Goal: Information Seeking & Learning: Learn about a topic

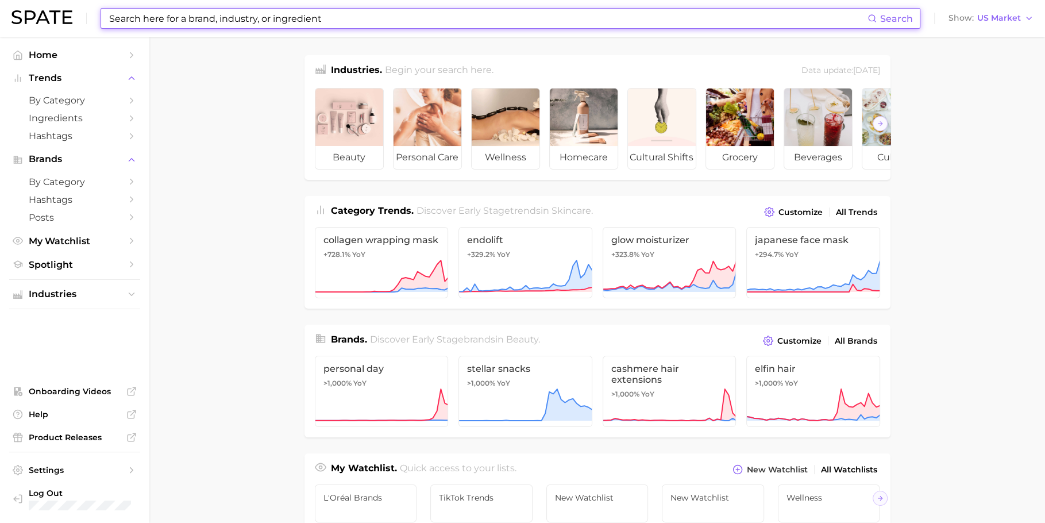
click at [396, 21] on input at bounding box center [487, 19] width 759 height 20
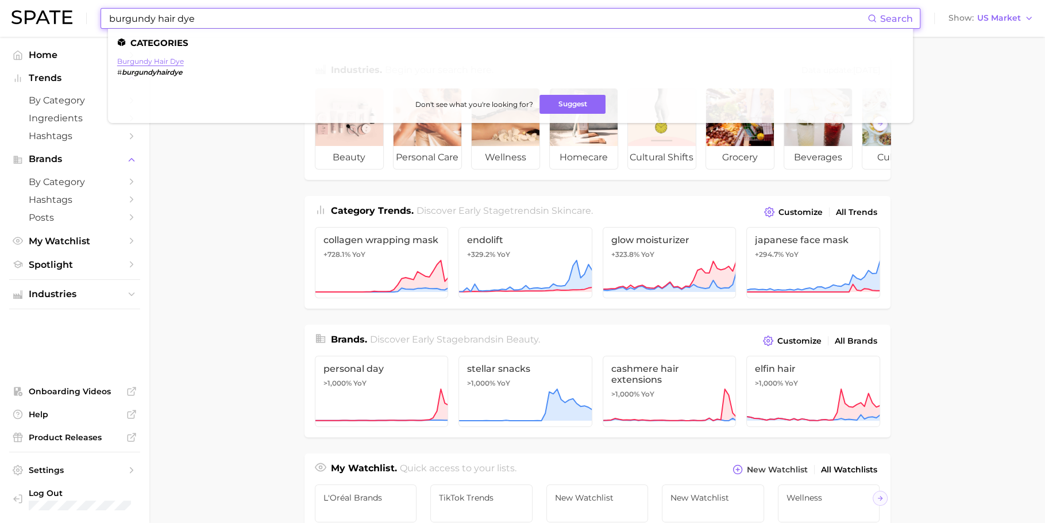
type input "burgundy hair dye"
click at [175, 63] on link "burgundy hair dye" at bounding box center [150, 61] width 67 height 9
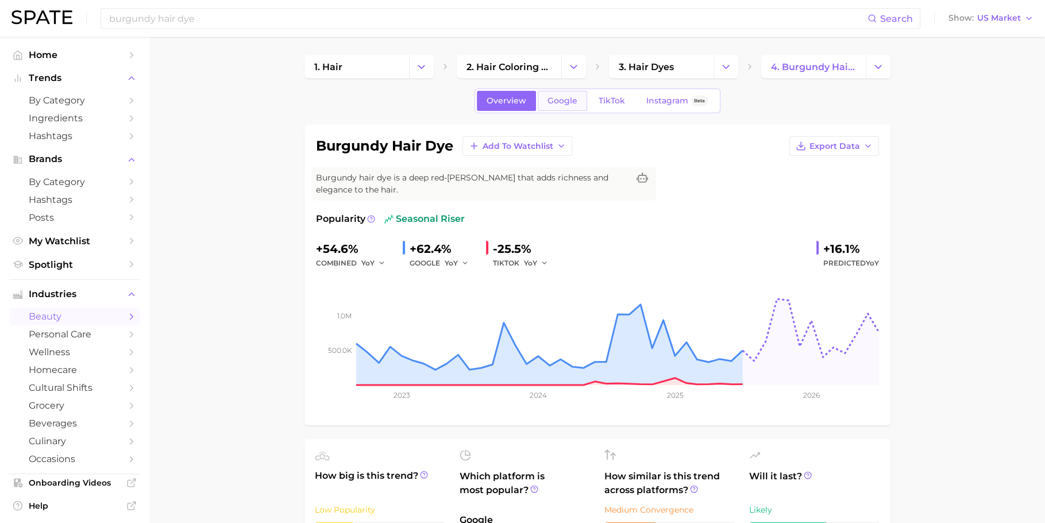
click at [561, 99] on span "Google" at bounding box center [562, 101] width 30 height 10
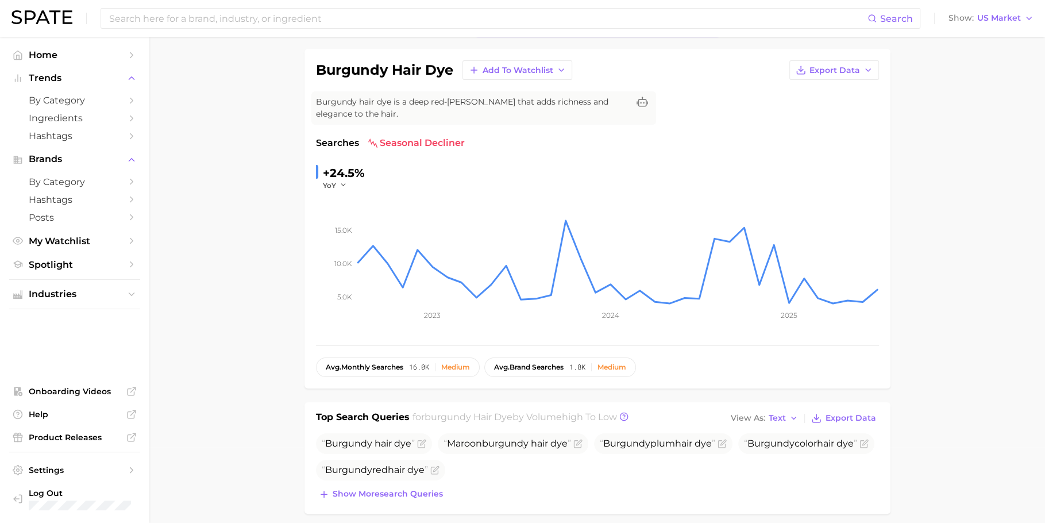
scroll to position [7, 0]
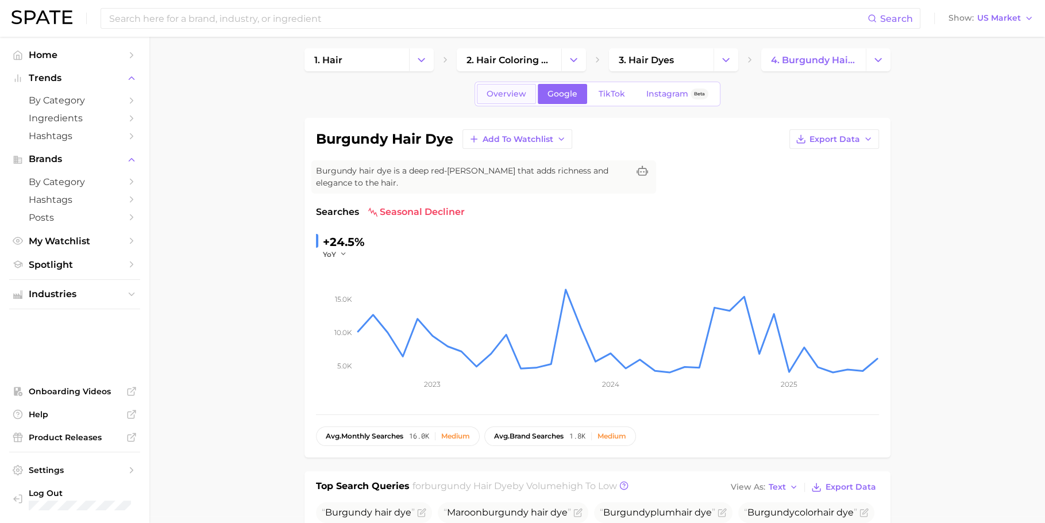
click at [500, 92] on span "Overview" at bounding box center [507, 94] width 40 height 10
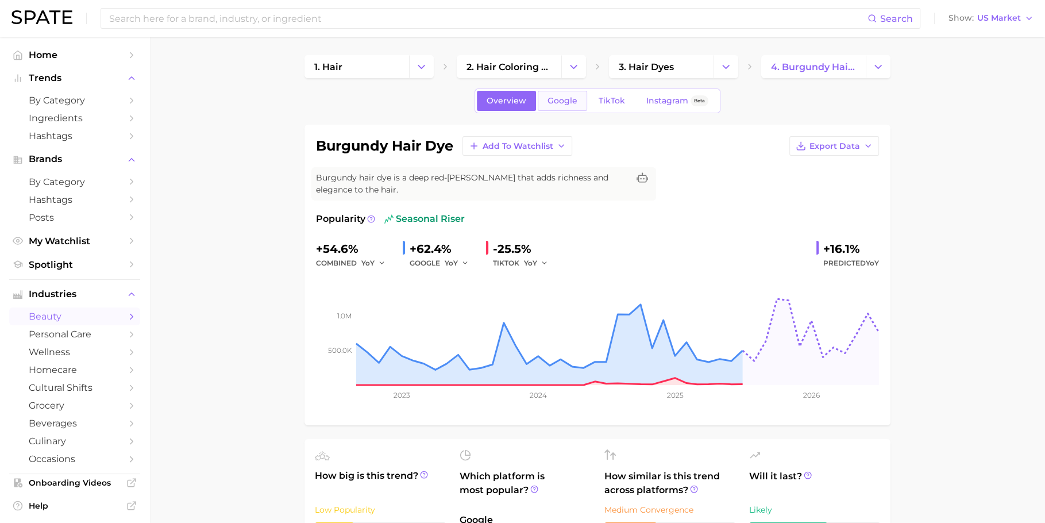
click at [549, 91] on link "Google" at bounding box center [562, 101] width 49 height 20
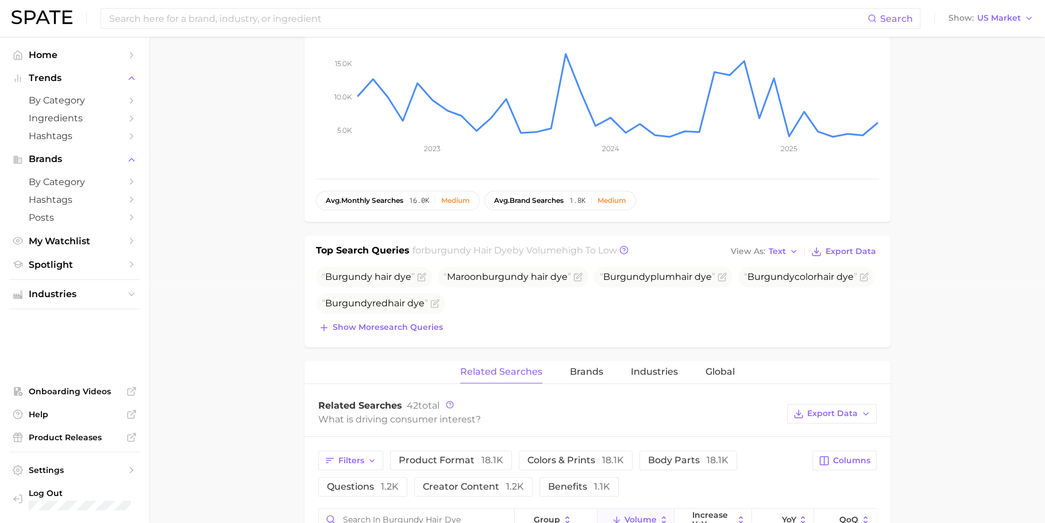
scroll to position [244, 0]
click at [418, 330] on button "Show more search queries" at bounding box center [381, 326] width 130 height 16
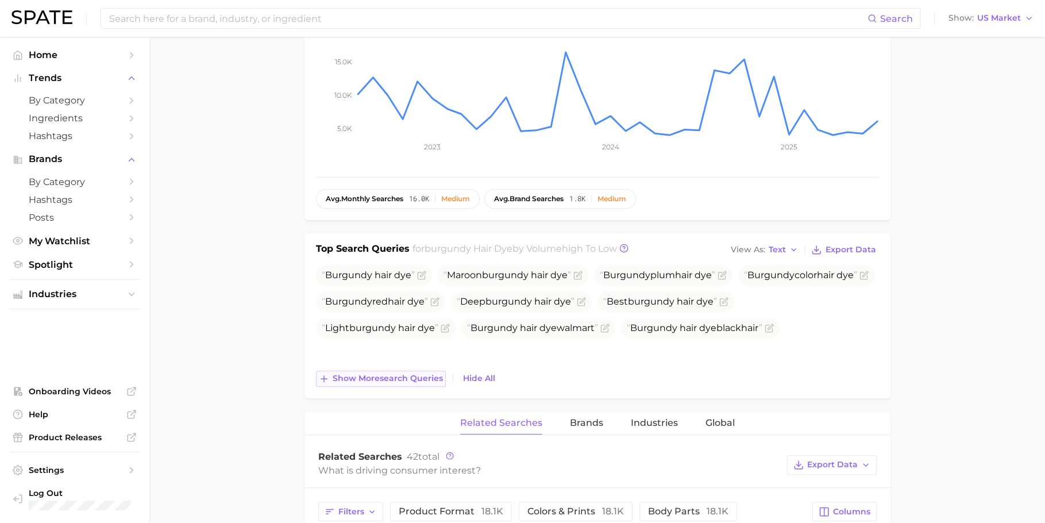
scroll to position [271, 0]
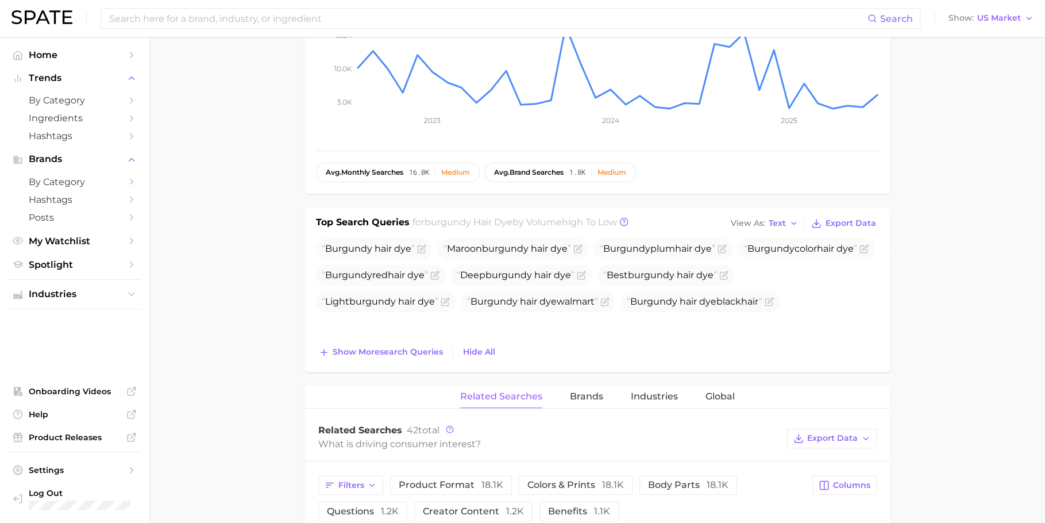
click at [403, 360] on div "Top Search Queries for burgundy hair dye by Volume high to low View As Text Exp…" at bounding box center [597, 289] width 586 height 164
click at [407, 350] on span "Show more search queries" at bounding box center [388, 352] width 110 height 10
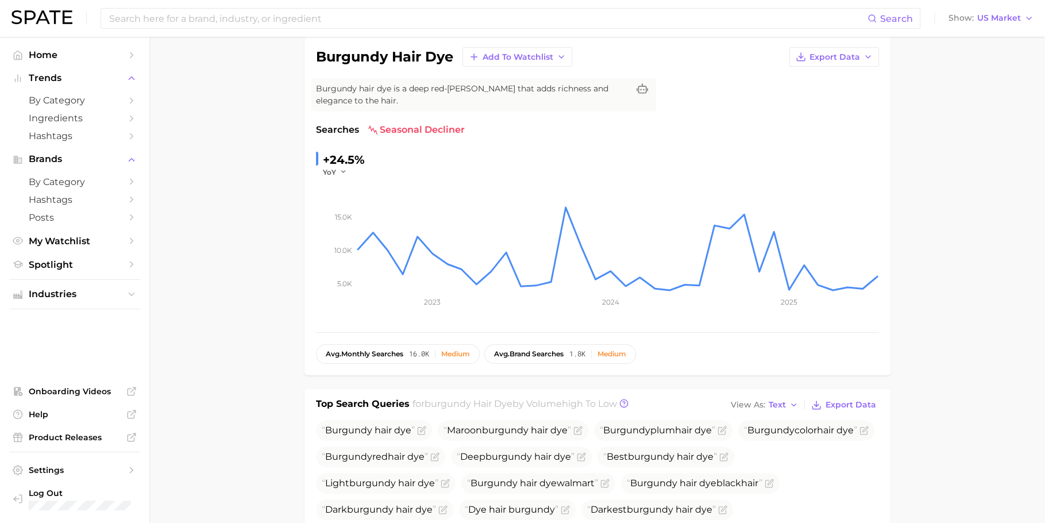
scroll to position [0, 0]
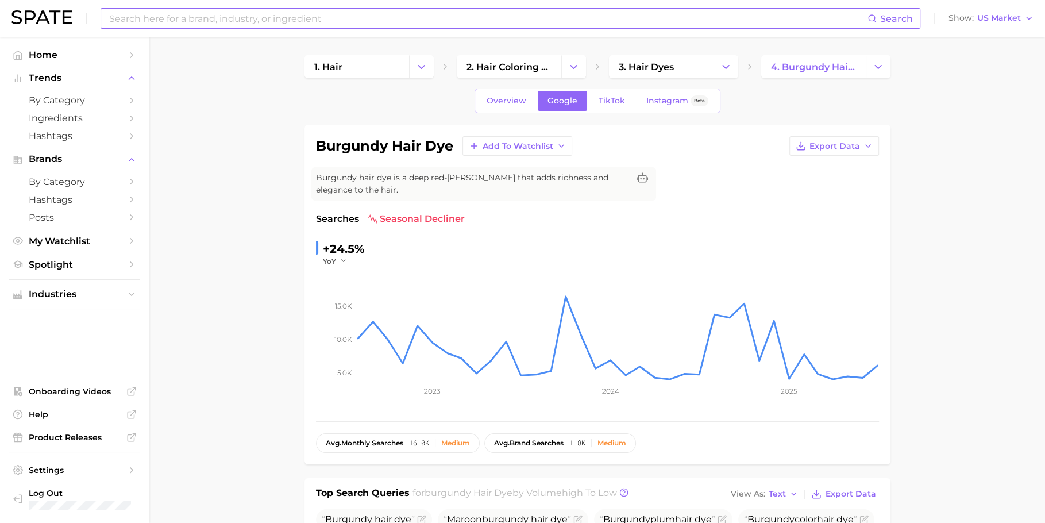
click at [447, 20] on input at bounding box center [487, 19] width 759 height 20
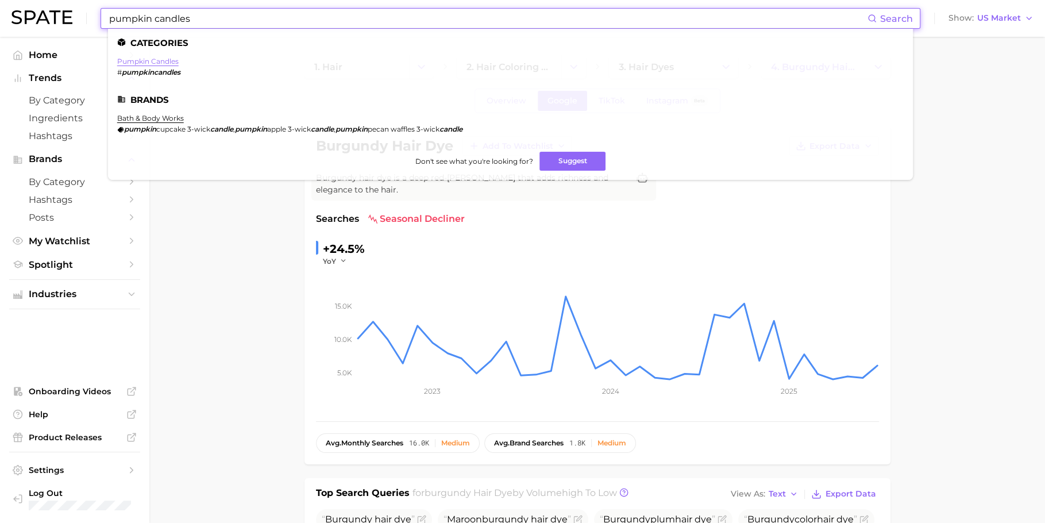
click at [146, 63] on link "pumpkin candles" at bounding box center [147, 61] width 61 height 9
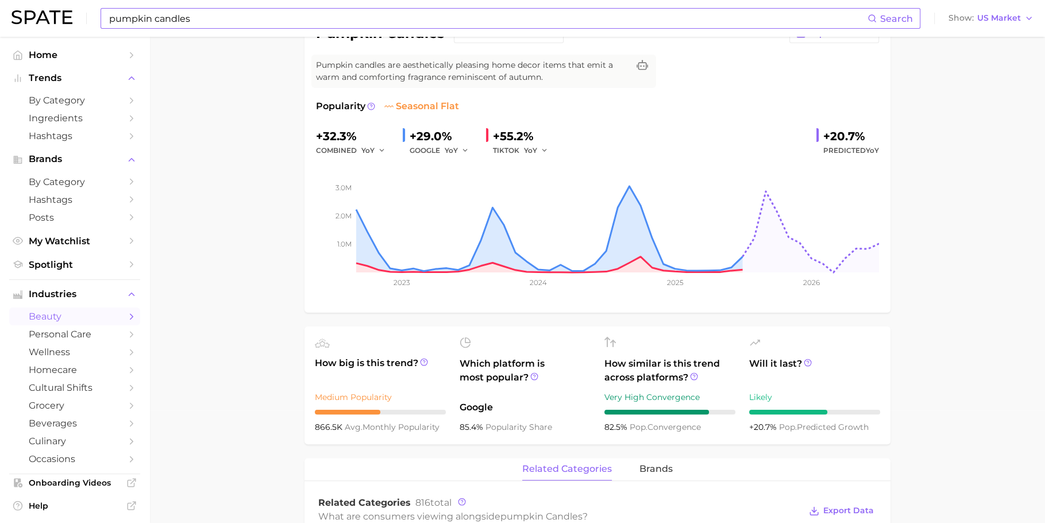
scroll to position [113, 0]
click at [386, 19] on input "pumpkin candles" at bounding box center [487, 19] width 759 height 20
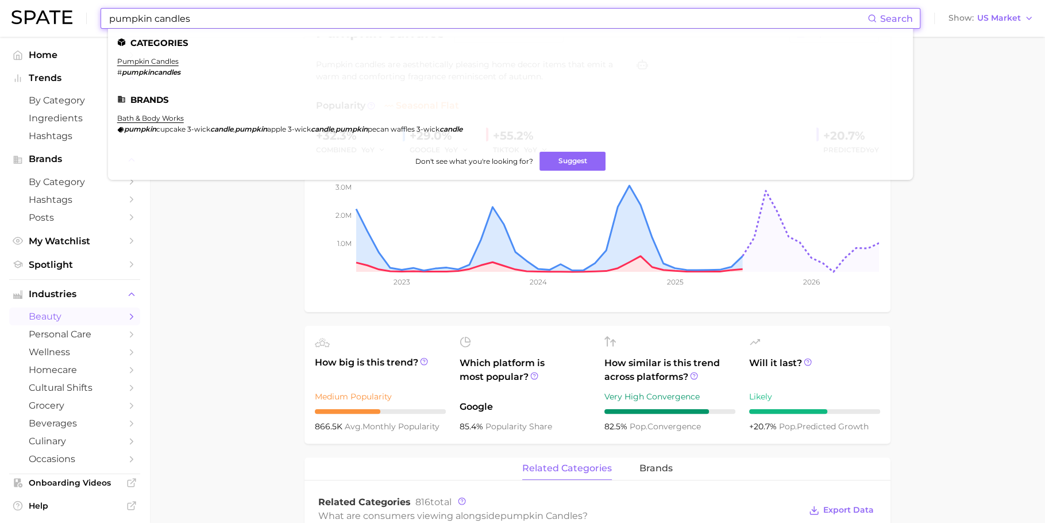
click at [386, 19] on input "pumpkin candles" at bounding box center [487, 19] width 759 height 20
paste input "red eyeshadow"
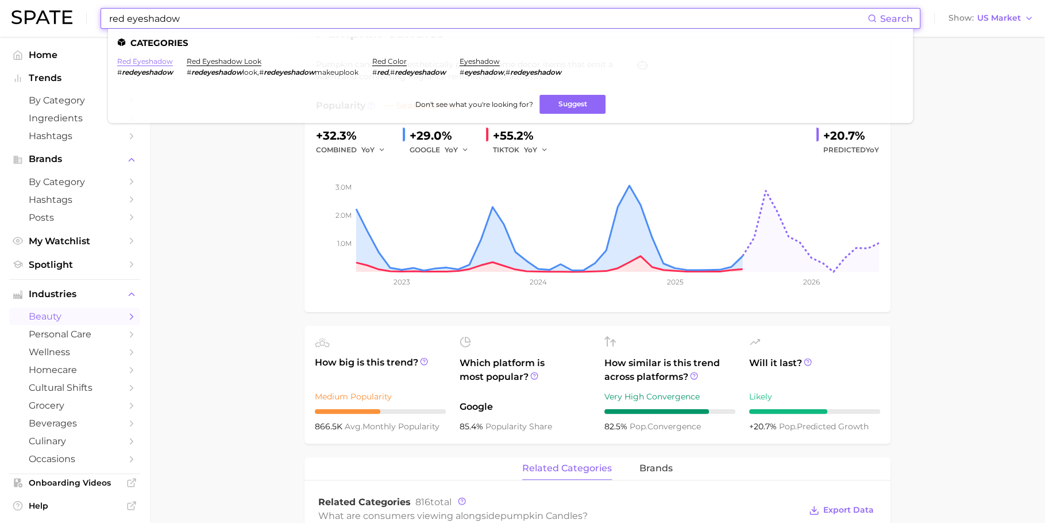
type input "red eyeshadow"
click at [149, 61] on link "red eyeshadow" at bounding box center [145, 61] width 56 height 9
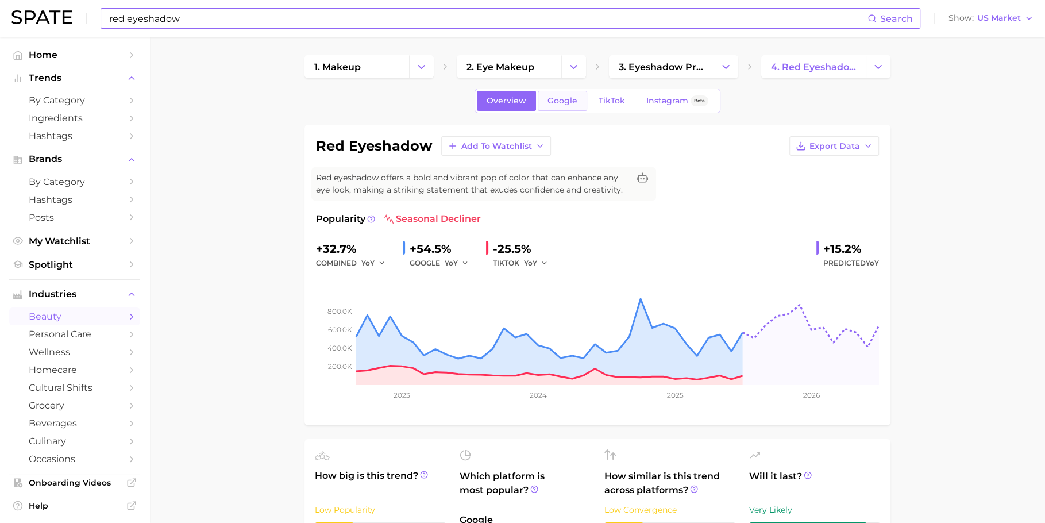
click at [555, 110] on link "Google" at bounding box center [562, 101] width 49 height 20
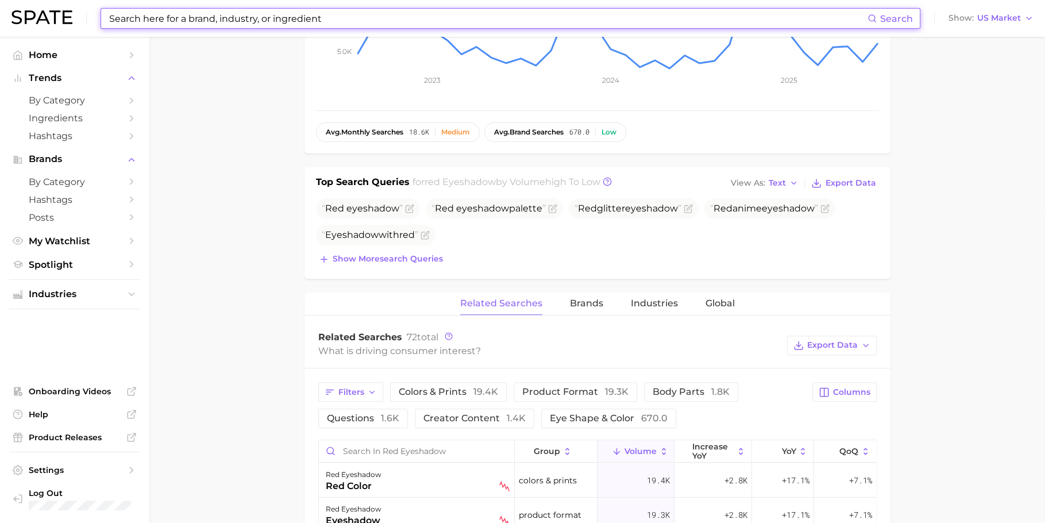
scroll to position [291, 0]
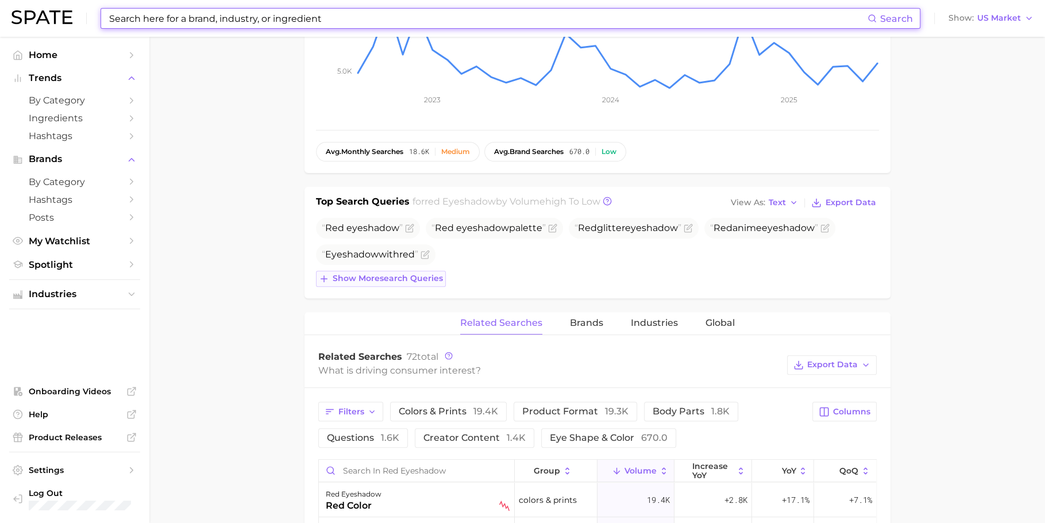
click at [376, 277] on span "Show more search queries" at bounding box center [388, 278] width 110 height 10
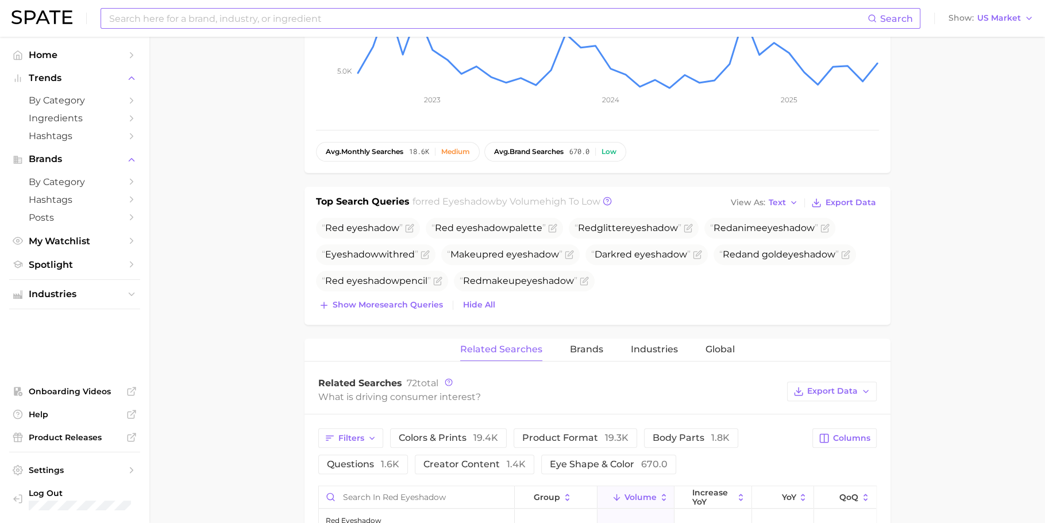
click at [377, 311] on div "Top Search Queries for red eyeshadow by Volume high to low View As Text Export …" at bounding box center [597, 256] width 586 height 138
click at [376, 302] on span "Show more search queries" at bounding box center [388, 305] width 110 height 10
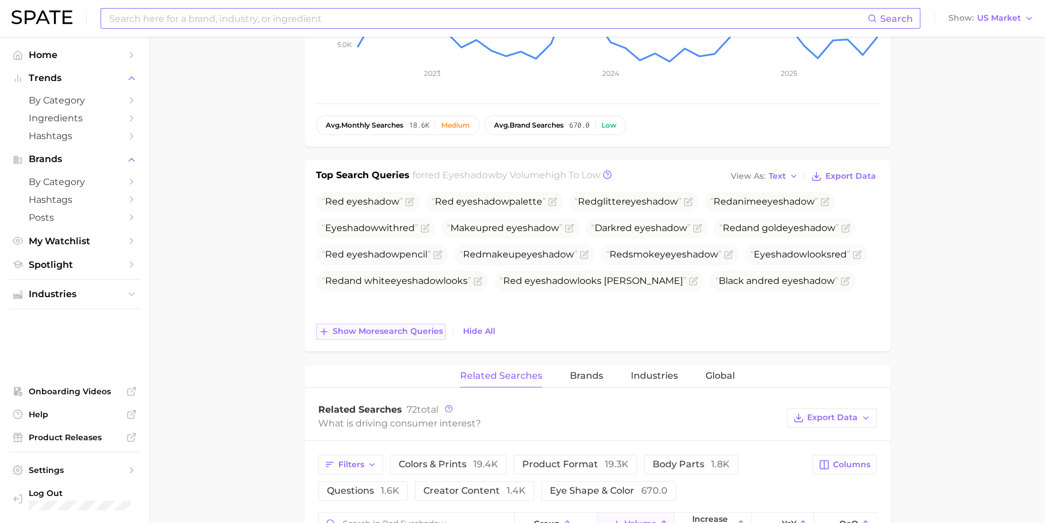
scroll to position [325, 0]
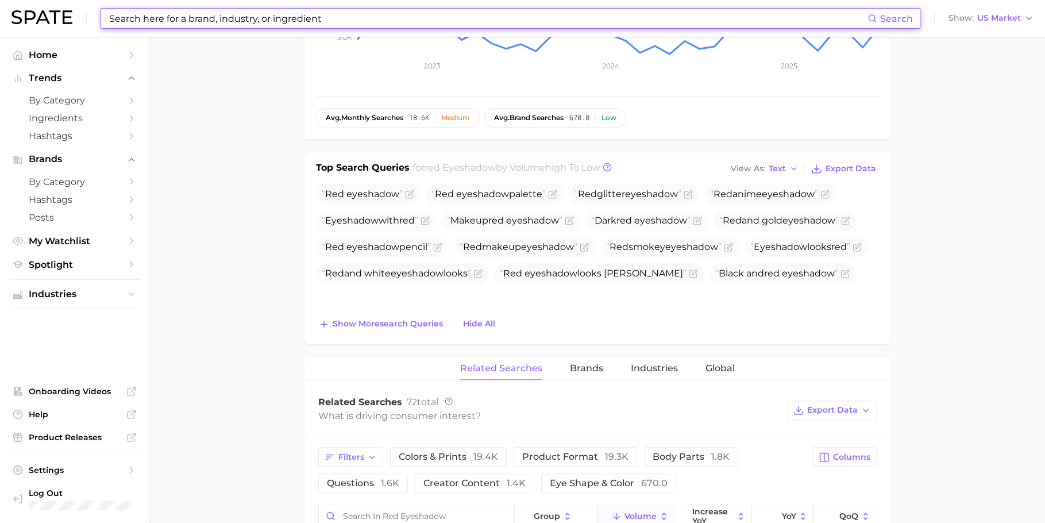
click at [463, 20] on input at bounding box center [487, 19] width 759 height 20
paste input "lip set"
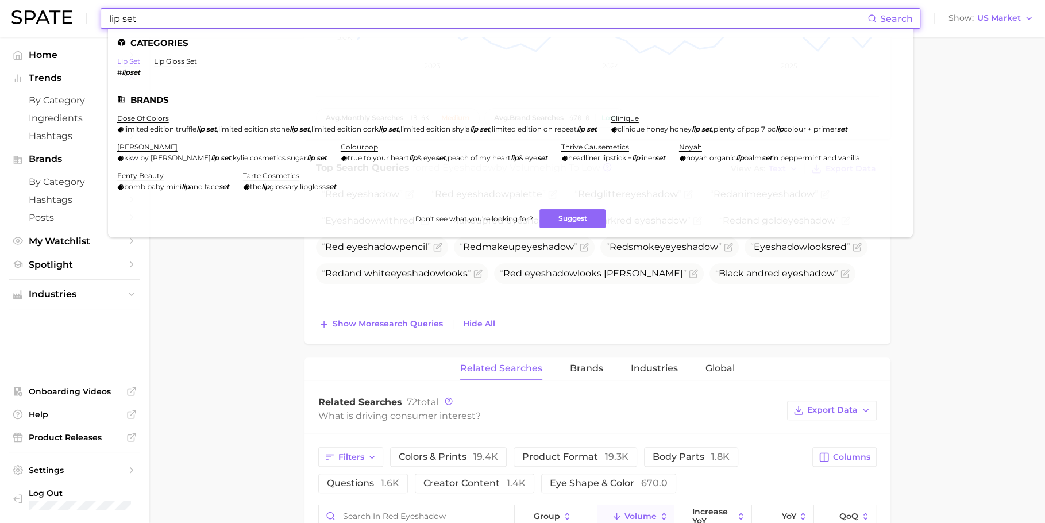
type input "lip set"
click at [136, 64] on link "lip set" at bounding box center [128, 61] width 23 height 9
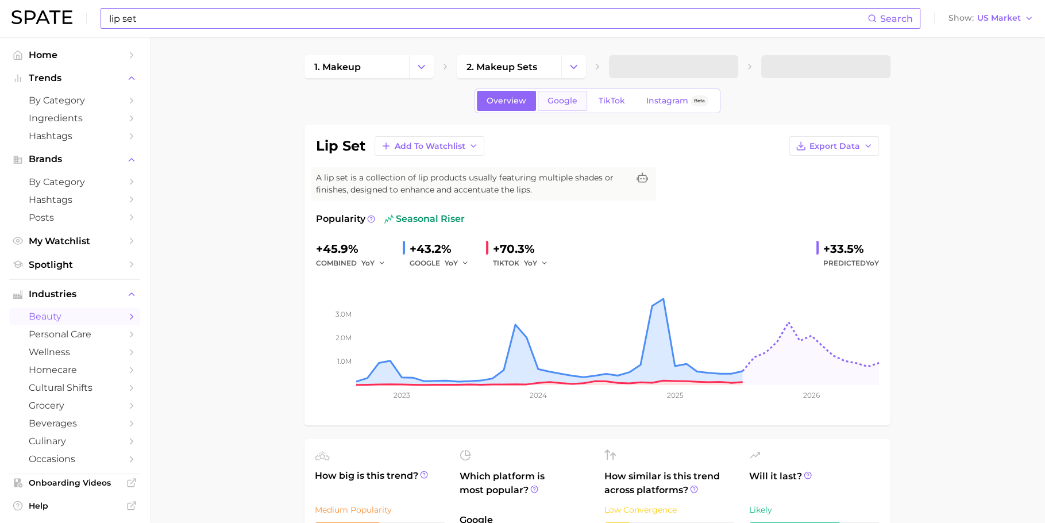
click at [559, 100] on span "Google" at bounding box center [562, 101] width 30 height 10
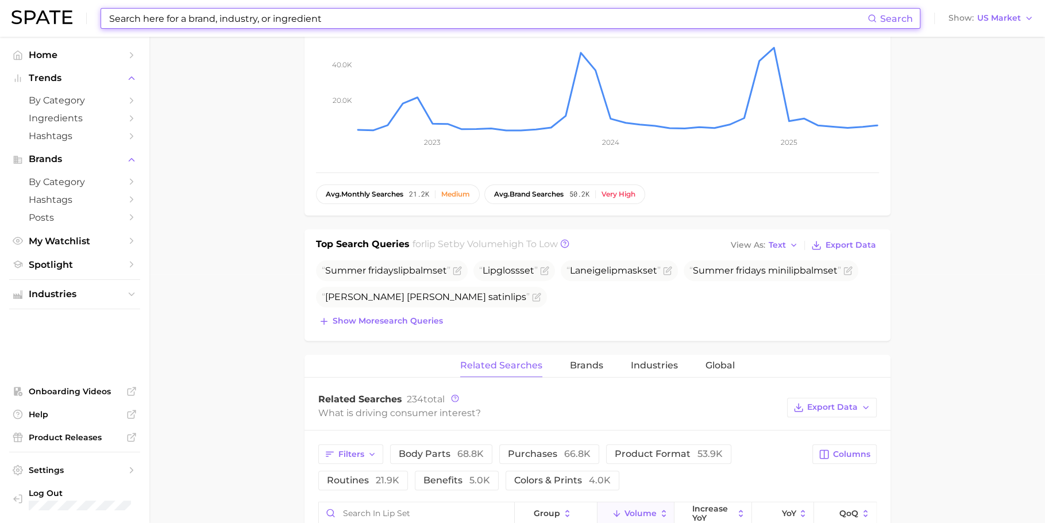
scroll to position [258, 0]
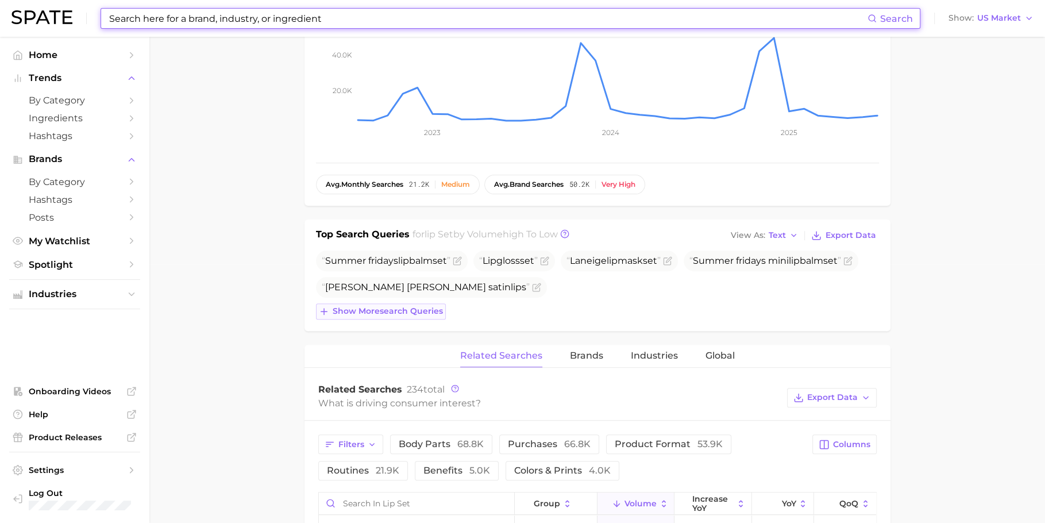
click at [397, 311] on span "Show more search queries" at bounding box center [388, 311] width 110 height 10
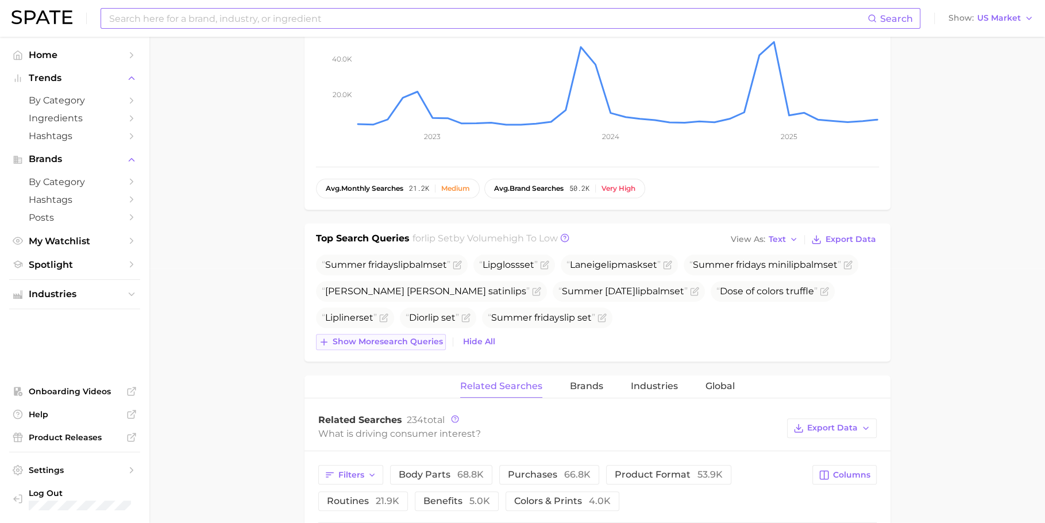
scroll to position [257, 0]
click at [402, 335] on span "Show more search queries" at bounding box center [388, 339] width 110 height 10
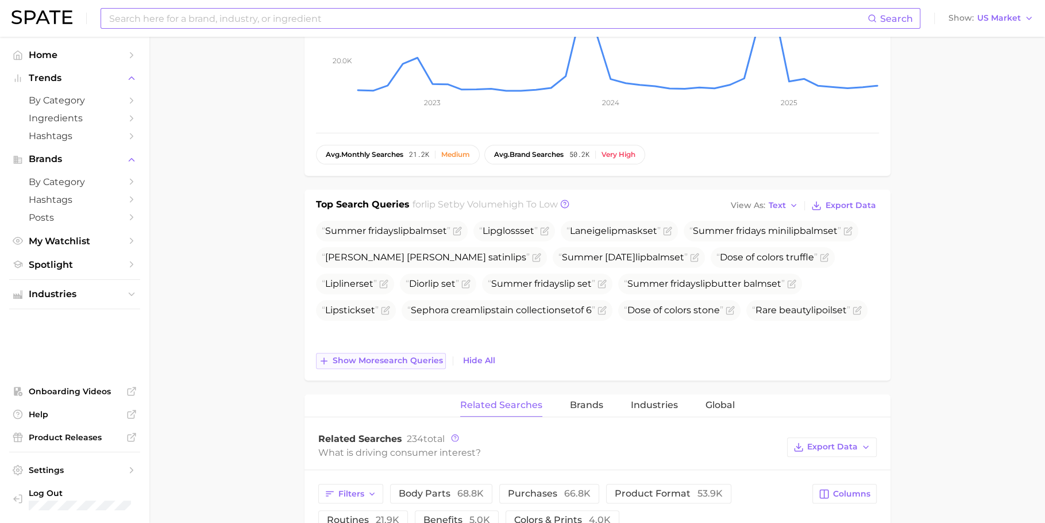
click at [392, 356] on span "Show more search queries" at bounding box center [388, 361] width 110 height 10
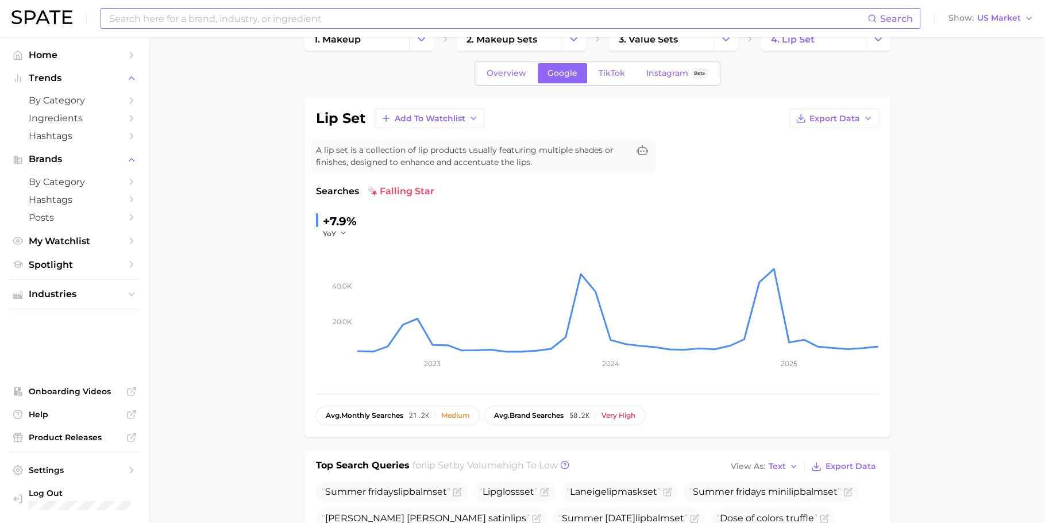
scroll to position [0, 0]
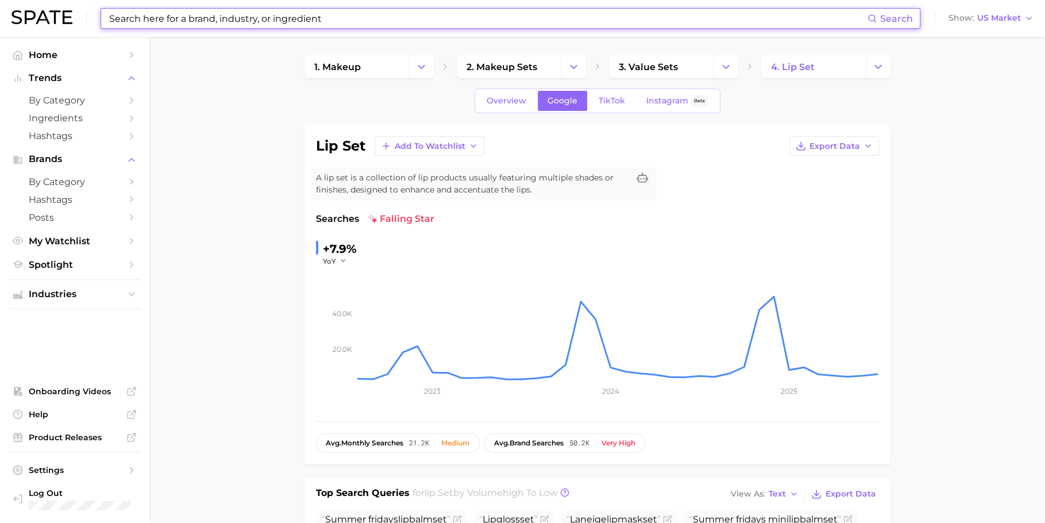
click at [396, 25] on input at bounding box center [487, 19] width 759 height 20
paste input "beauty advent calendar"
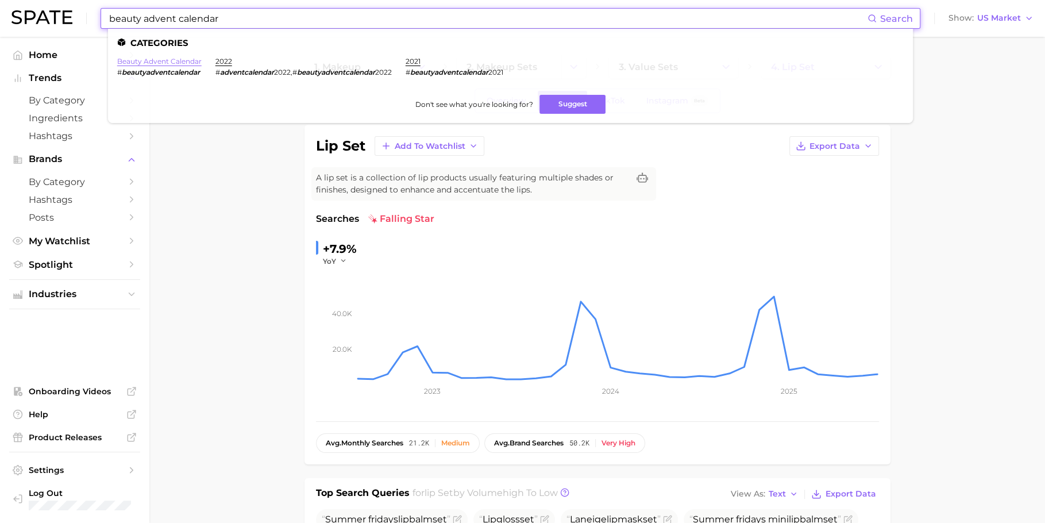
type input "beauty advent calendar"
click at [173, 61] on link "beauty advent calendar" at bounding box center [159, 61] width 84 height 9
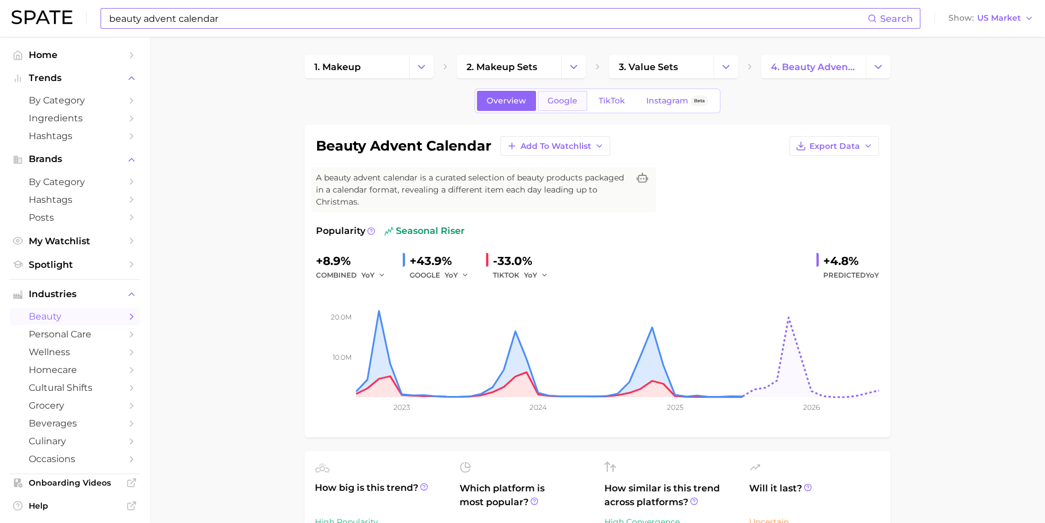
click at [561, 106] on link "Google" at bounding box center [562, 101] width 49 height 20
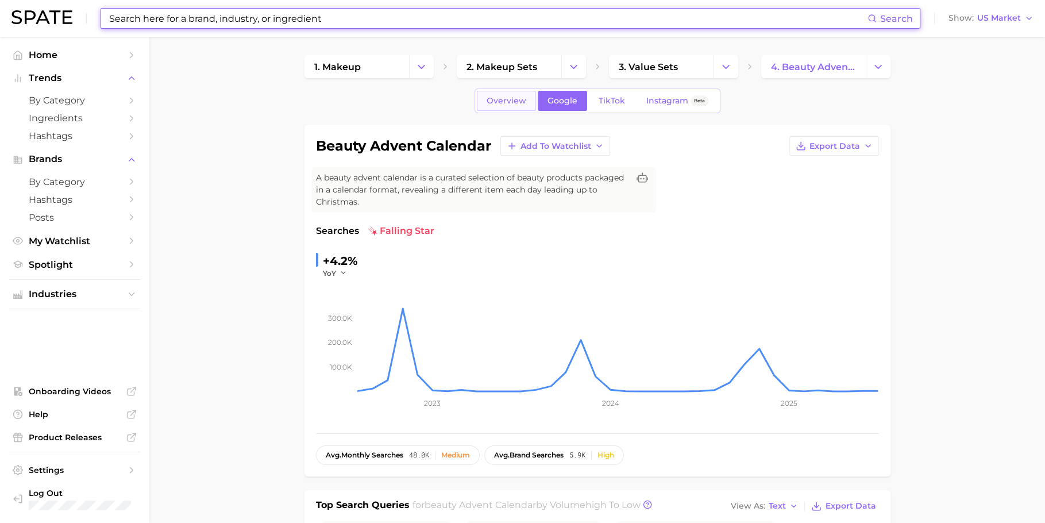
click at [509, 101] on span "Overview" at bounding box center [507, 101] width 40 height 10
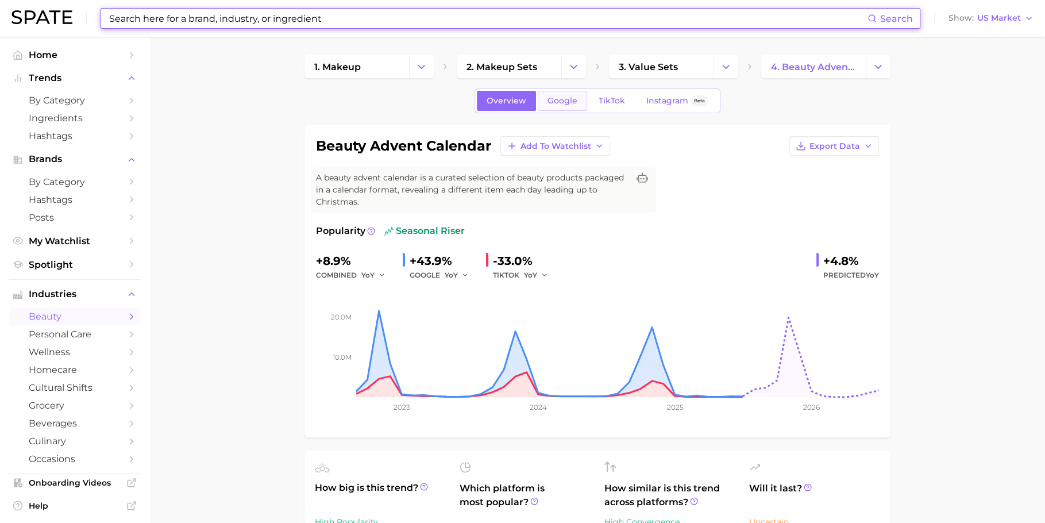
click at [569, 98] on span "Google" at bounding box center [562, 101] width 30 height 10
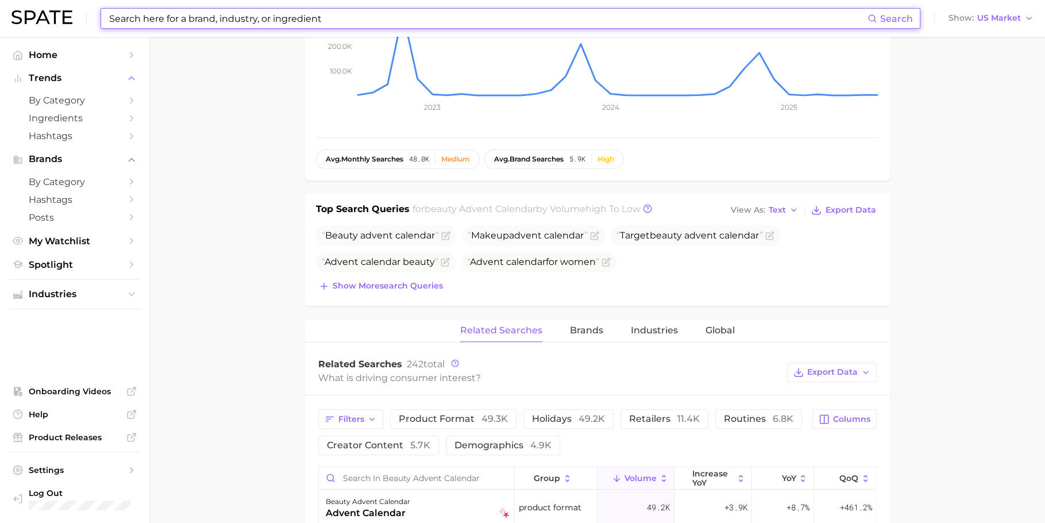
scroll to position [314, 0]
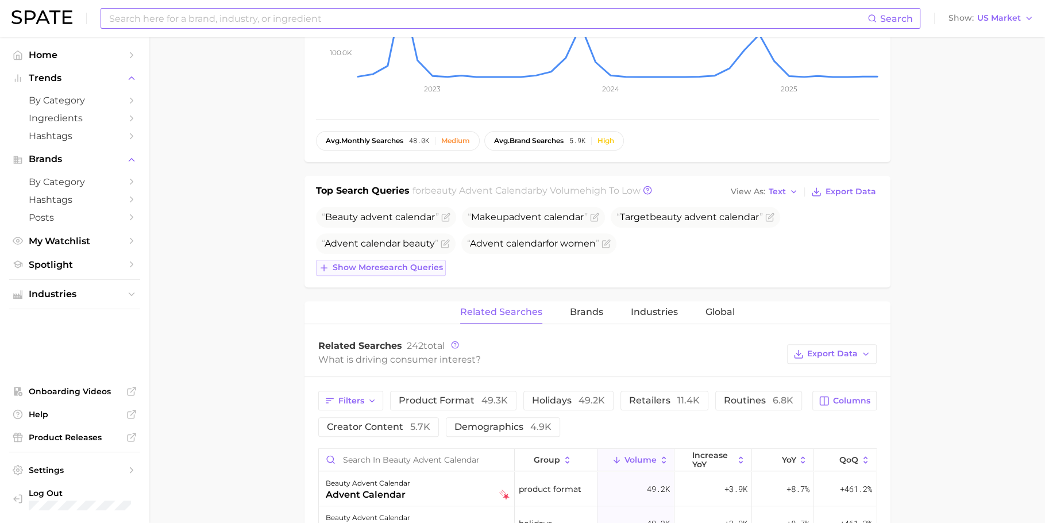
click at [372, 260] on button "Show more search queries" at bounding box center [381, 268] width 130 height 16
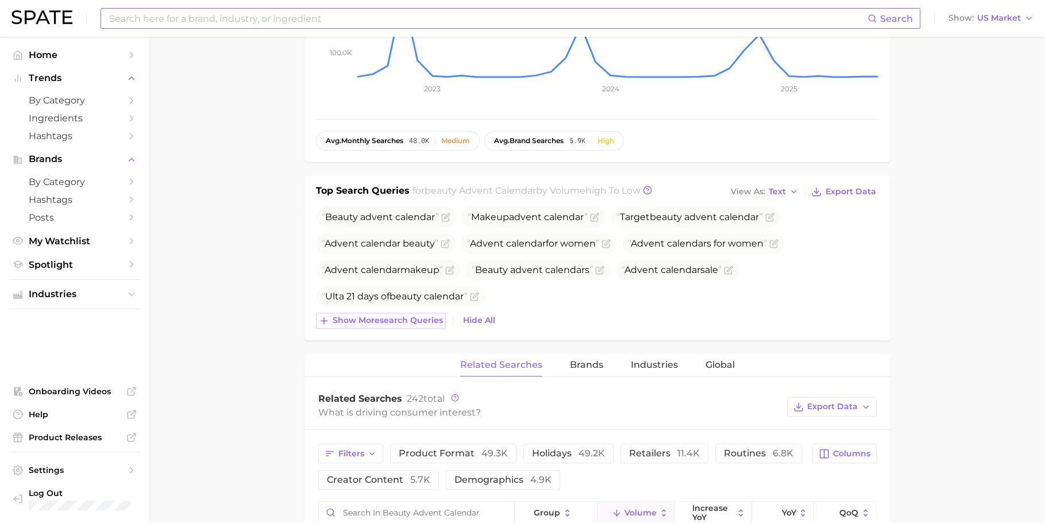
click at [371, 318] on span "Show more search queries" at bounding box center [388, 320] width 110 height 10
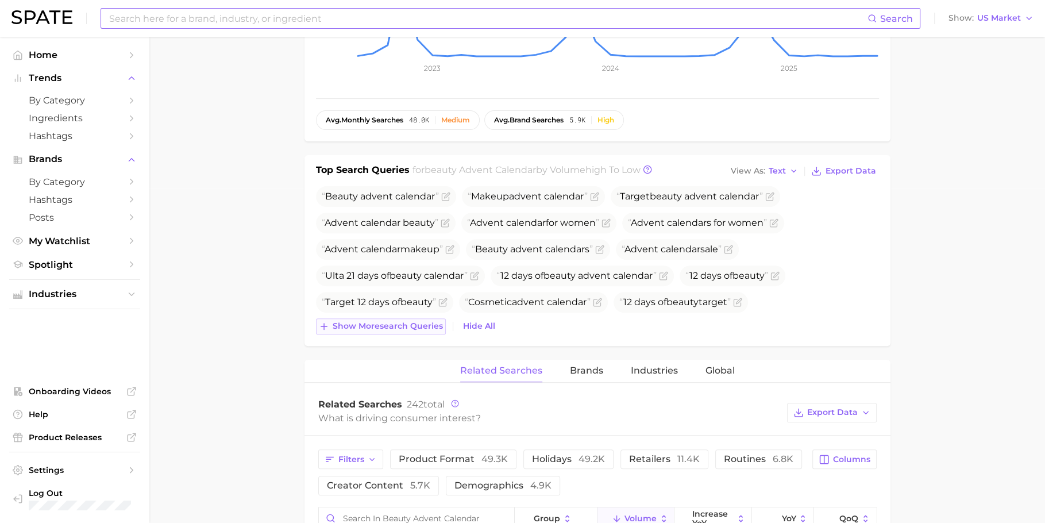
scroll to position [338, 0]
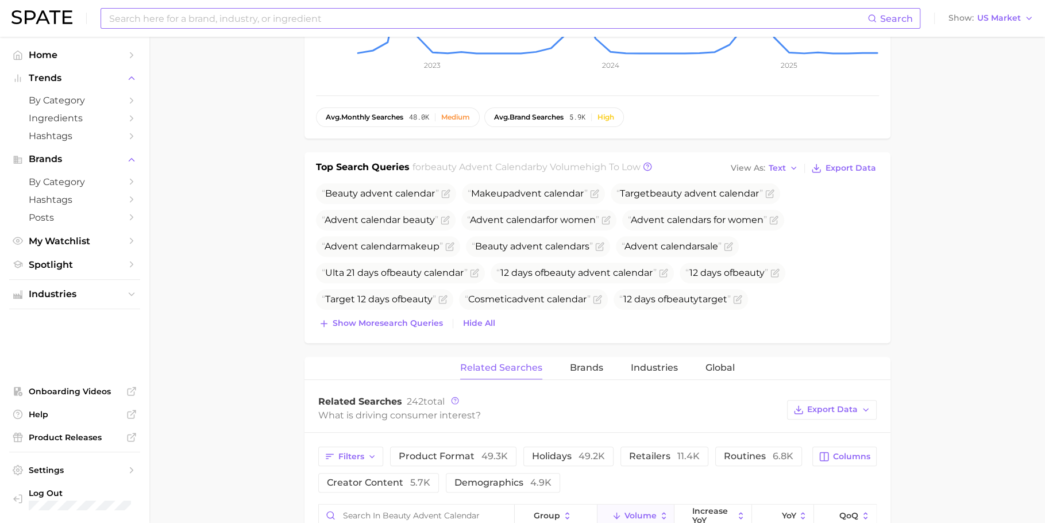
click at [366, 333] on div "Top Search Queries for beauty advent calendar by Volume high to low View As Tex…" at bounding box center [597, 247] width 586 height 191
click at [366, 325] on span "Show more search queries" at bounding box center [388, 323] width 110 height 10
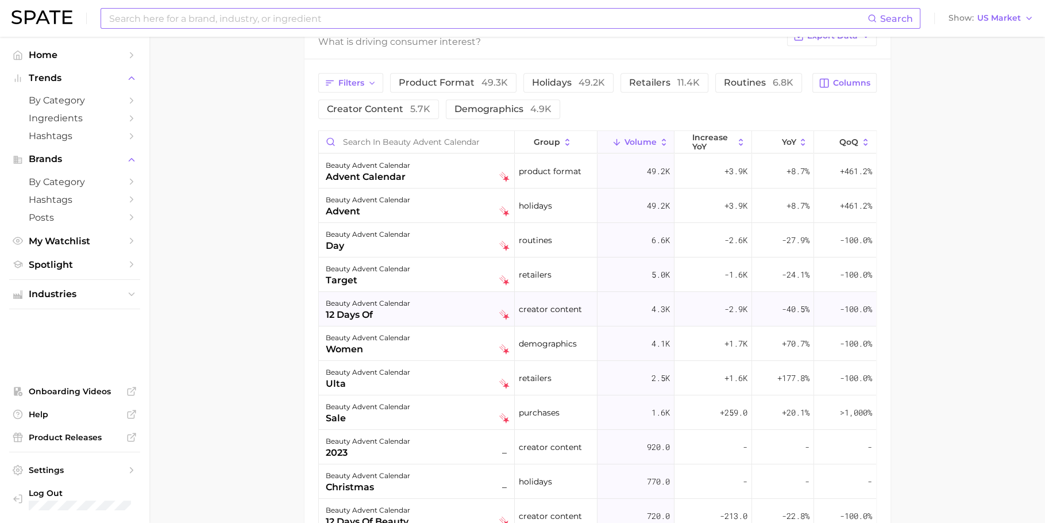
scroll to position [765, 0]
click at [335, 21] on input at bounding box center [487, 19] width 759 height 20
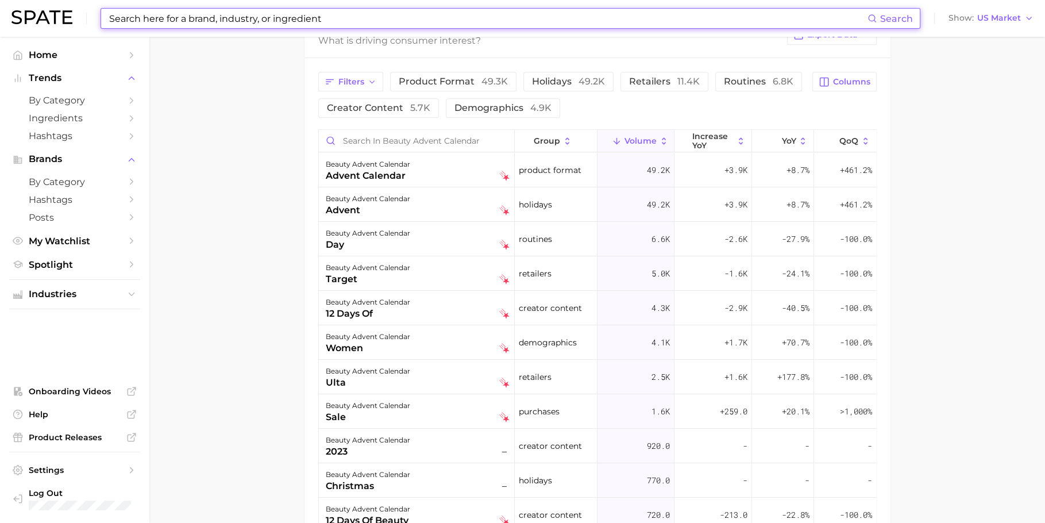
paste input "[MEDICAL_DATA] topical"
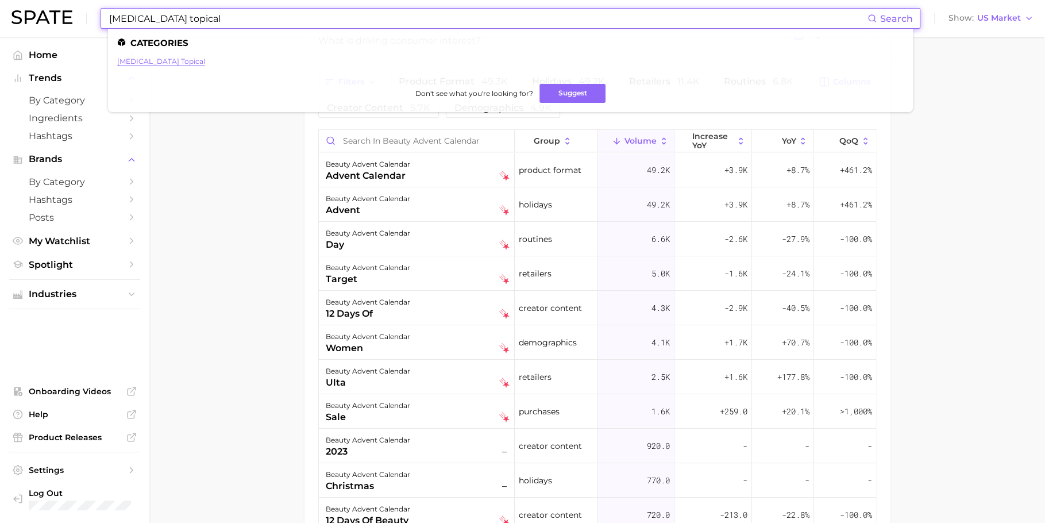
type input "[MEDICAL_DATA] topical"
click at [144, 62] on link "[MEDICAL_DATA] topical" at bounding box center [161, 61] width 88 height 9
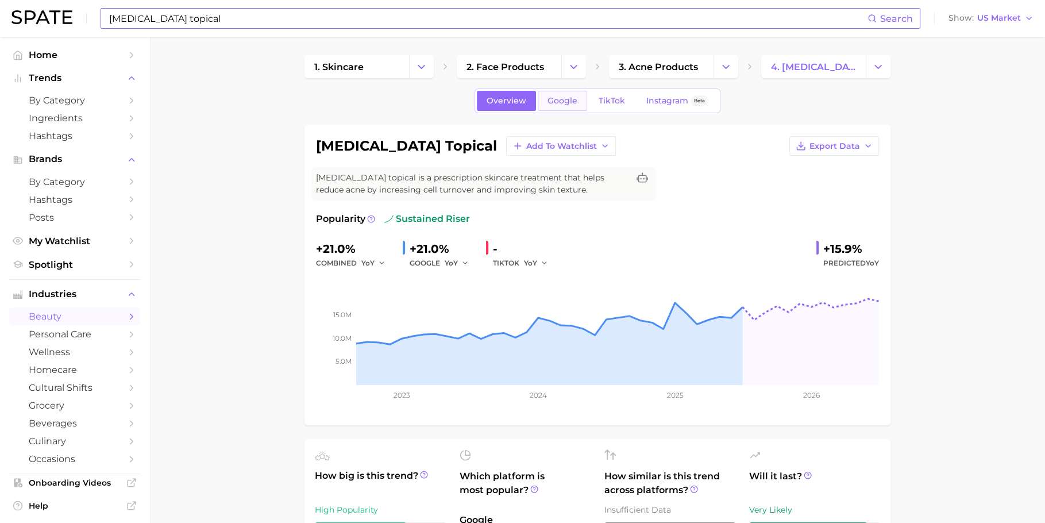
click at [563, 99] on span "Google" at bounding box center [562, 101] width 30 height 10
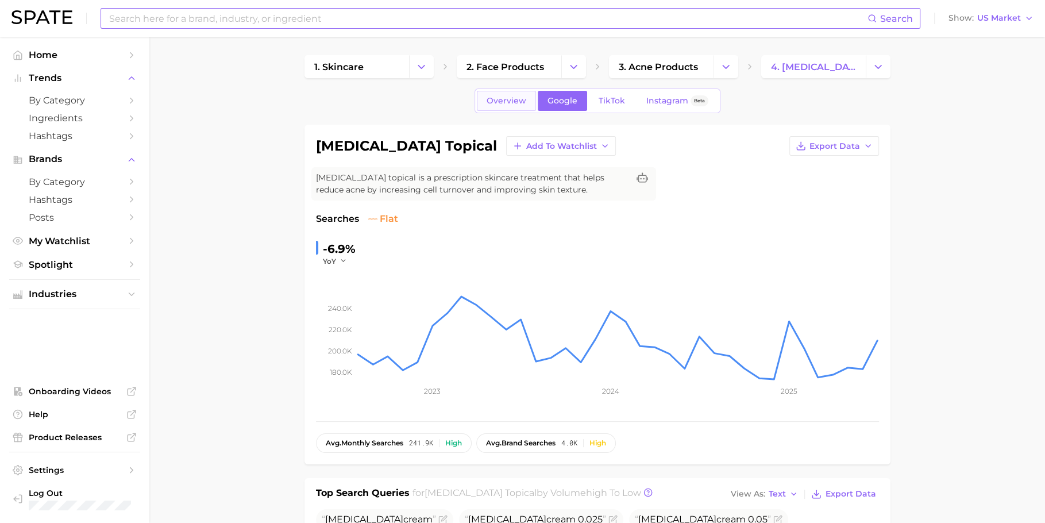
click at [500, 102] on span "Overview" at bounding box center [507, 101] width 40 height 10
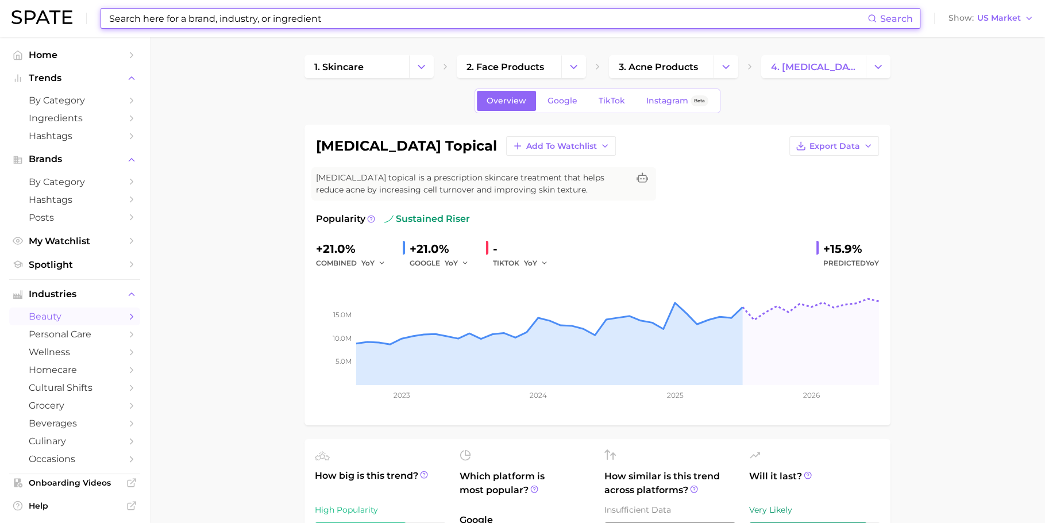
click at [426, 15] on input at bounding box center [487, 19] width 759 height 20
paste input "dermatitis"
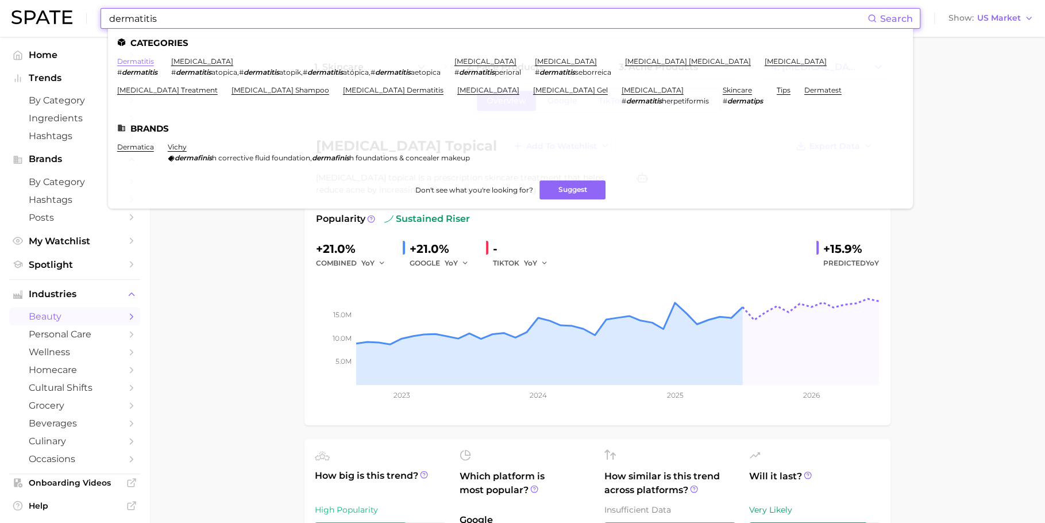
type input "dermatitis"
click at [152, 60] on link "dermatitis" at bounding box center [135, 61] width 37 height 9
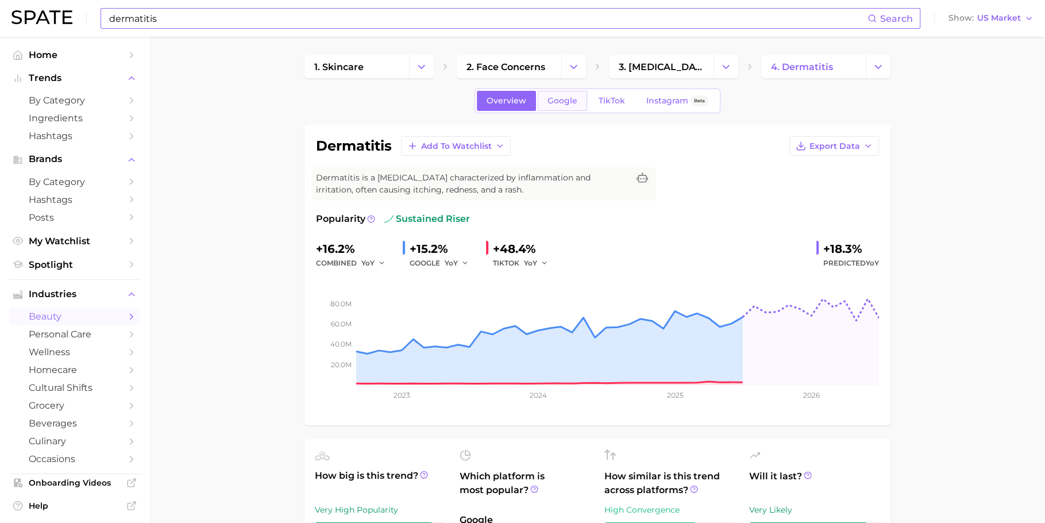
click at [555, 98] on span "Google" at bounding box center [562, 101] width 30 height 10
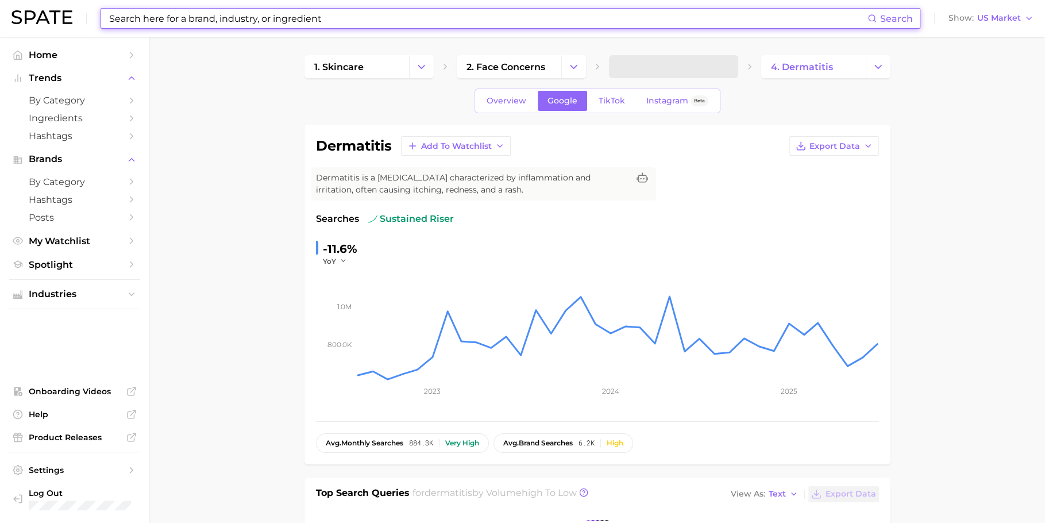
scroll to position [35, 0]
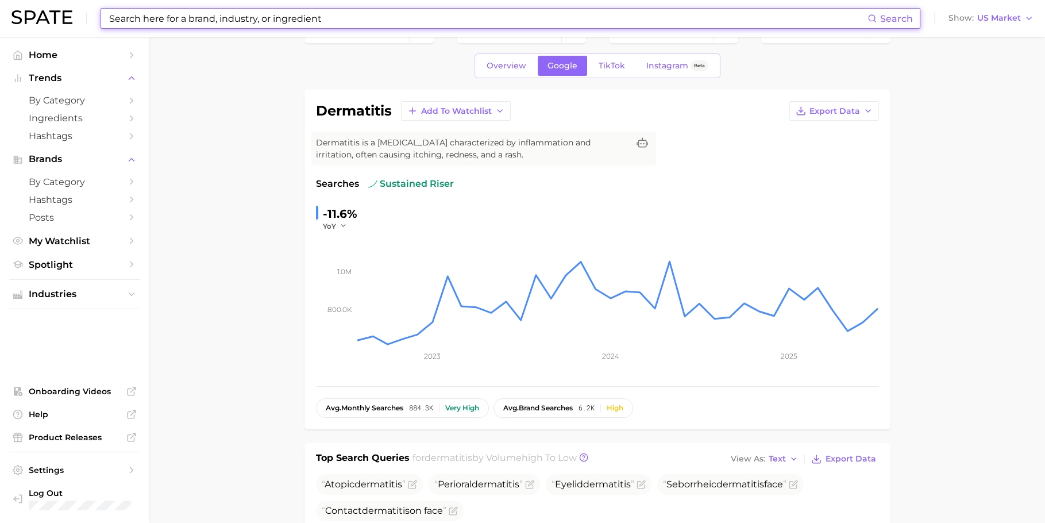
paste input "eye wrinkles"
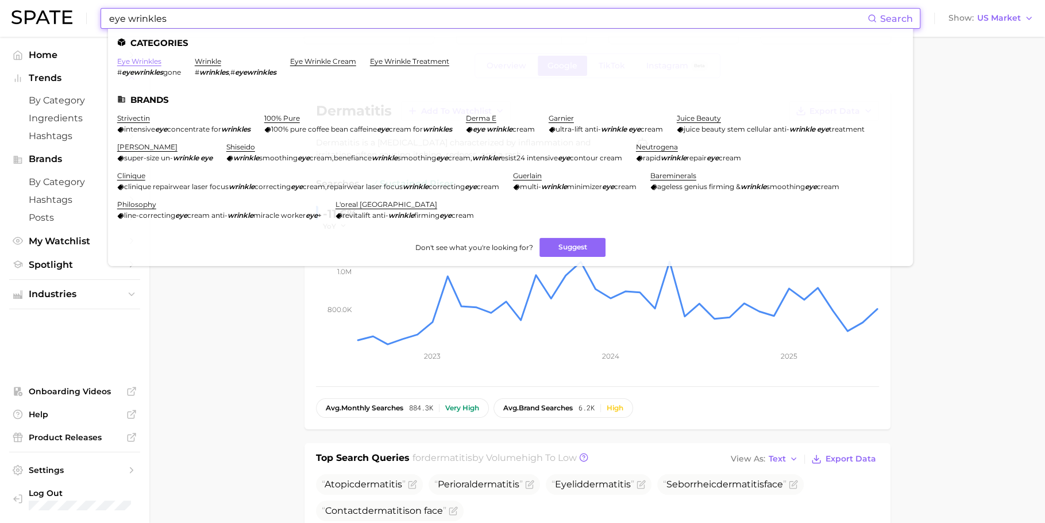
type input "eye wrinkles"
click at [155, 63] on link "eye wrinkles" at bounding box center [139, 61] width 44 height 9
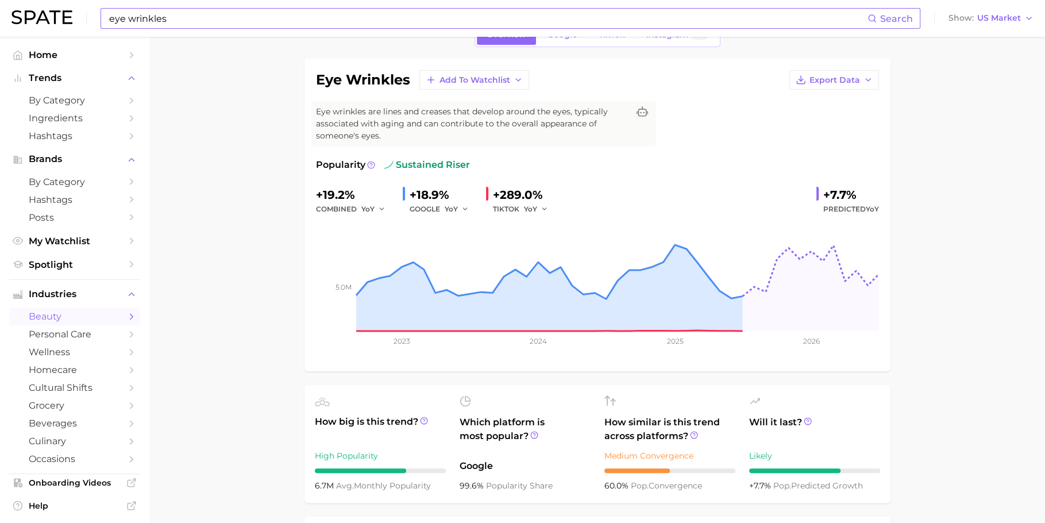
scroll to position [14, 0]
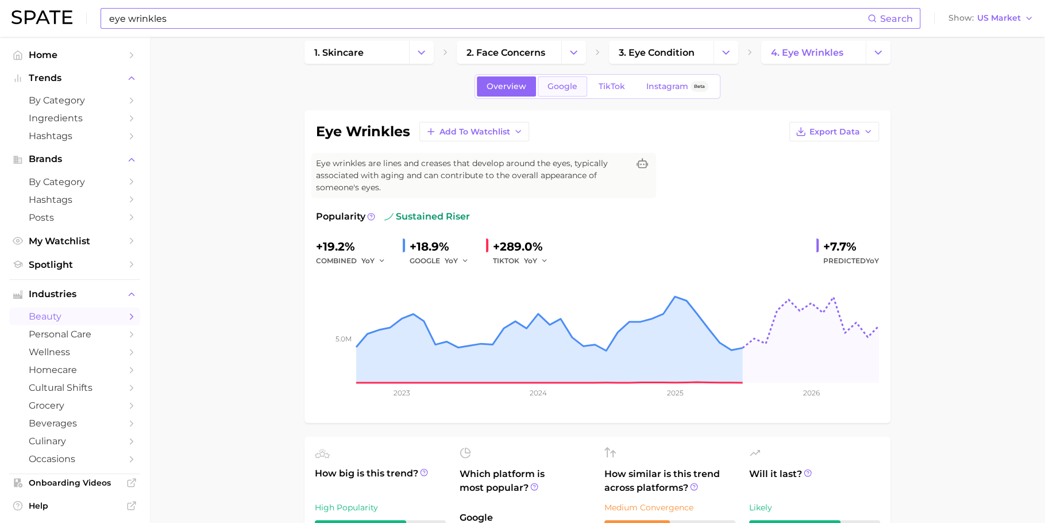
click at [566, 83] on span "Google" at bounding box center [562, 87] width 30 height 10
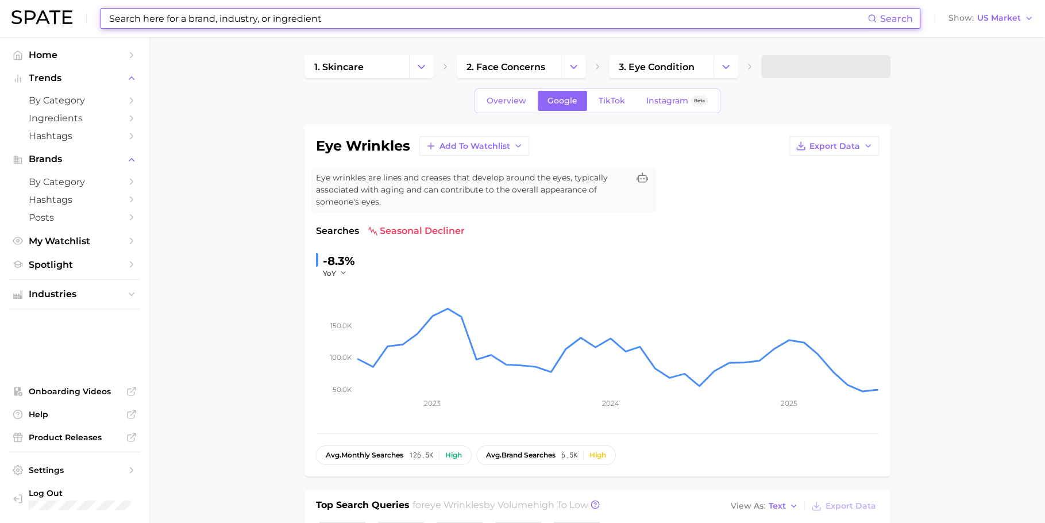
scroll to position [53, 0]
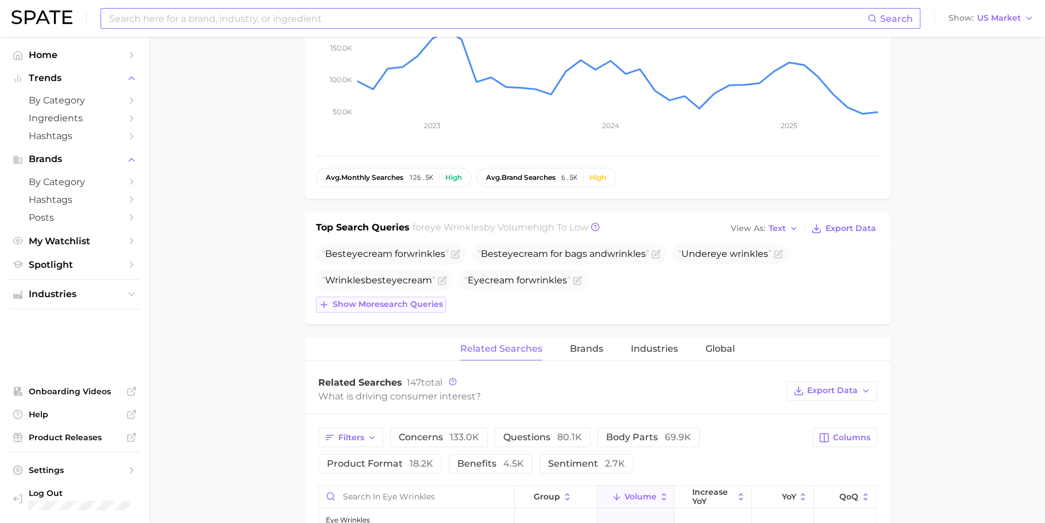
click at [381, 296] on button "Show more search queries" at bounding box center [381, 304] width 130 height 16
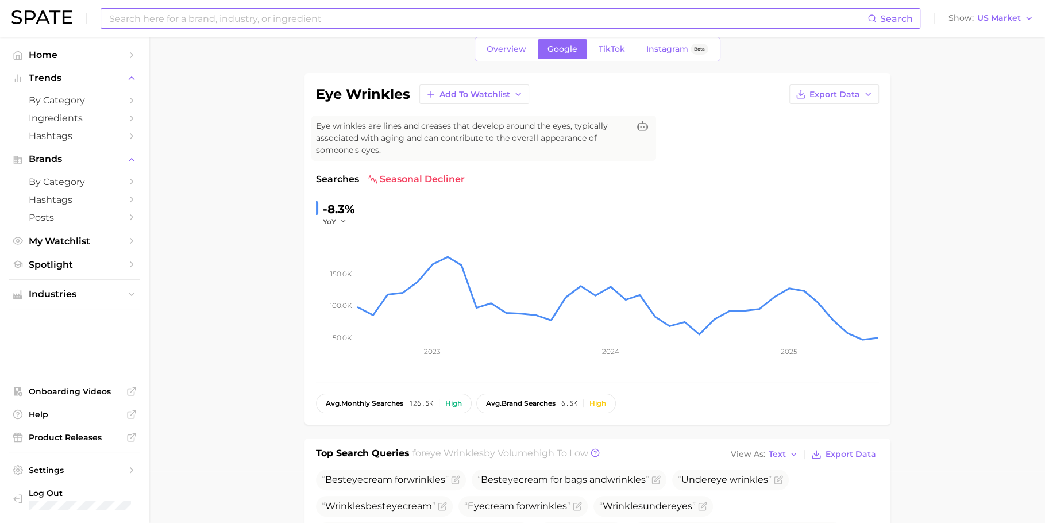
scroll to position [0, 0]
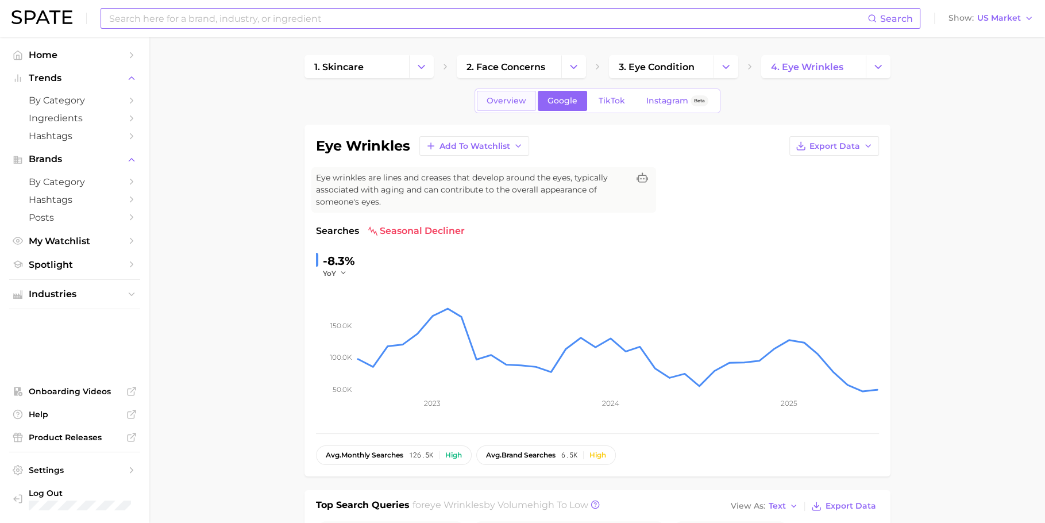
click at [493, 107] on link "Overview" at bounding box center [506, 101] width 59 height 20
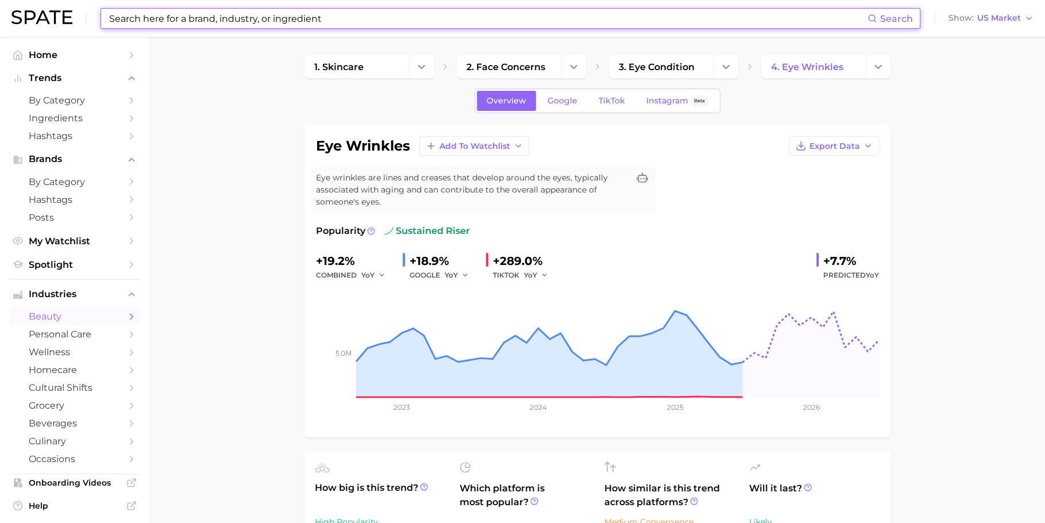
paste input "conditioning treatment"
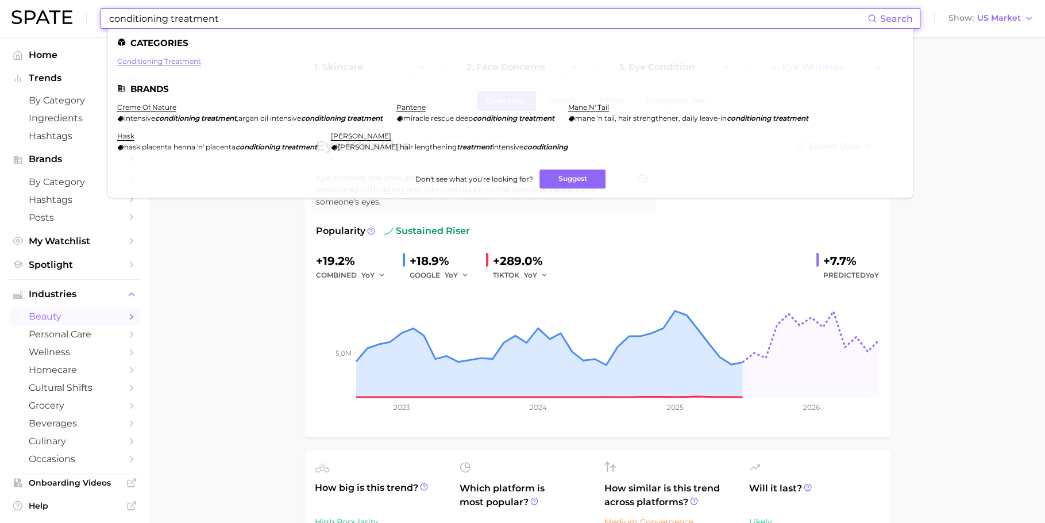
type input "conditioning treatment"
click at [160, 57] on link "conditioning treatment" at bounding box center [159, 61] width 84 height 9
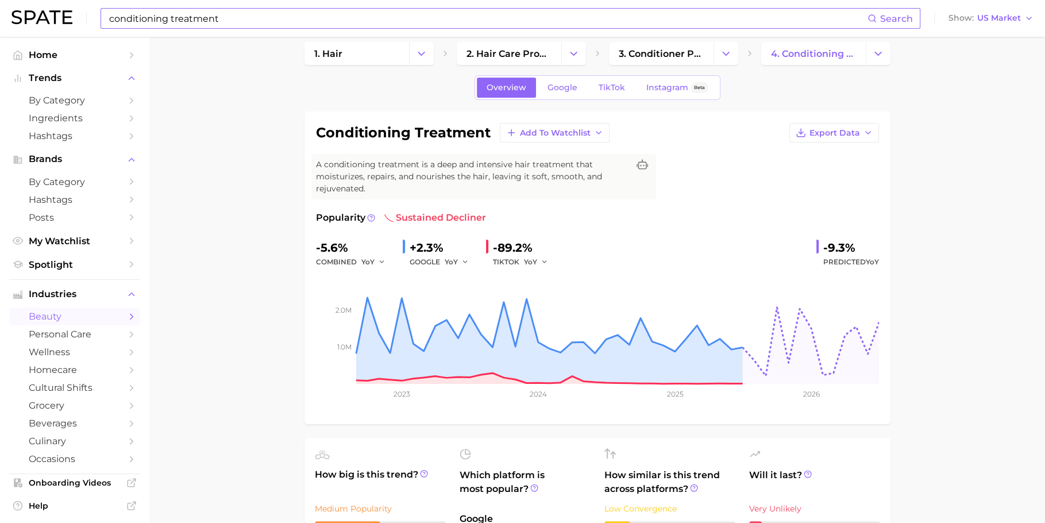
scroll to position [7, 0]
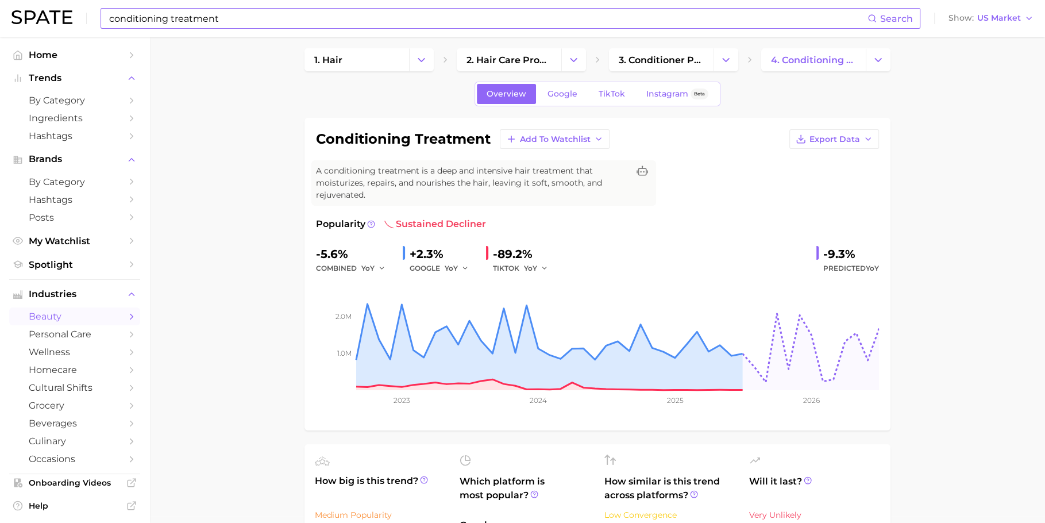
click at [569, 82] on div "Overview Google TikTok Instagram Beta" at bounding box center [597, 94] width 246 height 25
click at [567, 90] on span "Google" at bounding box center [562, 94] width 30 height 10
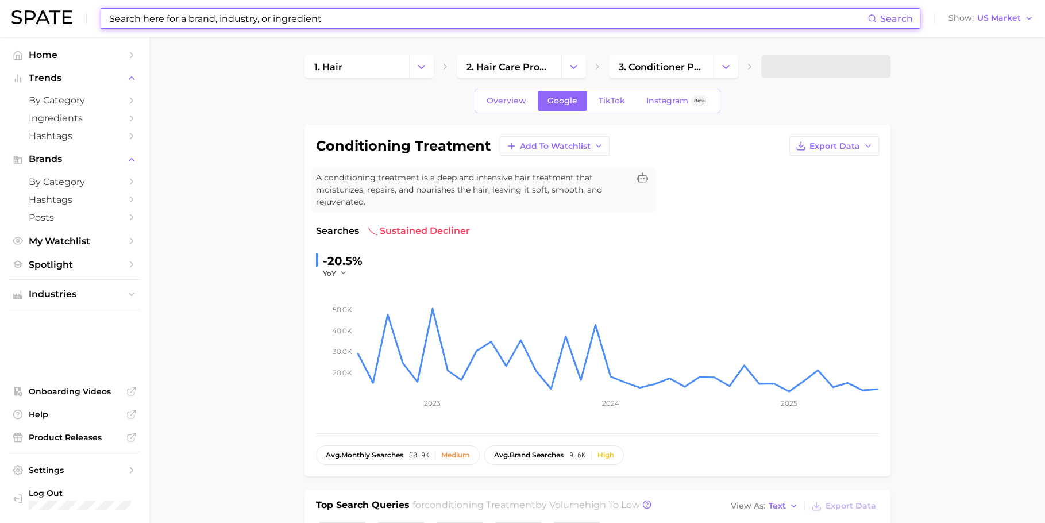
scroll to position [63, 0]
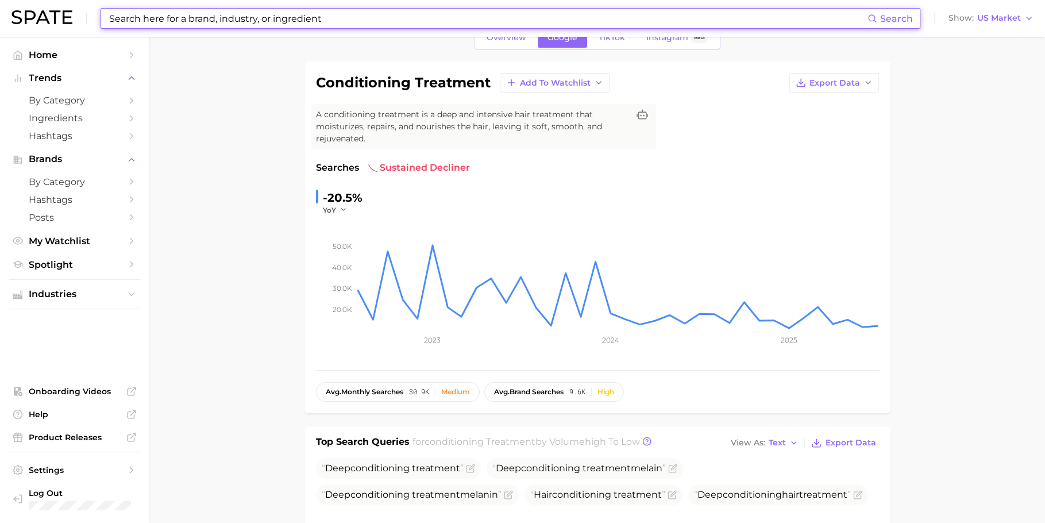
click at [480, 20] on input at bounding box center [487, 19] width 759 height 20
paste input "titanium flat iron"
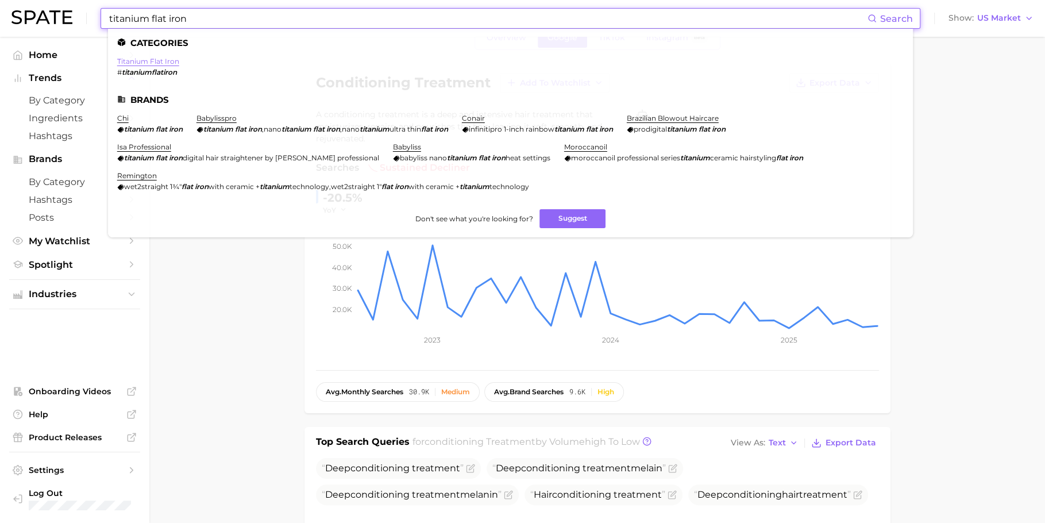
type input "titanium flat iron"
click at [140, 64] on link "titanium flat iron" at bounding box center [148, 61] width 62 height 9
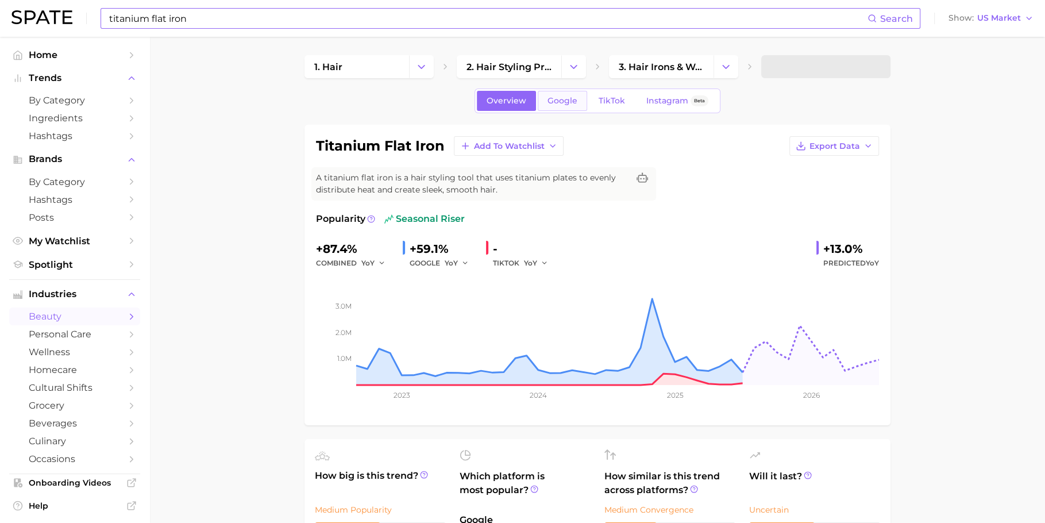
click at [564, 101] on span "Google" at bounding box center [562, 101] width 30 height 10
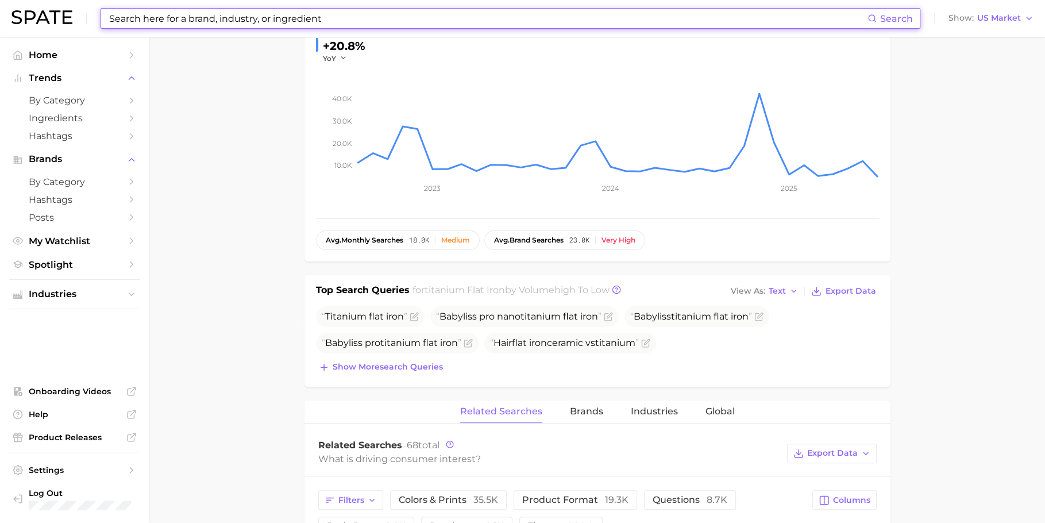
scroll to position [202, 0]
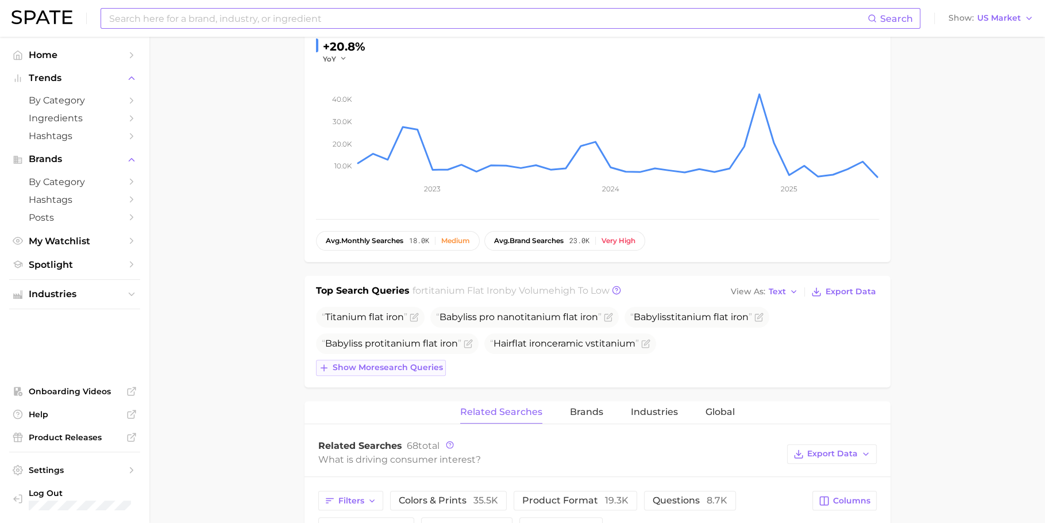
click at [392, 368] on span "Show more search queries" at bounding box center [388, 367] width 110 height 10
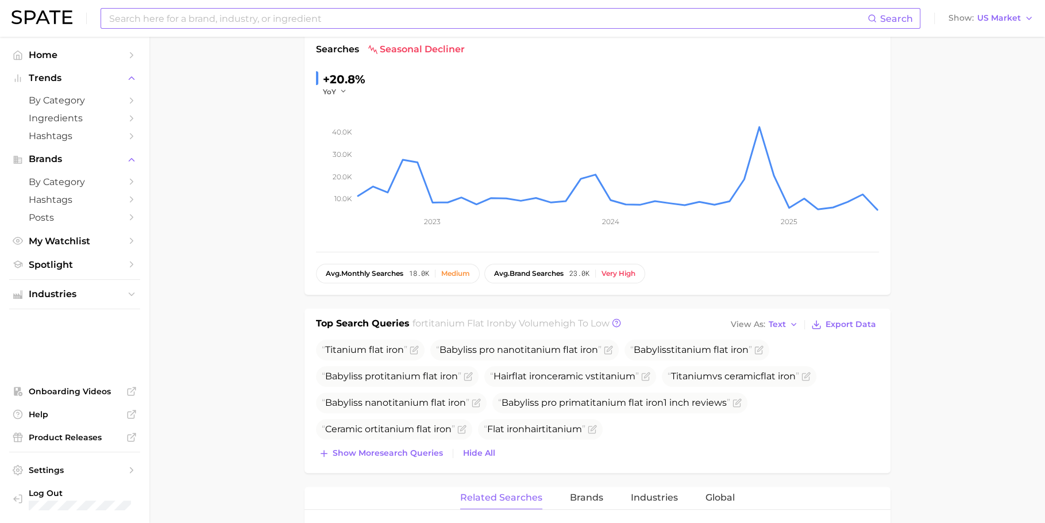
scroll to position [0, 0]
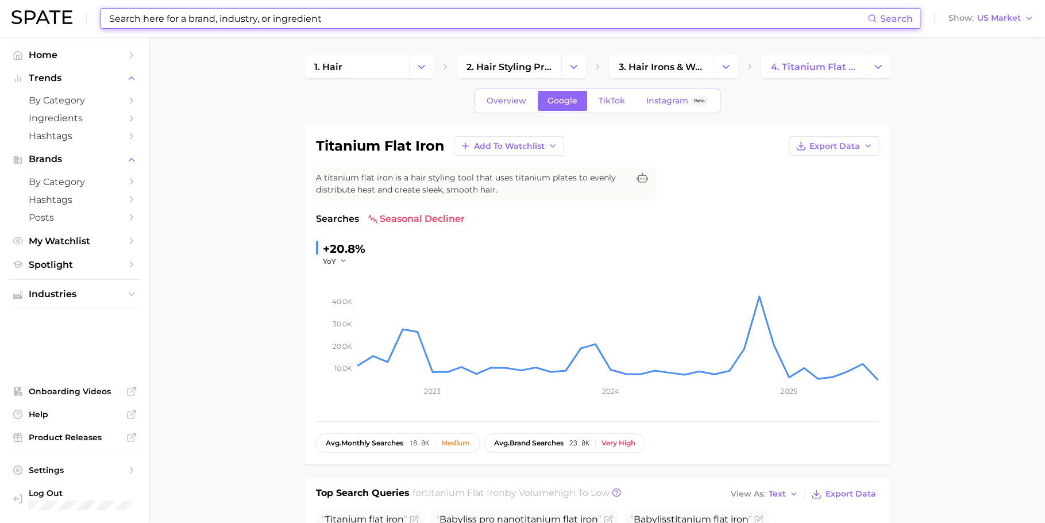
click at [385, 22] on input at bounding box center [487, 19] width 759 height 20
paste input "[MEDICAL_DATA] supplement"
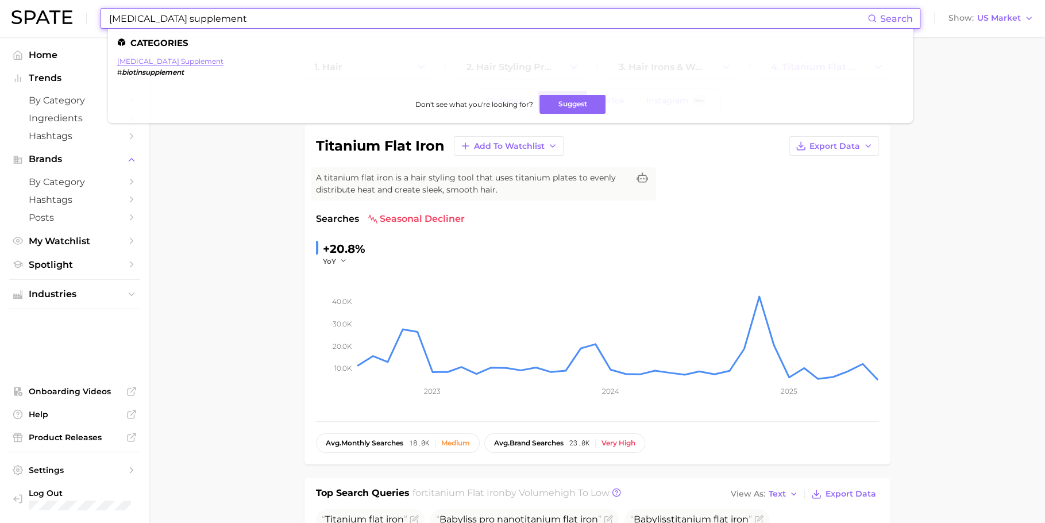
type input "[MEDICAL_DATA] supplement"
click at [160, 61] on link "[MEDICAL_DATA] supplement" at bounding box center [170, 61] width 106 height 9
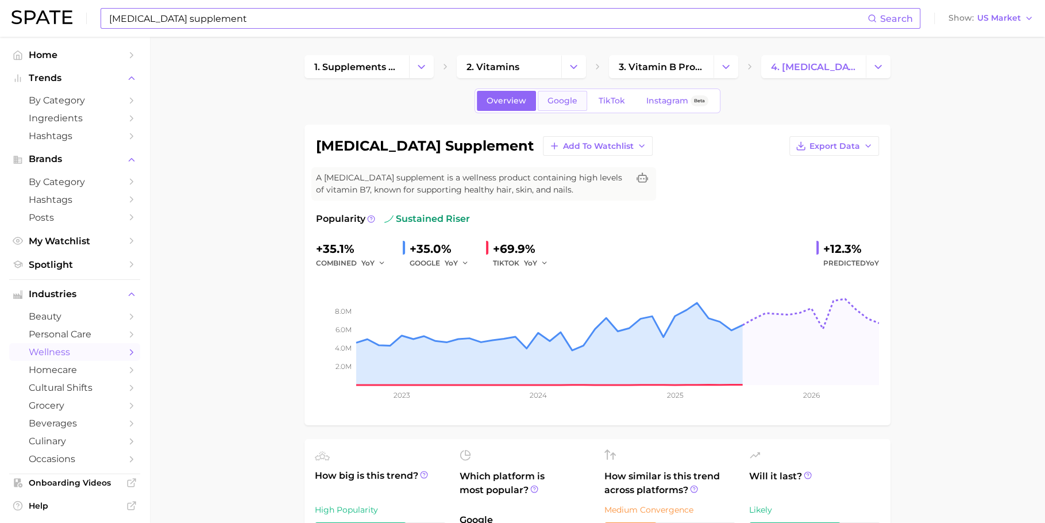
click at [565, 103] on span "Google" at bounding box center [562, 101] width 30 height 10
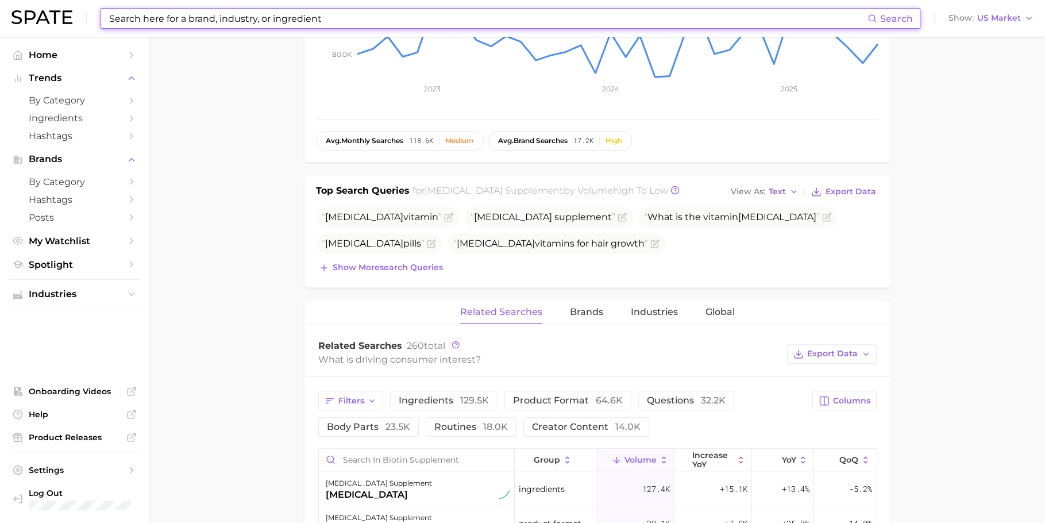
scroll to position [314, 0]
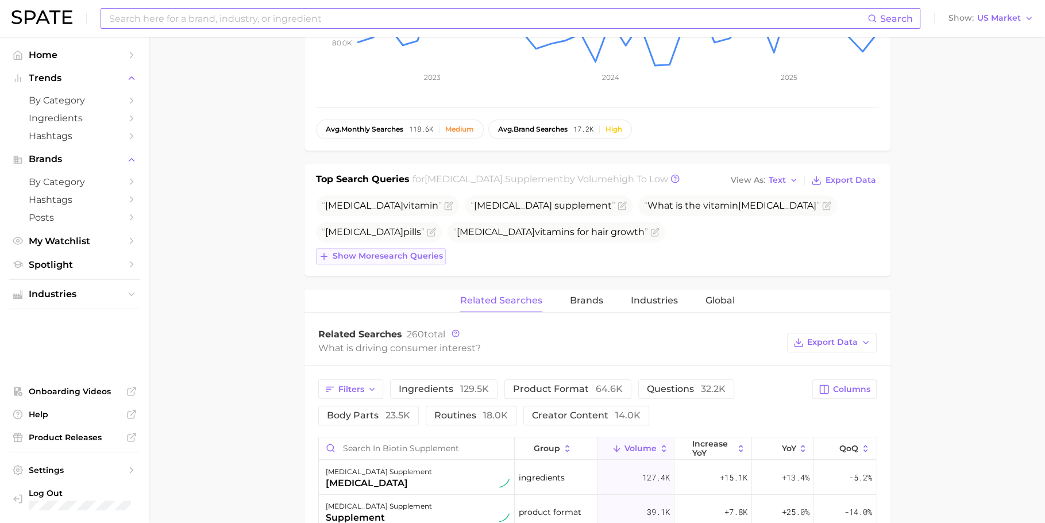
click at [404, 260] on button "Show more search queries" at bounding box center [381, 256] width 130 height 16
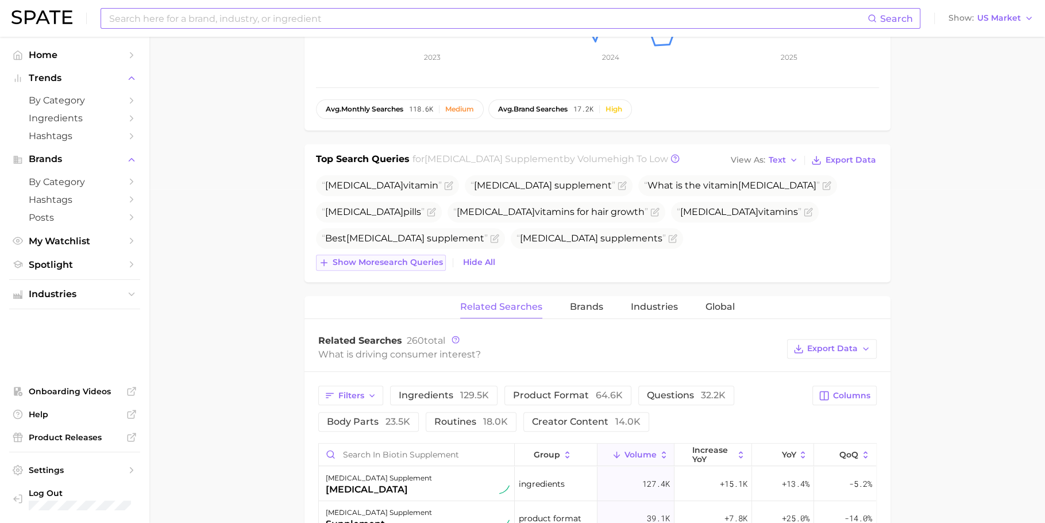
scroll to position [339, 0]
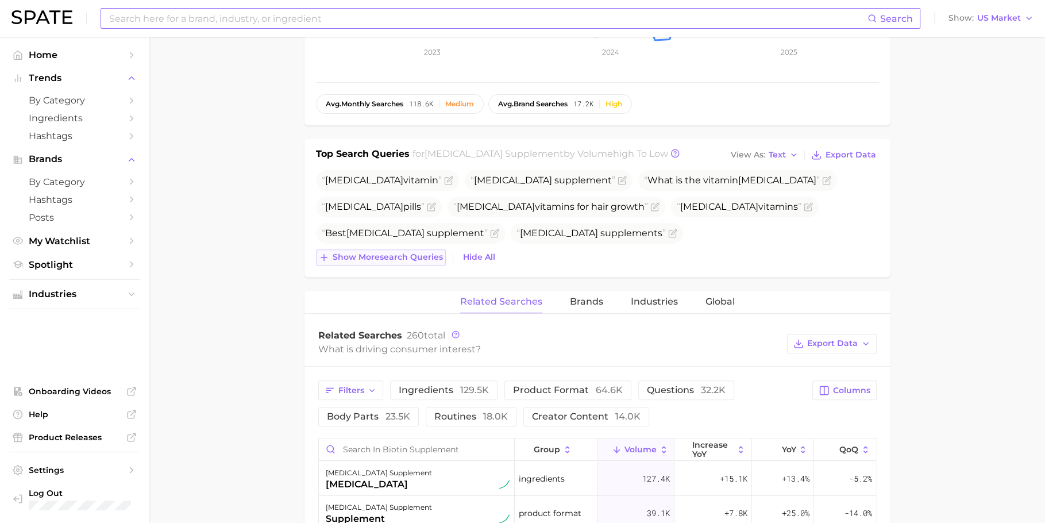
click at [403, 260] on button "Show more search queries" at bounding box center [381, 257] width 130 height 16
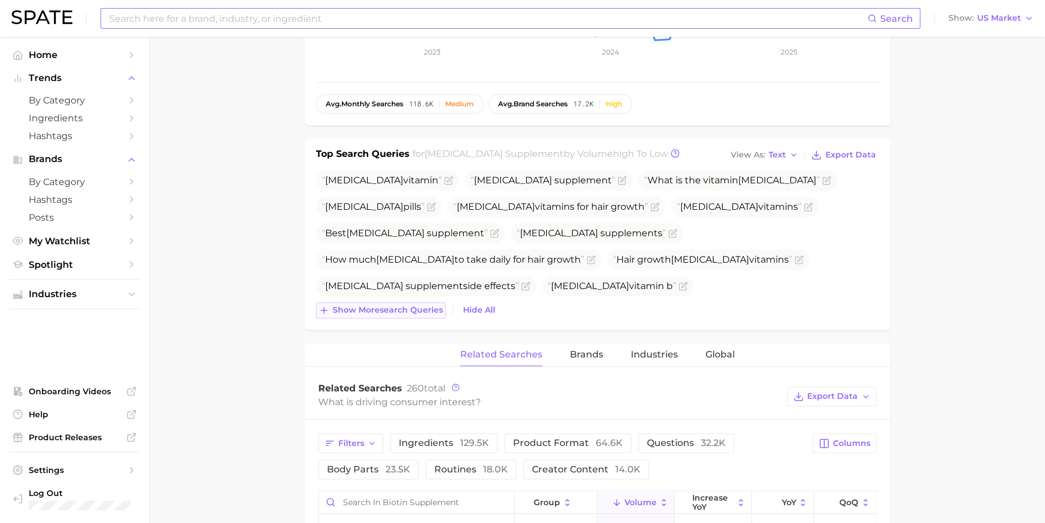
scroll to position [366, 0]
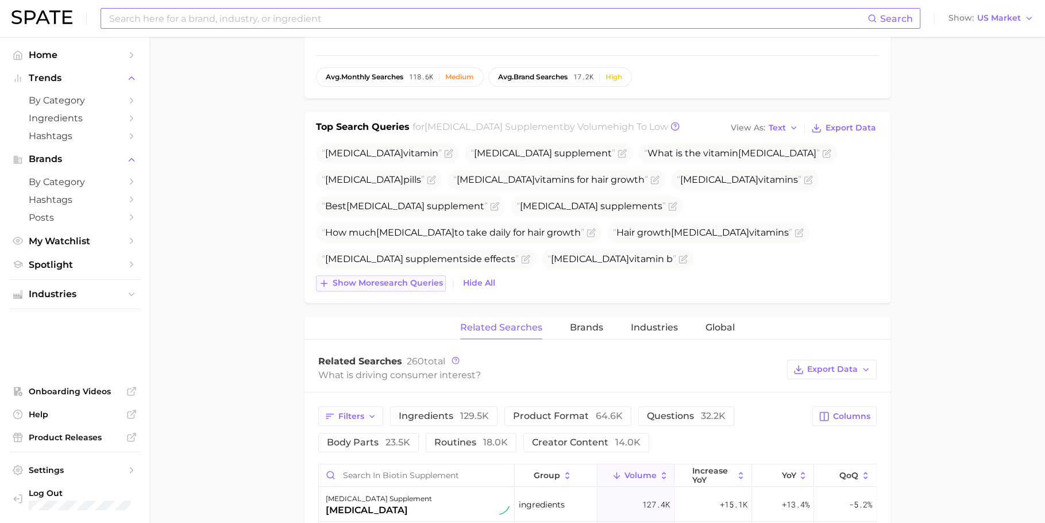
click at [395, 278] on span "Show more search queries" at bounding box center [388, 283] width 110 height 10
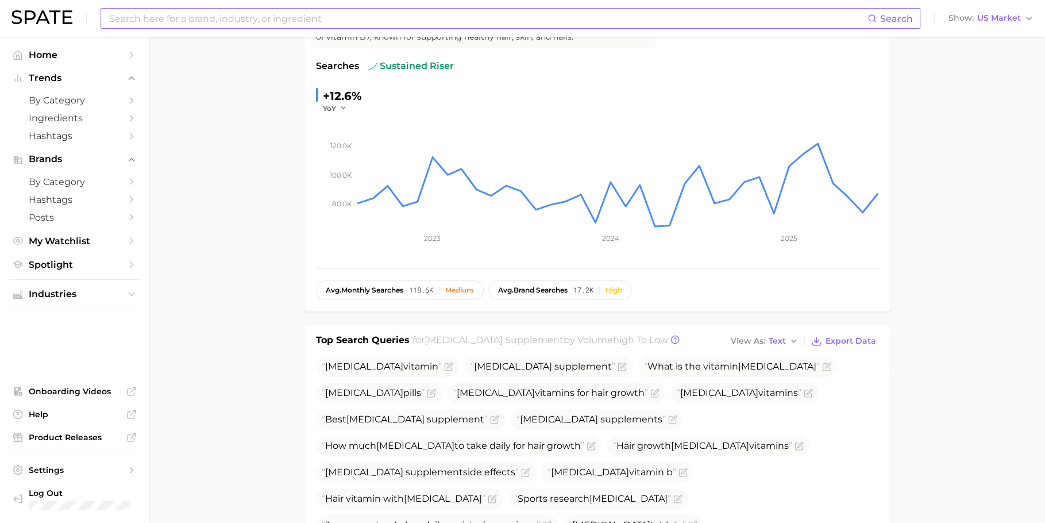
scroll to position [0, 0]
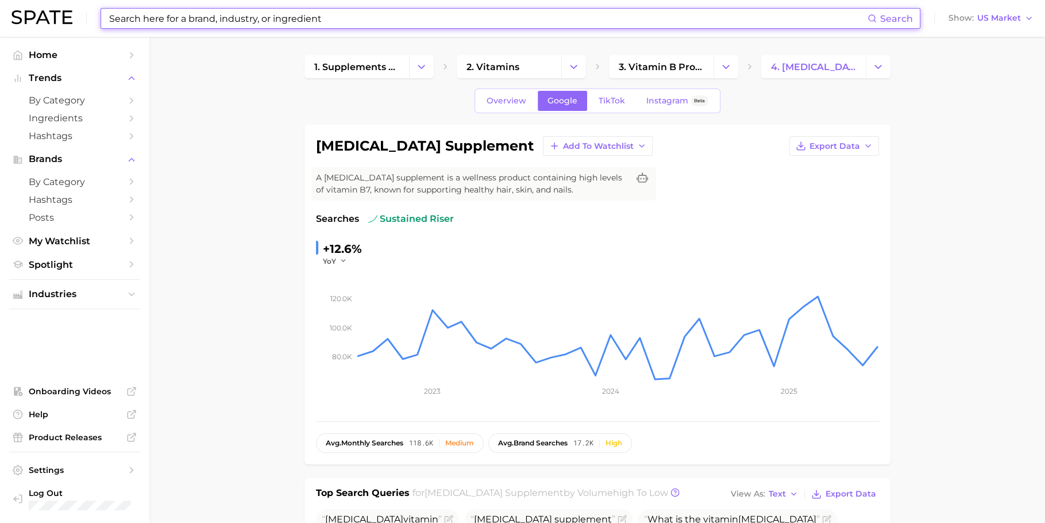
click at [412, 24] on input at bounding box center [487, 19] width 759 height 20
paste input "peel pad"
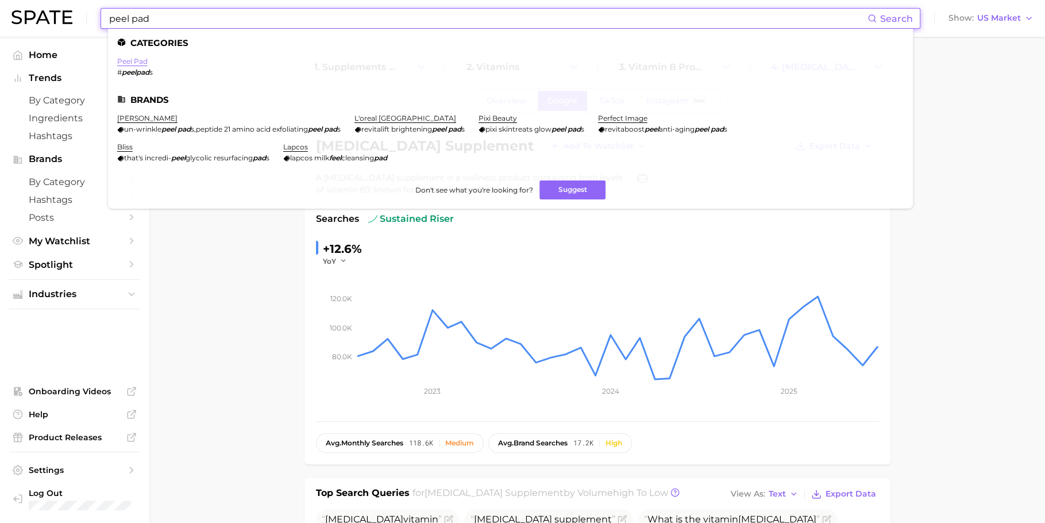
type input "peel pad"
click at [140, 61] on link "peel pad" at bounding box center [132, 61] width 30 height 9
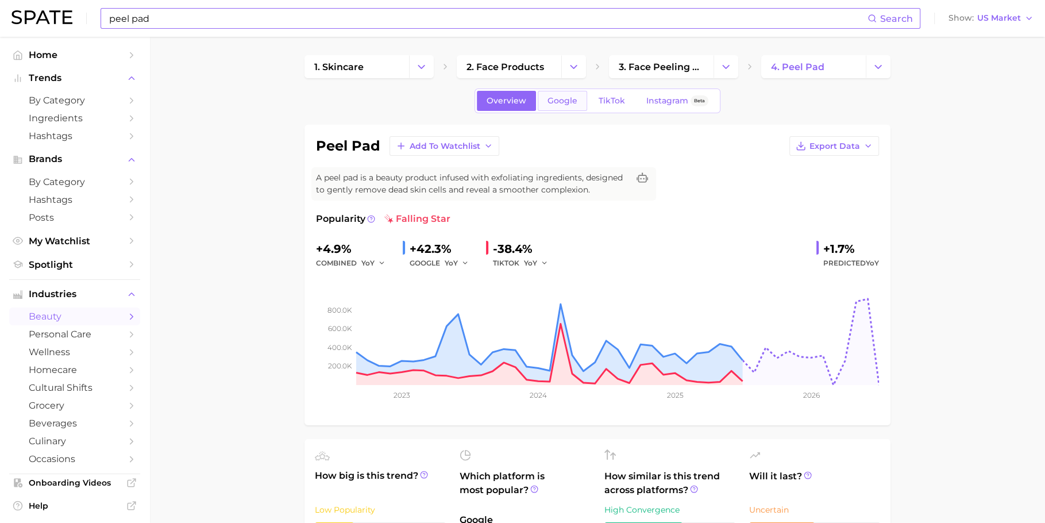
click at [562, 105] on span "Google" at bounding box center [562, 101] width 30 height 10
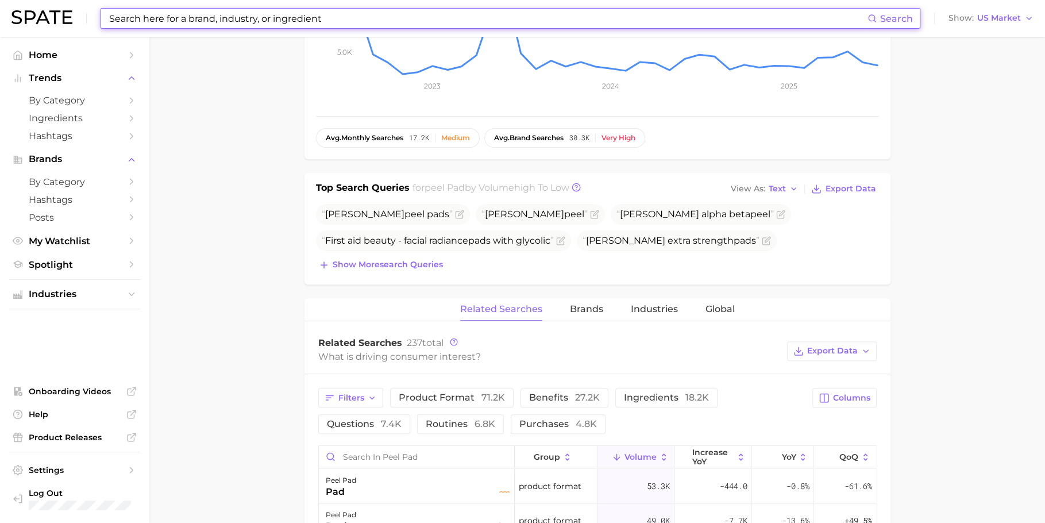
scroll to position [306, 0]
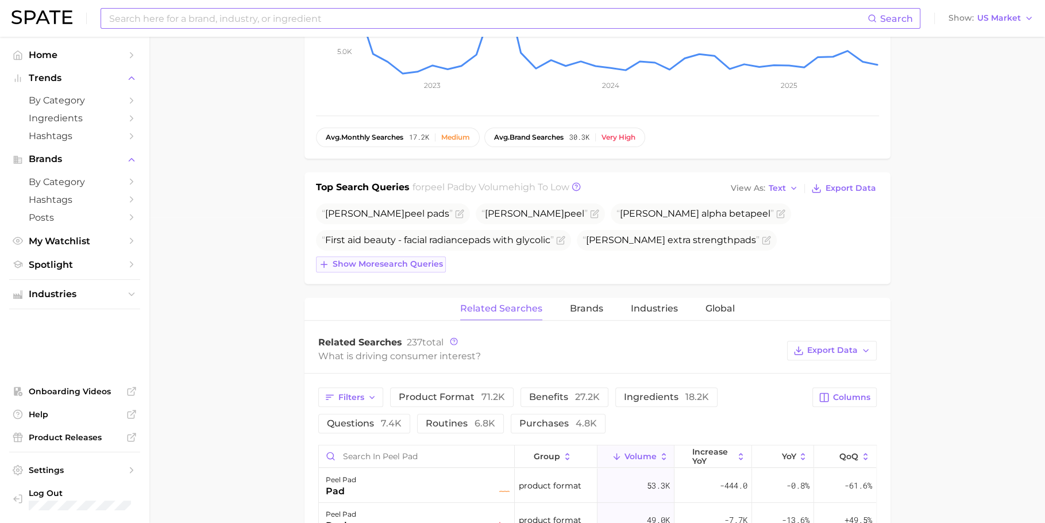
click at [423, 269] on button "Show more search queries" at bounding box center [381, 264] width 130 height 16
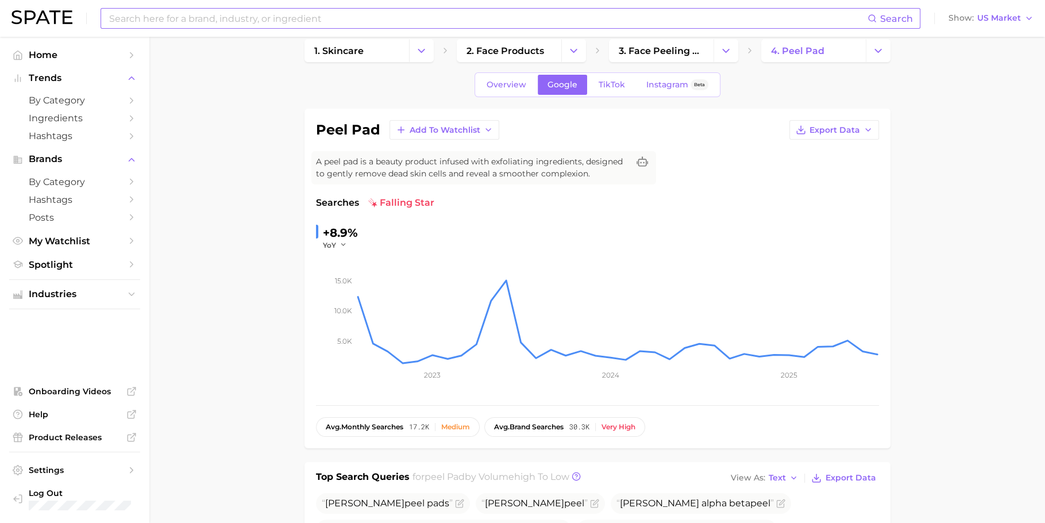
scroll to position [0, 0]
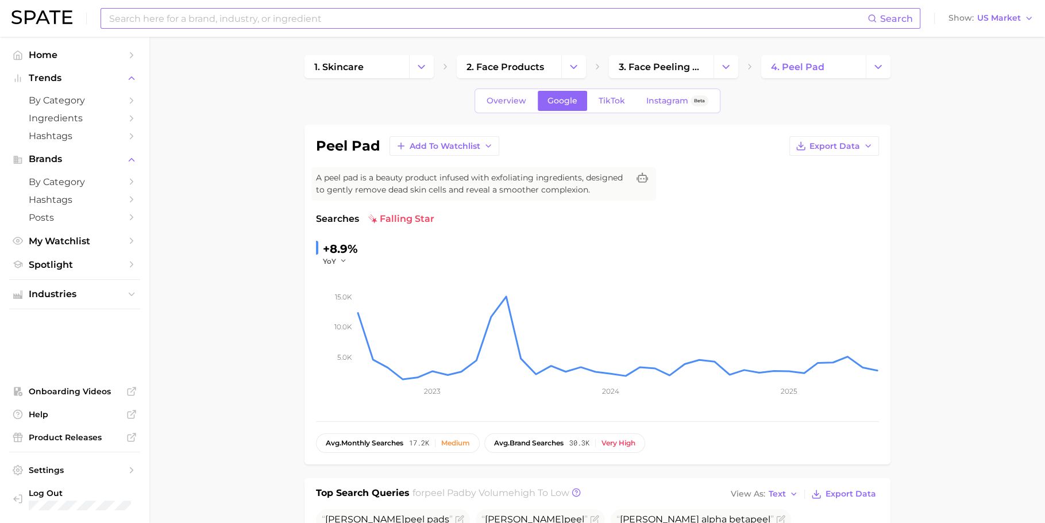
click at [463, 18] on input at bounding box center [487, 19] width 759 height 20
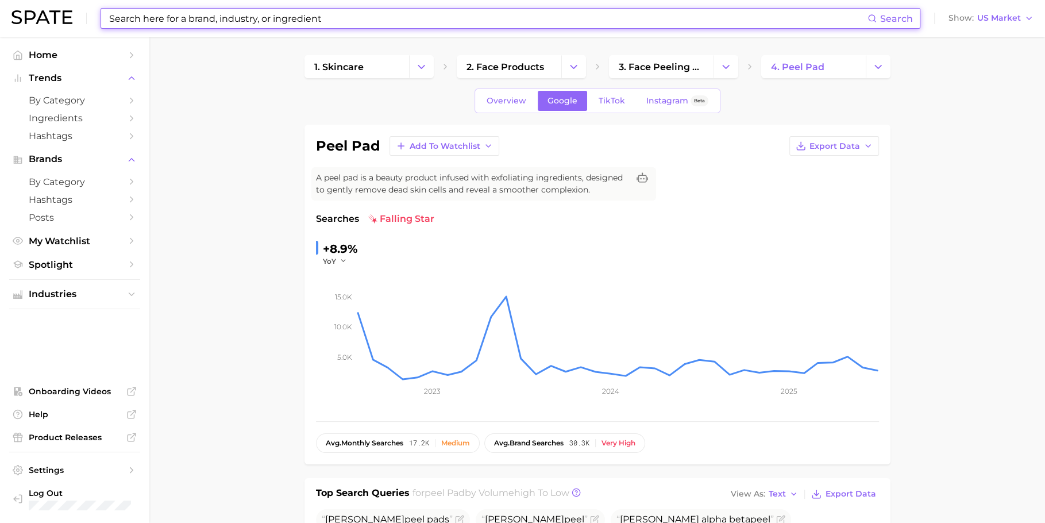
click at [463, 18] on input at bounding box center [487, 19] width 759 height 20
paste input "spf [MEDICAL_DATA]"
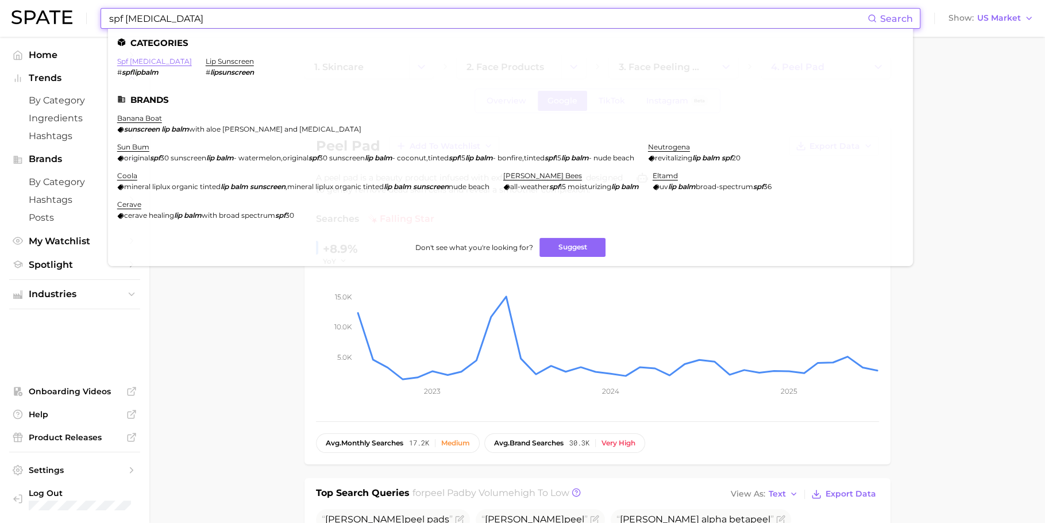
type input "spf [MEDICAL_DATA]"
click at [141, 62] on link "spf [MEDICAL_DATA]" at bounding box center [154, 61] width 75 height 9
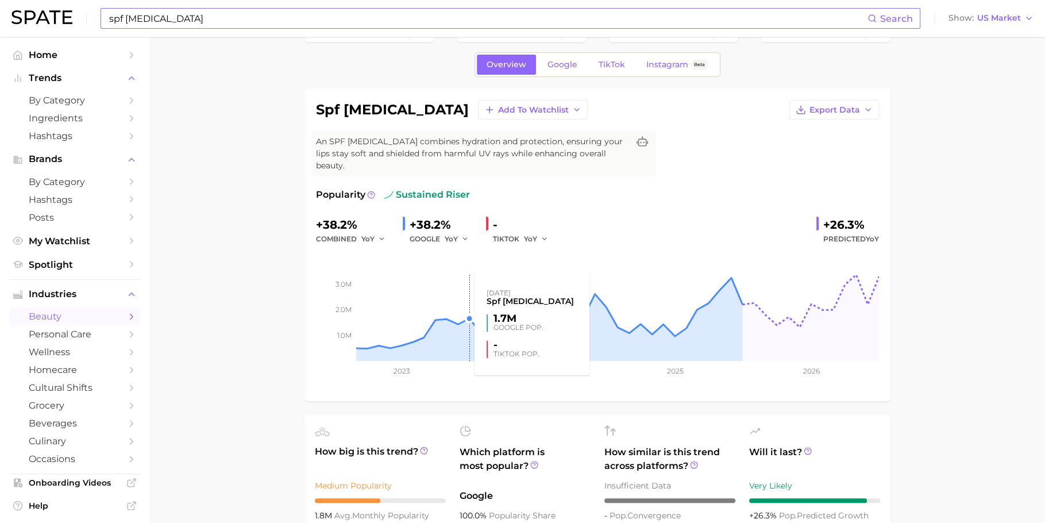
scroll to position [49, 0]
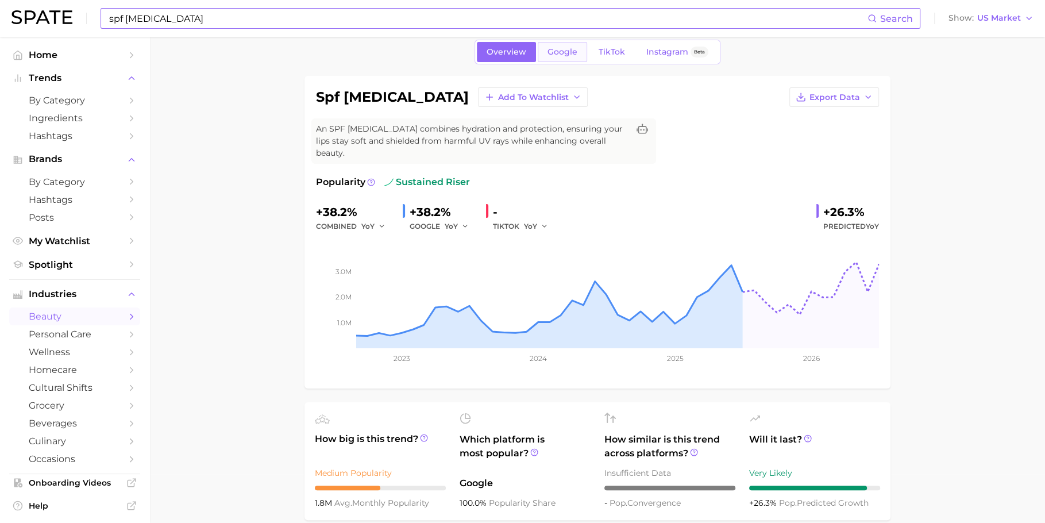
click at [565, 45] on link "Google" at bounding box center [562, 52] width 49 height 20
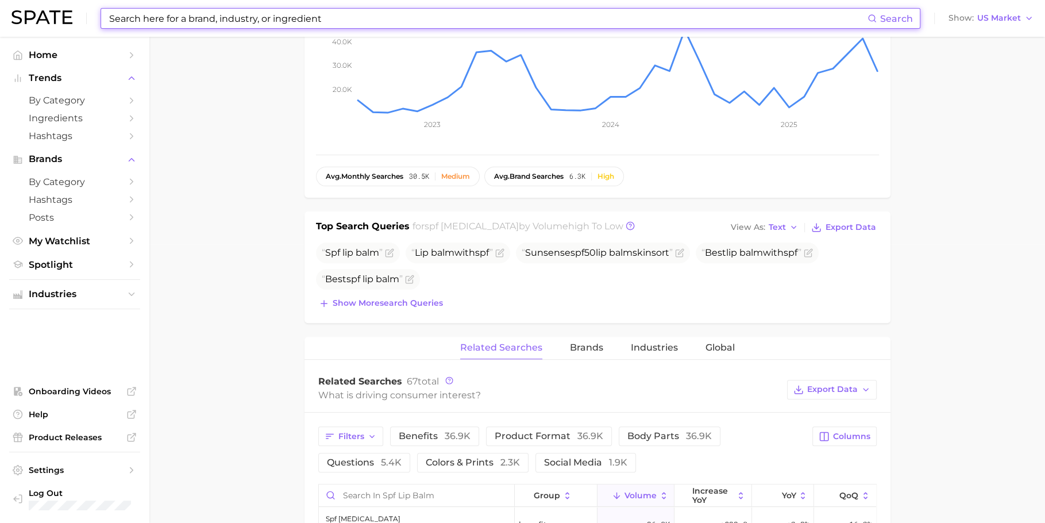
scroll to position [299, 0]
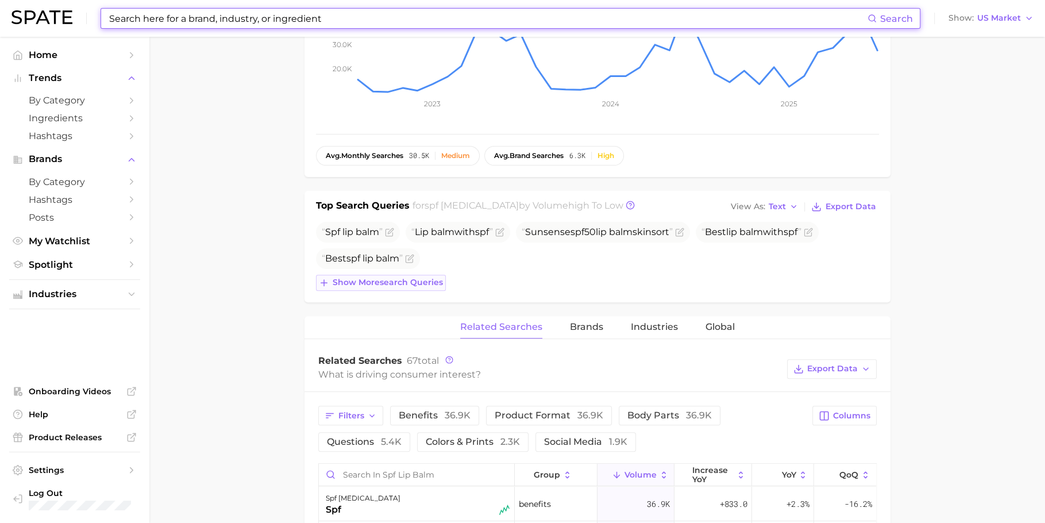
click at [403, 277] on span "Show more search queries" at bounding box center [388, 282] width 110 height 10
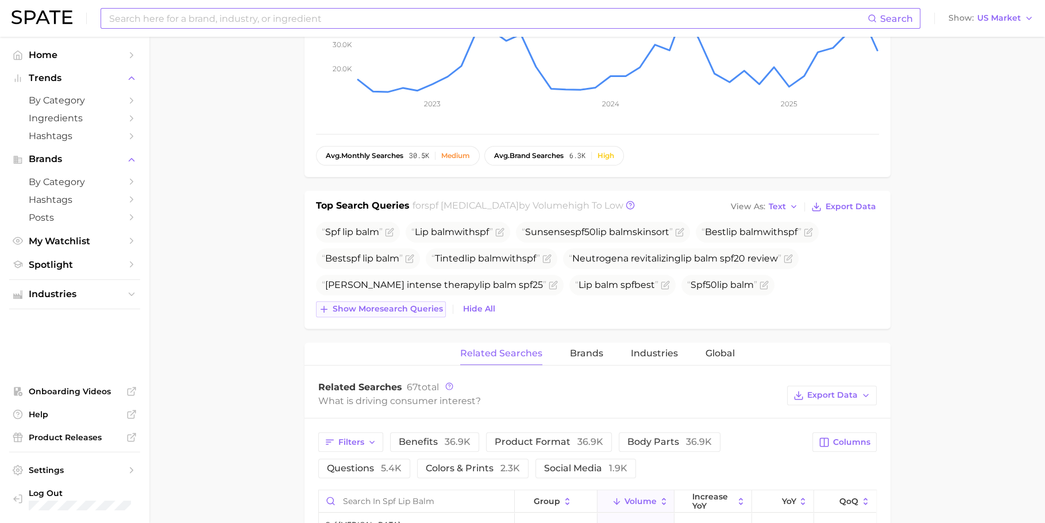
scroll to position [332, 0]
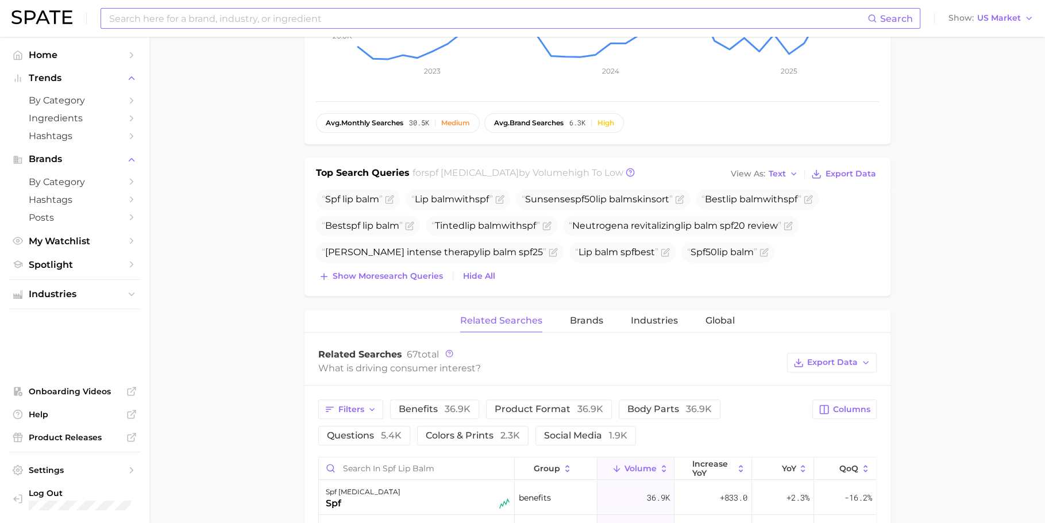
click at [393, 19] on input at bounding box center [487, 19] width 759 height 20
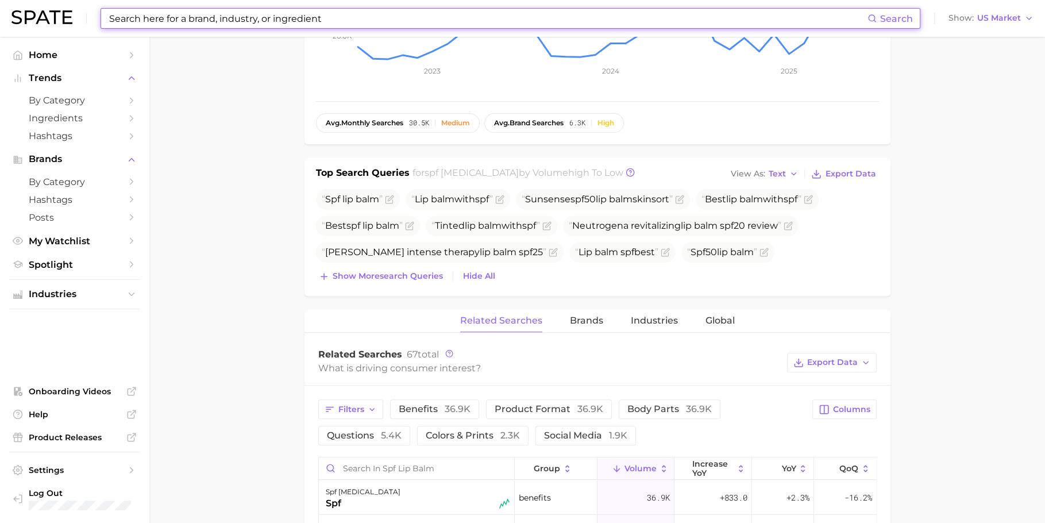
paste input "lip sunscreen"
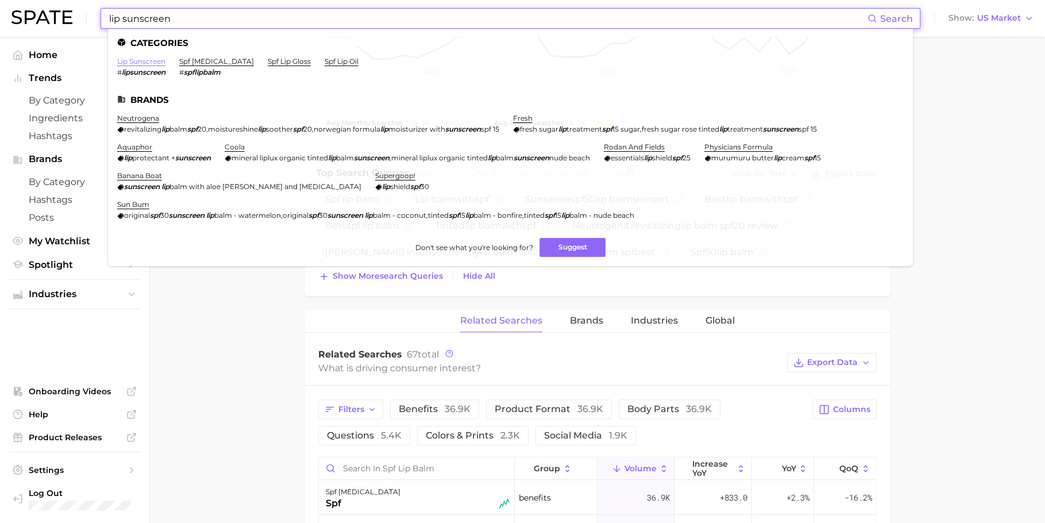
type input "lip sunscreen"
click at [141, 62] on link "lip sunscreen" at bounding box center [141, 61] width 48 height 9
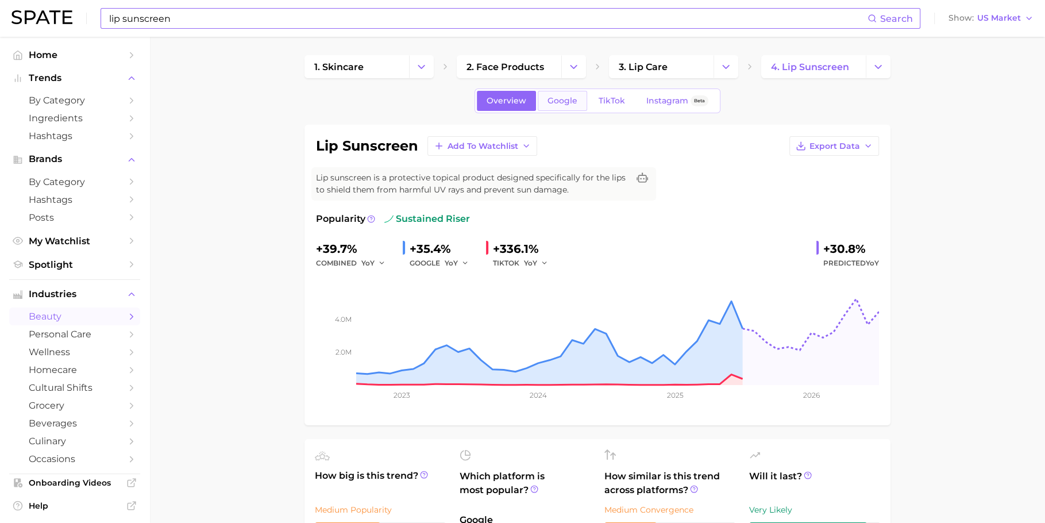
click at [557, 105] on span "Google" at bounding box center [562, 101] width 30 height 10
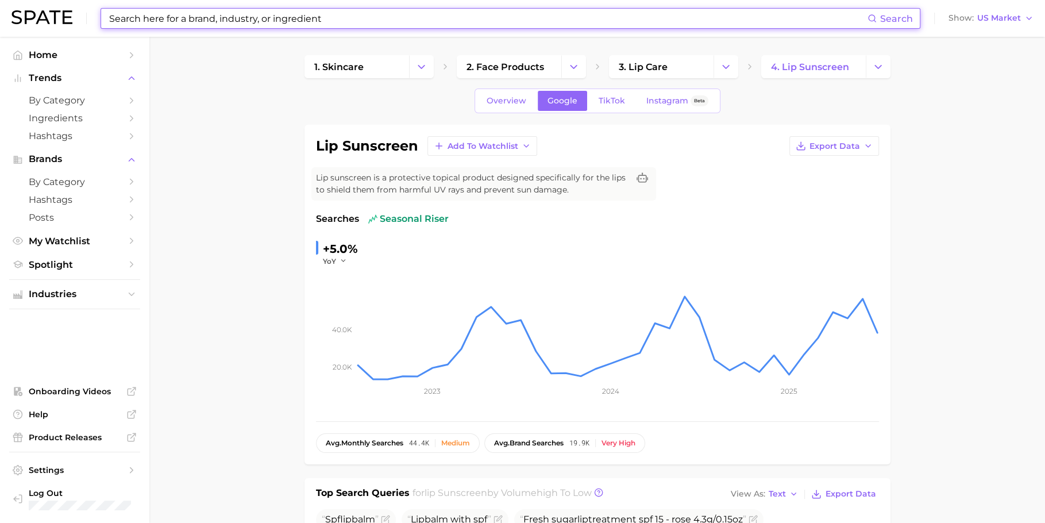
scroll to position [7, 0]
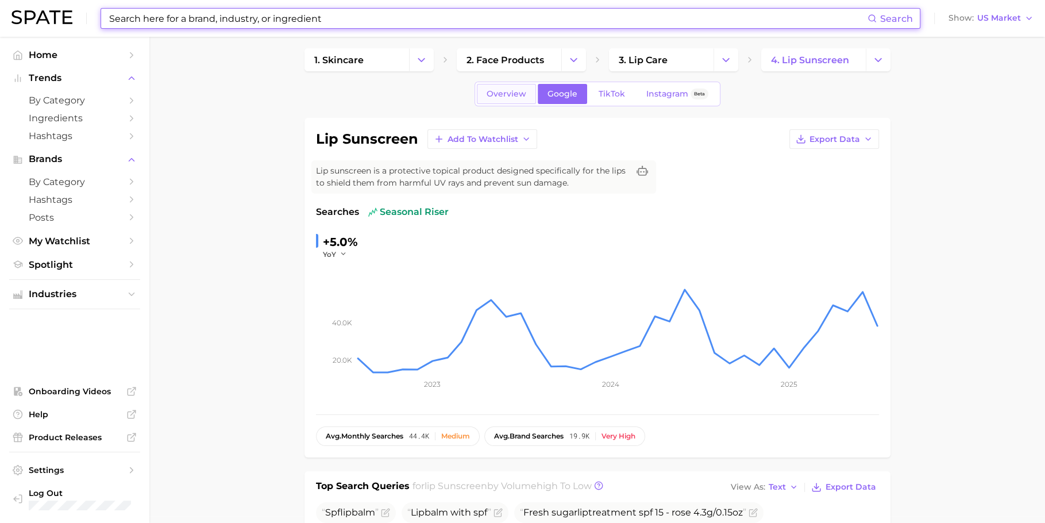
click at [508, 102] on link "Overview" at bounding box center [506, 94] width 59 height 20
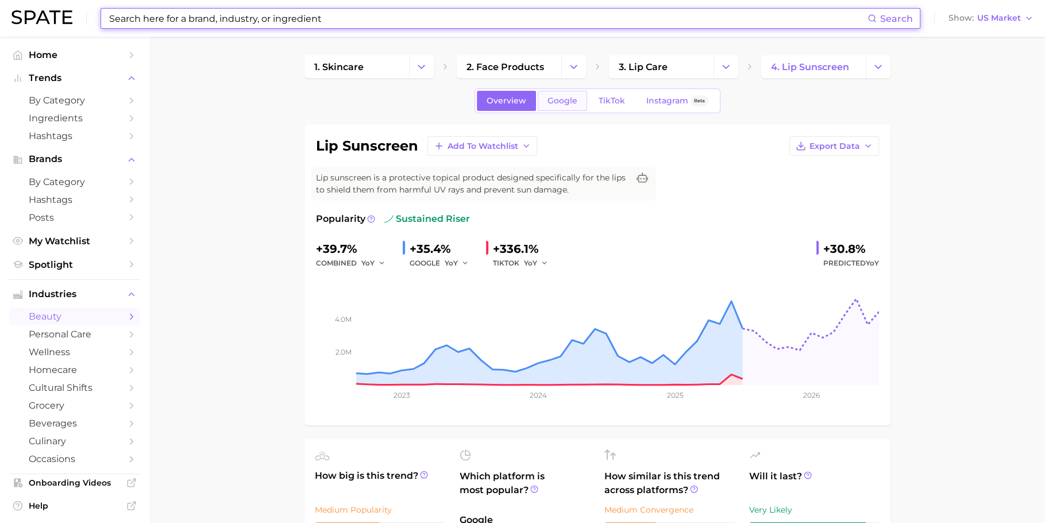
click at [570, 101] on span "Google" at bounding box center [562, 101] width 30 height 10
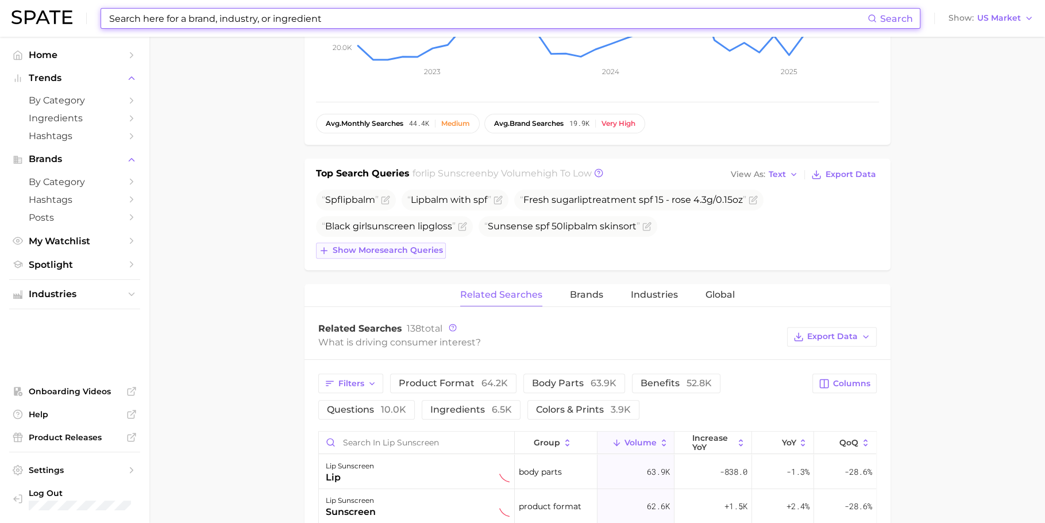
click at [414, 250] on span "Show more search queries" at bounding box center [388, 250] width 110 height 10
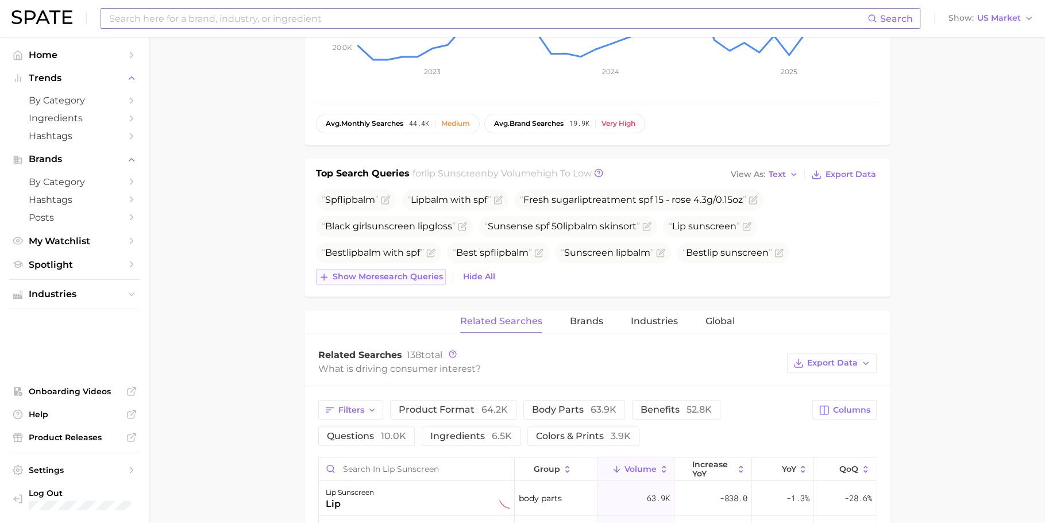
scroll to position [358, 0]
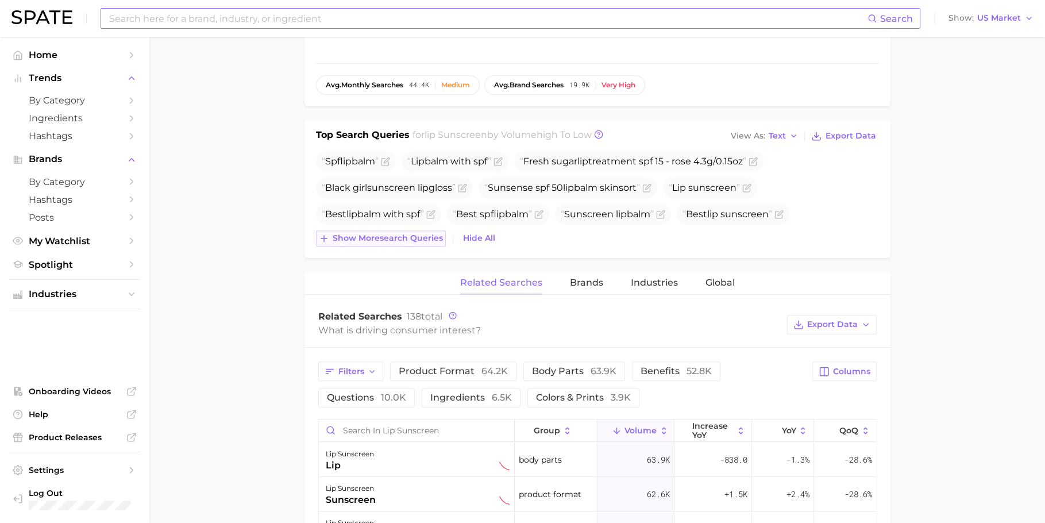
click at [409, 242] on button "Show more search queries" at bounding box center [381, 238] width 130 height 16
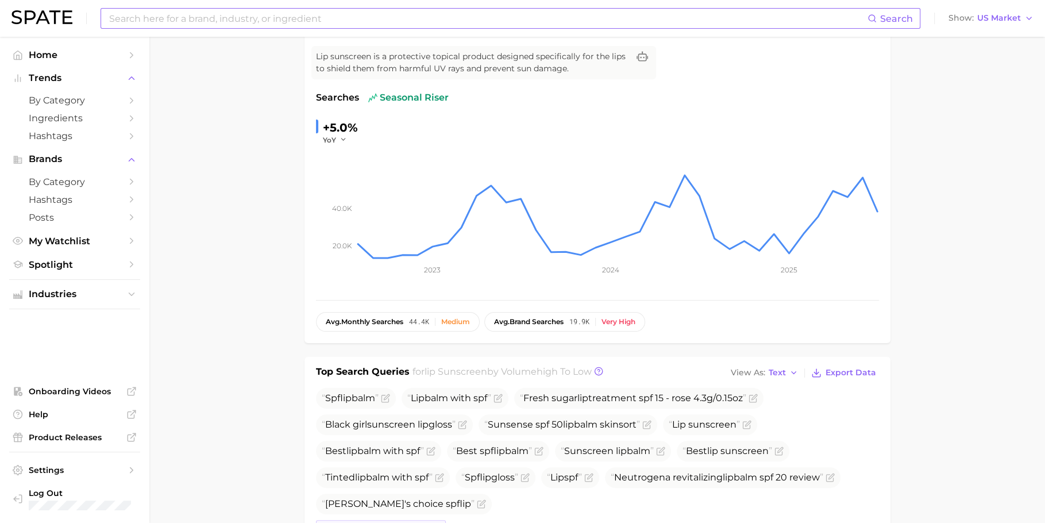
scroll to position [39, 0]
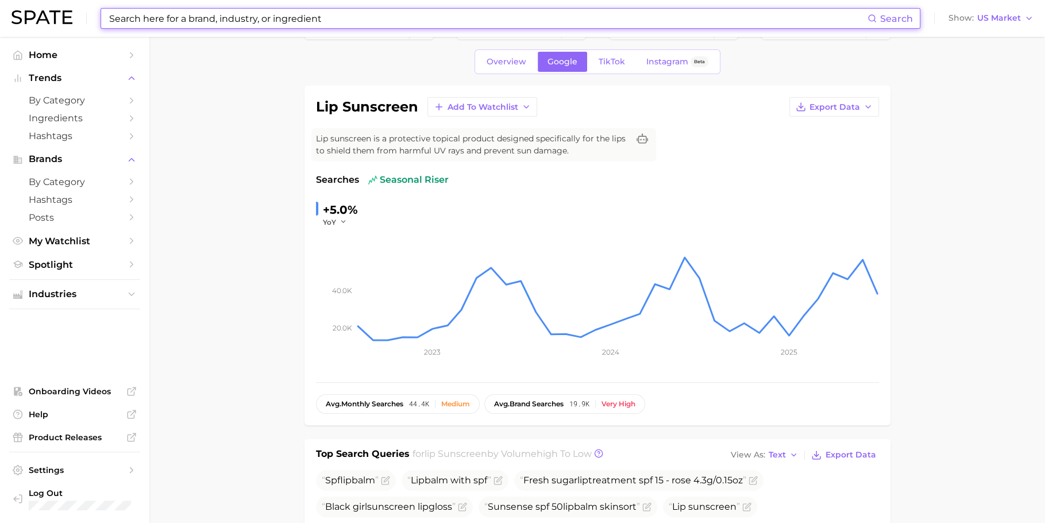
click at [449, 28] on input at bounding box center [487, 19] width 759 height 20
type input "v"
paste input "hydrocolloid patches"
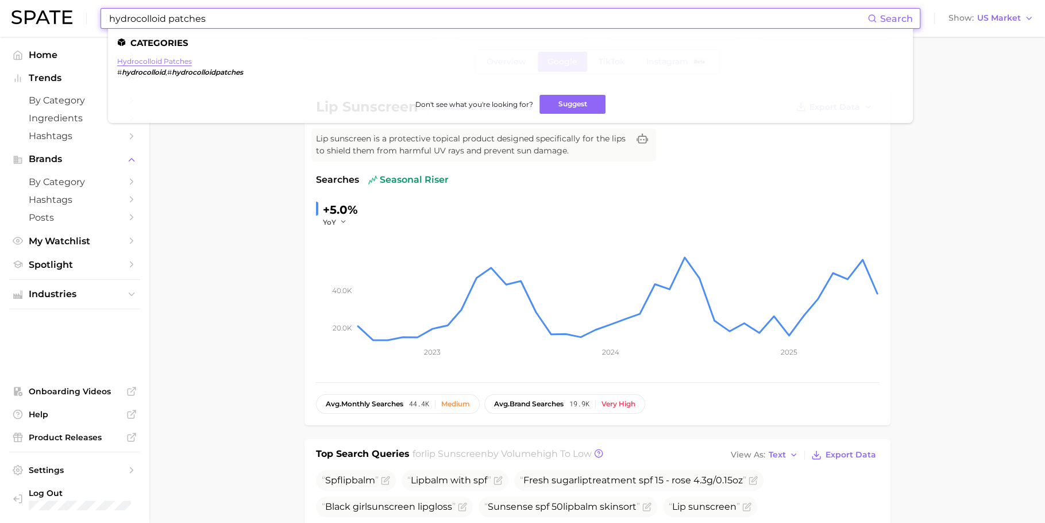
type input "hydrocolloid patches"
click at [145, 57] on link "hydrocolloid patches" at bounding box center [154, 61] width 75 height 9
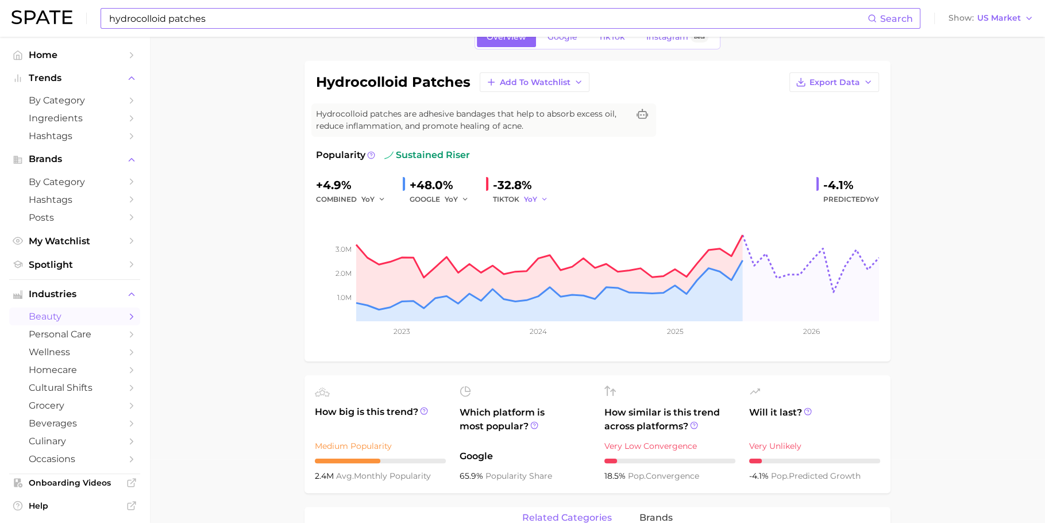
scroll to position [7, 0]
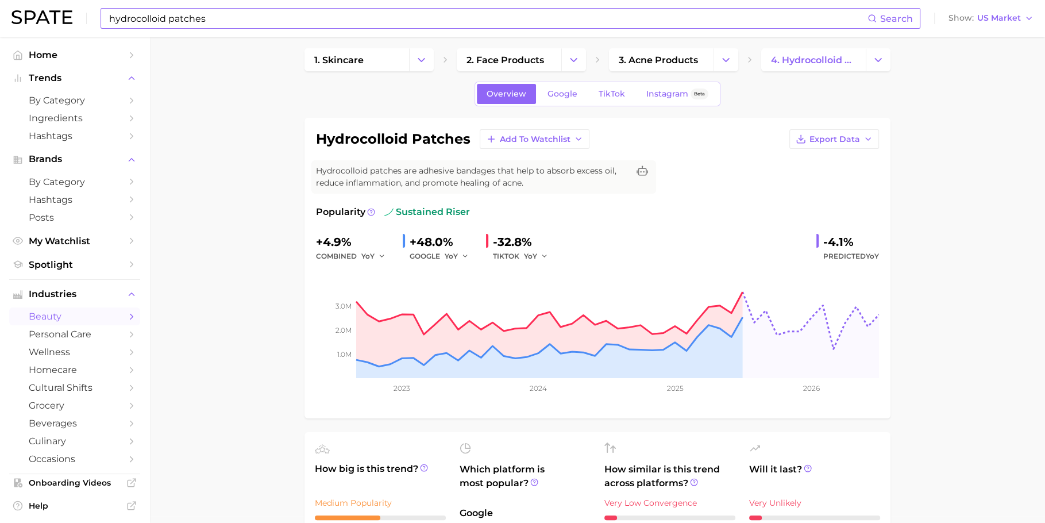
click at [556, 82] on div "Overview Google TikTok Instagram Beta" at bounding box center [597, 94] width 246 height 25
click at [558, 91] on span "Google" at bounding box center [562, 94] width 30 height 10
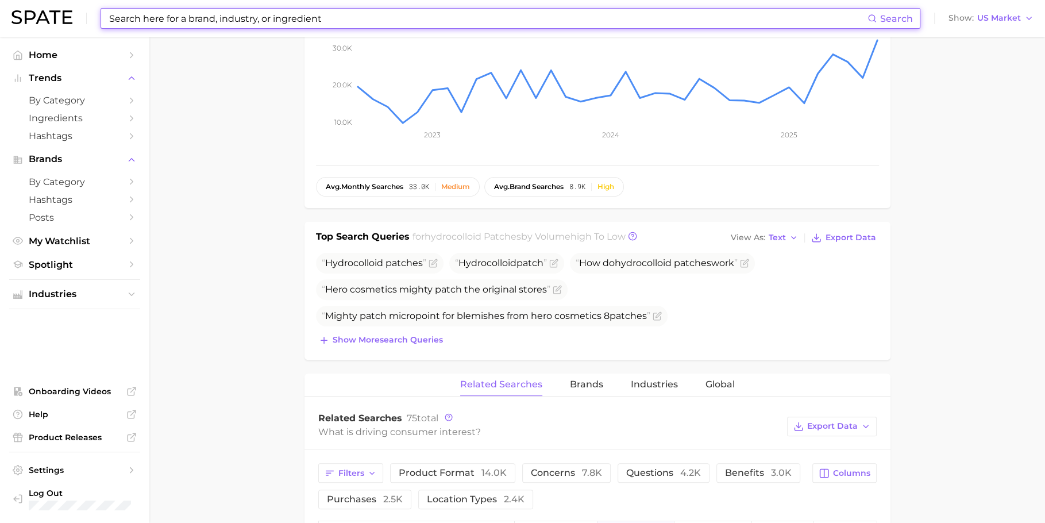
scroll to position [257, 0]
click at [397, 335] on span "Show more search queries" at bounding box center [388, 339] width 110 height 10
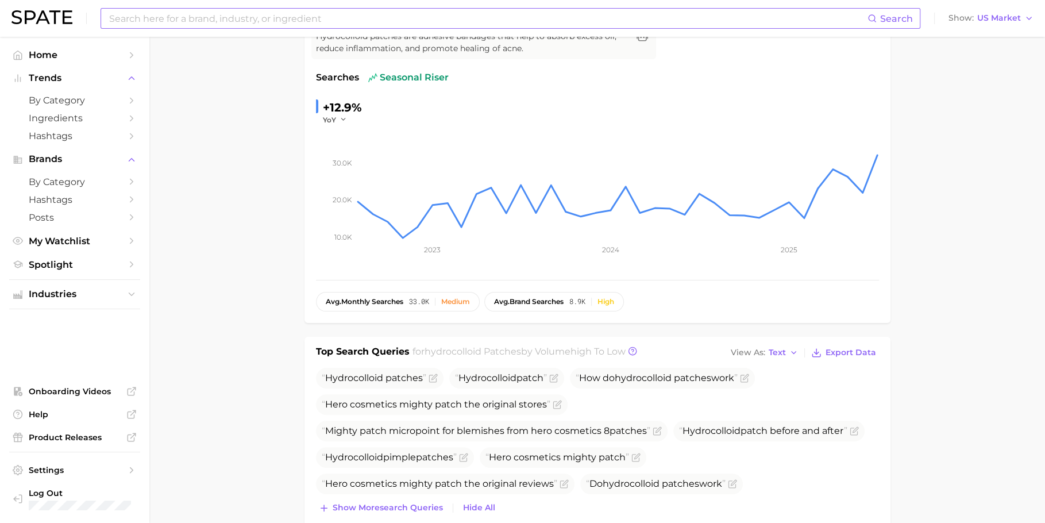
scroll to position [0, 0]
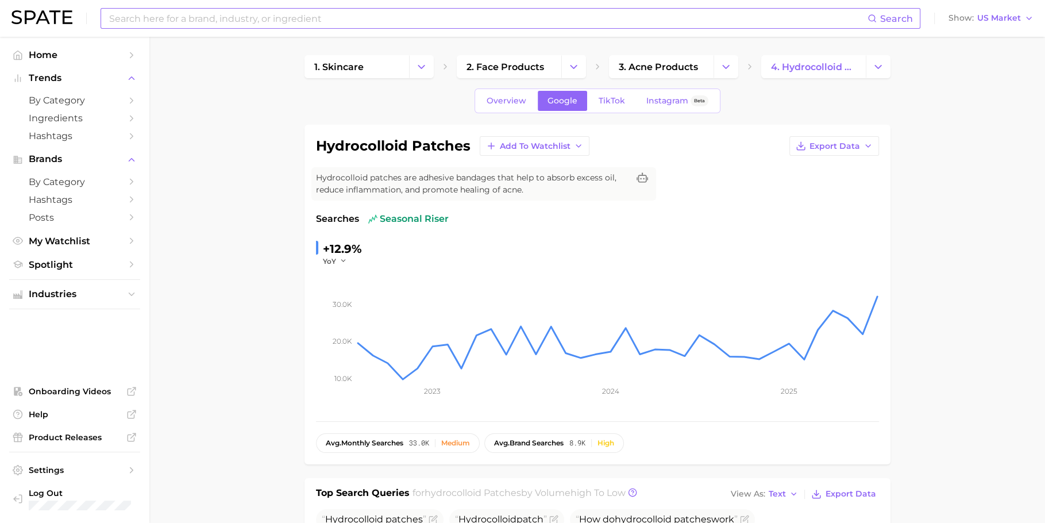
click at [375, 14] on input at bounding box center [487, 19] width 759 height 20
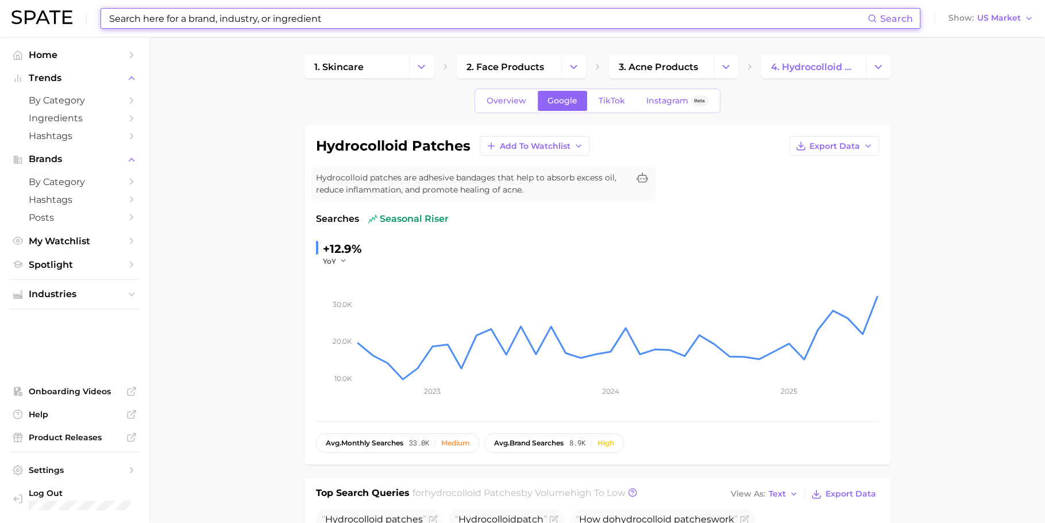
paste input "[MEDICAL_DATA]"
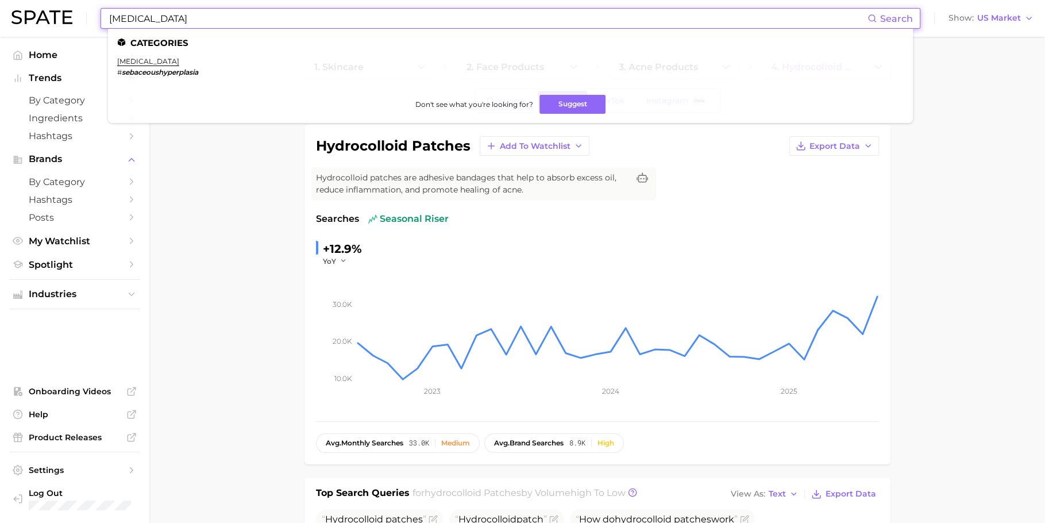
click at [148, 57] on ul "Categories [MEDICAL_DATA] # sebaceoushyperplasia Don't see what you're looking …" at bounding box center [510, 76] width 805 height 94
click at [153, 61] on link "[MEDICAL_DATA]" at bounding box center [148, 61] width 62 height 9
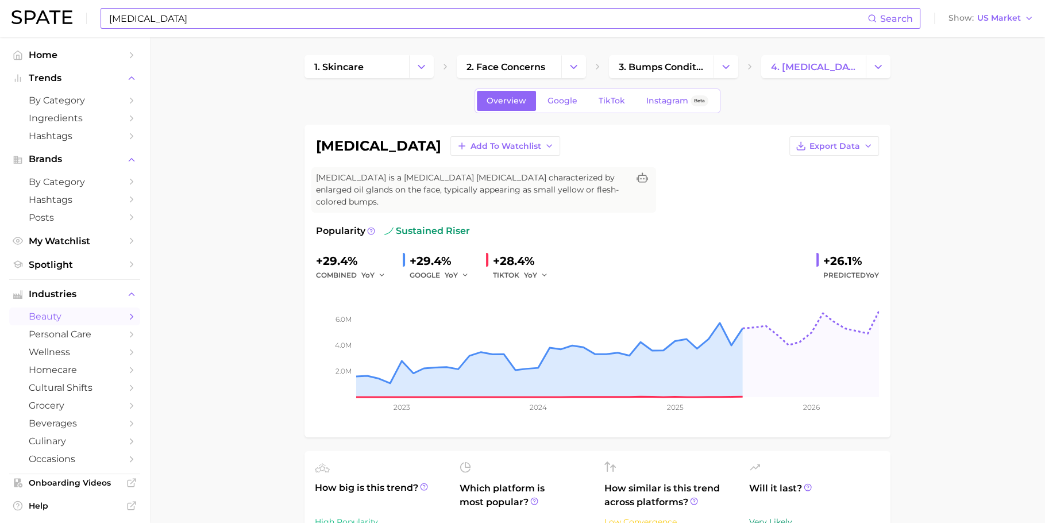
click at [403, 18] on input "[MEDICAL_DATA]" at bounding box center [487, 19] width 759 height 20
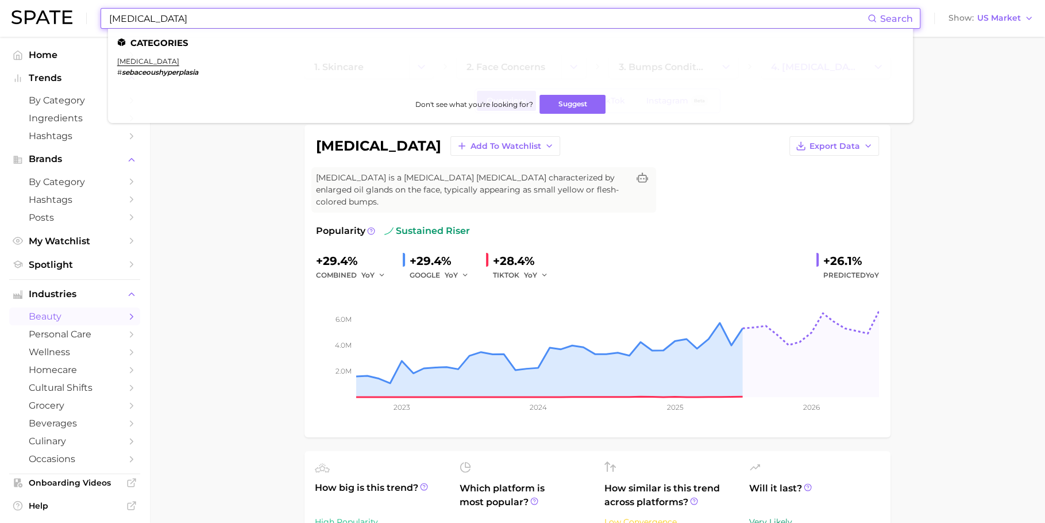
paste input "[MEDICAL_DATA] water"
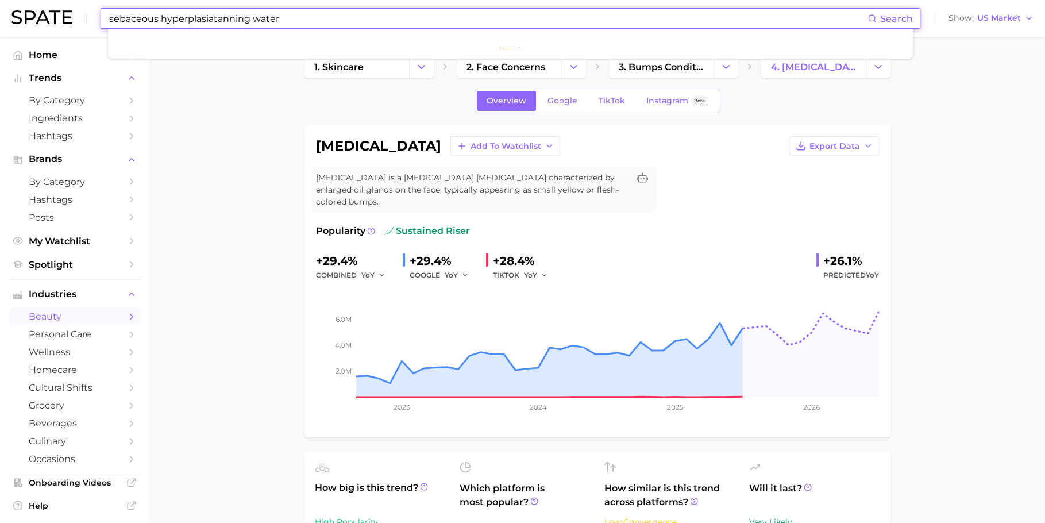
click at [403, 18] on input "sebaceous hyperplasiatanning water" at bounding box center [487, 19] width 759 height 20
paste input
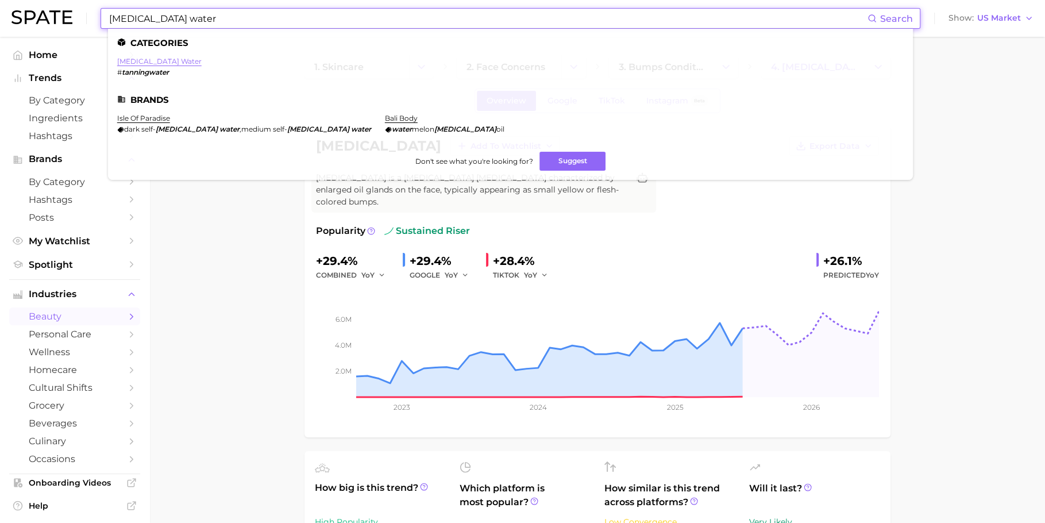
type input "[MEDICAL_DATA] water"
click at [142, 63] on link "[MEDICAL_DATA] water" at bounding box center [159, 61] width 84 height 9
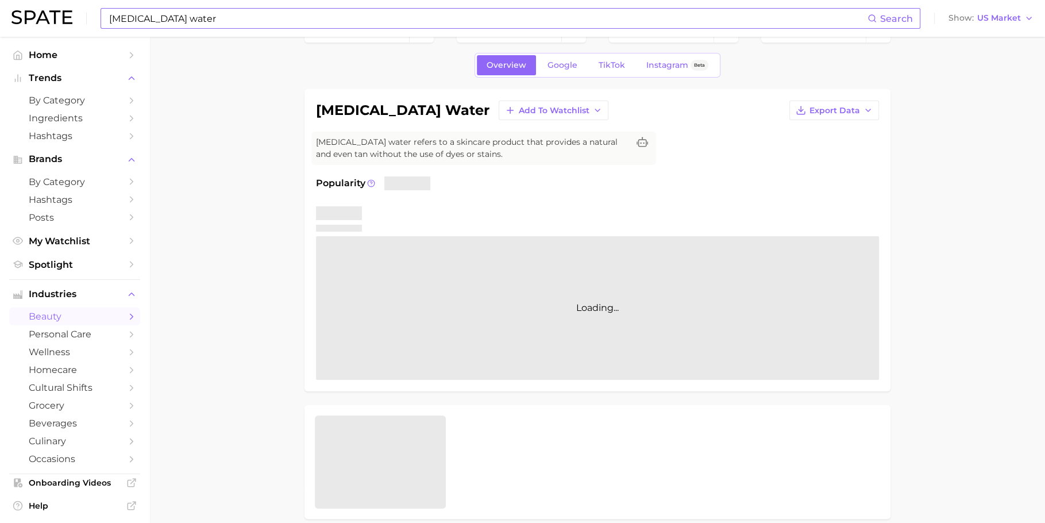
scroll to position [55, 0]
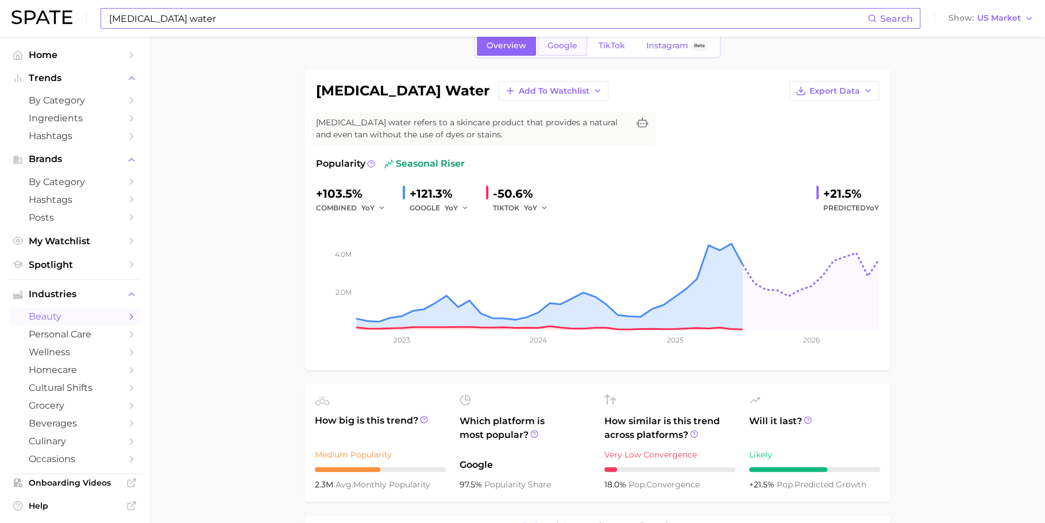
click at [567, 45] on span "Google" at bounding box center [562, 46] width 30 height 10
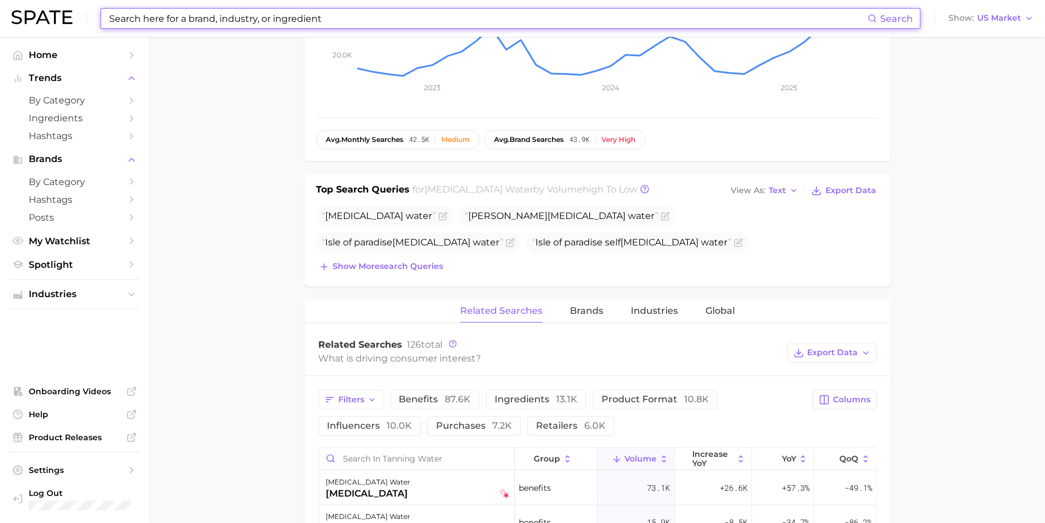
scroll to position [312, 0]
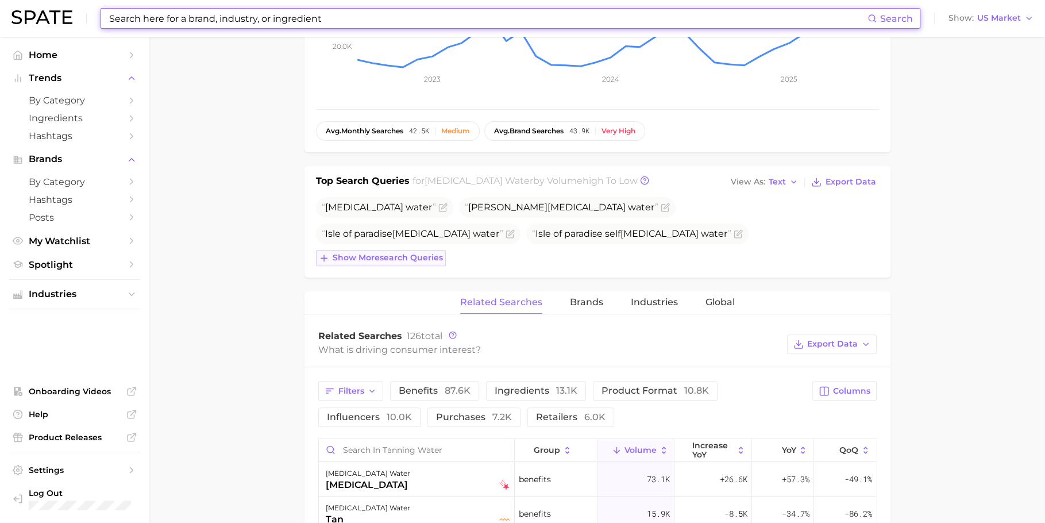
click at [417, 261] on button "Show more search queries" at bounding box center [381, 258] width 130 height 16
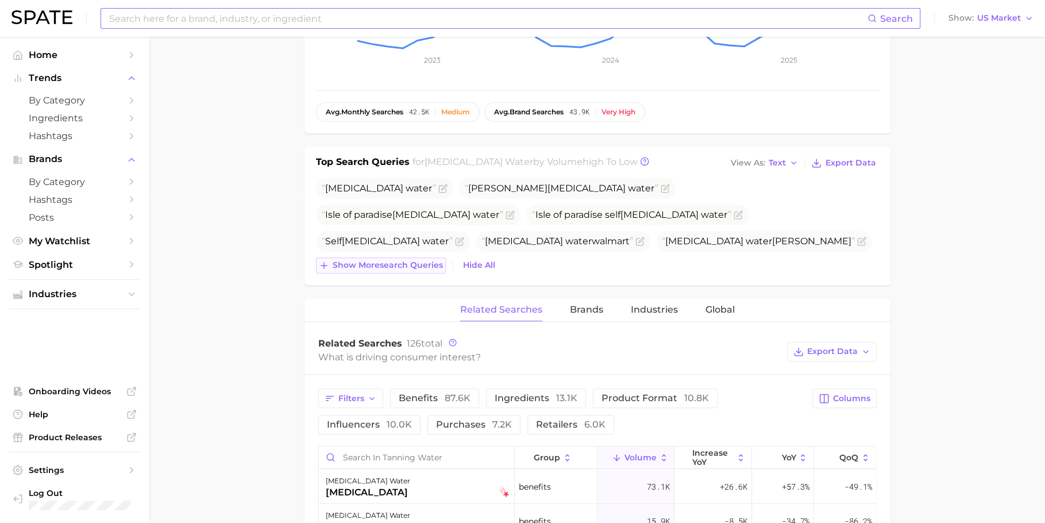
scroll to position [335, 0]
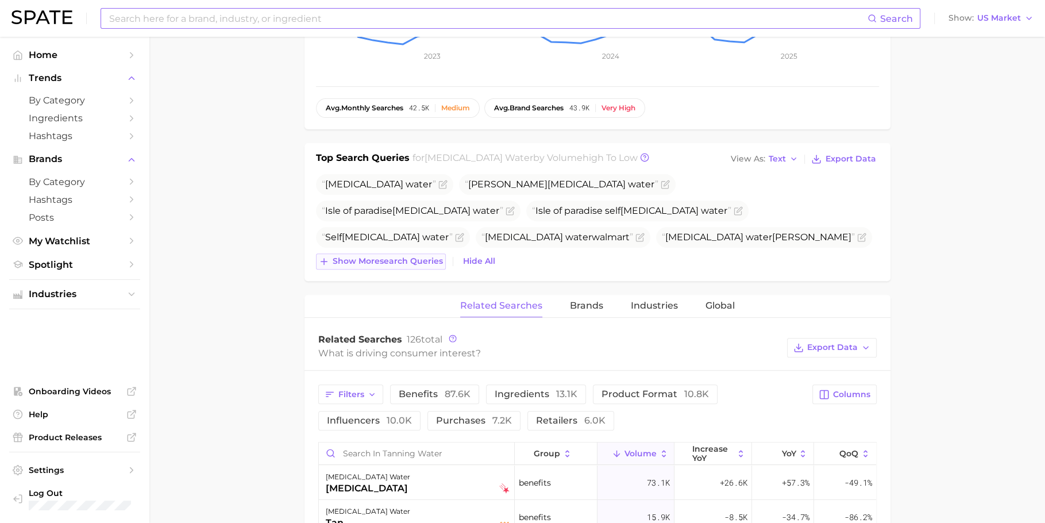
click at [412, 260] on span "Show more search queries" at bounding box center [388, 261] width 110 height 10
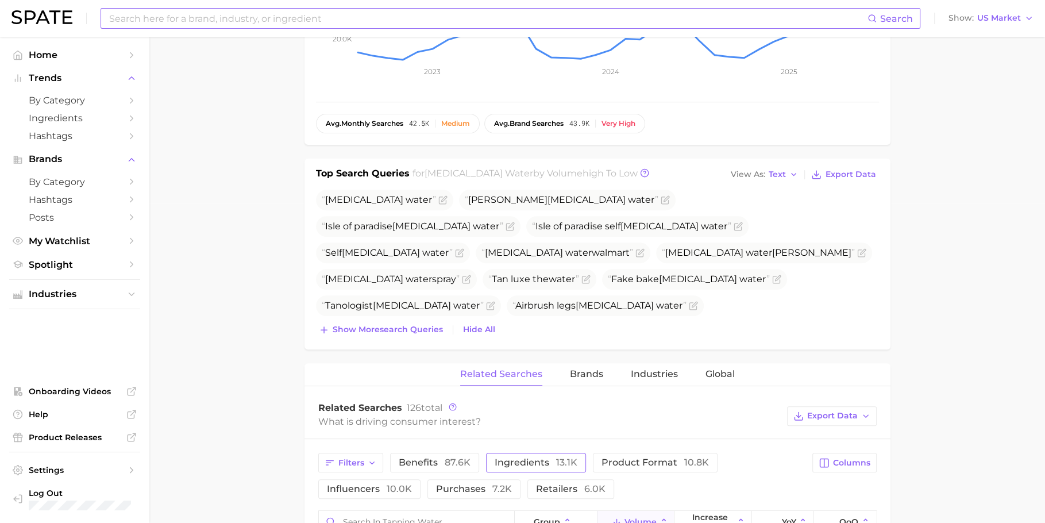
scroll to position [105, 0]
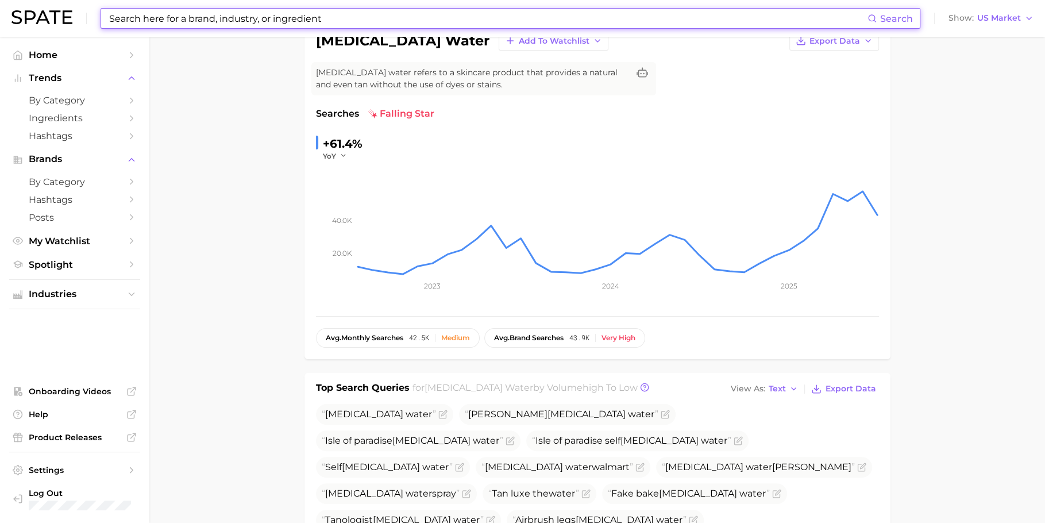
click at [392, 18] on input at bounding box center [487, 19] width 759 height 20
paste input "eyebrow pen"
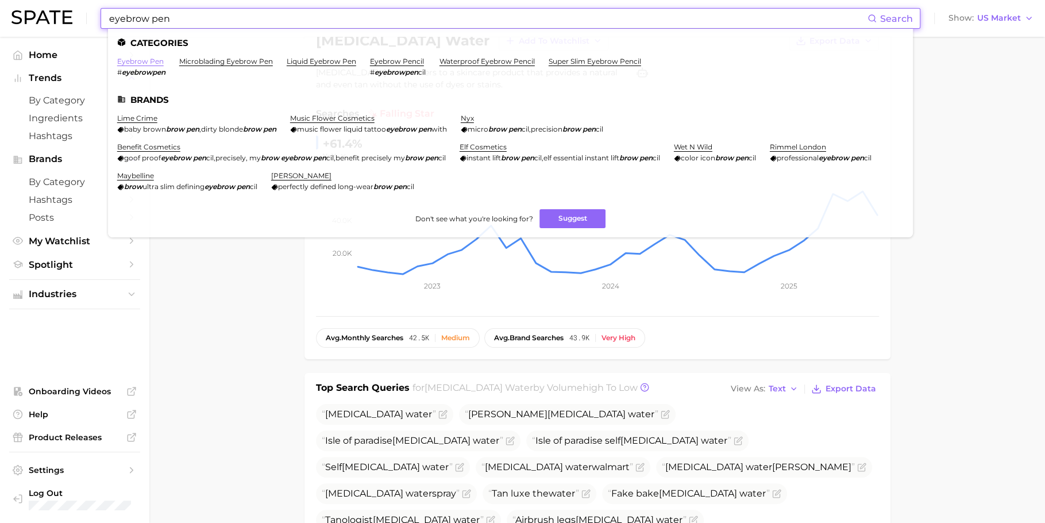
type input "eyebrow pen"
click at [155, 65] on link "eyebrow pen" at bounding box center [140, 61] width 47 height 9
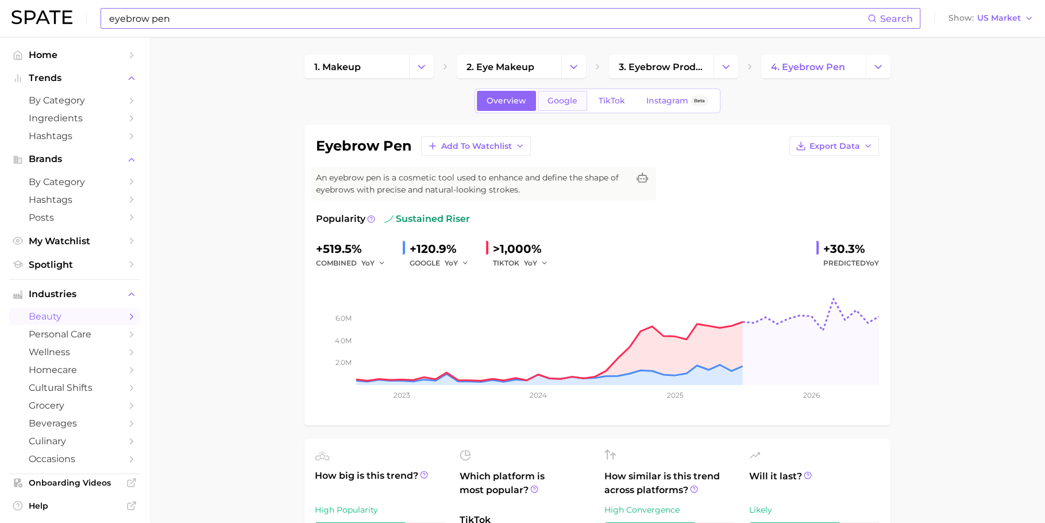
click at [564, 106] on link "Google" at bounding box center [562, 101] width 49 height 20
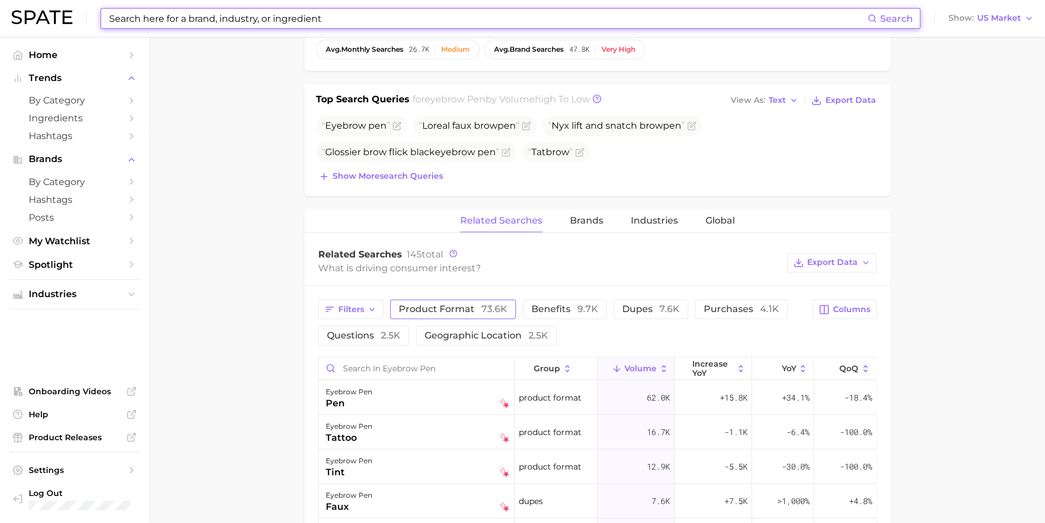
scroll to position [380, 0]
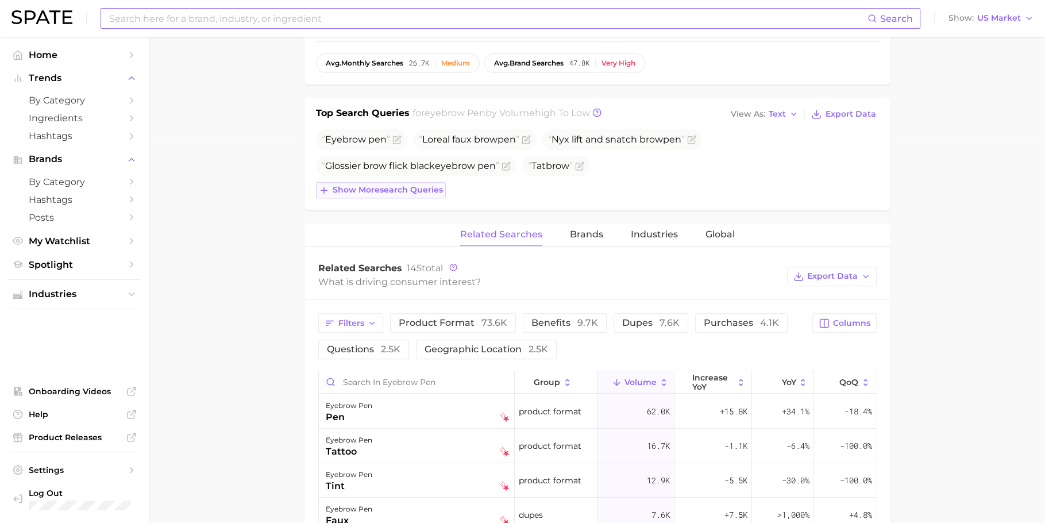
click at [401, 191] on span "Show more search queries" at bounding box center [388, 190] width 110 height 10
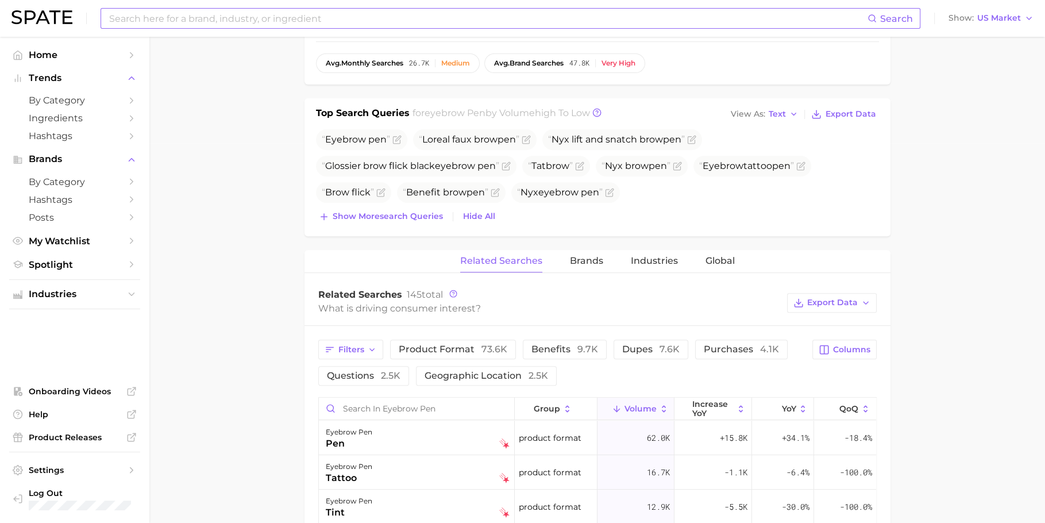
click at [384, 226] on div "Top Search Queries for eyebrow pen by Volume high to low View As Text Export Da…" at bounding box center [597, 167] width 586 height 138
click at [384, 221] on button "Show more search queries" at bounding box center [381, 217] width 130 height 16
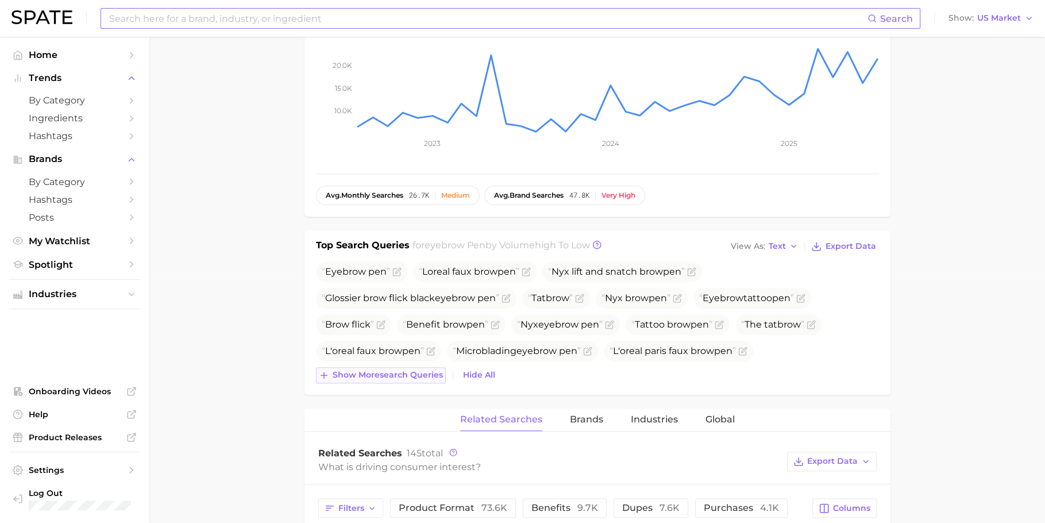
scroll to position [0, 0]
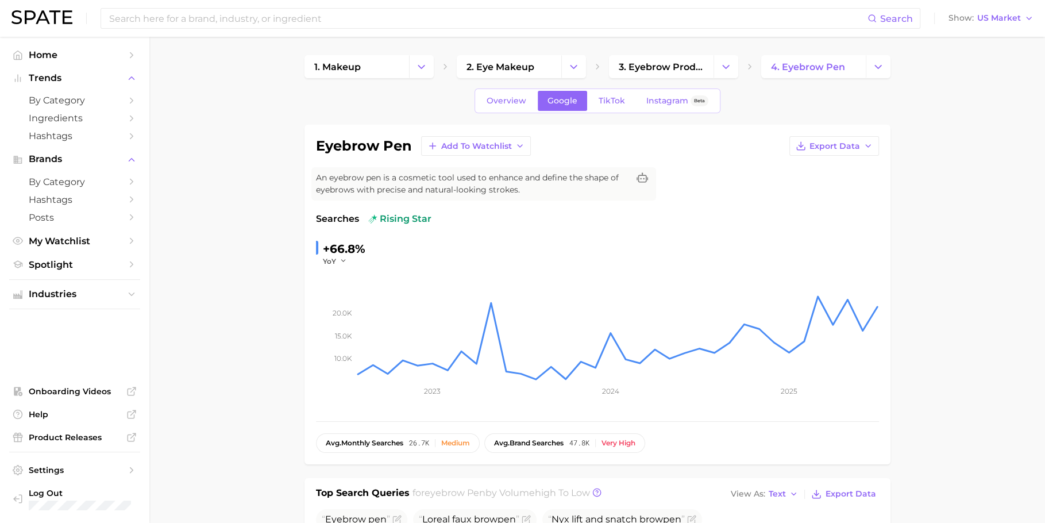
click at [360, 30] on div "Search Show US Market" at bounding box center [522, 18] width 1022 height 37
click at [364, 16] on input at bounding box center [487, 19] width 759 height 20
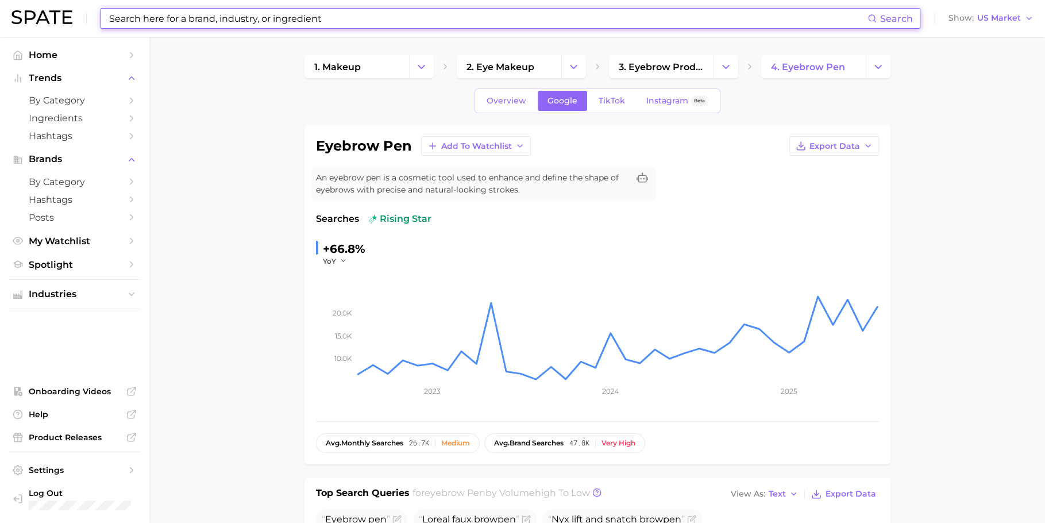
paste input "kids sunscreen"
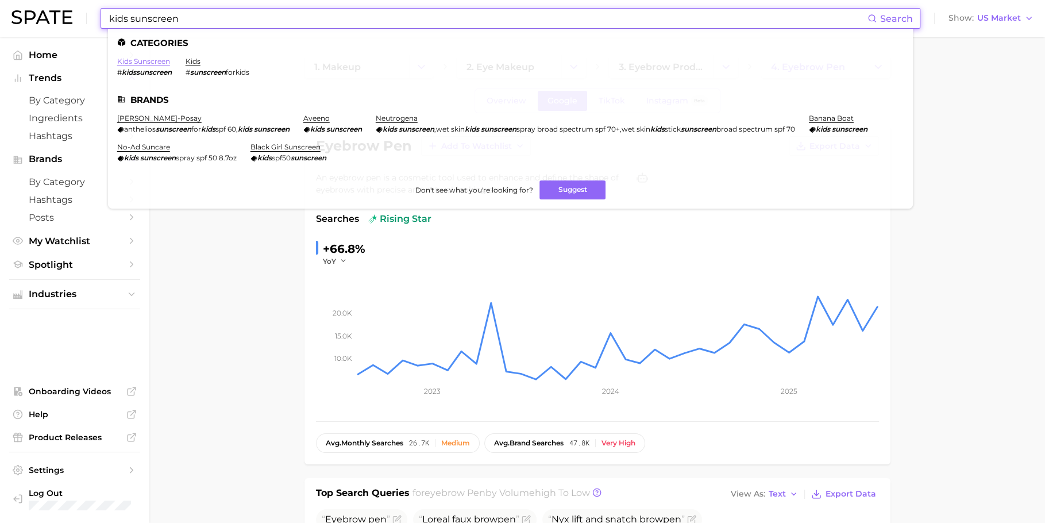
type input "kids sunscreen"
click at [151, 63] on link "kids sunscreen" at bounding box center [143, 61] width 53 height 9
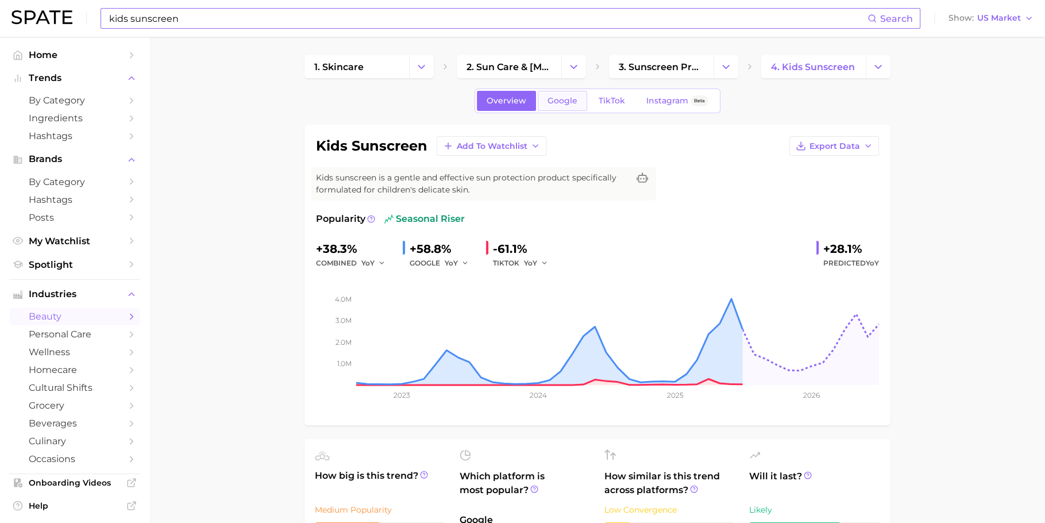
click at [565, 104] on span "Google" at bounding box center [562, 101] width 30 height 10
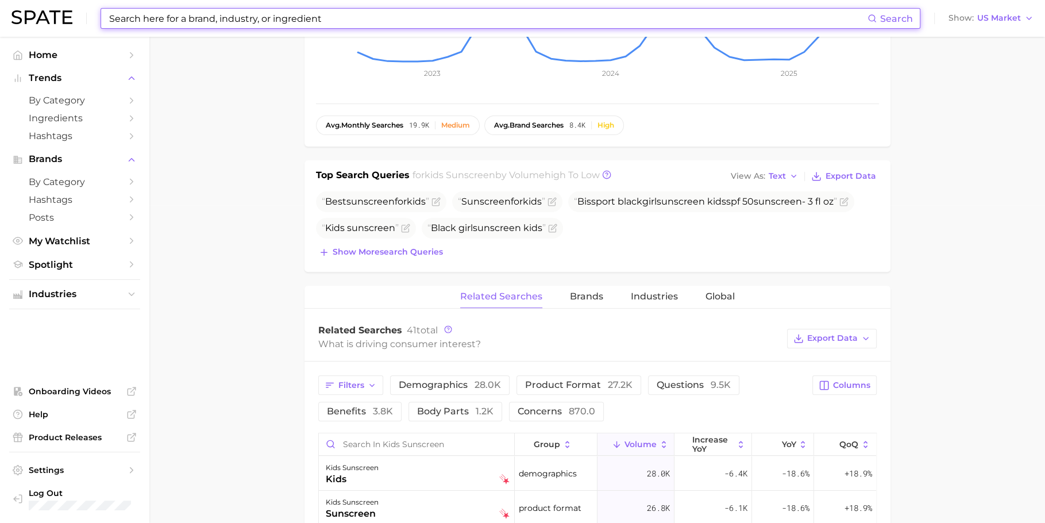
scroll to position [322, 0]
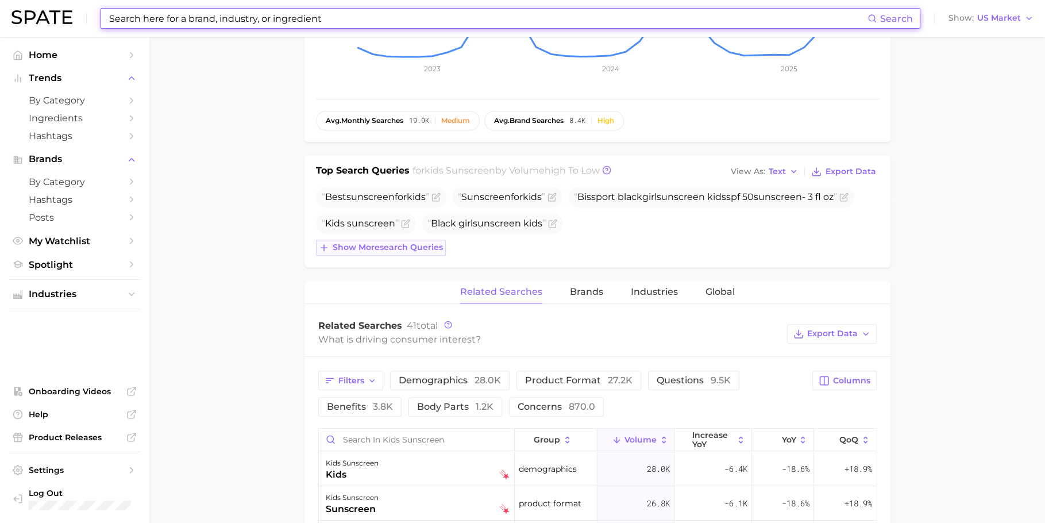
click at [422, 250] on span "Show more search queries" at bounding box center [388, 247] width 110 height 10
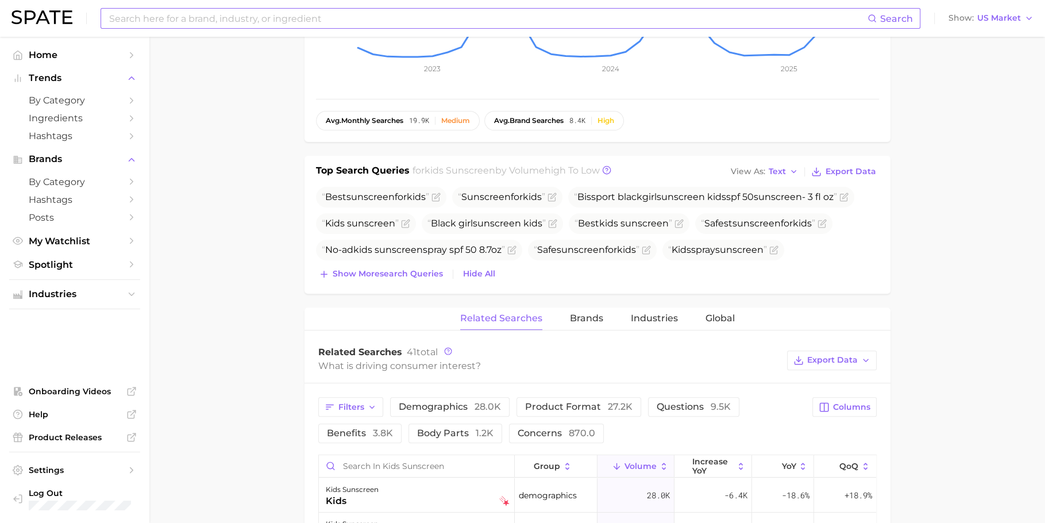
click at [384, 26] on input at bounding box center [487, 19] width 759 height 20
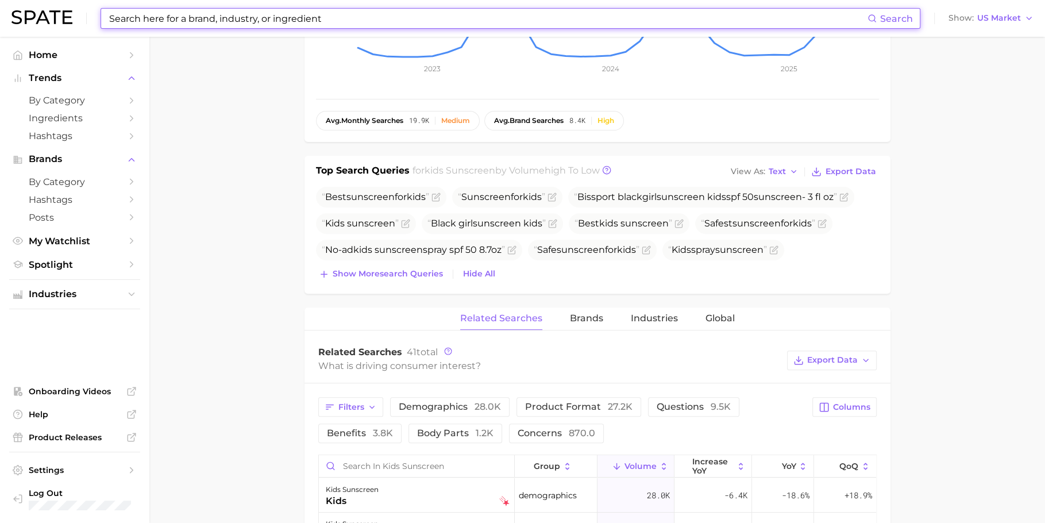
paste input "microneedling pen"
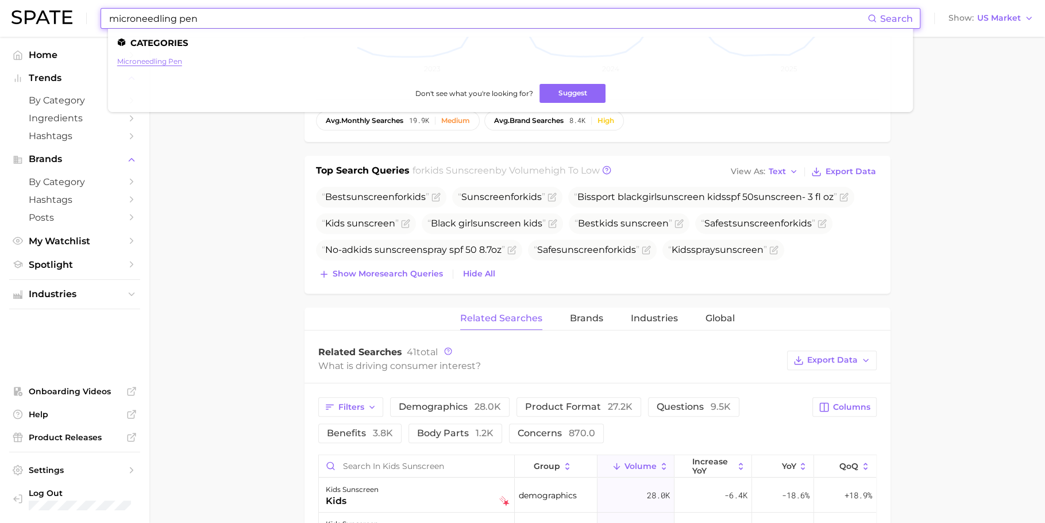
type input "microneedling pen"
click at [145, 61] on link "microneedling pen" at bounding box center [149, 61] width 65 height 9
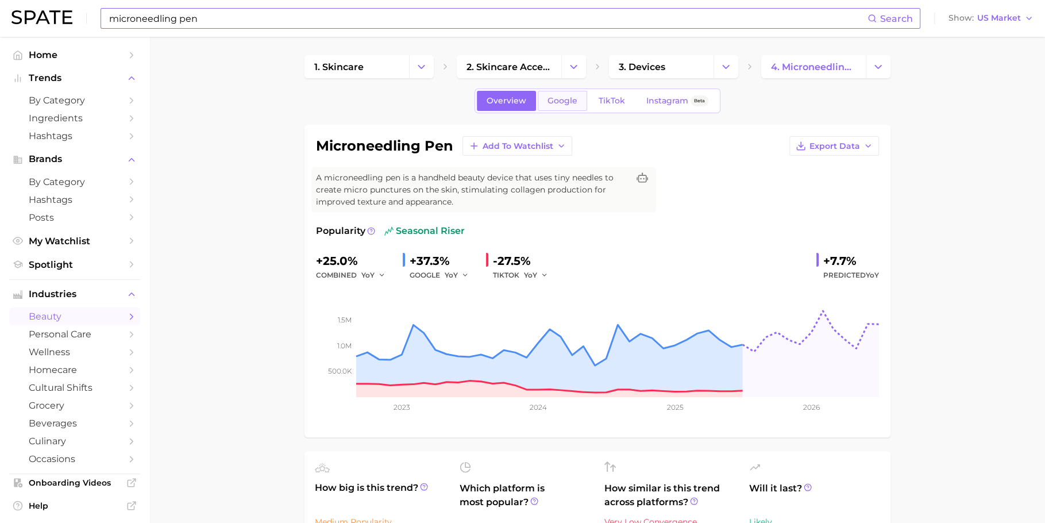
click at [563, 105] on span "Google" at bounding box center [562, 101] width 30 height 10
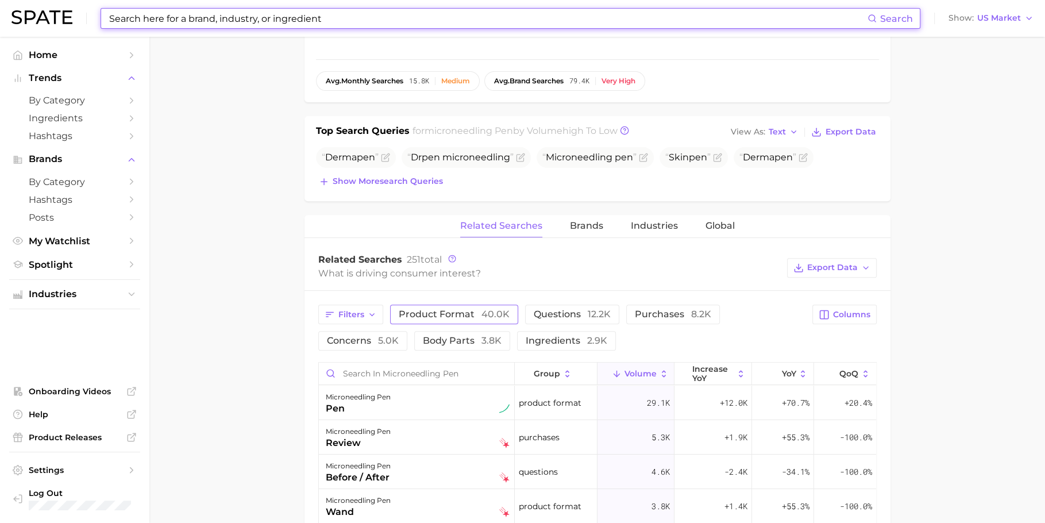
scroll to position [353, 0]
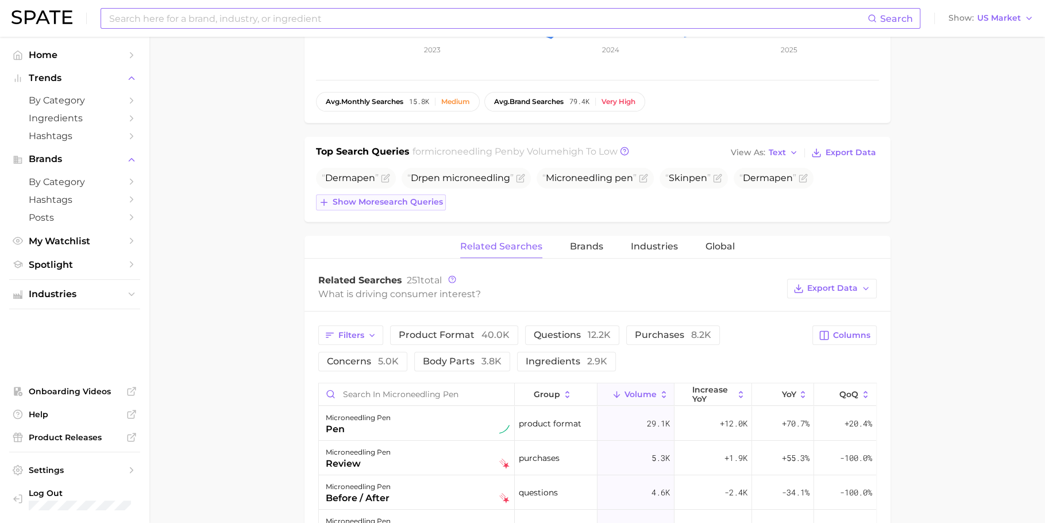
click at [410, 202] on span "Show more search queries" at bounding box center [388, 202] width 110 height 10
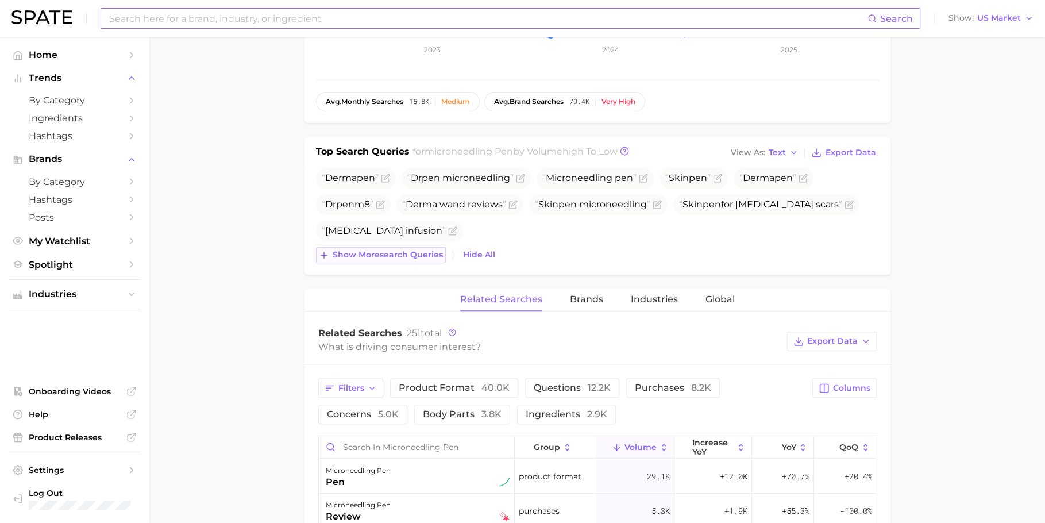
click at [392, 254] on span "Show more search queries" at bounding box center [388, 255] width 110 height 10
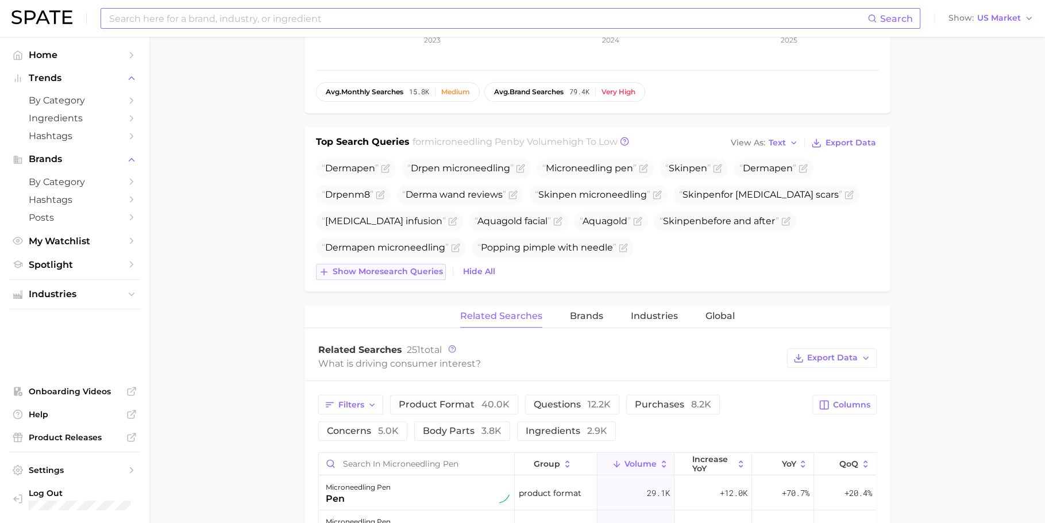
scroll to position [365, 0]
click at [383, 271] on span "Show more search queries" at bounding box center [388, 269] width 110 height 10
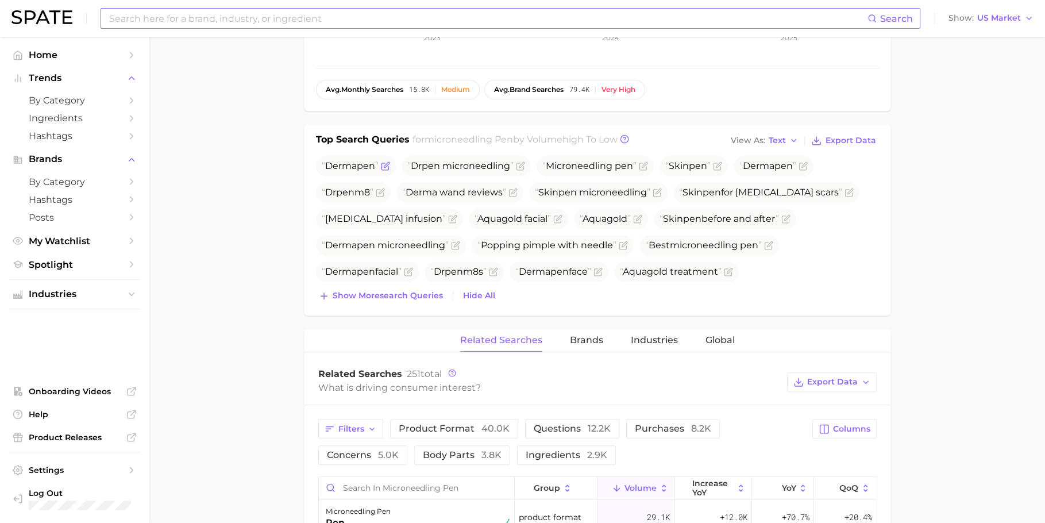
click at [356, 161] on span "Derma pen" at bounding box center [350, 165] width 57 height 11
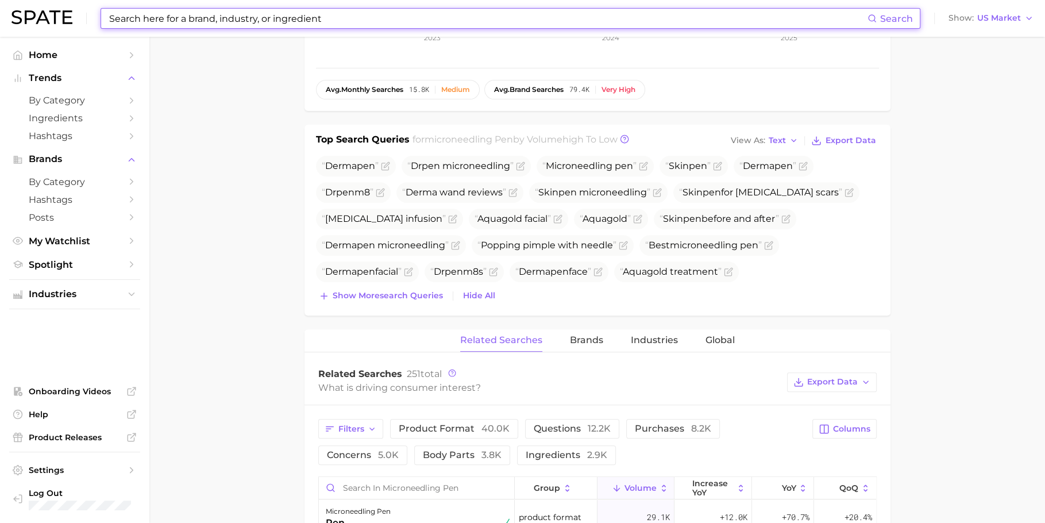
click at [412, 24] on input at bounding box center [487, 19] width 759 height 20
paste input "[MEDICAL_DATA] cream"
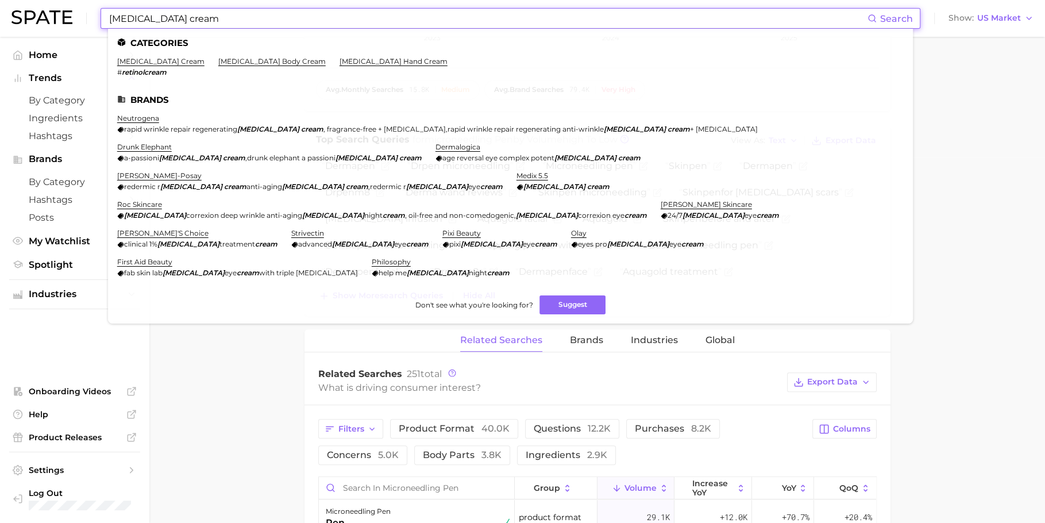
type input "[MEDICAL_DATA] cream"
click at [154, 67] on li "[MEDICAL_DATA] cream # retinolcream" at bounding box center [160, 67] width 87 height 20
click at [152, 63] on link "[MEDICAL_DATA] cream" at bounding box center [160, 61] width 87 height 9
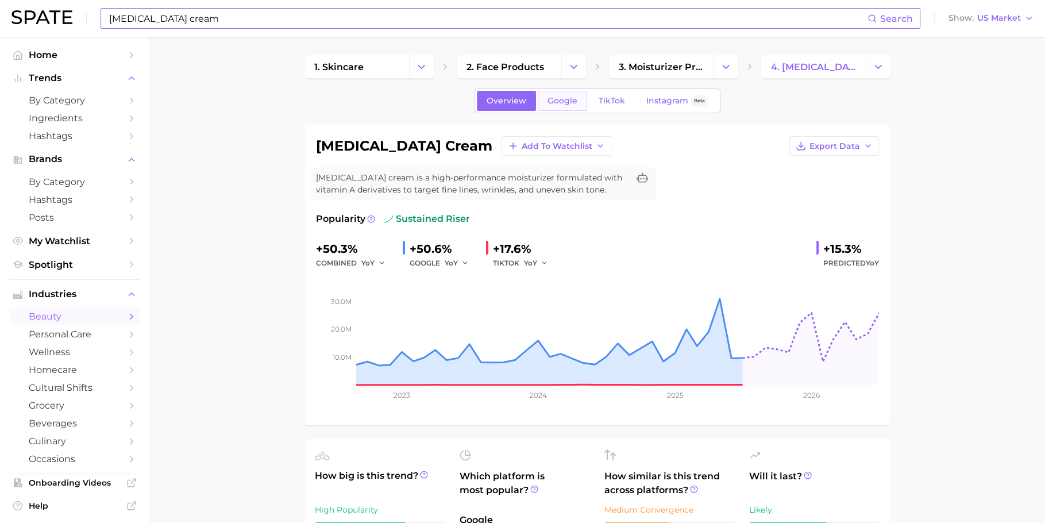
click at [559, 101] on span "Google" at bounding box center [562, 101] width 30 height 10
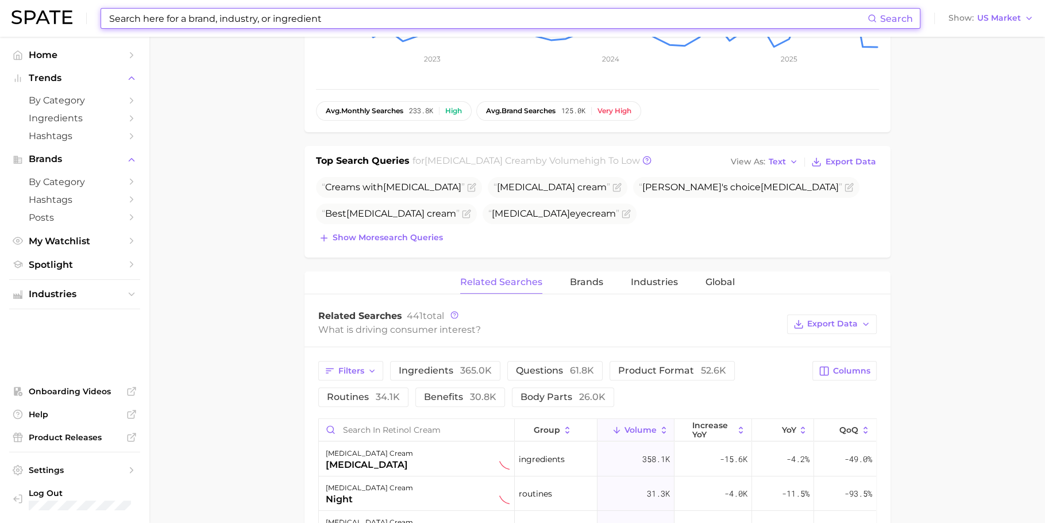
scroll to position [357, 0]
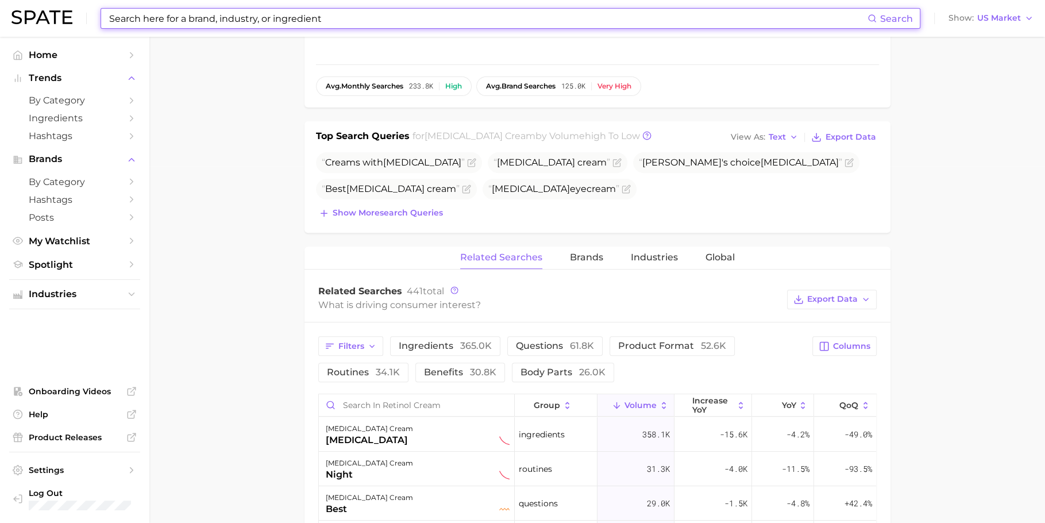
click at [384, 220] on div "Top Search Queries for [MEDICAL_DATA] cream by Volume high to low View As Text …" at bounding box center [597, 176] width 586 height 111
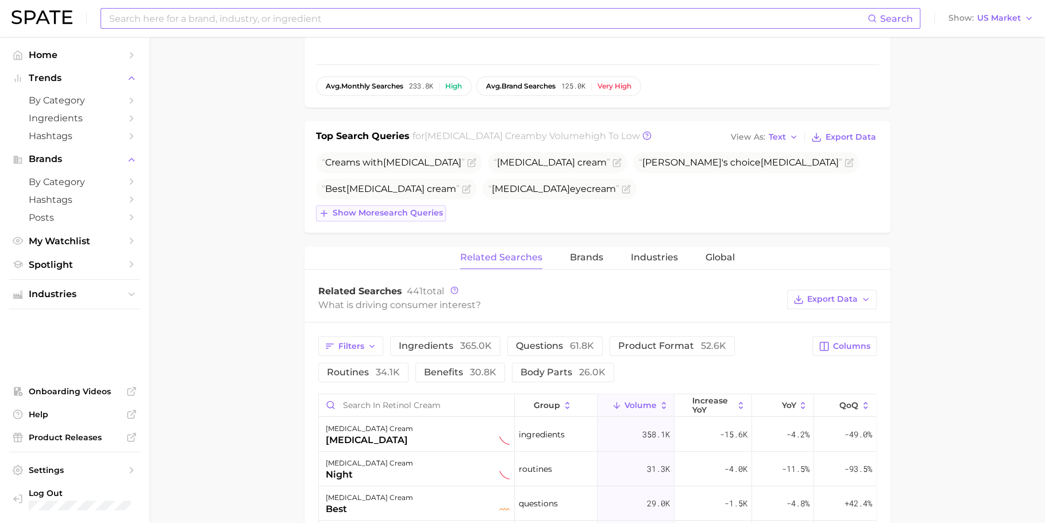
click at [384, 214] on span "Show more search queries" at bounding box center [388, 213] width 110 height 10
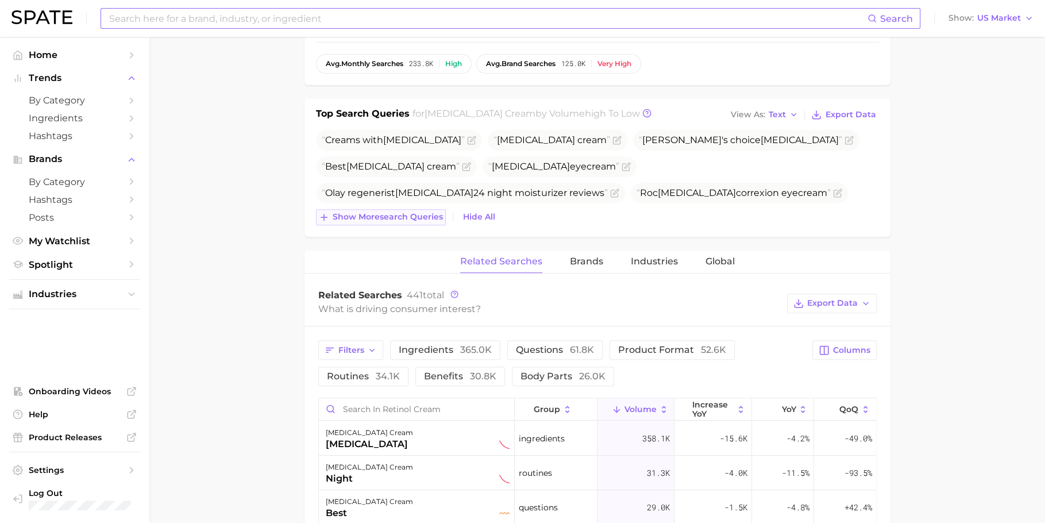
scroll to position [382, 0]
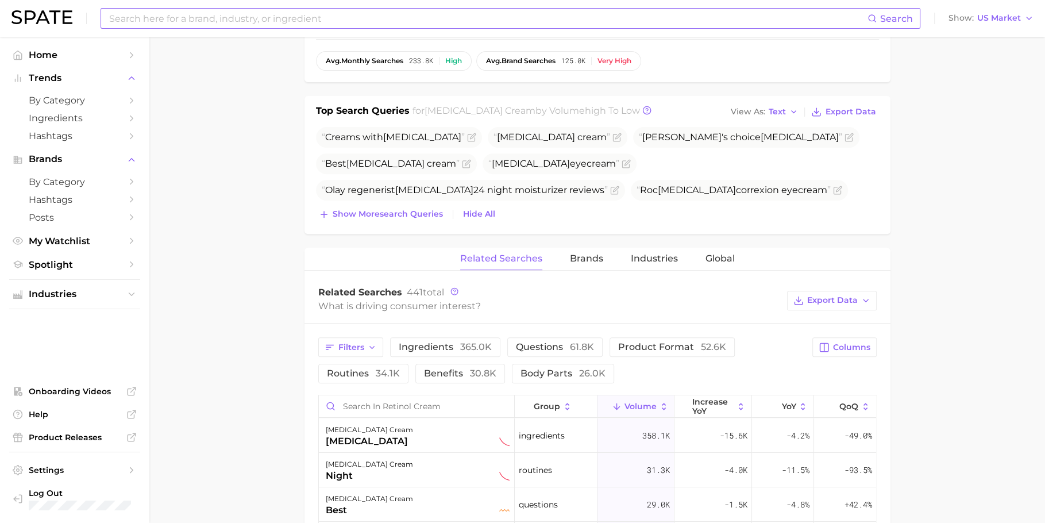
click at [401, 22] on input at bounding box center [487, 19] width 759 height 20
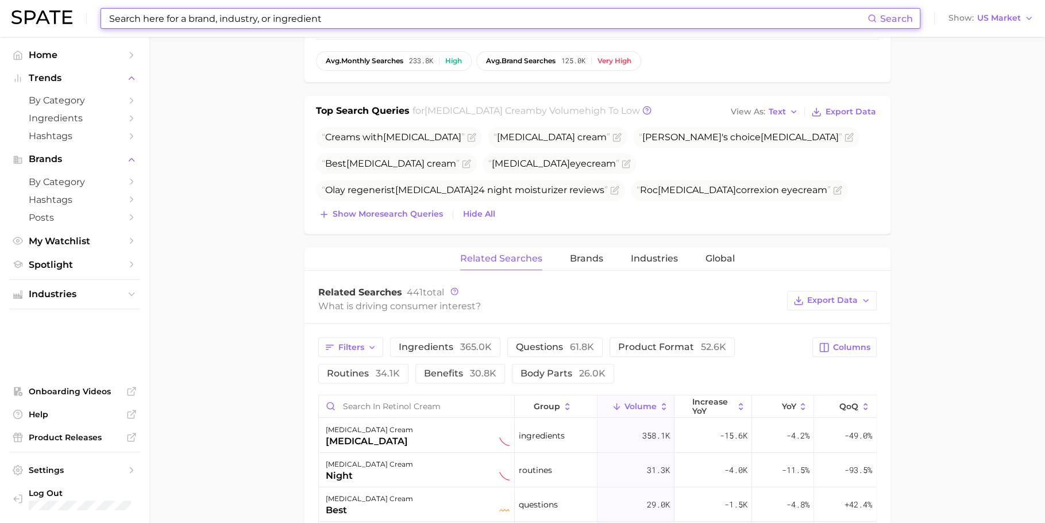
paste input "protein shake"
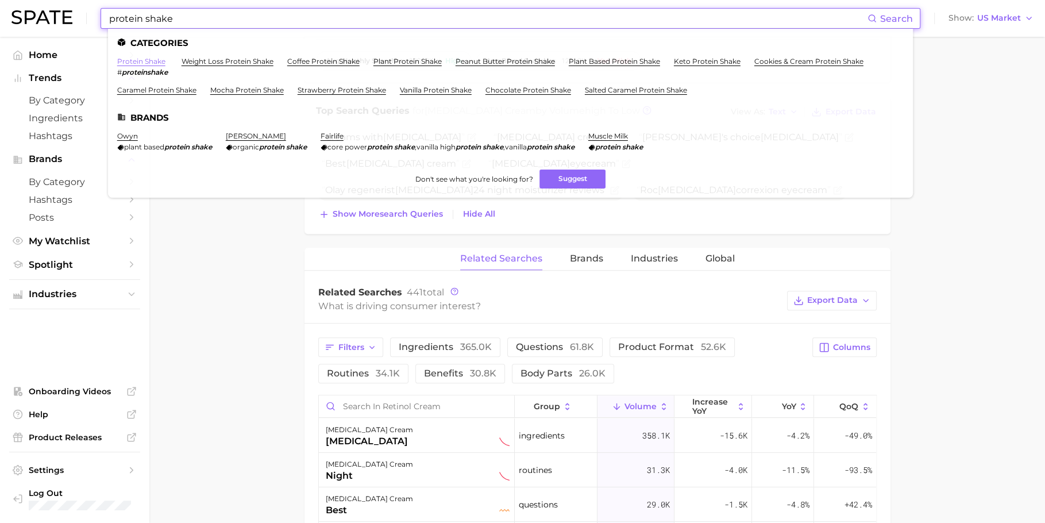
type input "protein shake"
click at [145, 65] on link "protein shake" at bounding box center [141, 61] width 48 height 9
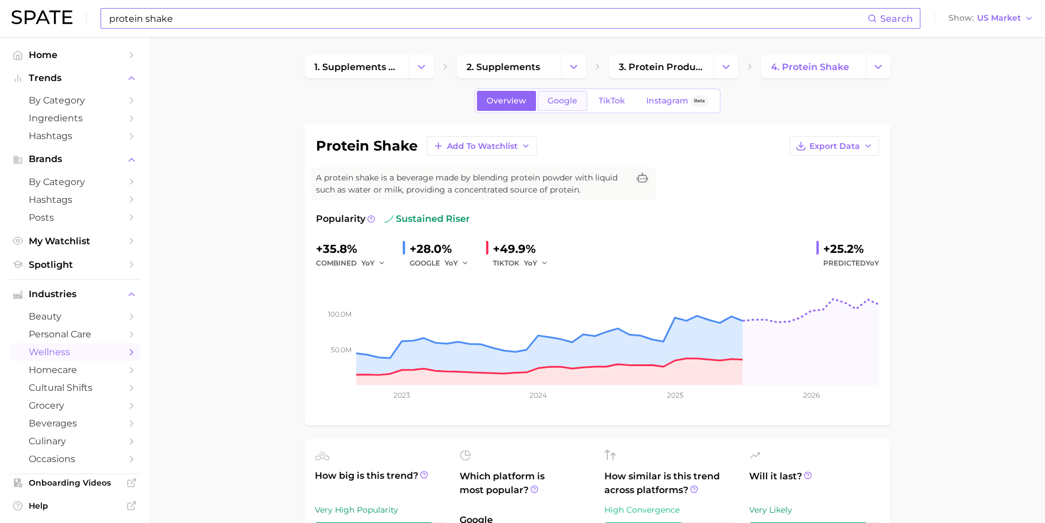
click at [571, 106] on link "Google" at bounding box center [562, 101] width 49 height 20
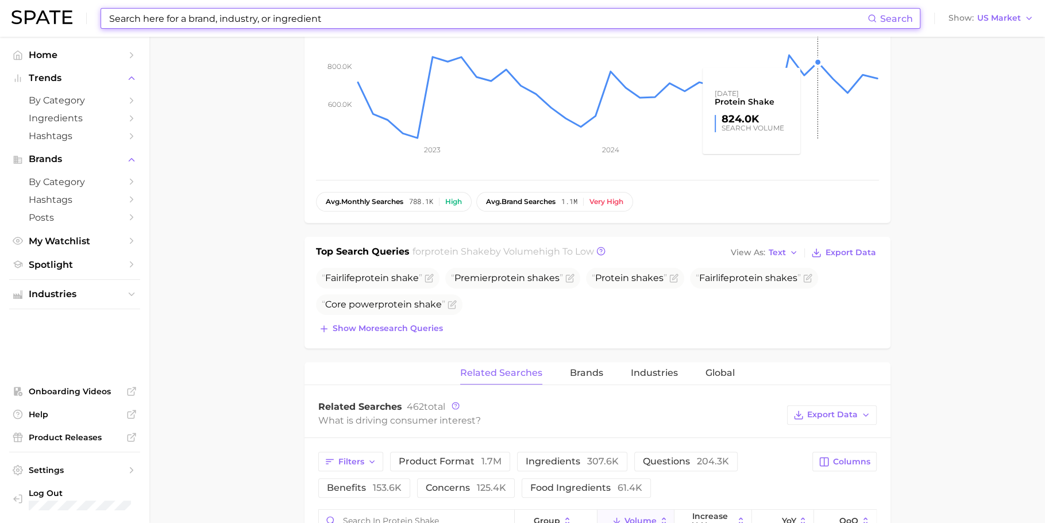
scroll to position [248, 0]
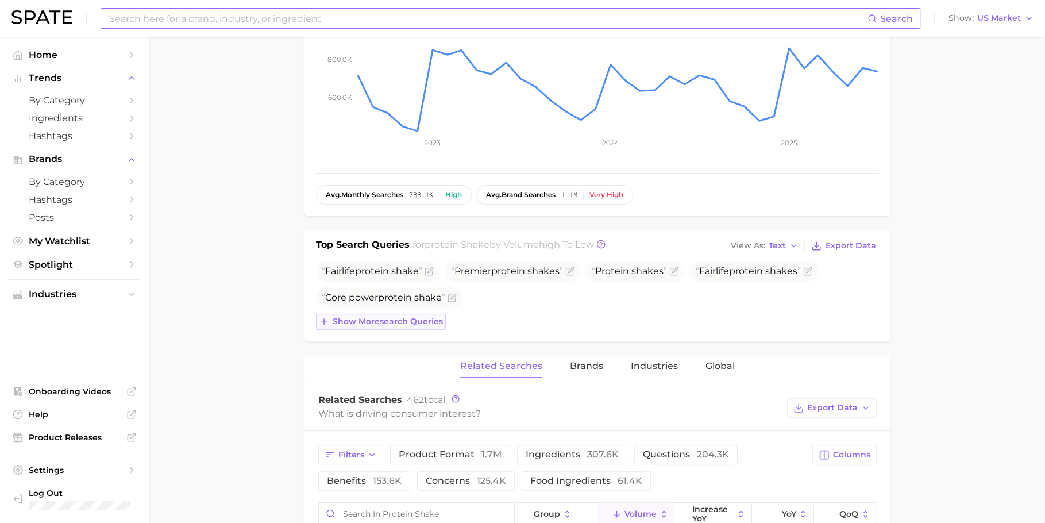
click at [425, 320] on span "Show more search queries" at bounding box center [388, 321] width 110 height 10
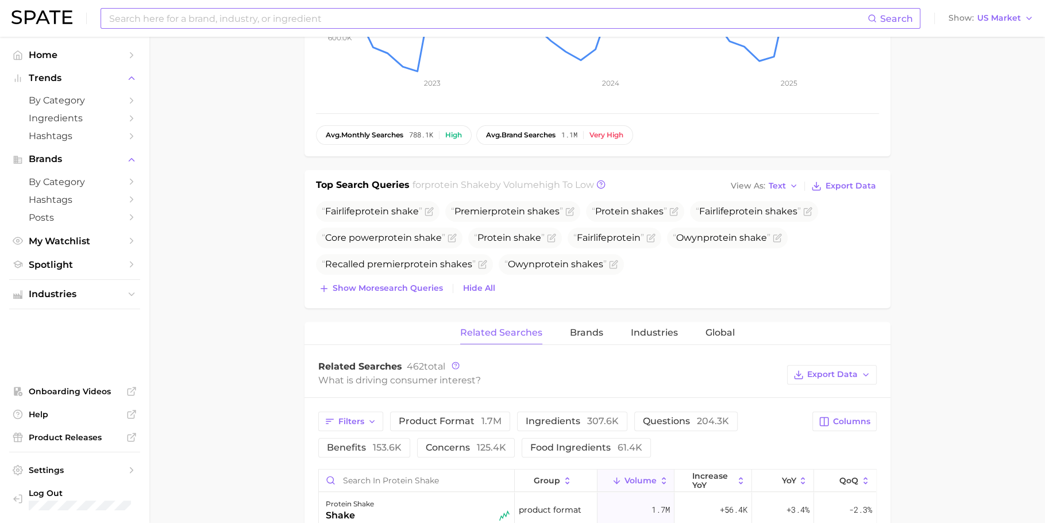
scroll to position [314, 0]
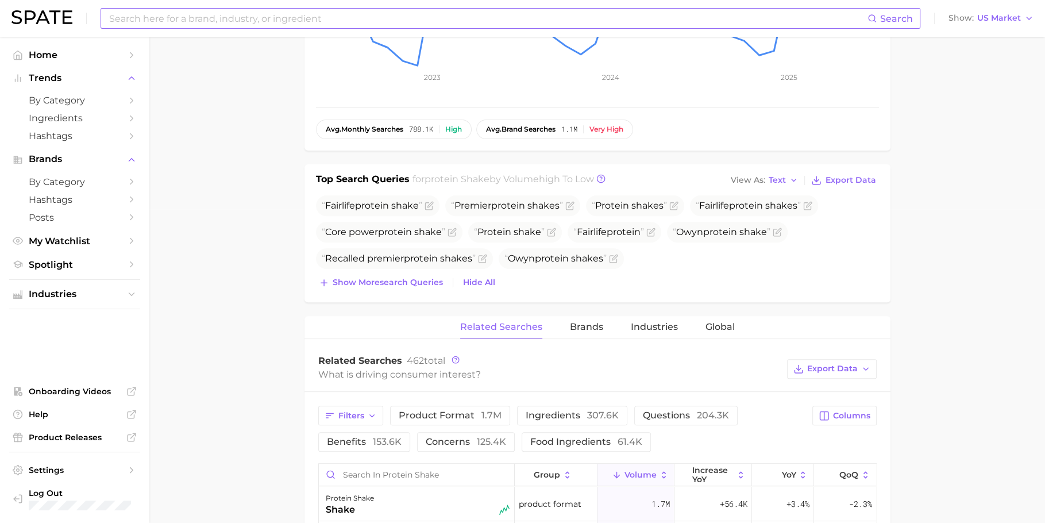
click at [400, 289] on div "Top Search Queries for protein shake by Volume high to low View As Text Export …" at bounding box center [597, 233] width 586 height 138
click at [400, 285] on span "Show more search queries" at bounding box center [388, 282] width 110 height 10
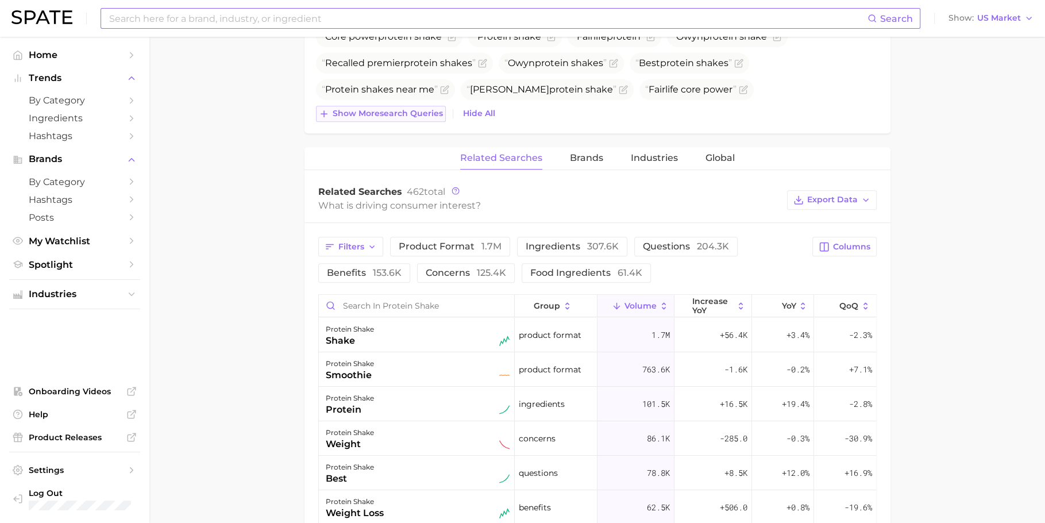
scroll to position [686, 0]
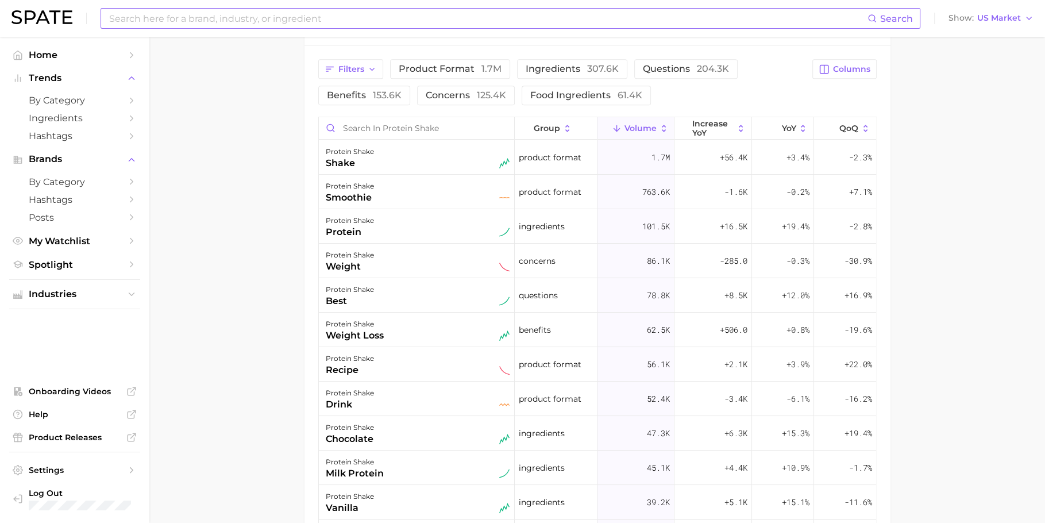
click at [395, 20] on input at bounding box center [487, 19] width 759 height 20
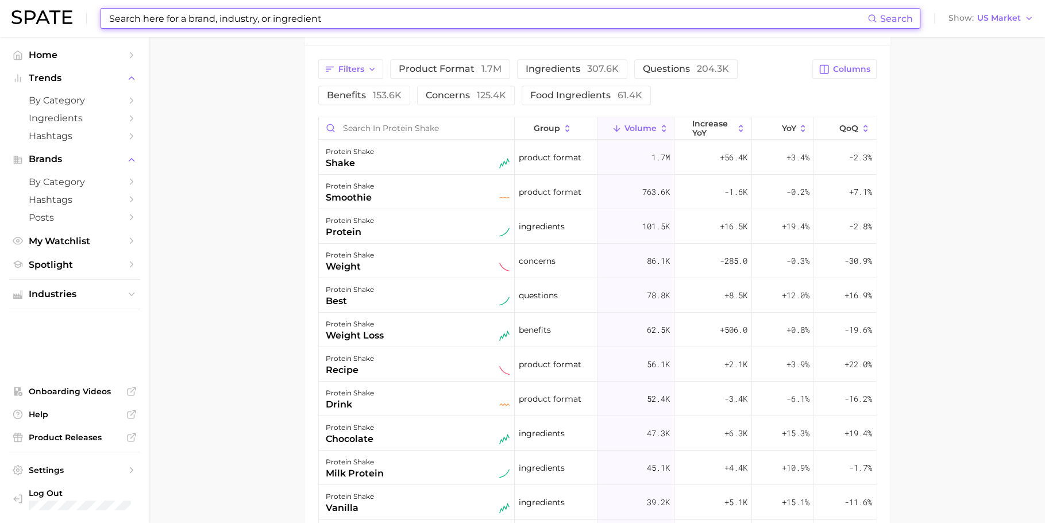
paste input "lip liner"
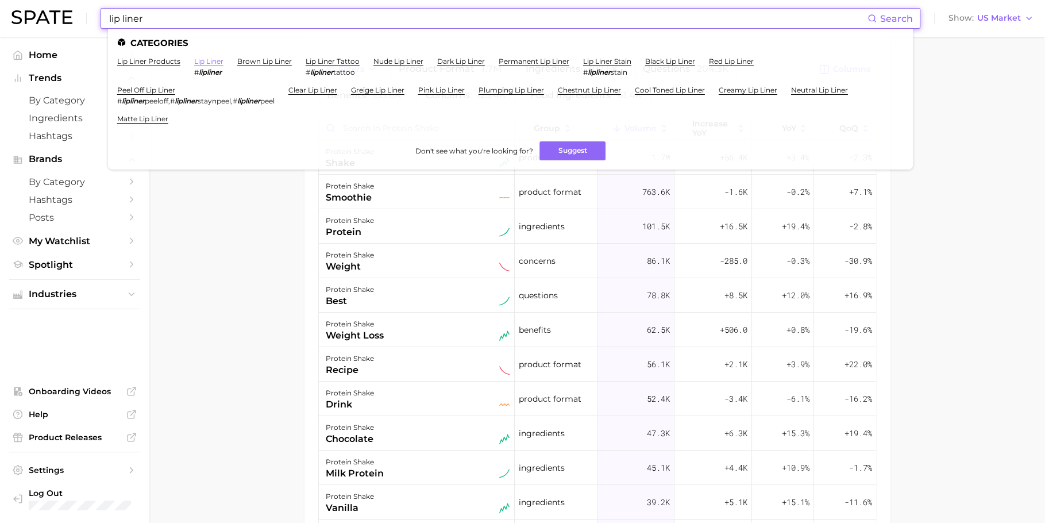
type input "lip liner"
click at [211, 63] on link "lip liner" at bounding box center [208, 61] width 29 height 9
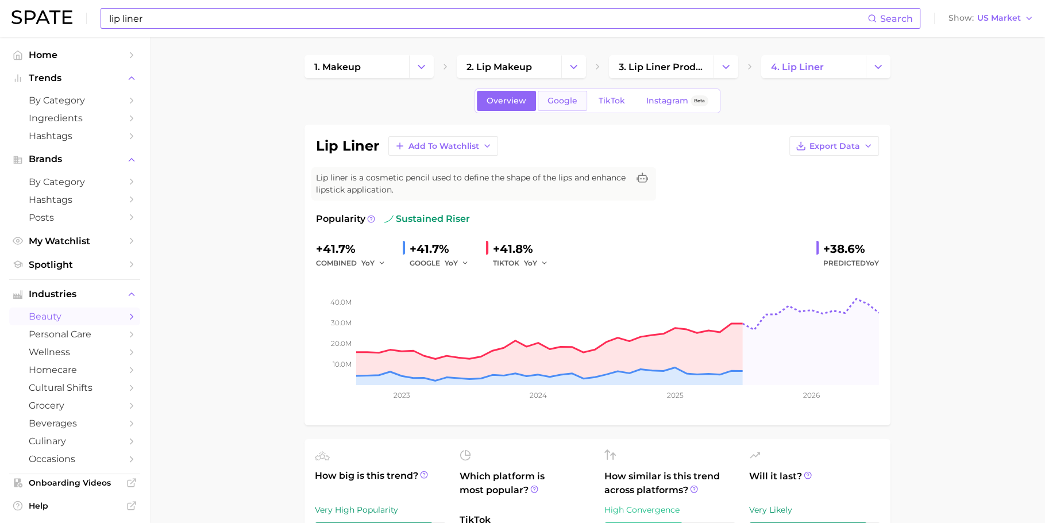
click at [567, 99] on span "Google" at bounding box center [562, 101] width 30 height 10
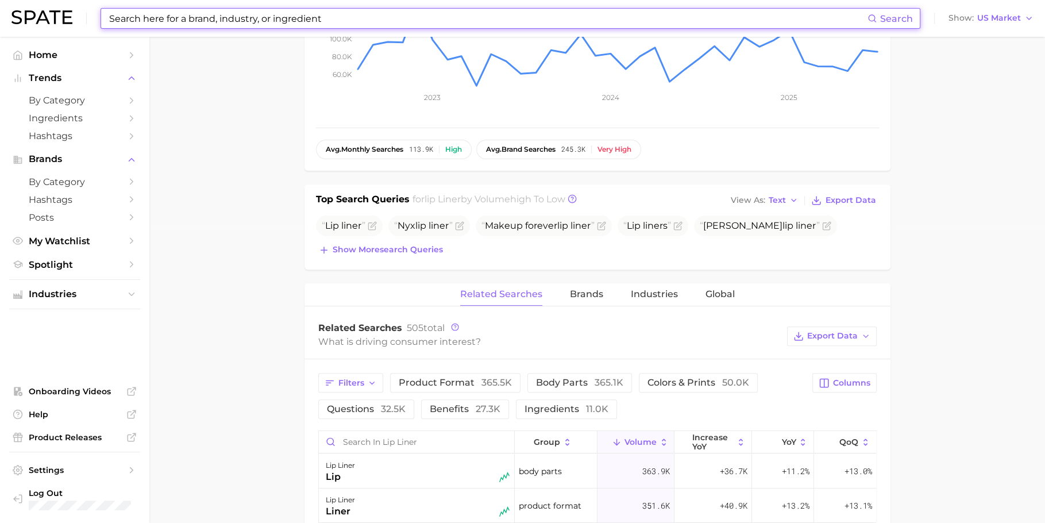
scroll to position [322, 0]
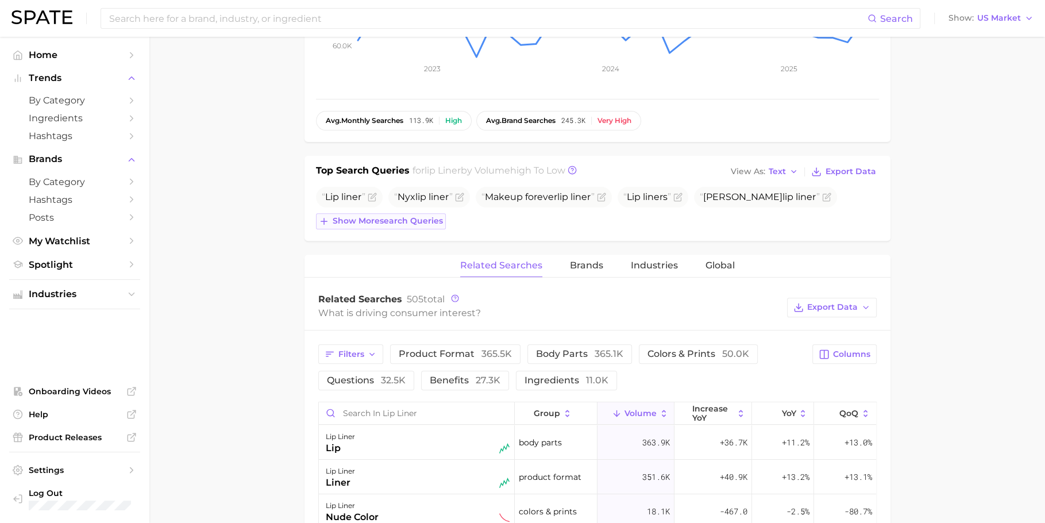
click at [415, 217] on span "Show more search queries" at bounding box center [388, 221] width 110 height 10
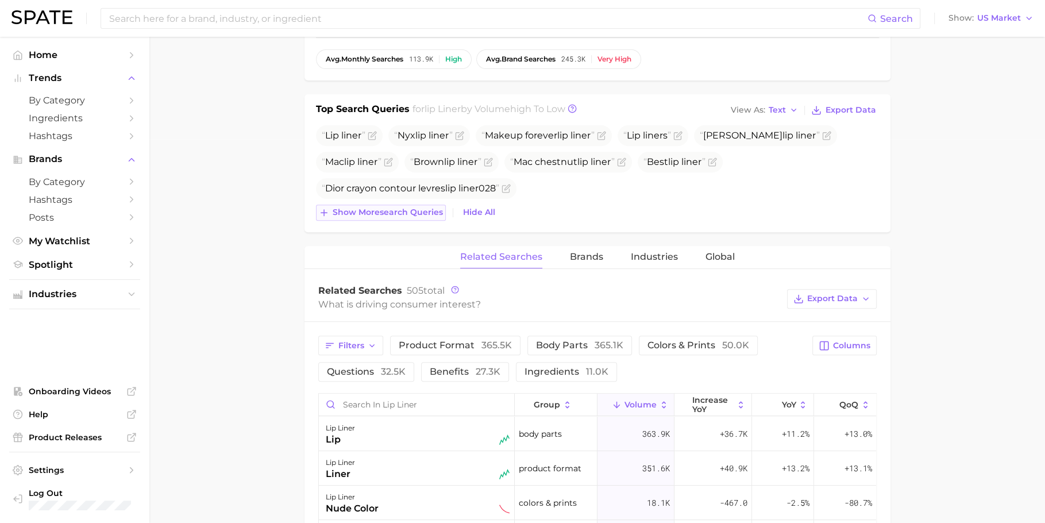
click at [408, 204] on button "Show more search queries" at bounding box center [381, 212] width 130 height 16
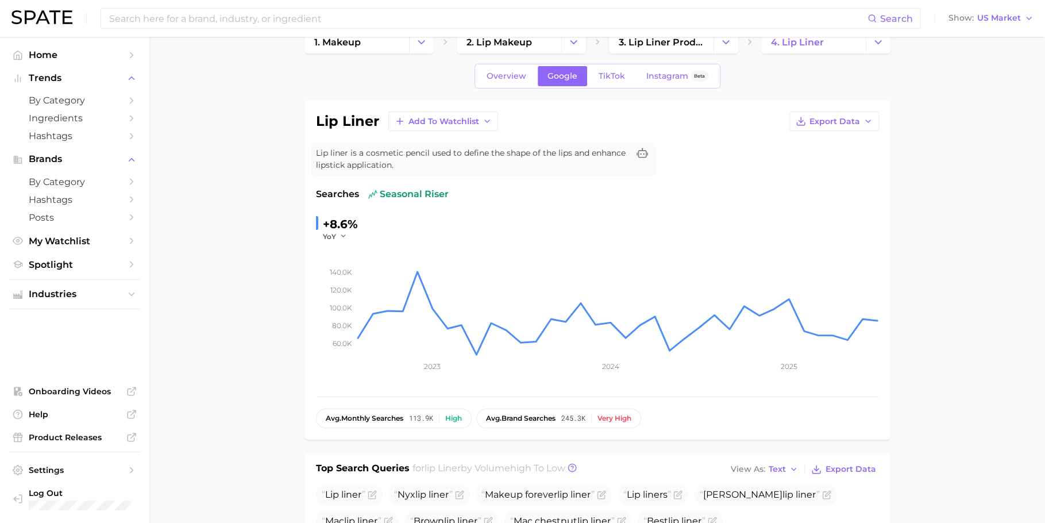
scroll to position [0, 0]
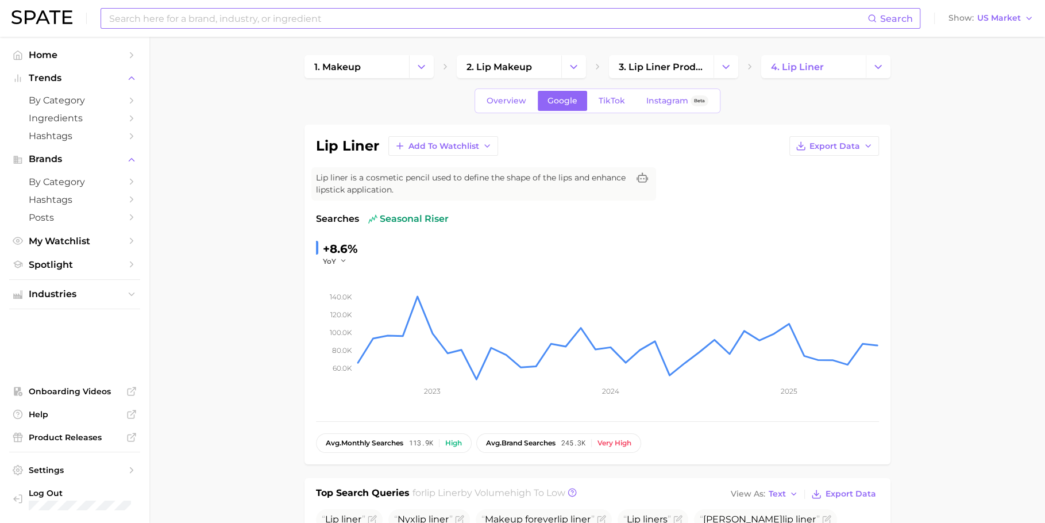
click at [387, 25] on input at bounding box center [487, 19] width 759 height 20
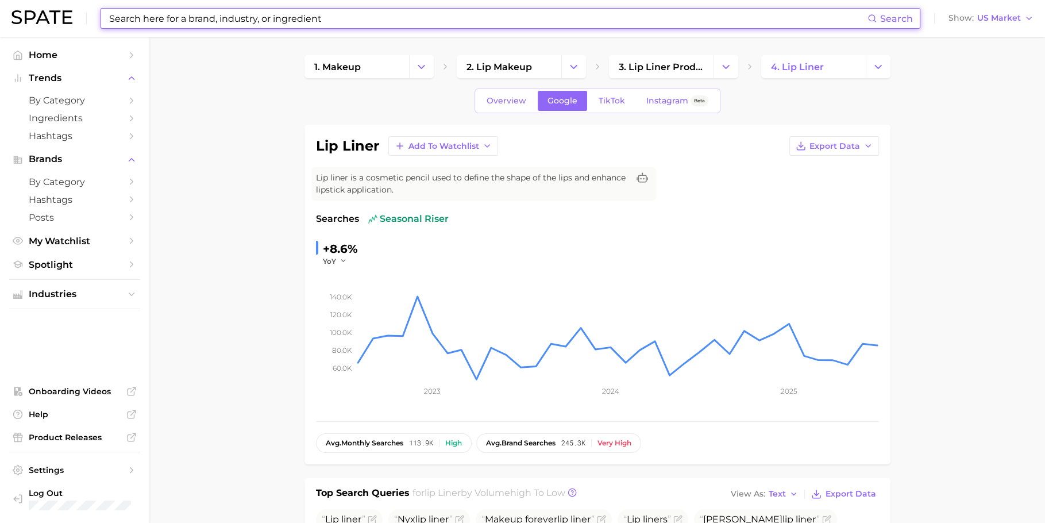
paste input "weight loss powder"
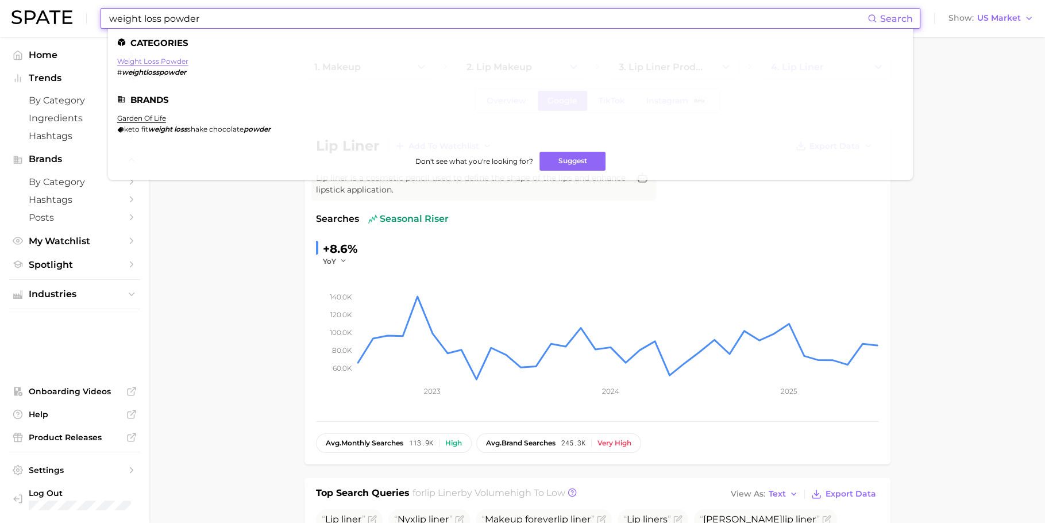
type input "weight loss powder"
click at [148, 60] on link "weight loss powder" at bounding box center [152, 61] width 71 height 9
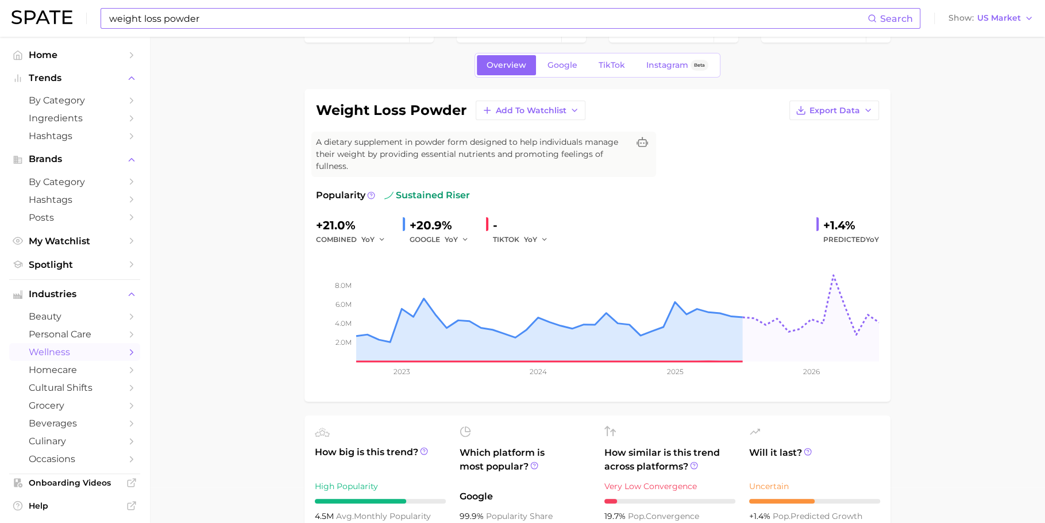
scroll to position [18, 0]
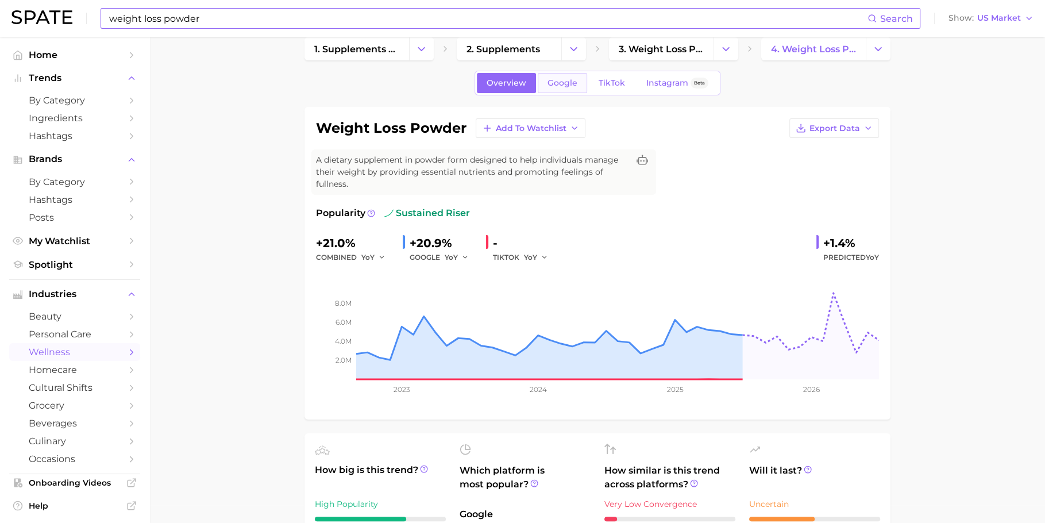
click at [556, 86] on span "Google" at bounding box center [562, 83] width 30 height 10
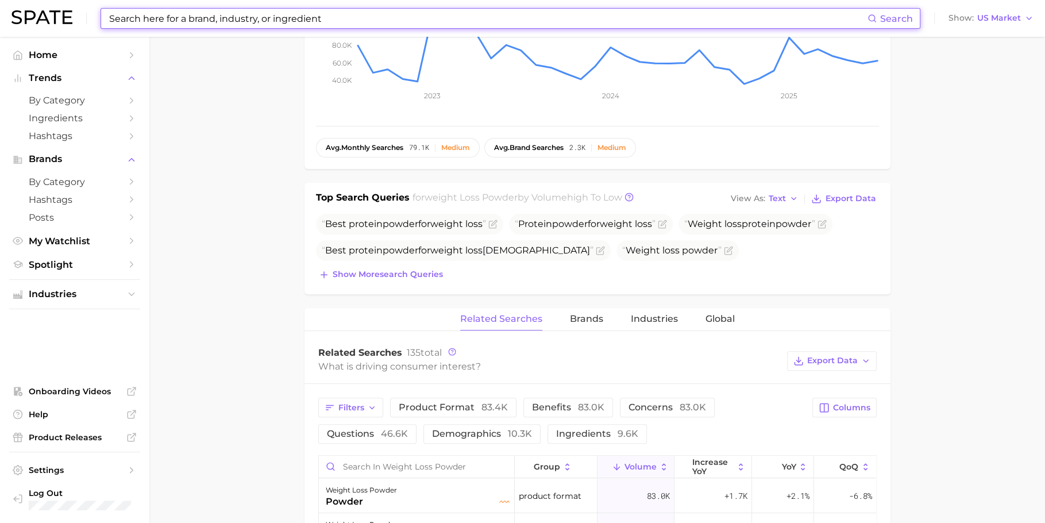
scroll to position [359, 0]
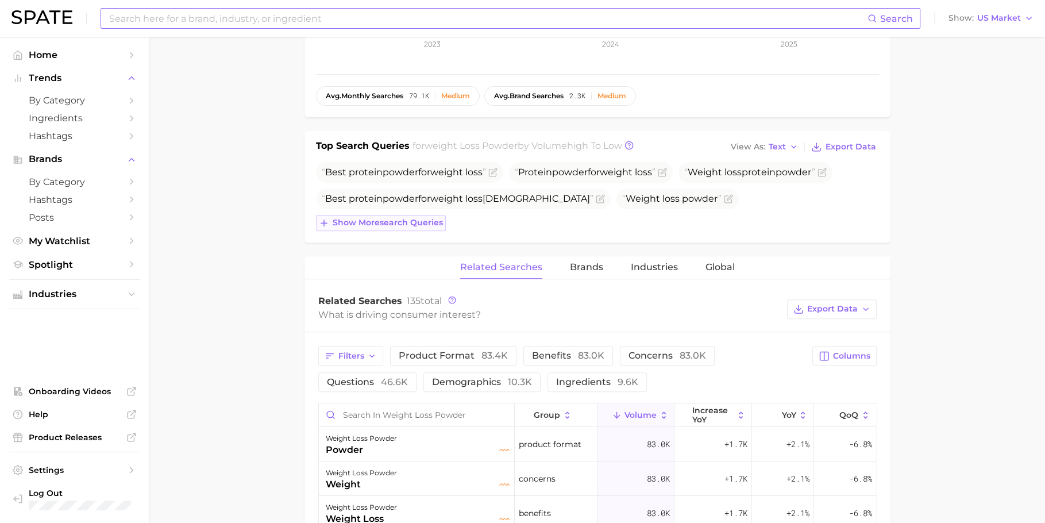
click at [416, 218] on span "Show more search queries" at bounding box center [388, 223] width 110 height 10
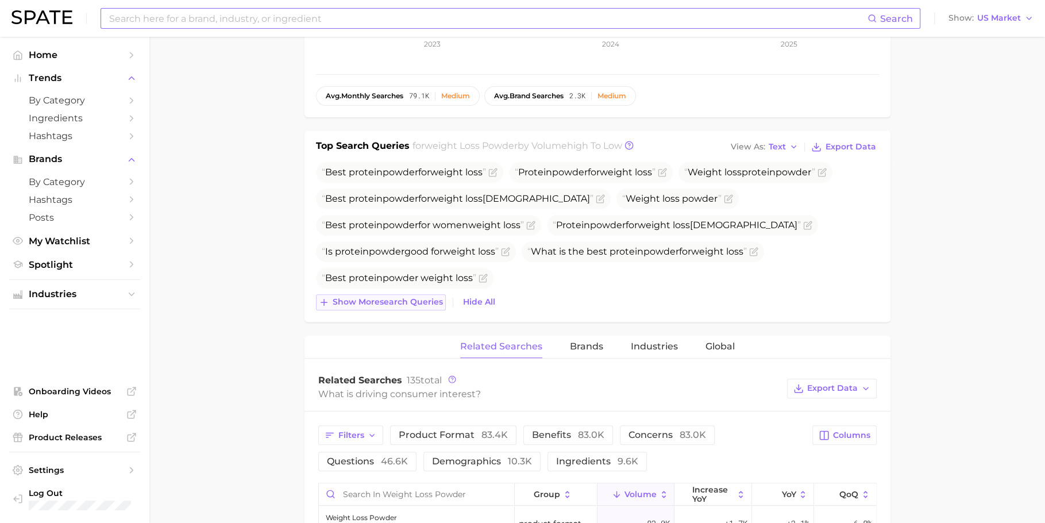
scroll to position [399, 0]
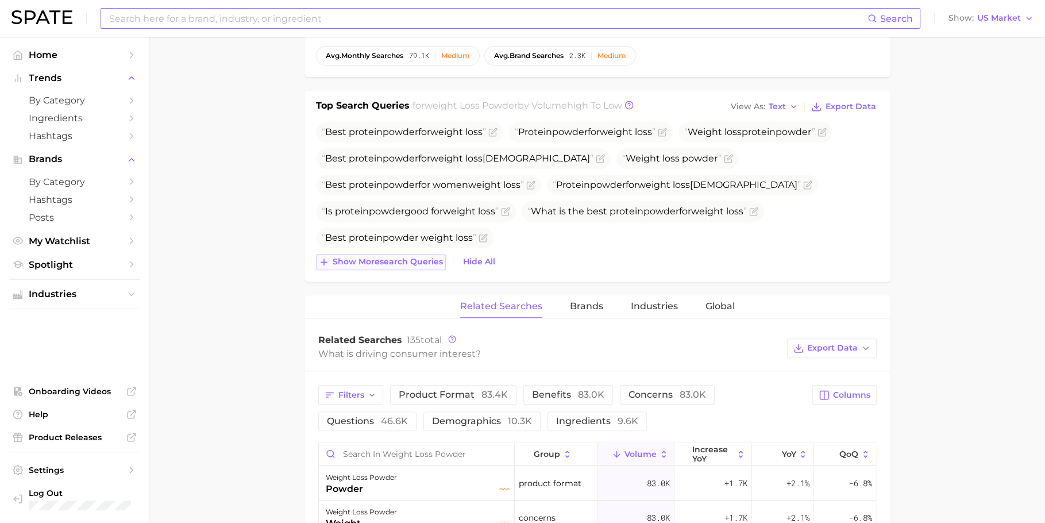
click at [388, 258] on span "Show more search queries" at bounding box center [388, 262] width 110 height 10
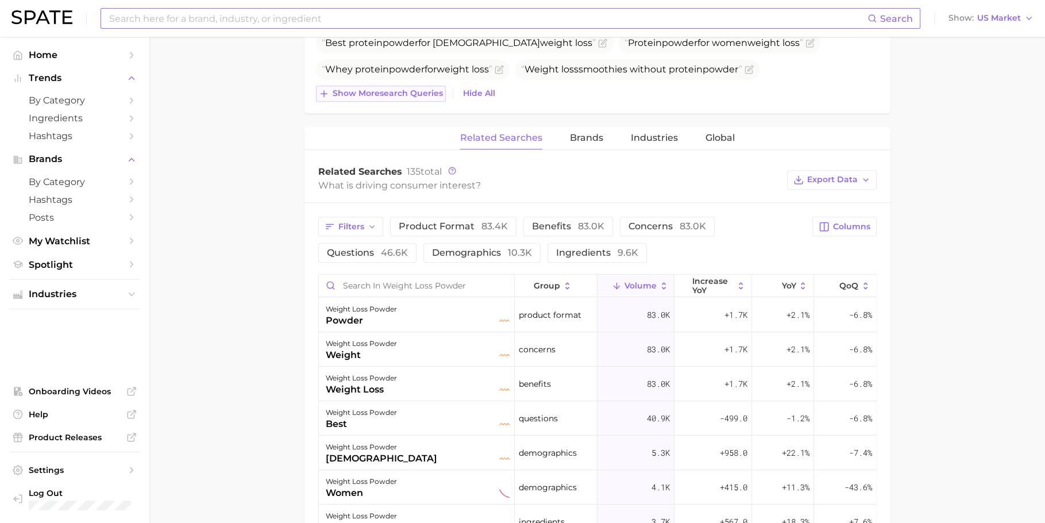
scroll to position [625, 0]
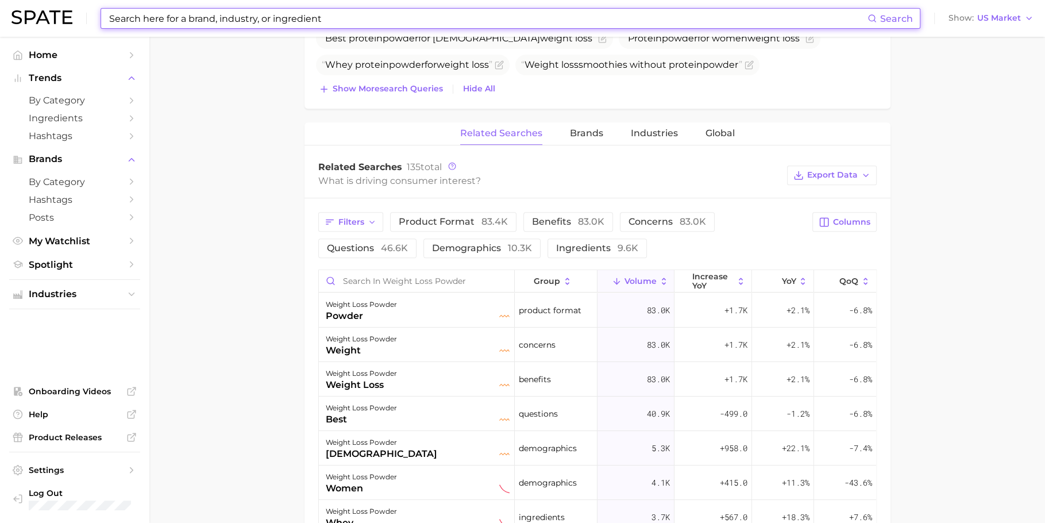
click at [407, 21] on input at bounding box center [487, 19] width 759 height 20
paste input "scalp [MEDICAL_DATA]"
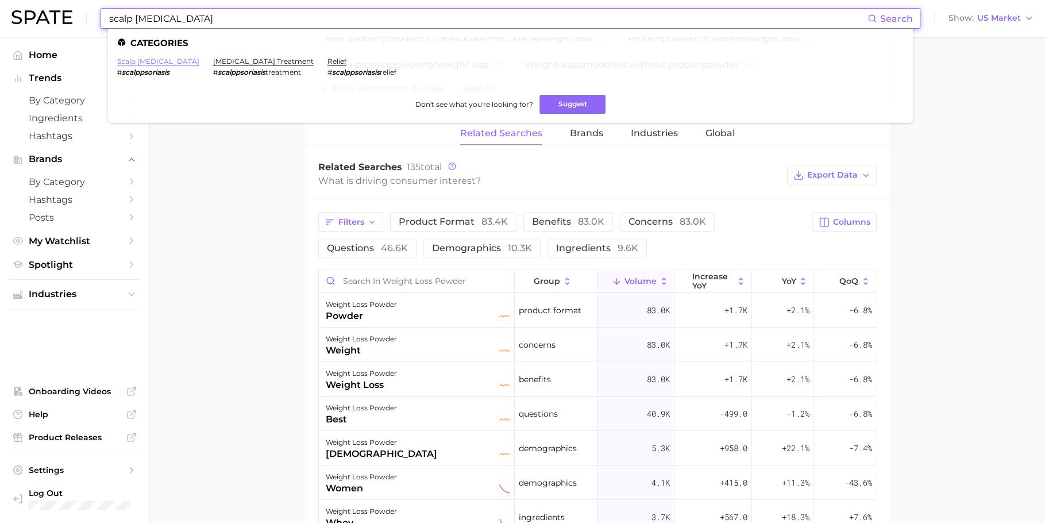
type input "scalp [MEDICAL_DATA]"
click at [146, 63] on link "scalp [MEDICAL_DATA]" at bounding box center [158, 61] width 82 height 9
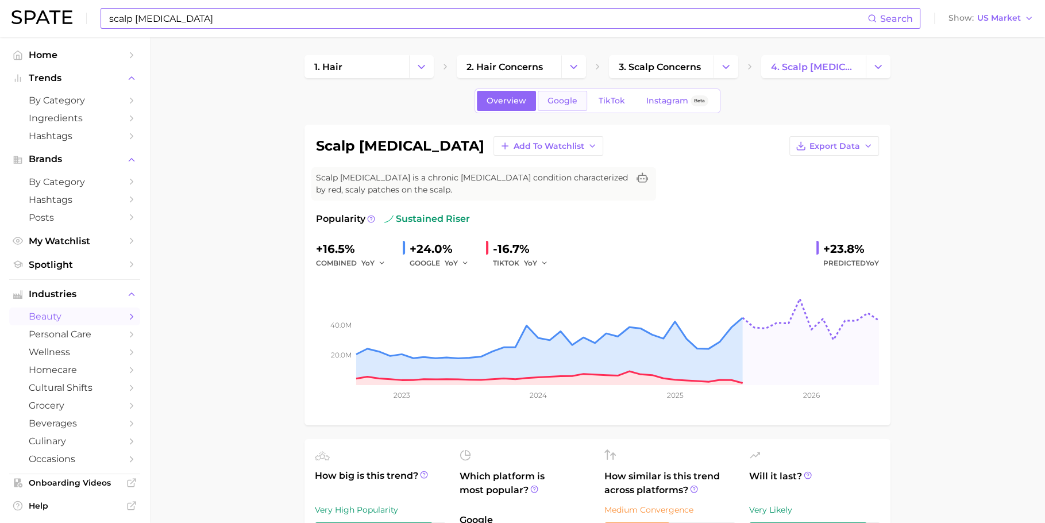
click at [559, 94] on link "Google" at bounding box center [562, 101] width 49 height 20
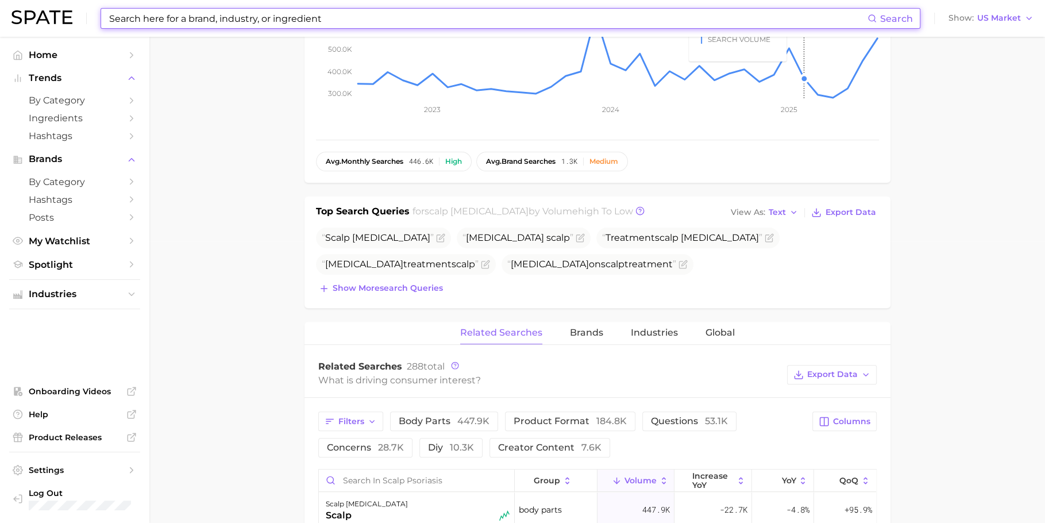
scroll to position [288, 0]
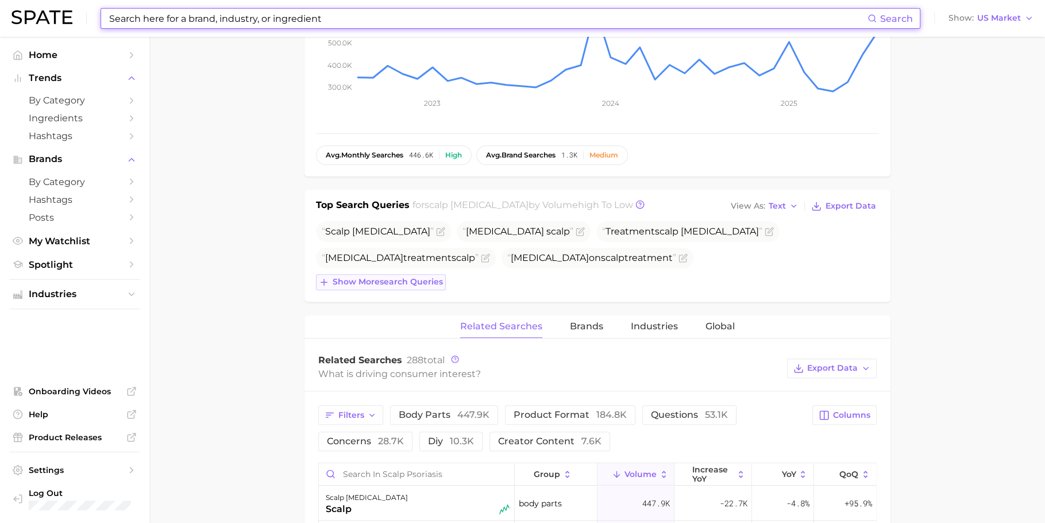
click at [406, 278] on span "Show more search queries" at bounding box center [388, 282] width 110 height 10
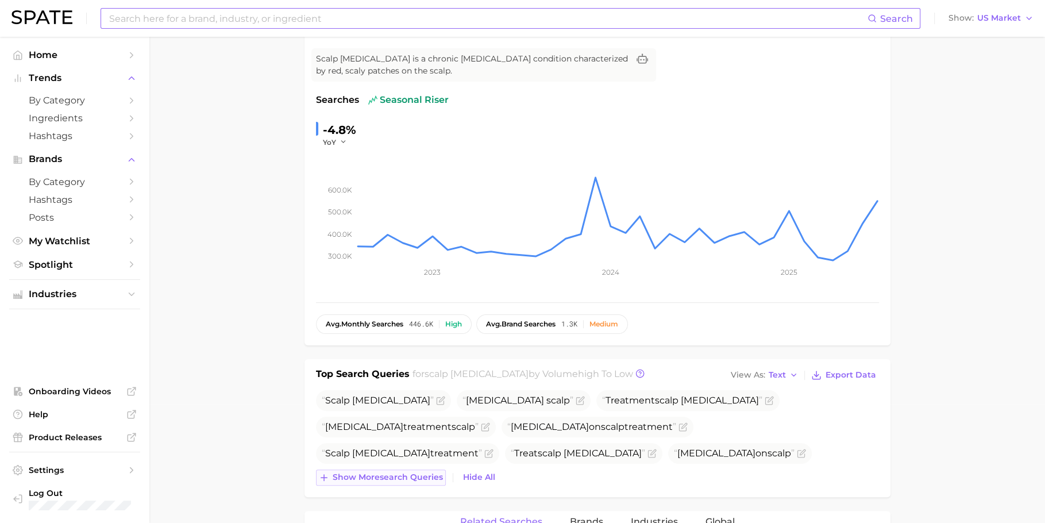
scroll to position [0, 0]
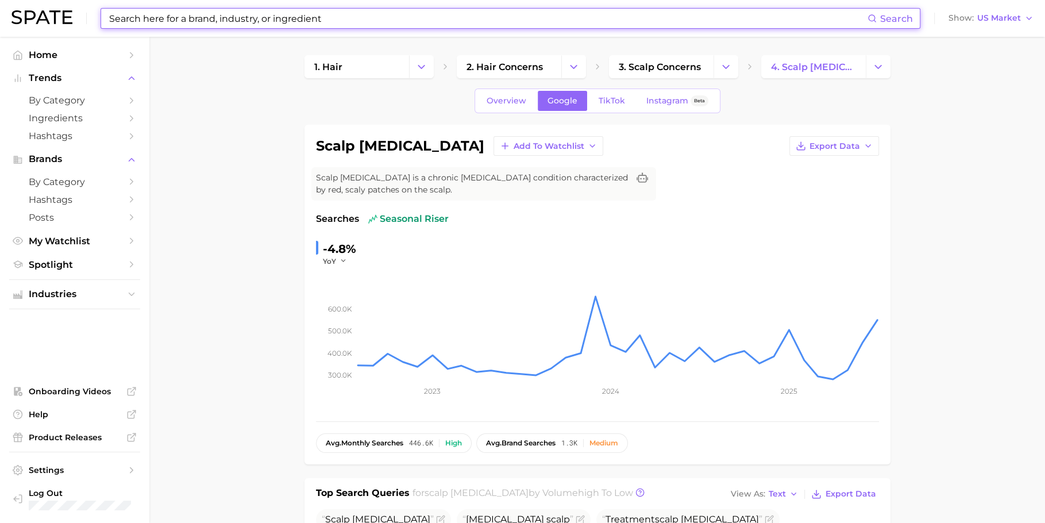
click at [401, 24] on input at bounding box center [487, 19] width 759 height 20
paste input "baby sunscreen"
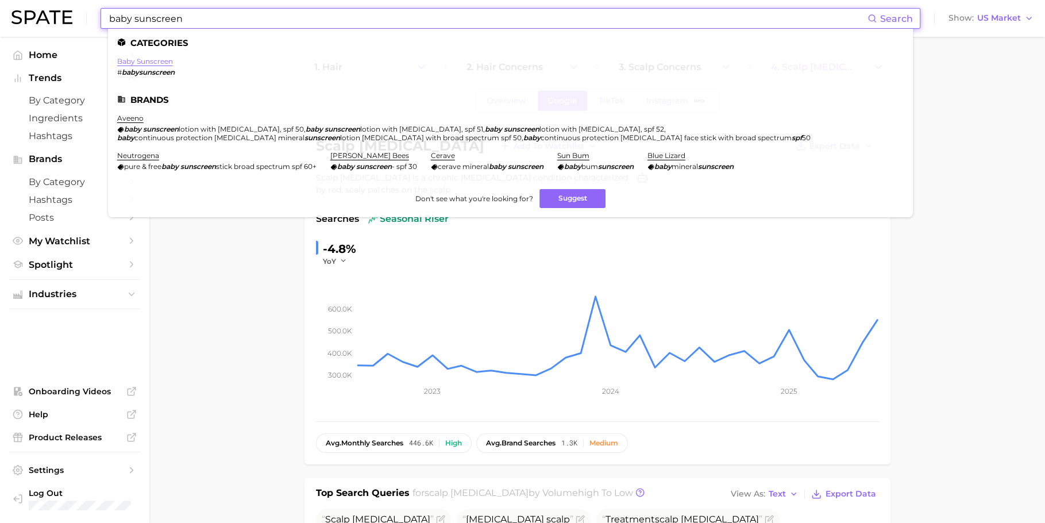
type input "baby sunscreen"
click at [150, 63] on link "baby sunscreen" at bounding box center [145, 61] width 56 height 9
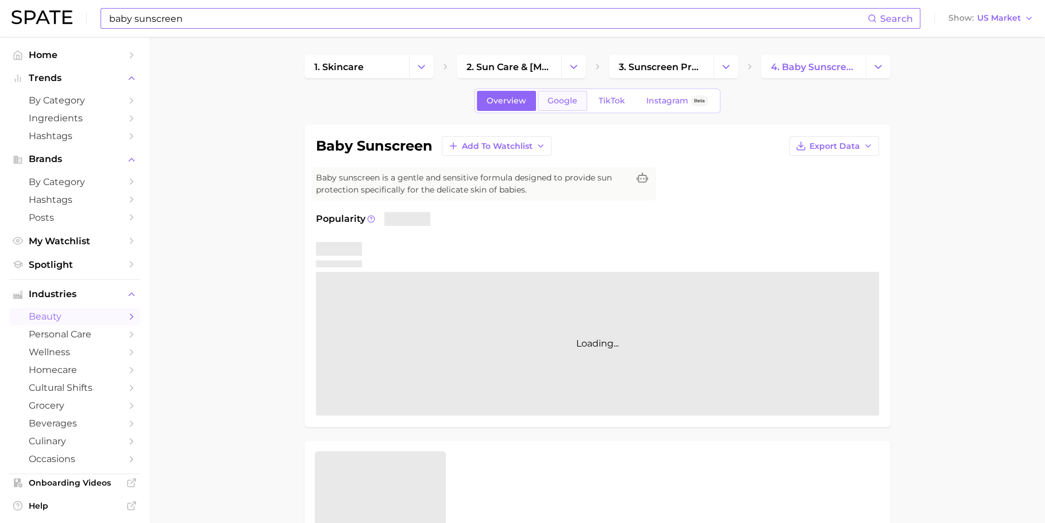
click at [559, 100] on span "Google" at bounding box center [562, 101] width 30 height 10
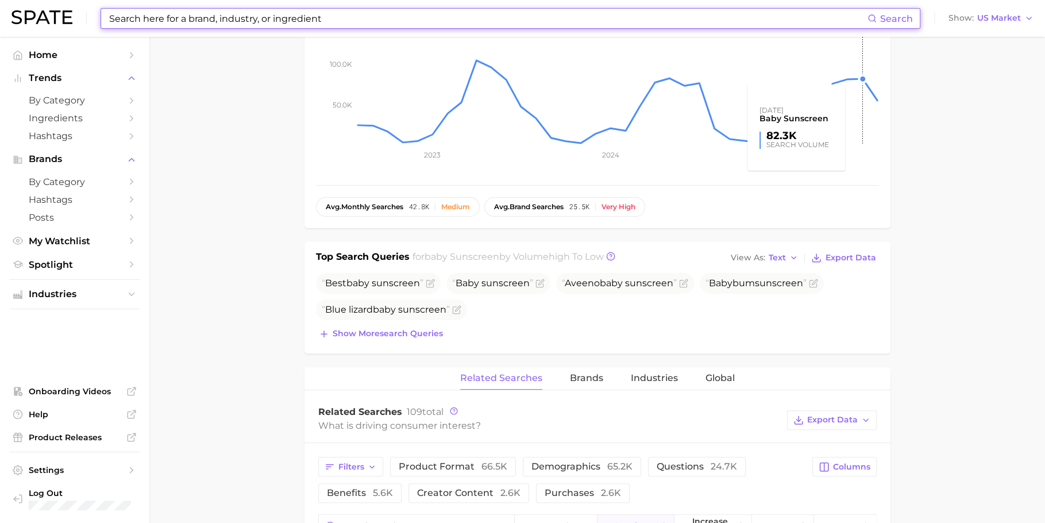
scroll to position [247, 0]
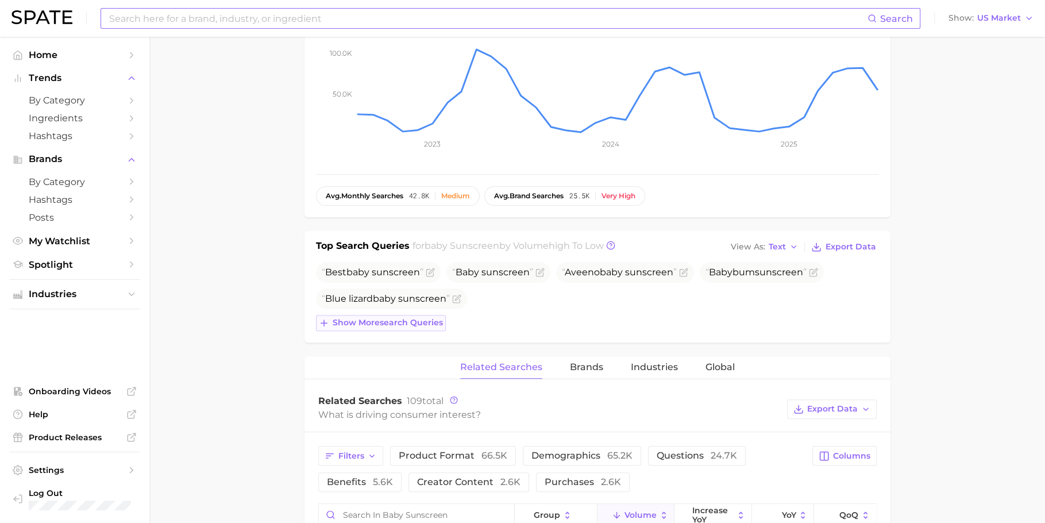
click at [418, 319] on span "Show more search queries" at bounding box center [388, 323] width 110 height 10
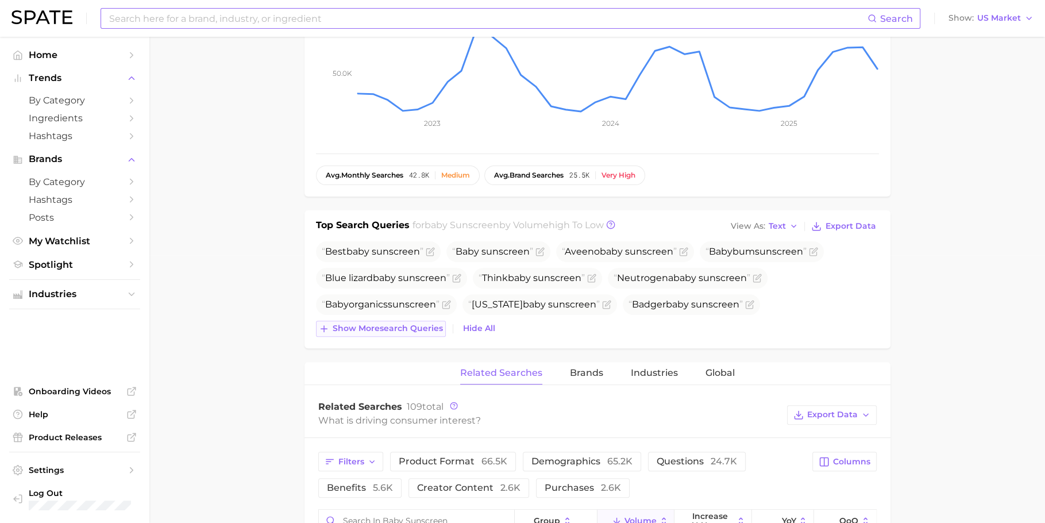
scroll to position [271, 0]
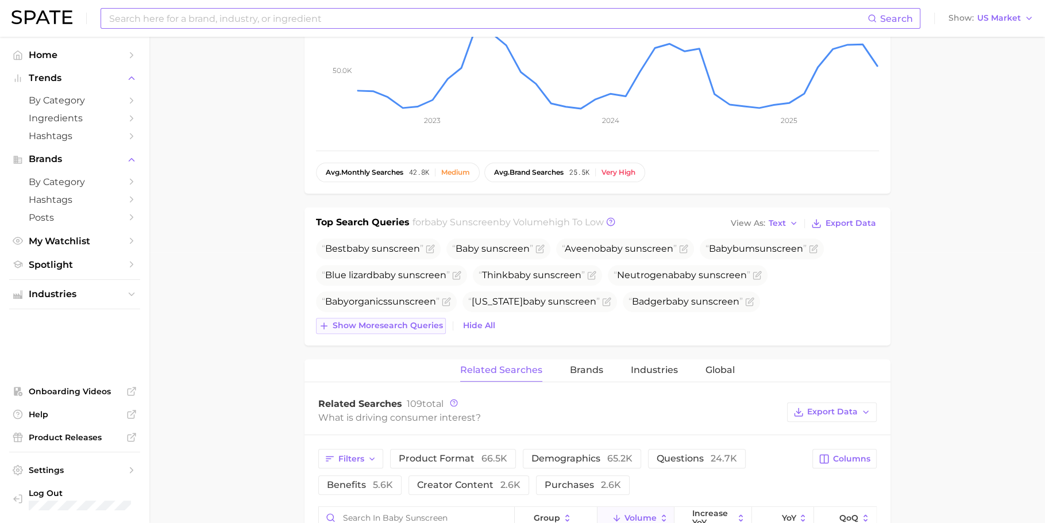
click at [415, 325] on span "Show more search queries" at bounding box center [388, 326] width 110 height 10
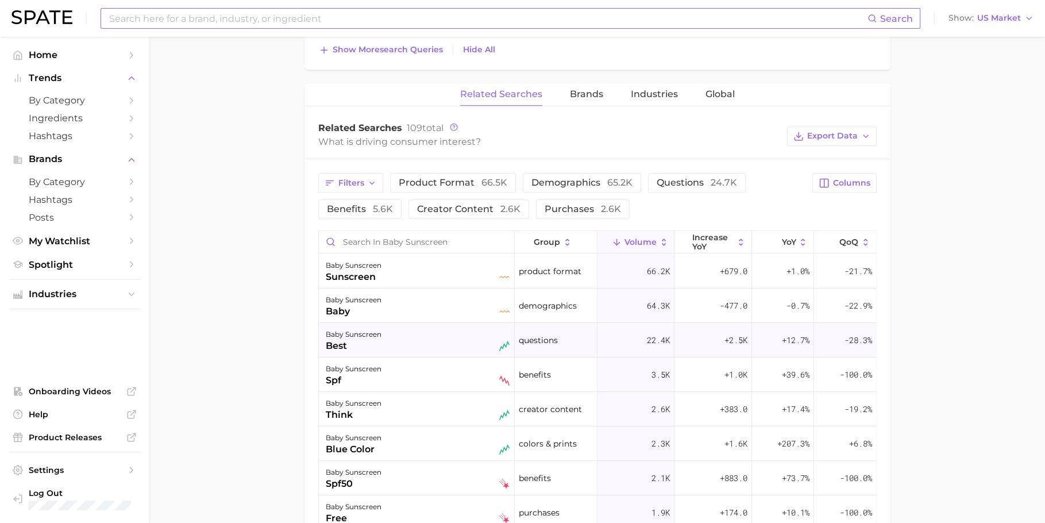
scroll to position [605, 0]
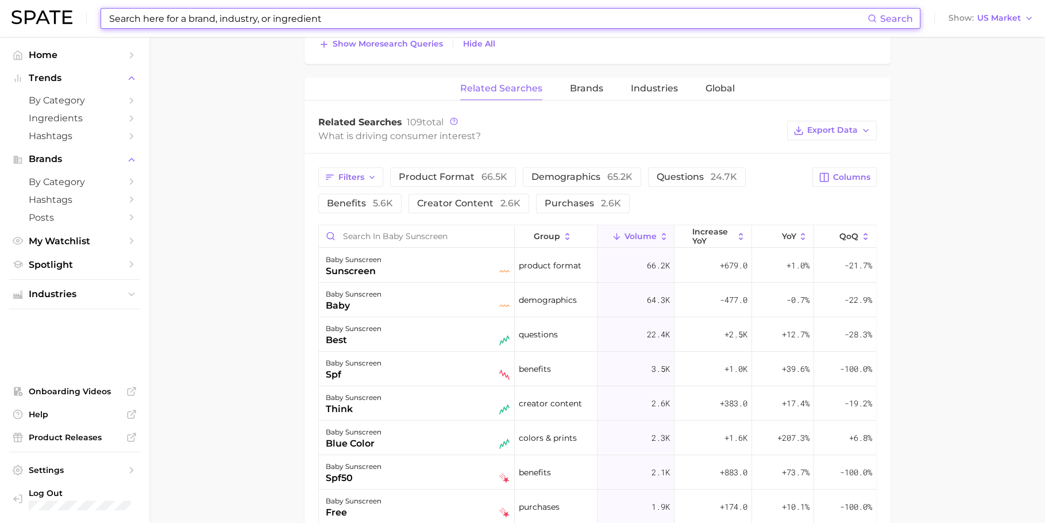
click at [373, 10] on input at bounding box center [487, 19] width 759 height 20
paste input "vanilla perfume"
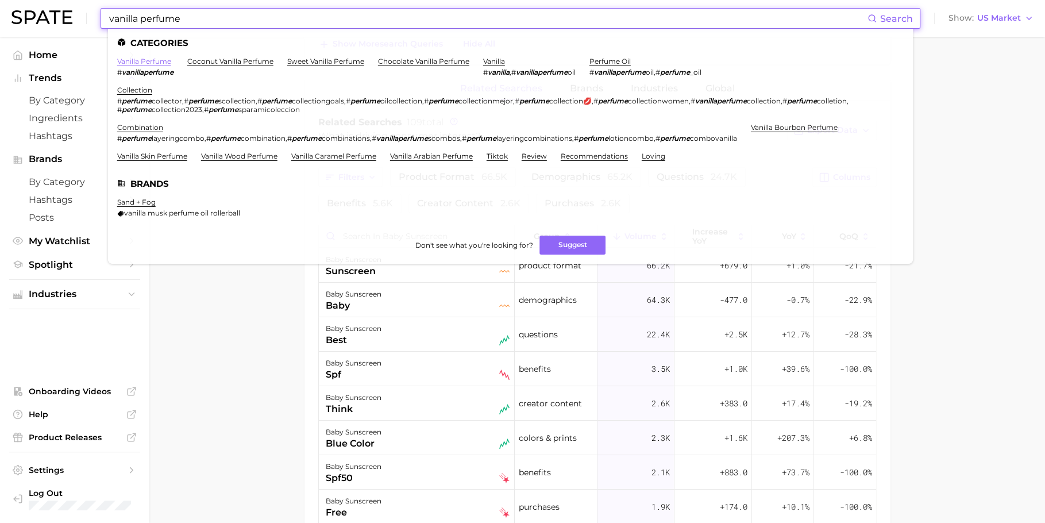
type input "vanilla perfume"
click at [140, 59] on link "vanilla perfume" at bounding box center [144, 61] width 54 height 9
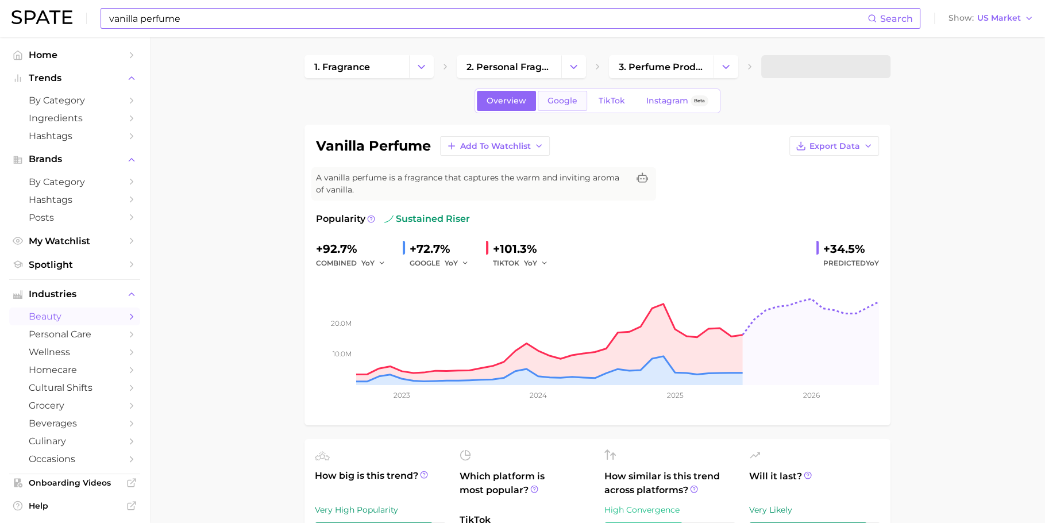
click at [562, 99] on span "Google" at bounding box center [562, 101] width 30 height 10
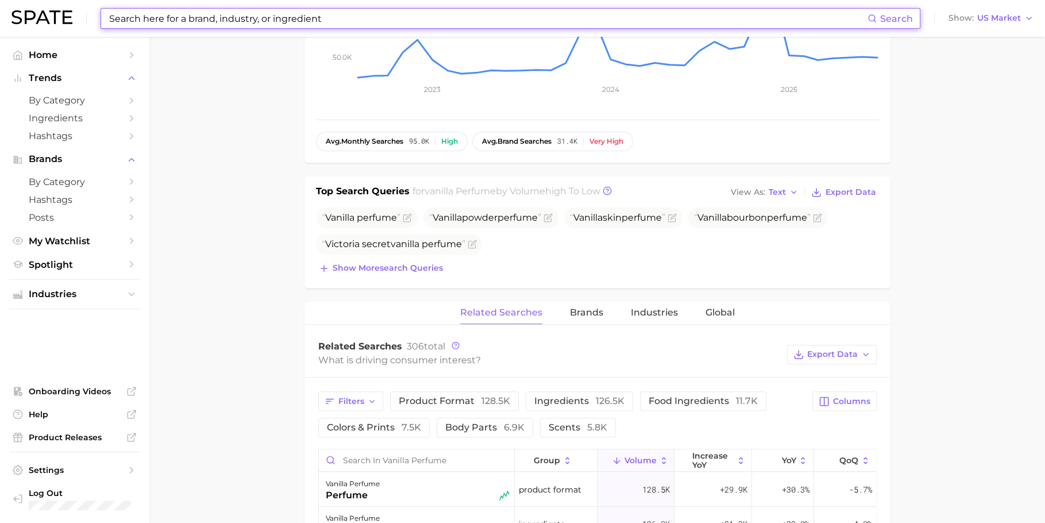
scroll to position [308, 0]
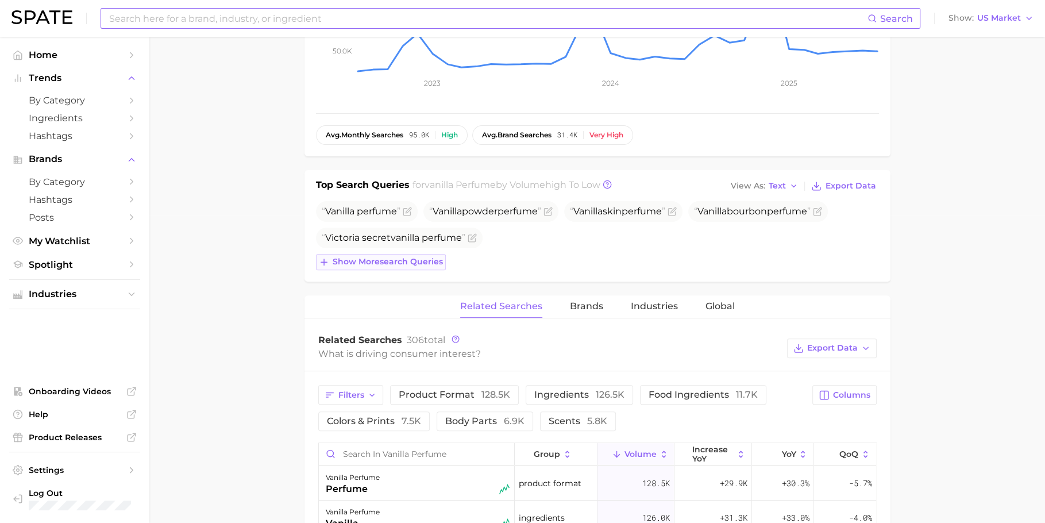
click at [389, 259] on span "Show more search queries" at bounding box center [388, 262] width 110 height 10
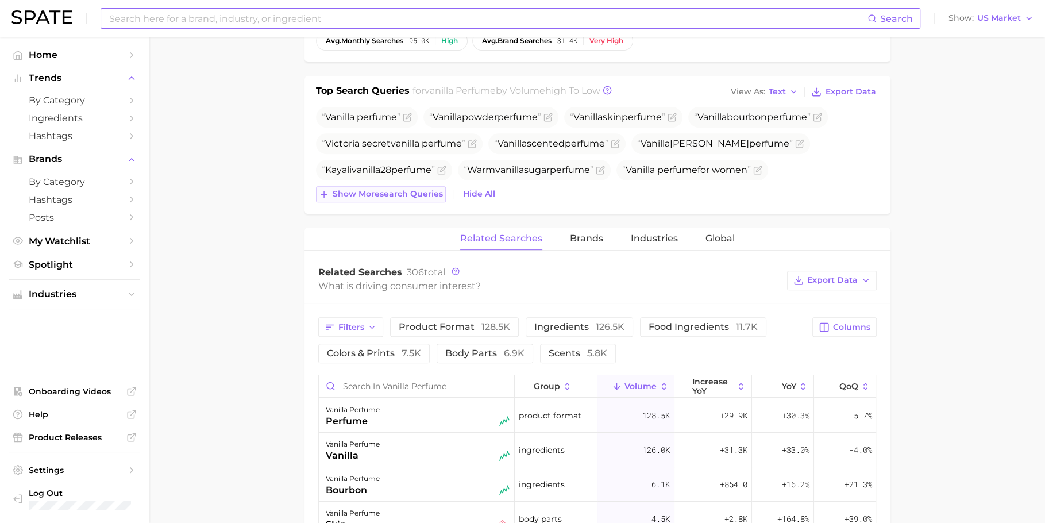
scroll to position [444, 0]
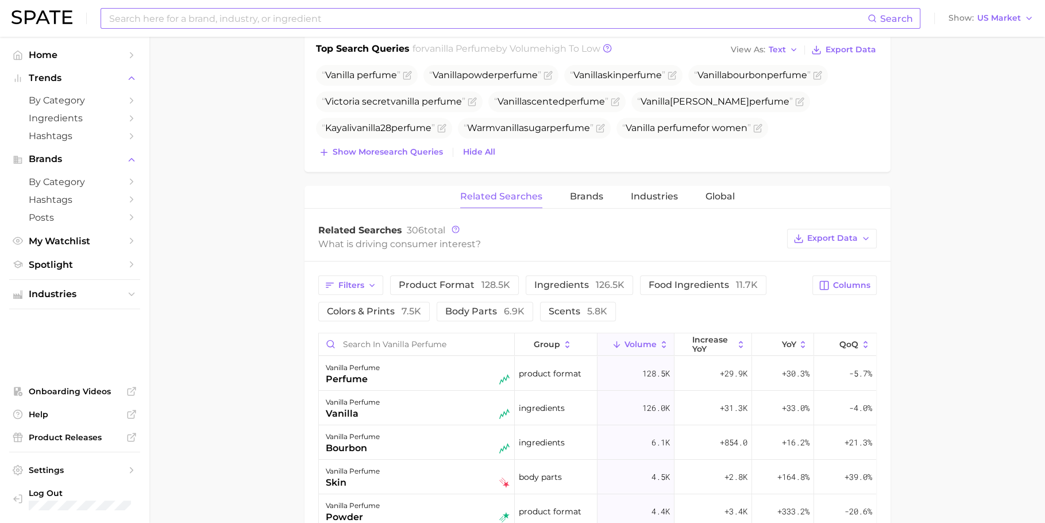
click at [463, 19] on input at bounding box center [487, 19] width 759 height 20
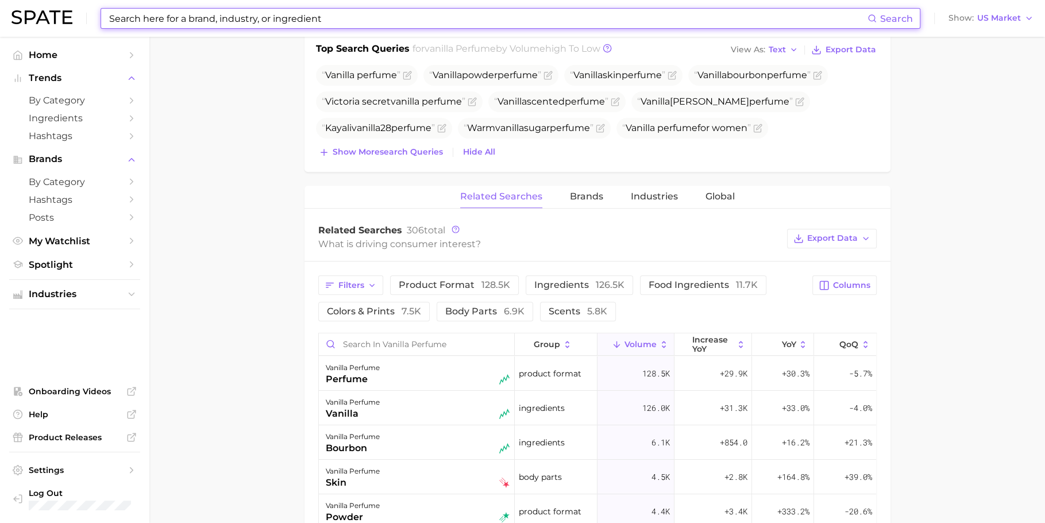
paste input "vanilla candle"
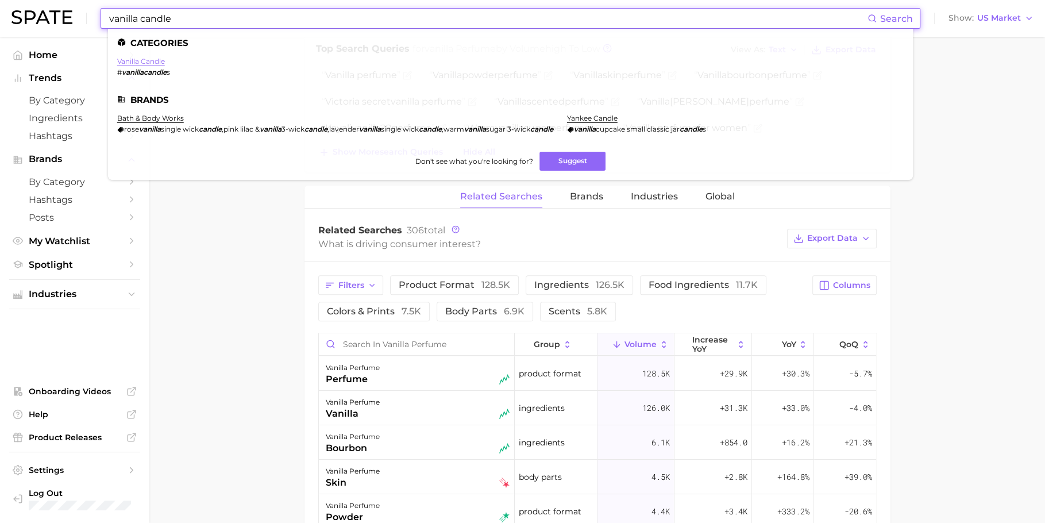
type input "vanilla candle"
click at [138, 61] on link "vanilla candle" at bounding box center [141, 61] width 48 height 9
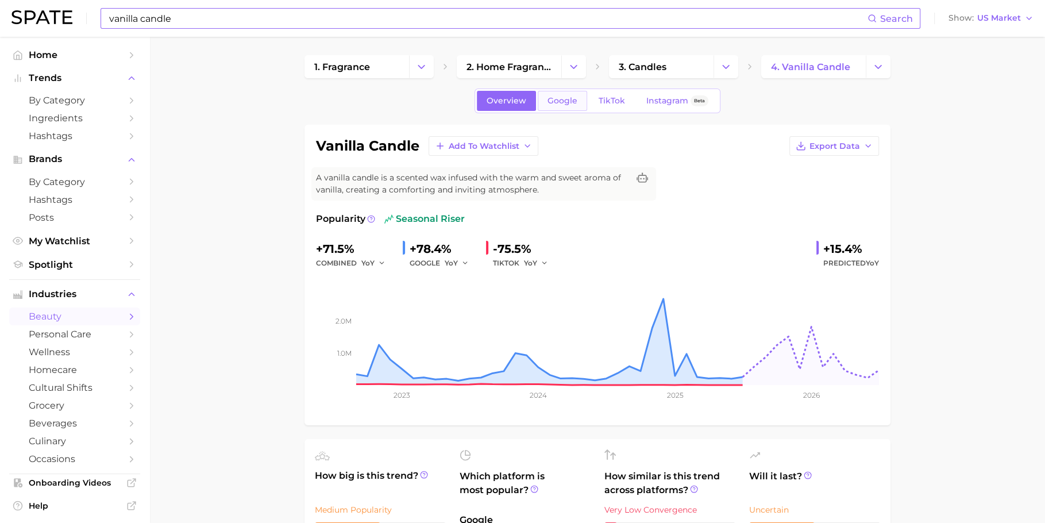
click at [563, 103] on span "Google" at bounding box center [562, 101] width 30 height 10
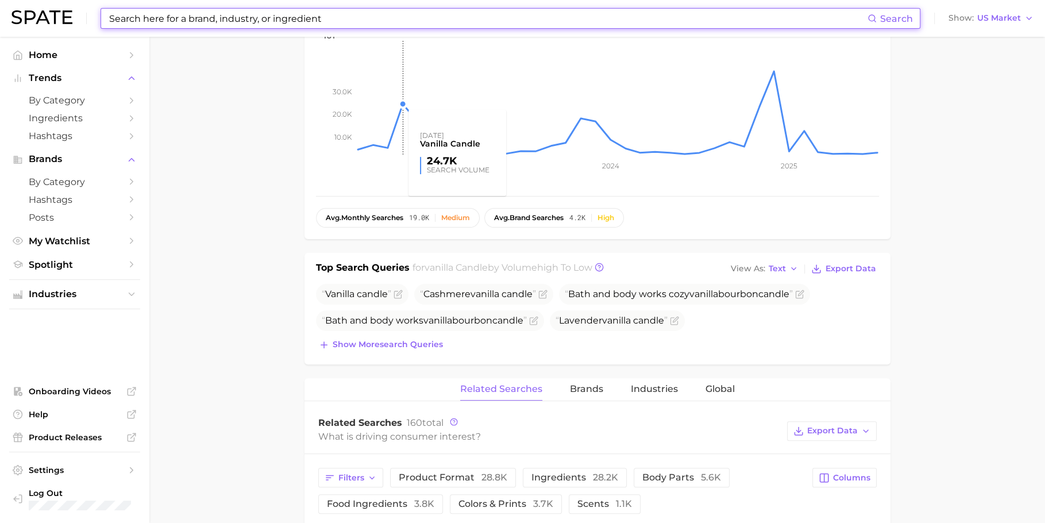
scroll to position [260, 0]
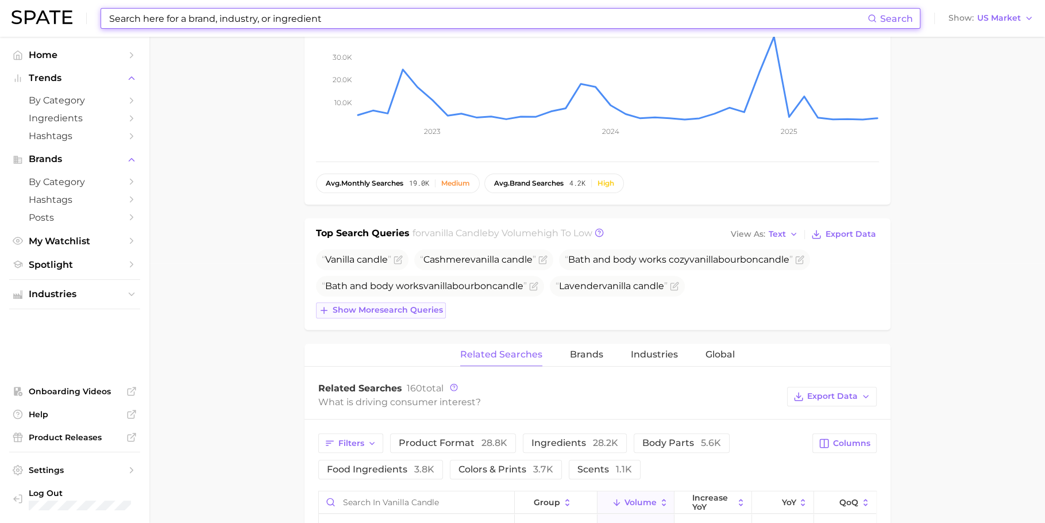
click at [375, 311] on span "Show more search queries" at bounding box center [388, 310] width 110 height 10
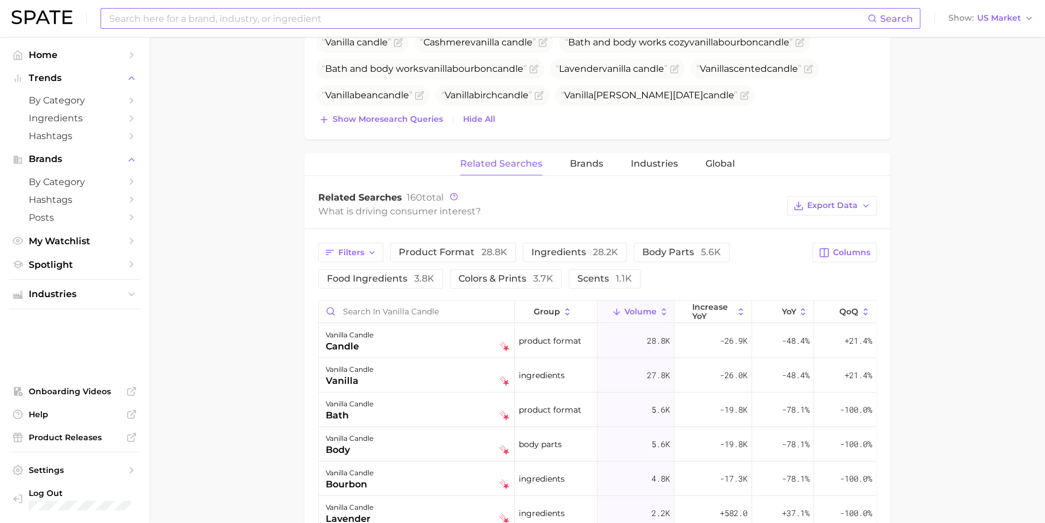
scroll to position [492, 0]
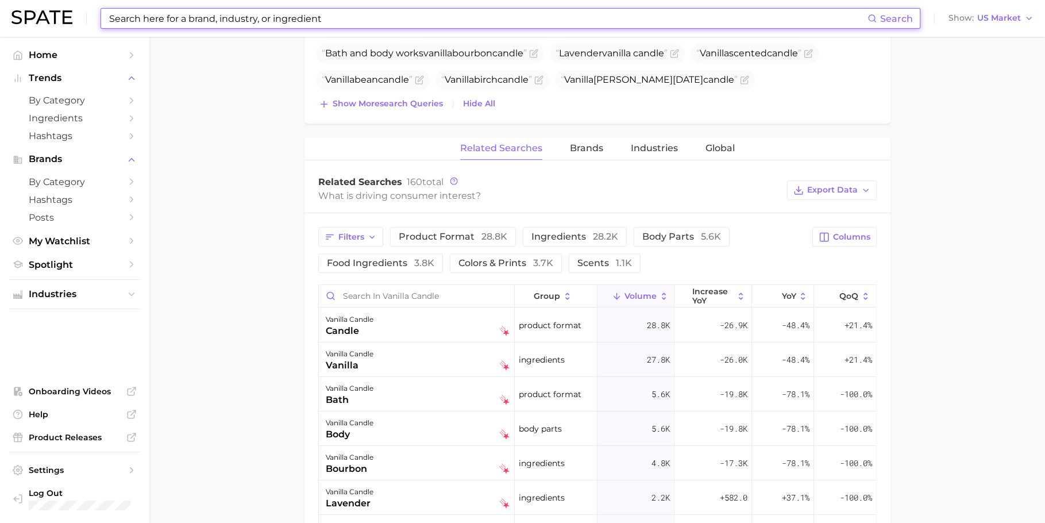
click at [353, 22] on input at bounding box center [487, 19] width 759 height 20
paste input "sheet mask"
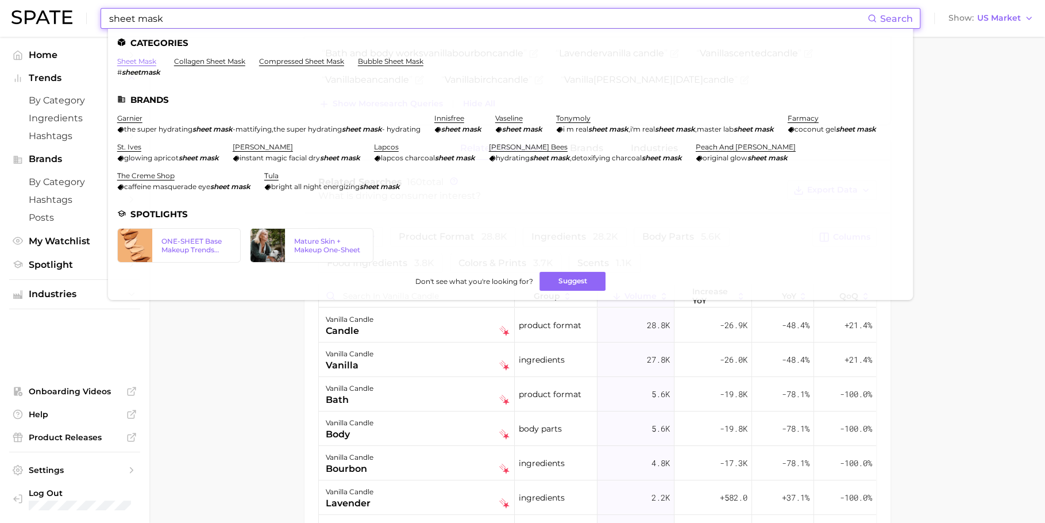
type input "sheet mask"
click at [144, 61] on link "sheet mask" at bounding box center [136, 61] width 39 height 9
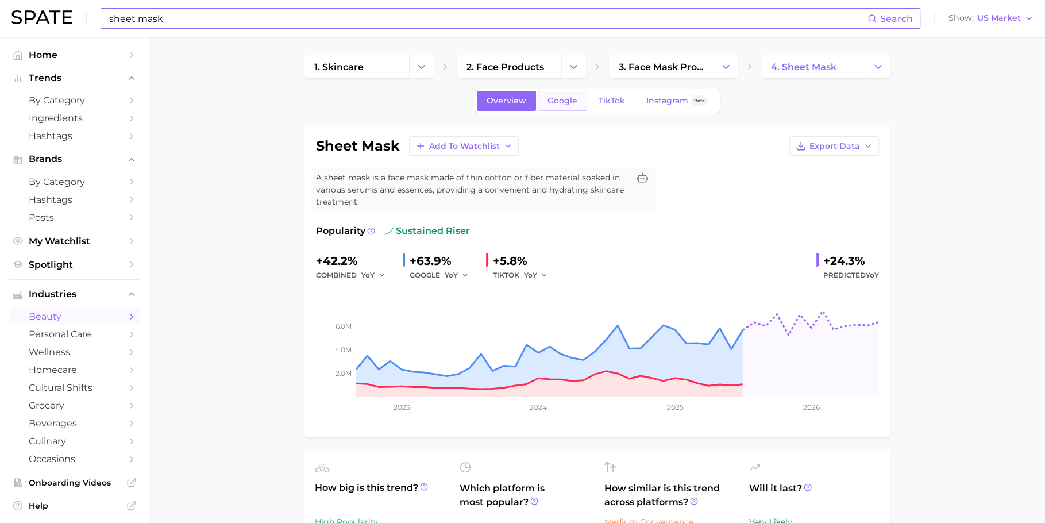
click at [554, 99] on span "Google" at bounding box center [562, 101] width 30 height 10
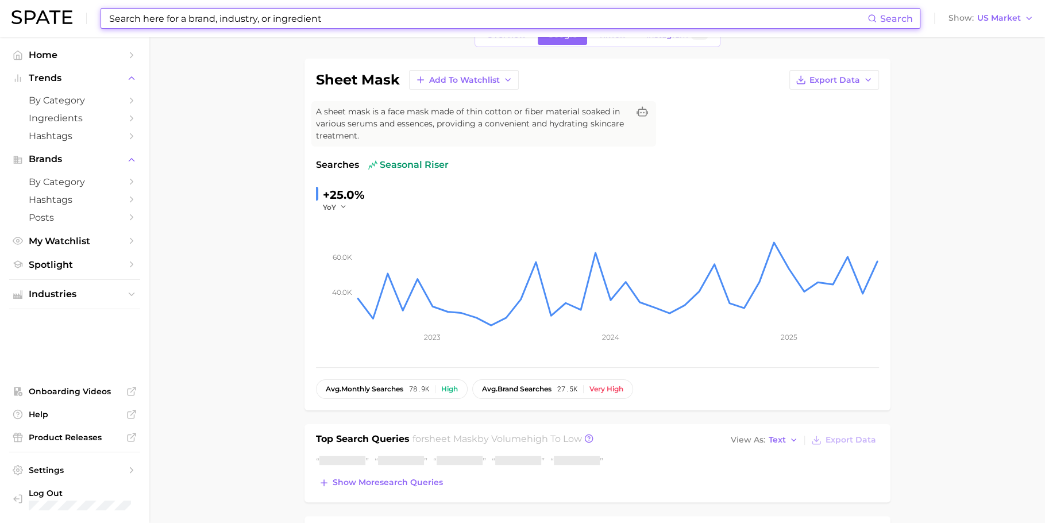
scroll to position [70, 0]
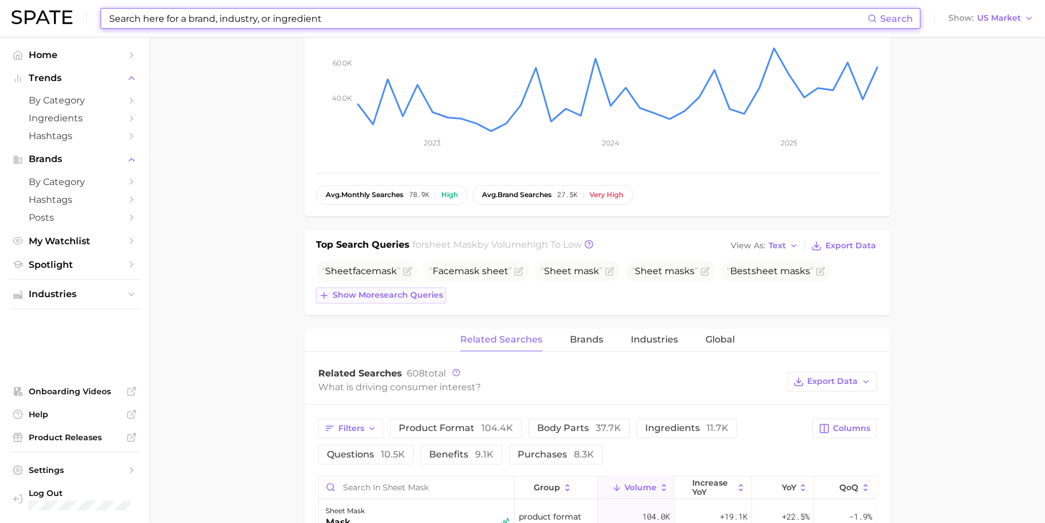
click at [403, 294] on span "Show more search queries" at bounding box center [388, 295] width 110 height 10
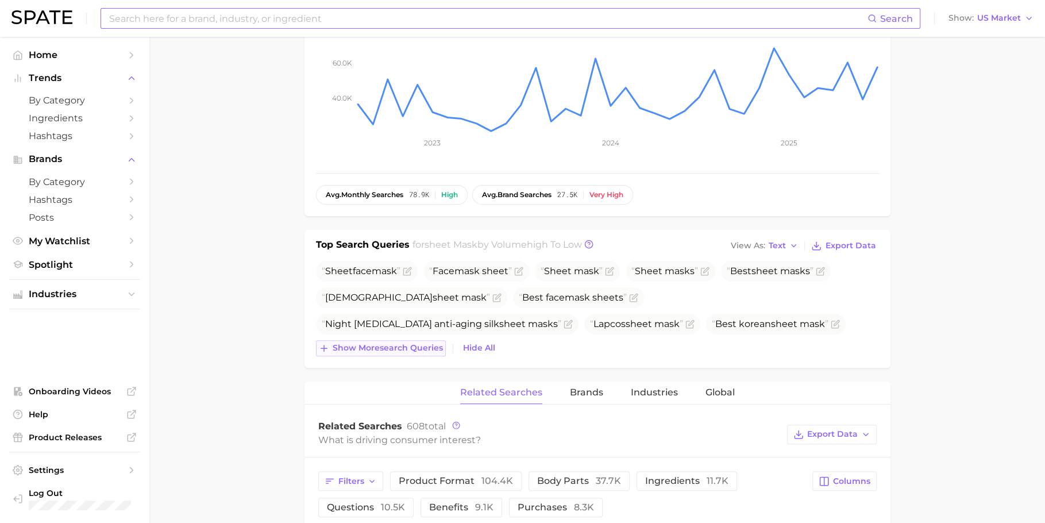
scroll to position [309, 0]
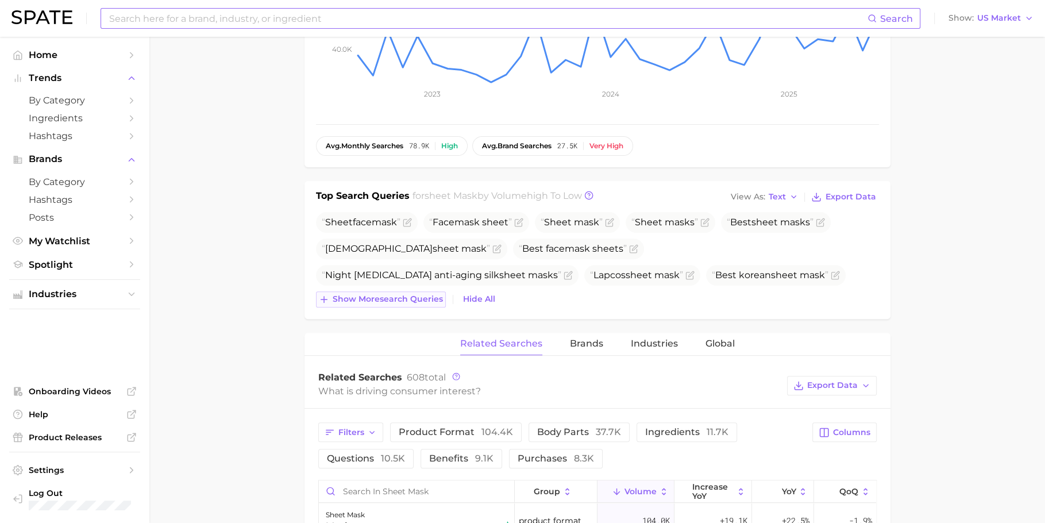
click at [401, 298] on span "Show more search queries" at bounding box center [388, 299] width 110 height 10
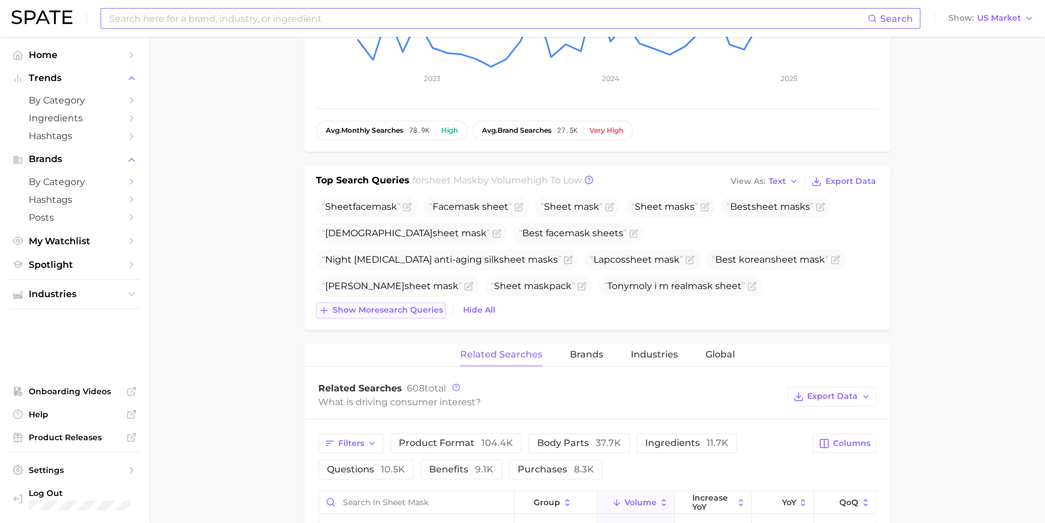
scroll to position [326, 0]
click at [392, 309] on span "Show more search queries" at bounding box center [388, 308] width 110 height 10
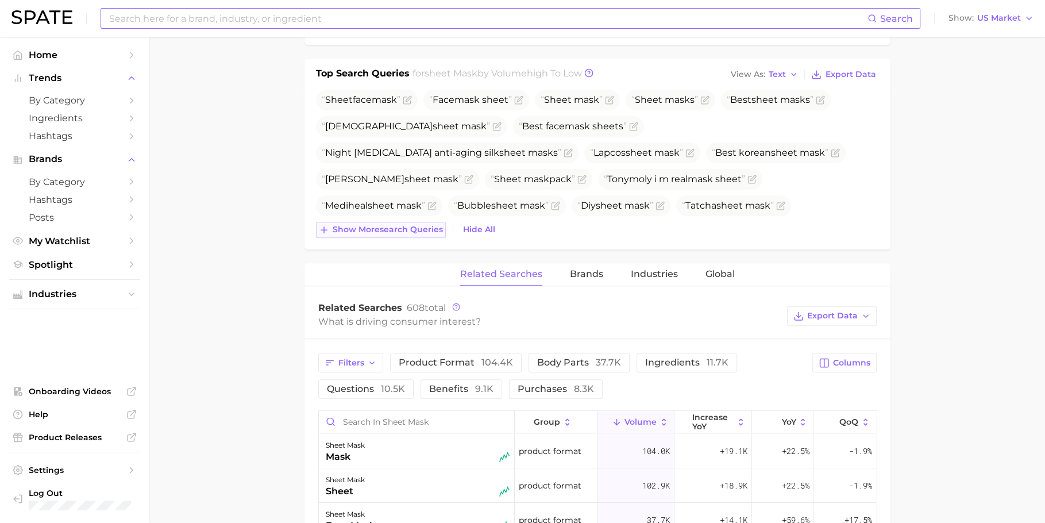
scroll to position [434, 0]
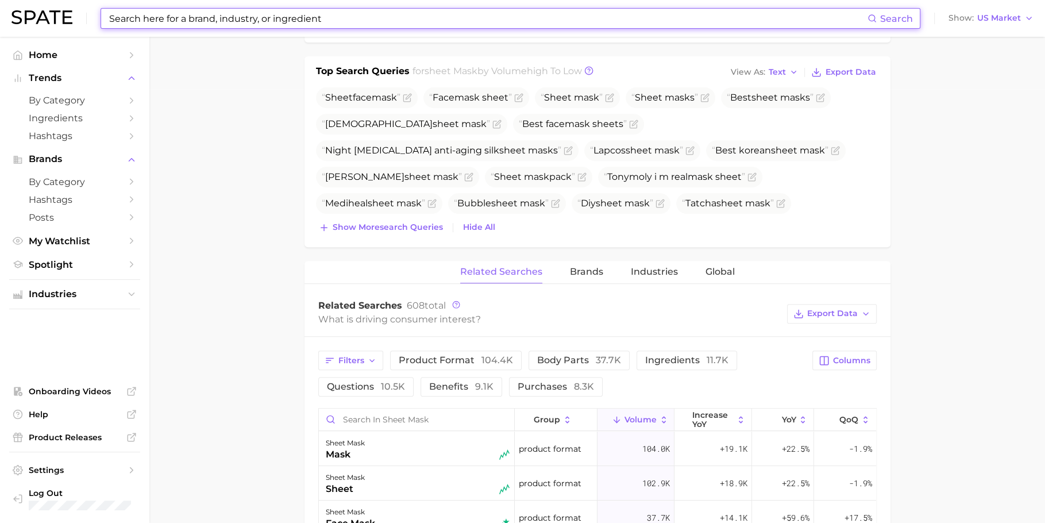
click at [466, 21] on input at bounding box center [487, 19] width 759 height 20
paste input "candy perfume"
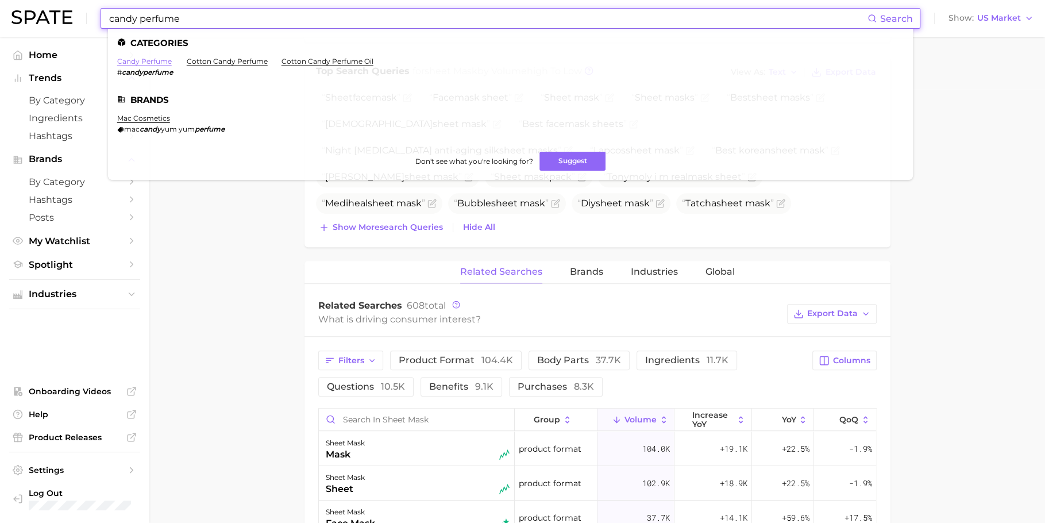
type input "candy perfume"
click at [153, 59] on link "candy perfume" at bounding box center [144, 61] width 55 height 9
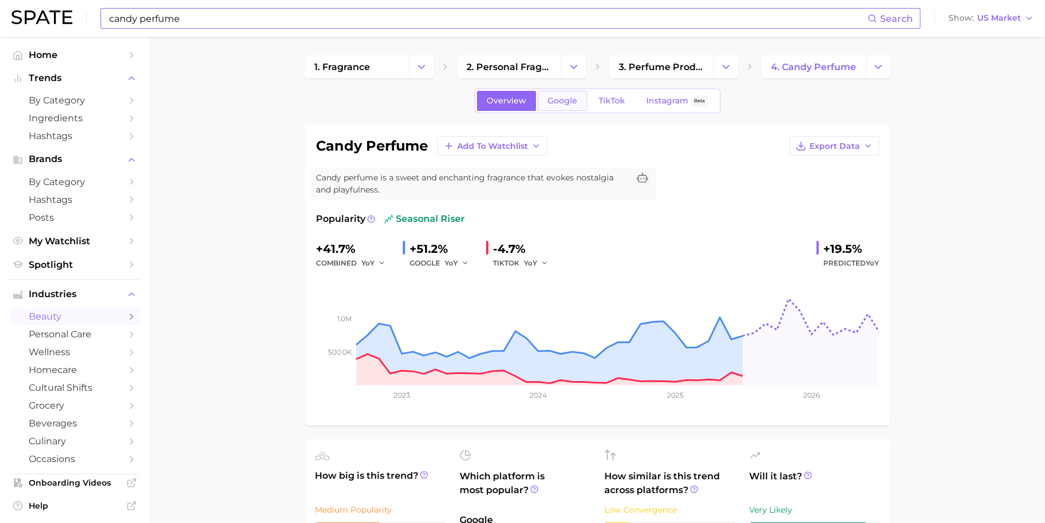
click at [561, 92] on link "Google" at bounding box center [562, 101] width 49 height 20
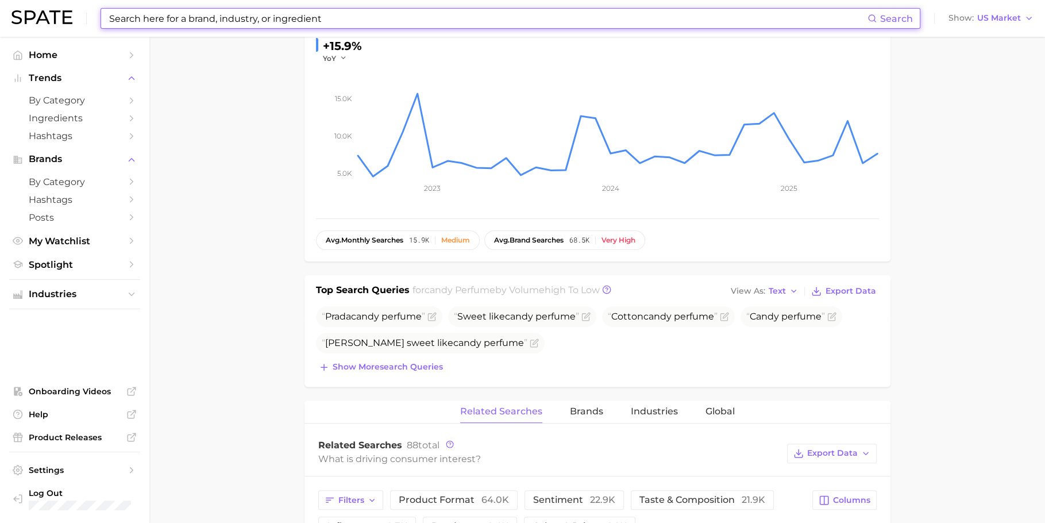
scroll to position [204, 0]
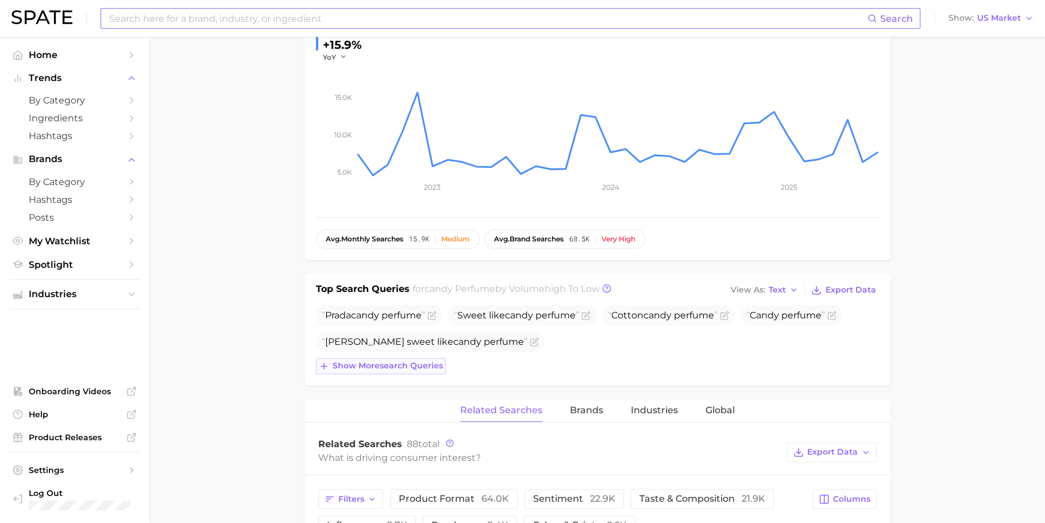
click at [397, 358] on button "Show more search queries" at bounding box center [381, 366] width 130 height 16
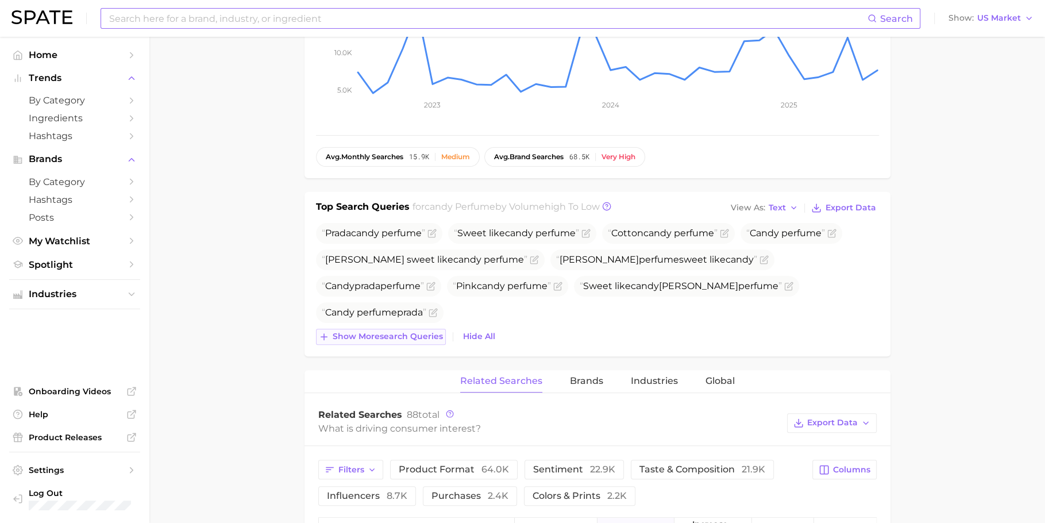
scroll to position [327, 0]
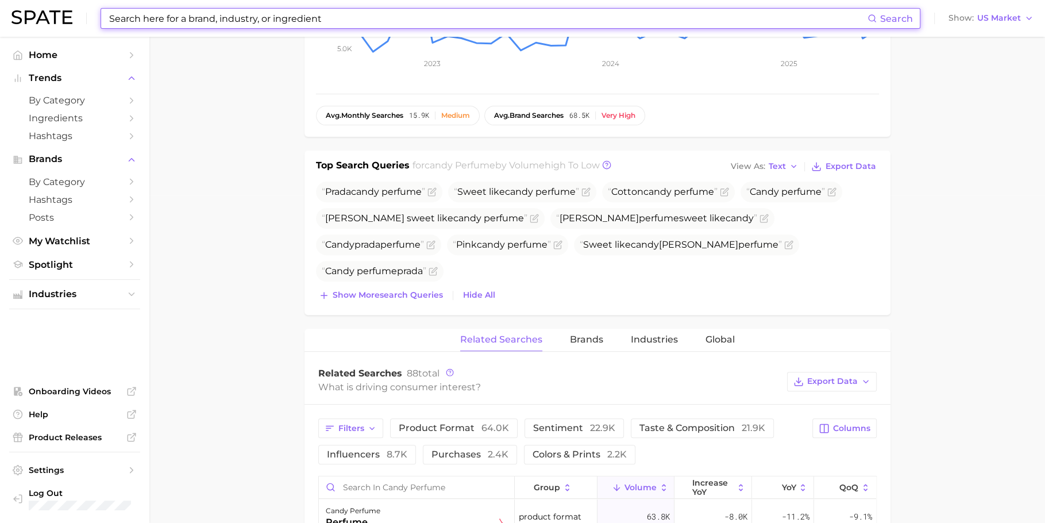
click at [418, 22] on input at bounding box center [487, 19] width 759 height 20
paste input "semi permanent hair color"
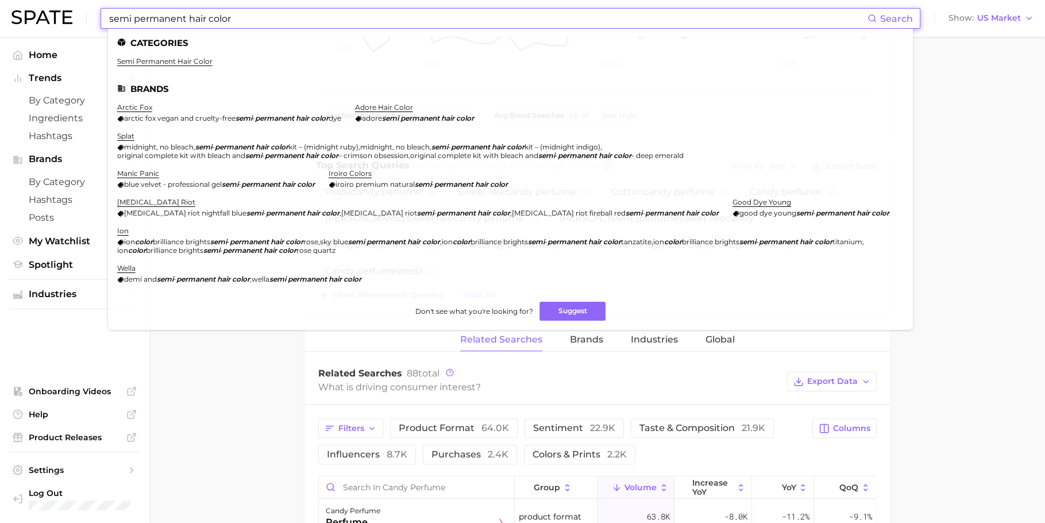
type input "semi permanent hair color"
click at [142, 57] on link "semi permanent hair color" at bounding box center [164, 61] width 95 height 9
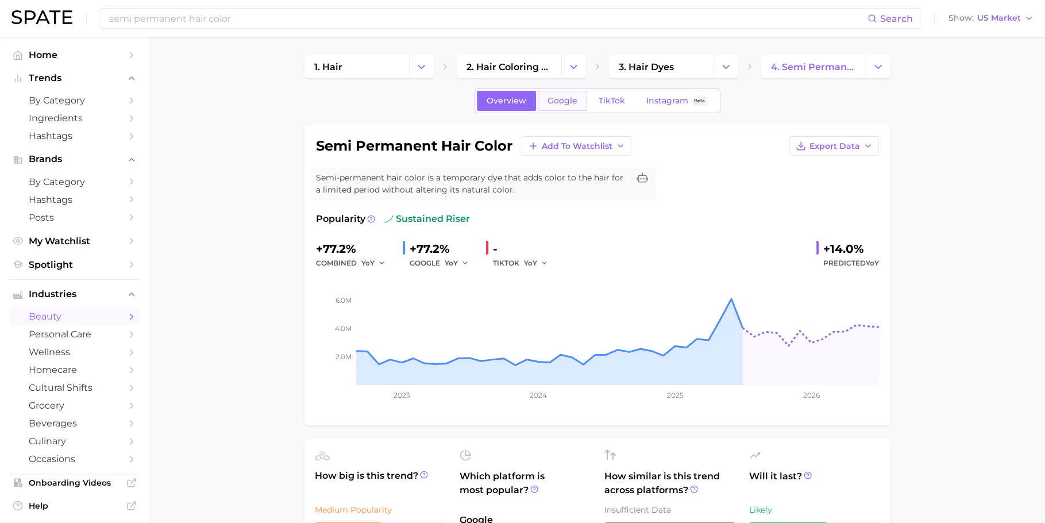
click at [560, 100] on span "Google" at bounding box center [562, 101] width 30 height 10
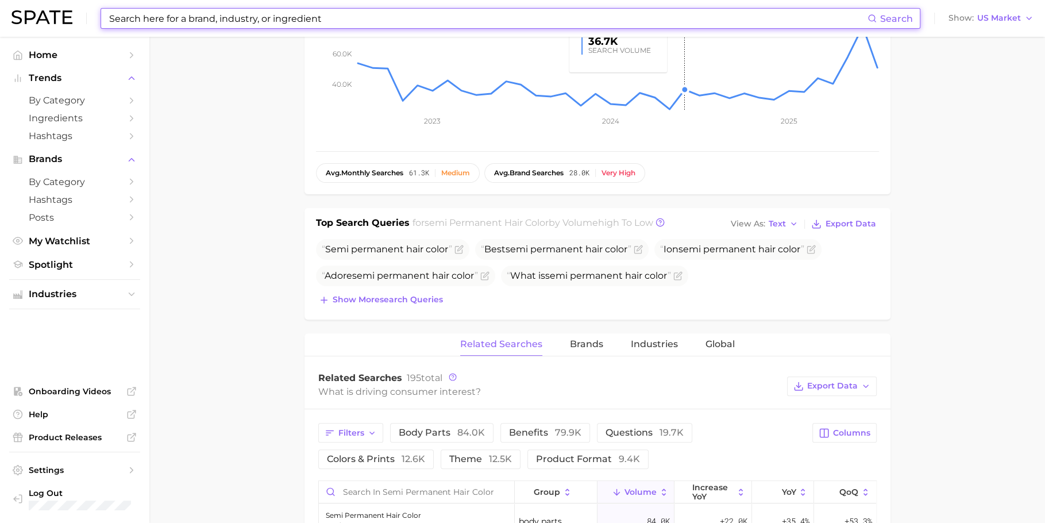
scroll to position [273, 0]
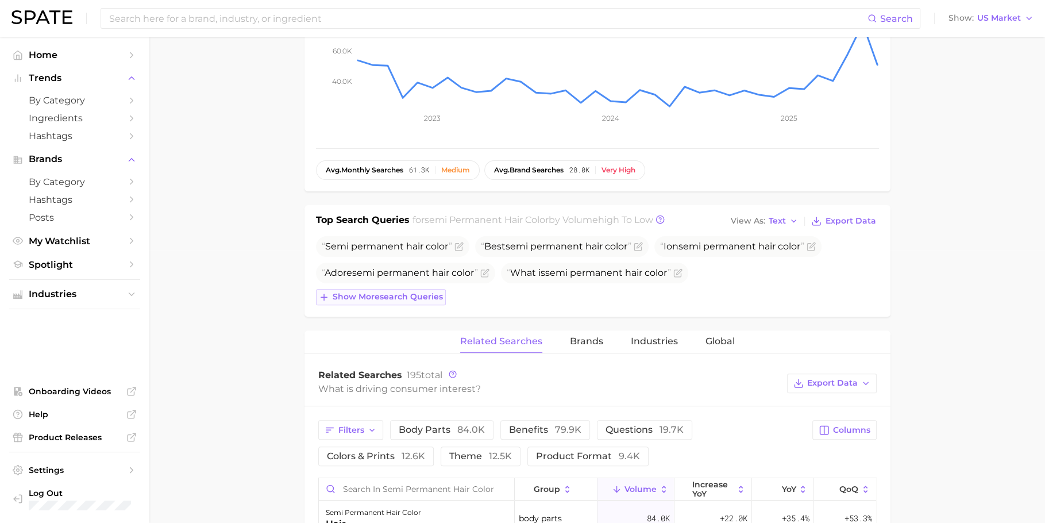
click at [430, 295] on span "Show more search queries" at bounding box center [388, 297] width 110 height 10
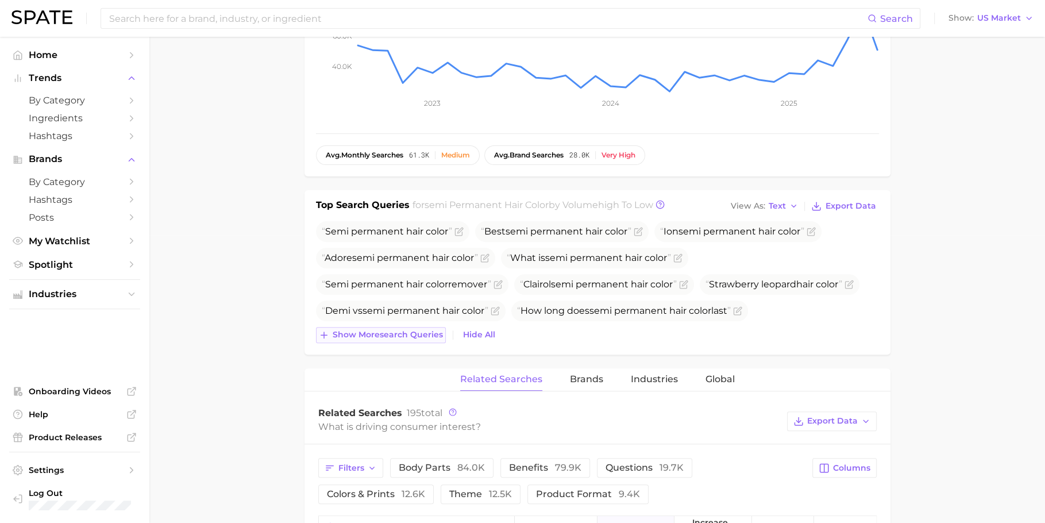
scroll to position [291, 0]
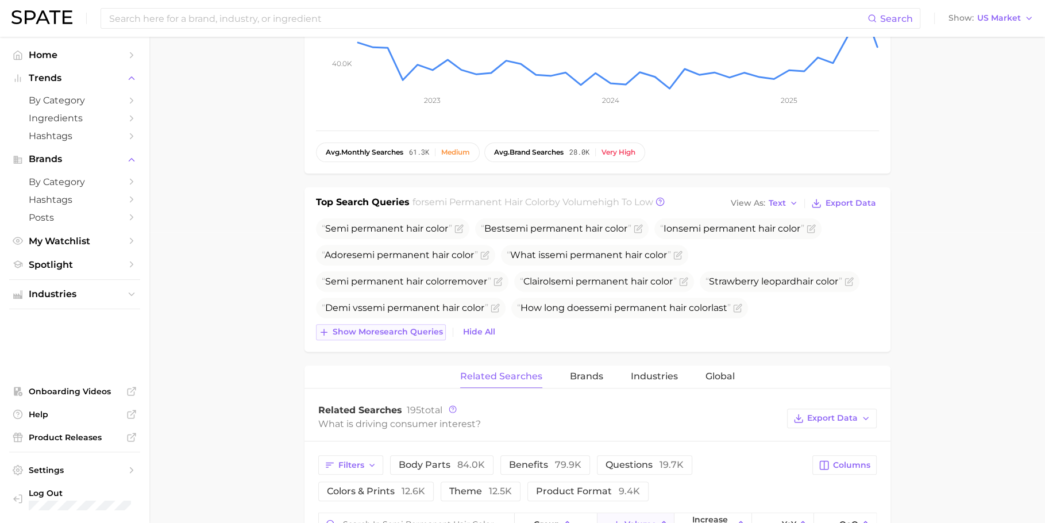
click at [401, 337] on button "Show more search queries" at bounding box center [381, 332] width 130 height 16
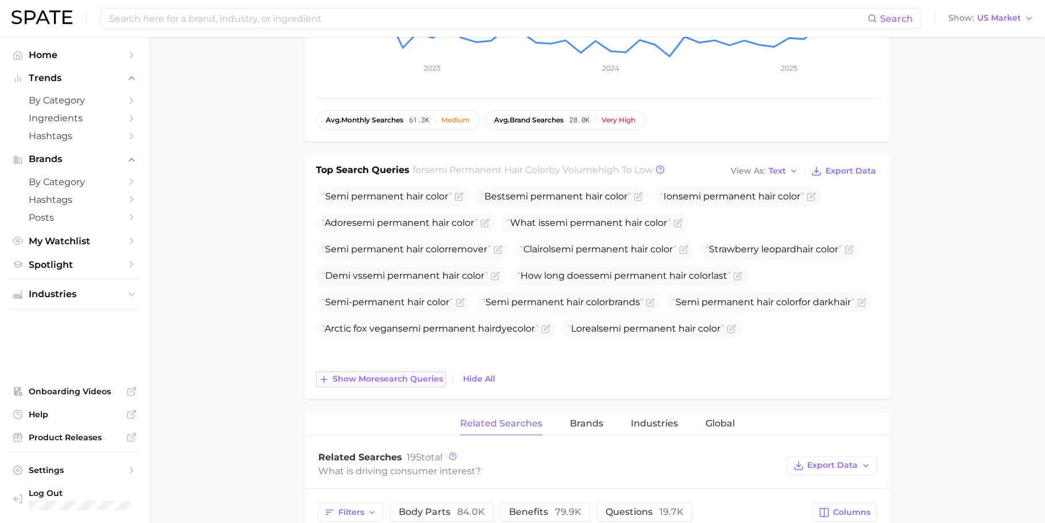
scroll to position [325, 0]
click at [390, 379] on span "Show more search queries" at bounding box center [388, 377] width 110 height 10
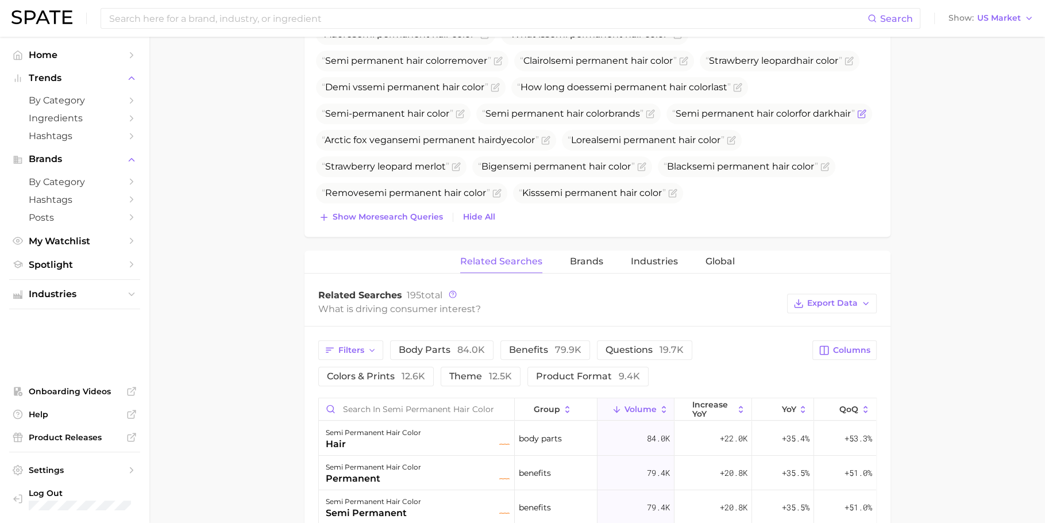
scroll to position [513, 0]
click at [433, 22] on input at bounding box center [487, 19] width 759 height 20
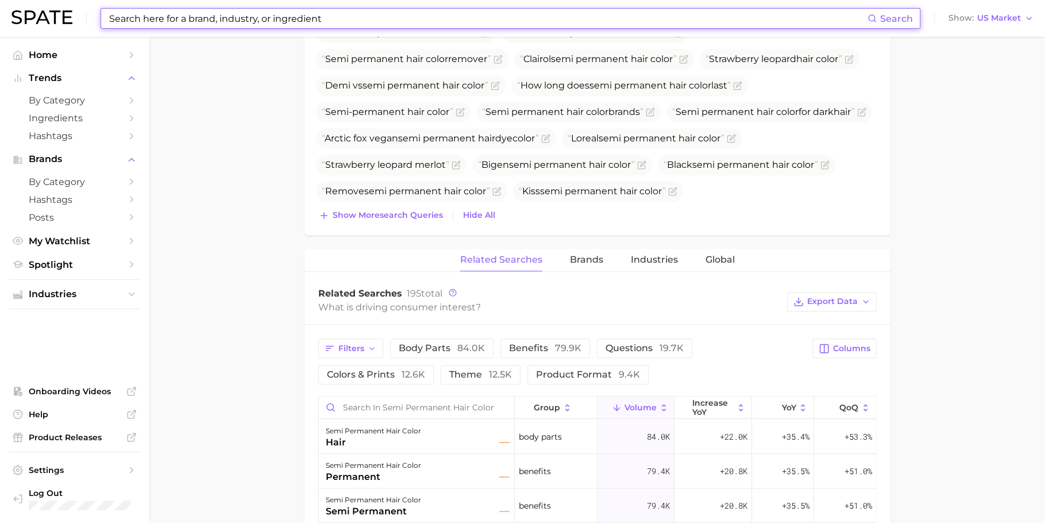
paste input "lengthening mascara"
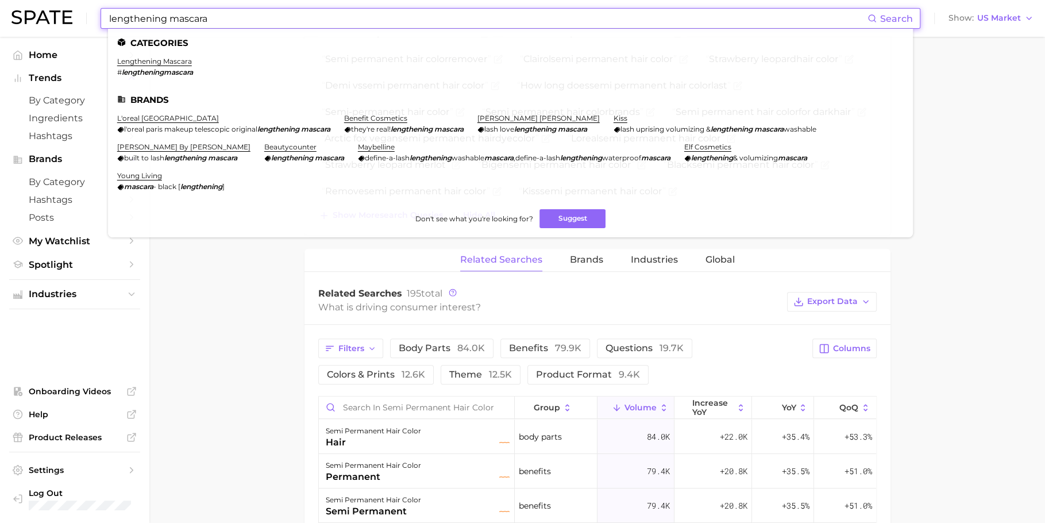
type input "lengthening mascara"
click at [185, 67] on li "lengthening mascara # lengtheningmascara" at bounding box center [155, 67] width 76 height 20
click at [185, 65] on link "lengthening mascara" at bounding box center [154, 61] width 75 height 9
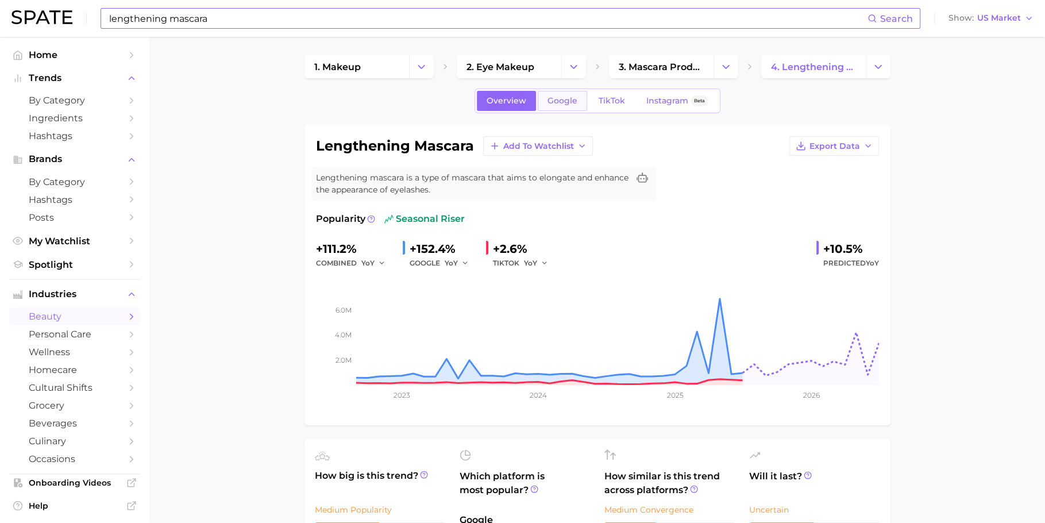
click at [570, 105] on span "Google" at bounding box center [562, 101] width 30 height 10
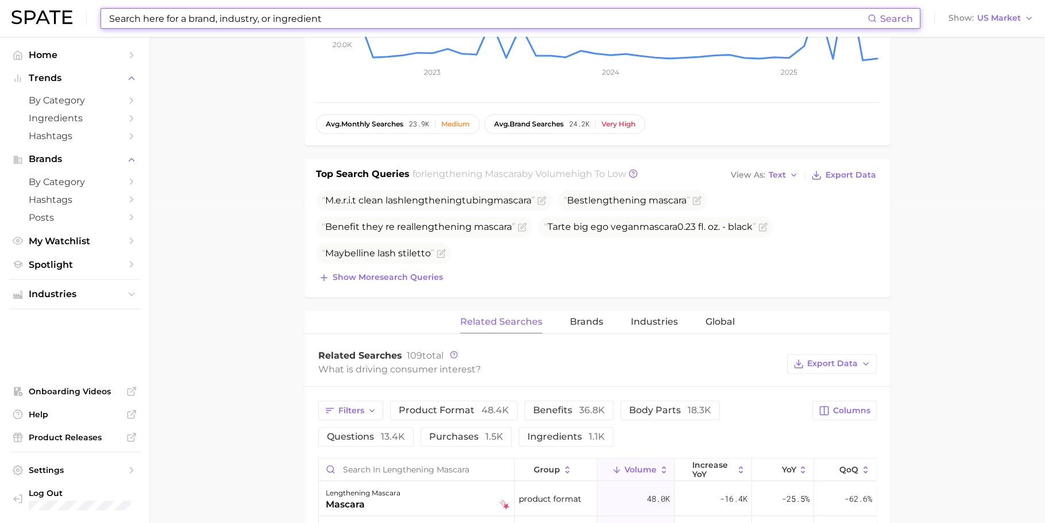
scroll to position [370, 0]
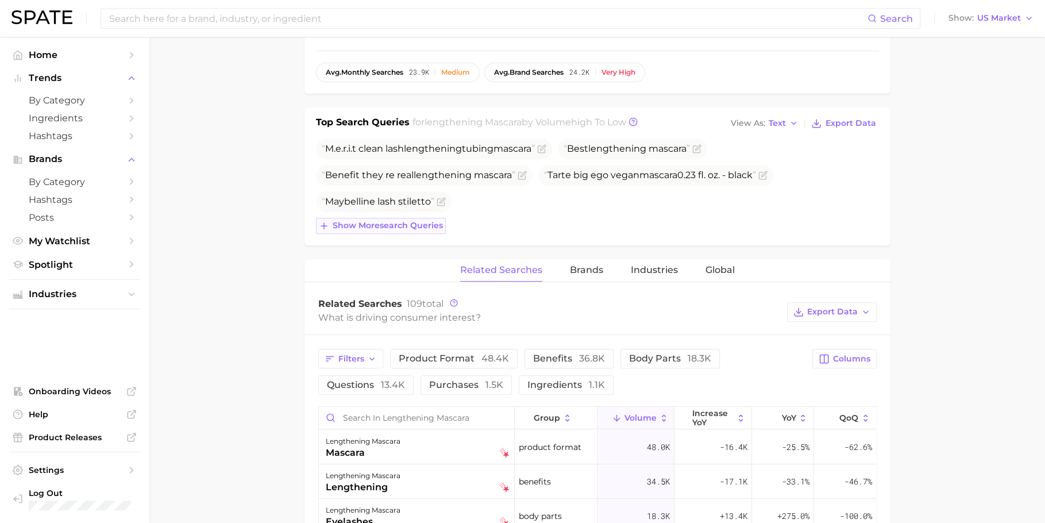
click at [368, 226] on span "Show more search queries" at bounding box center [388, 226] width 110 height 10
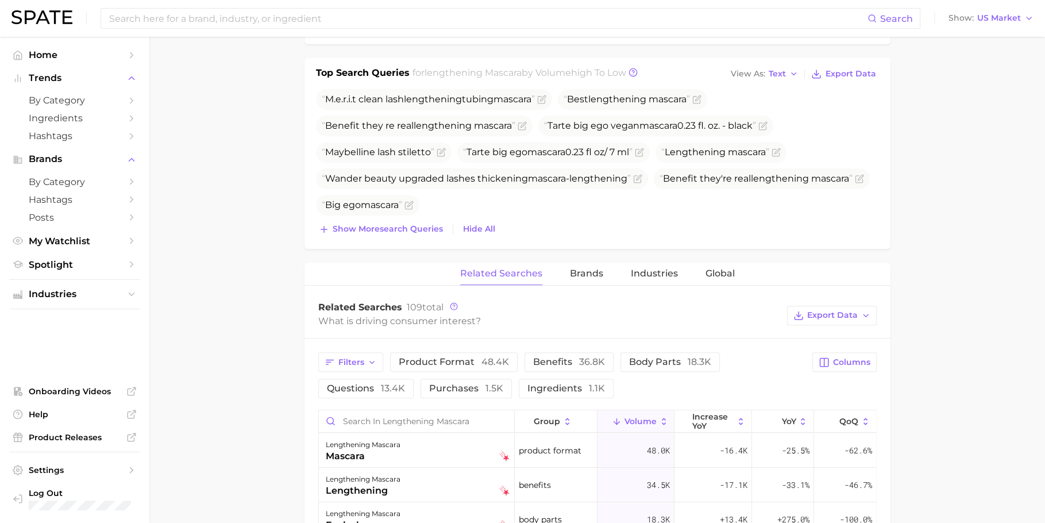
scroll to position [428, 0]
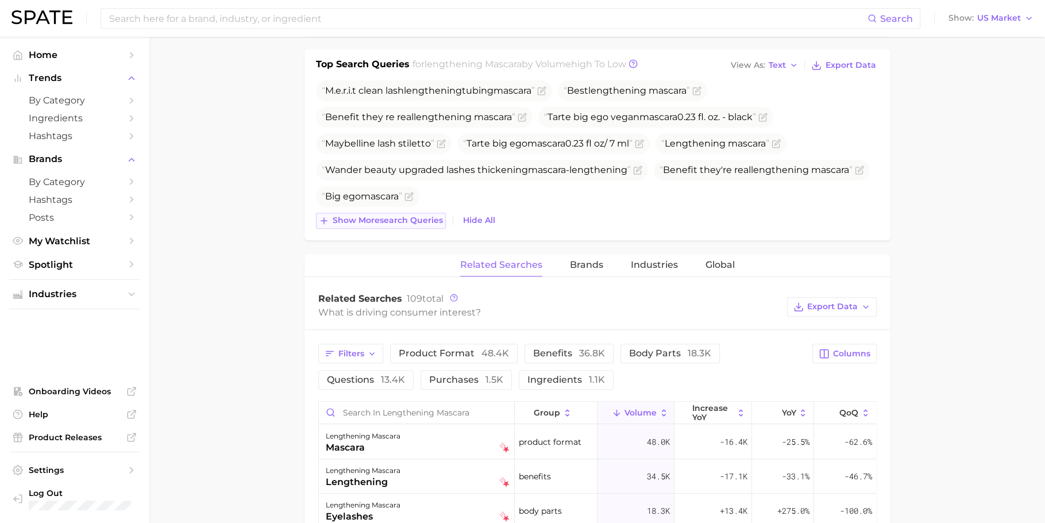
click at [369, 226] on button "Show more search queries" at bounding box center [381, 221] width 130 height 16
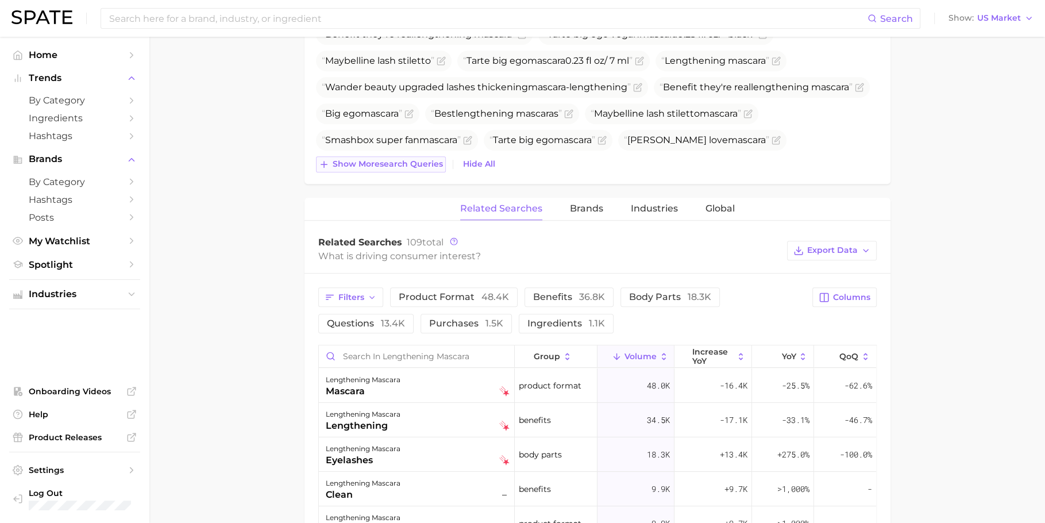
scroll to position [514, 0]
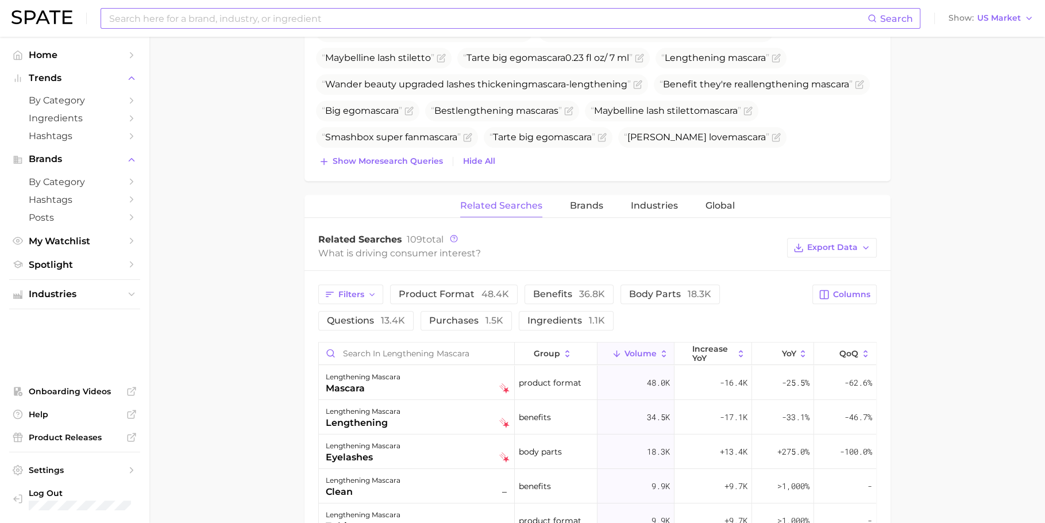
click at [443, 13] on input at bounding box center [487, 19] width 759 height 20
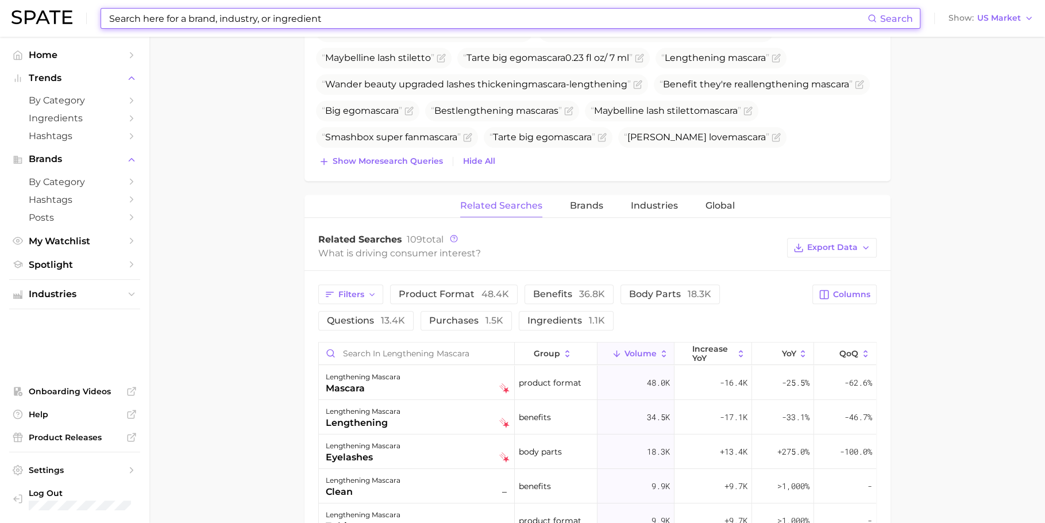
paste input "collagen supplement"
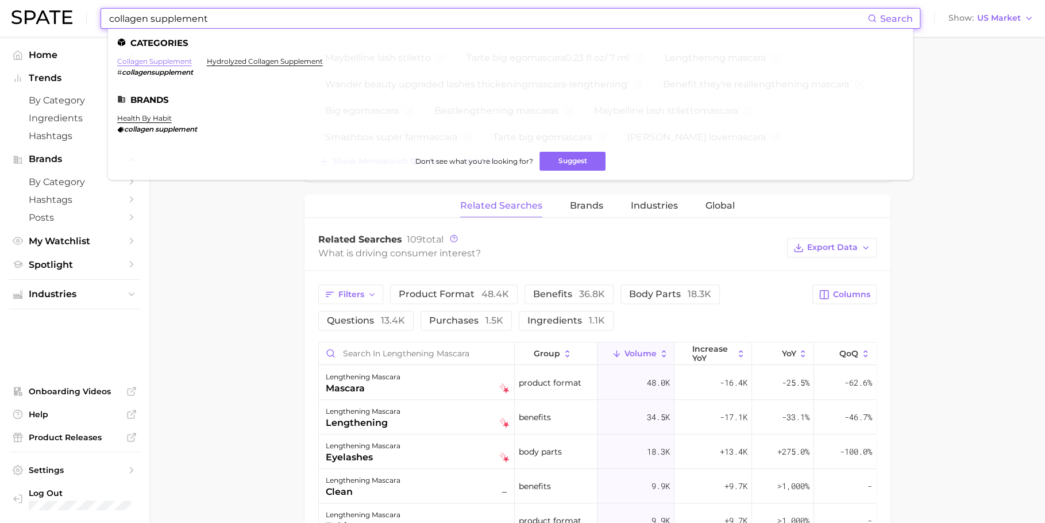
type input "collagen supplement"
click at [146, 64] on link "collagen supplement" at bounding box center [154, 61] width 75 height 9
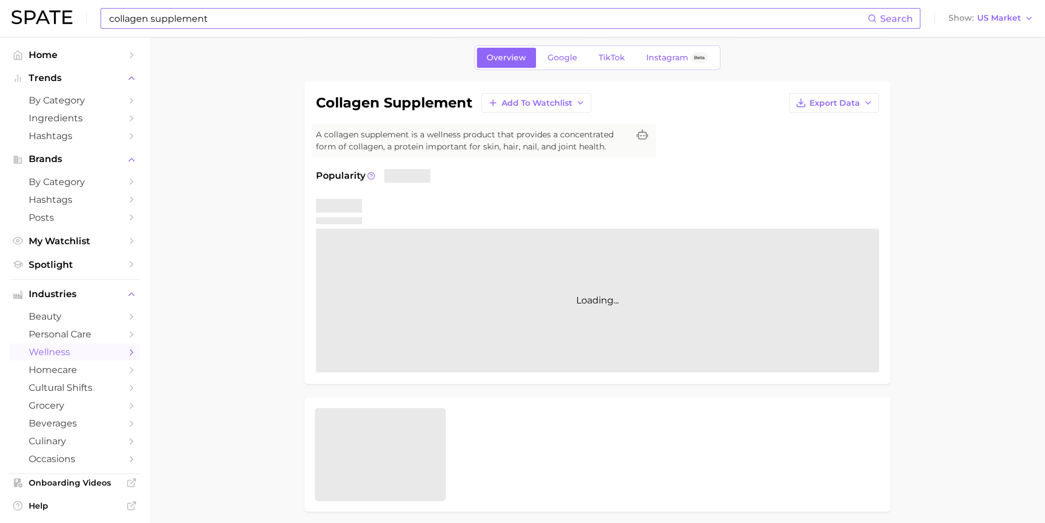
scroll to position [53, 0]
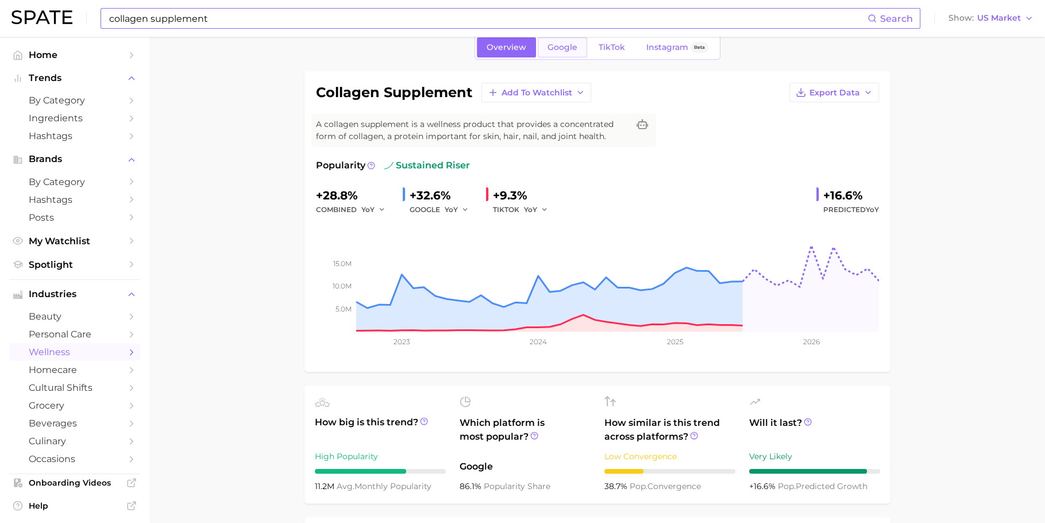
click at [565, 52] on link "Google" at bounding box center [562, 47] width 49 height 20
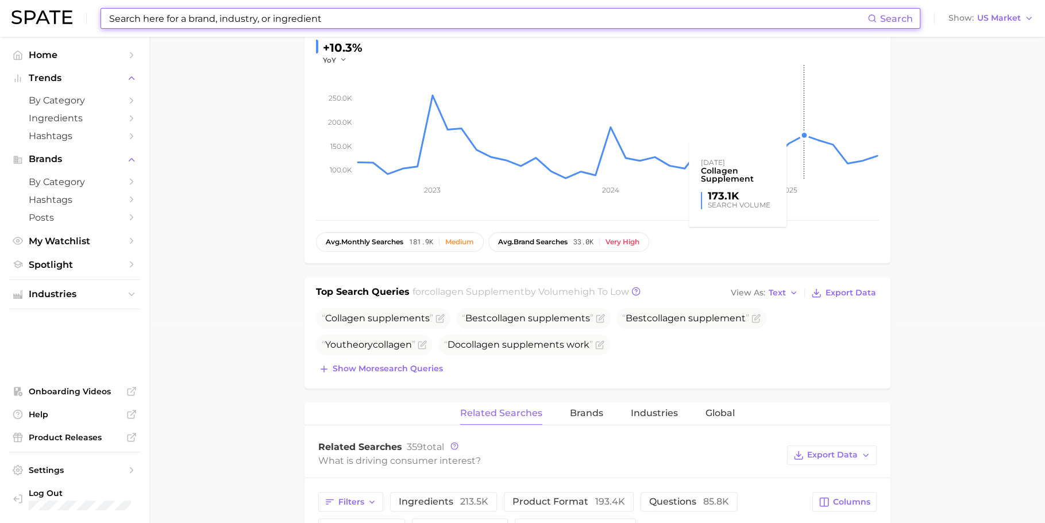
scroll to position [245, 0]
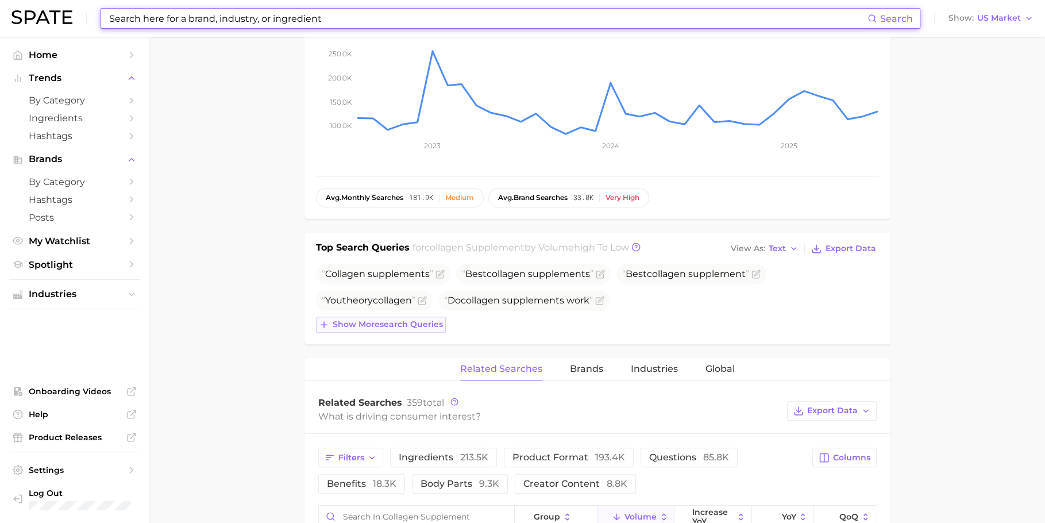
click at [386, 323] on span "Show more search queries" at bounding box center [388, 324] width 110 height 10
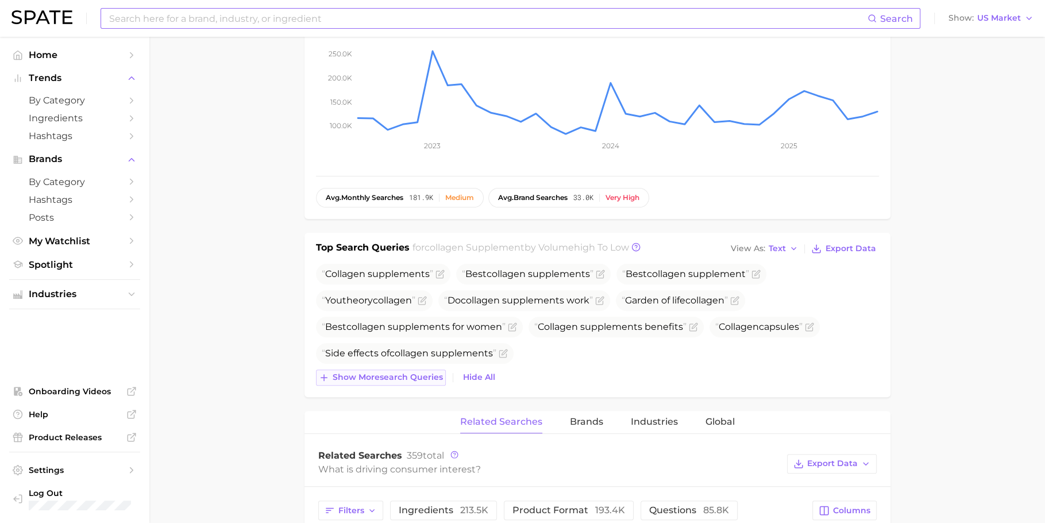
scroll to position [273, 0]
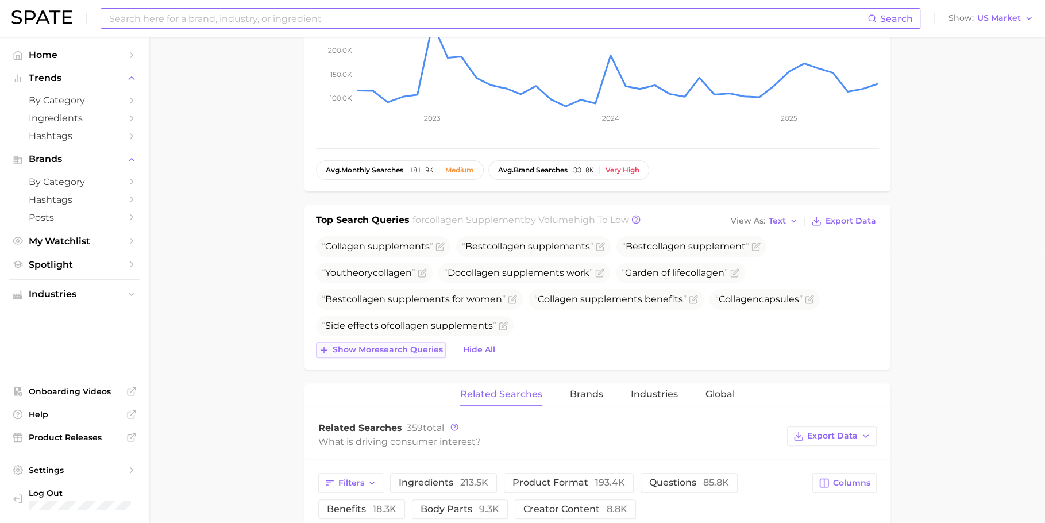
click at [381, 348] on span "Show more search queries" at bounding box center [388, 350] width 110 height 10
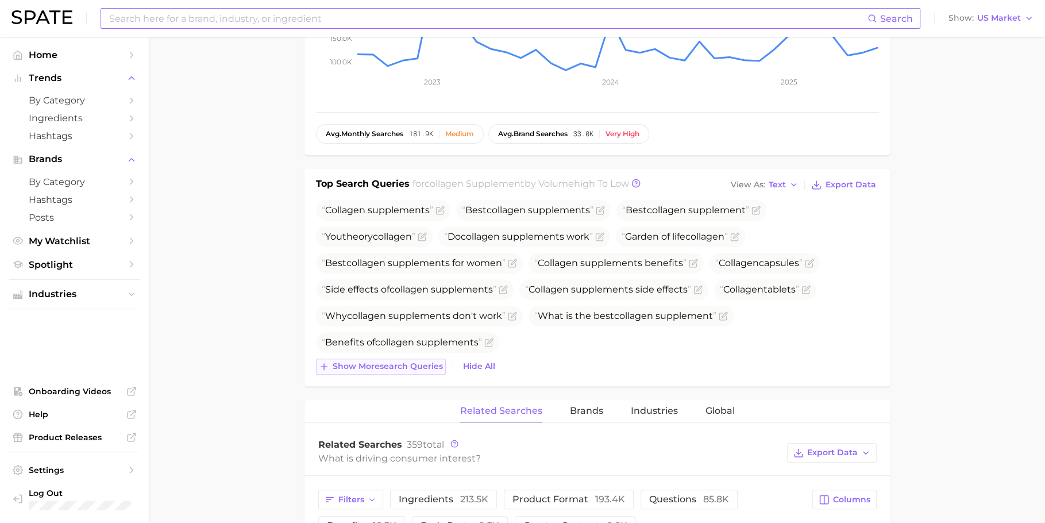
scroll to position [352, 0]
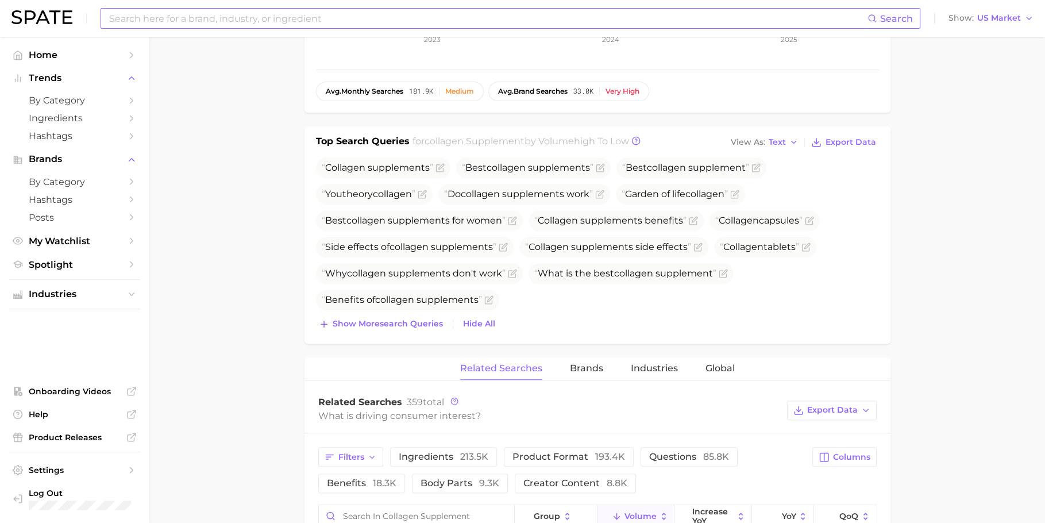
click at [401, 17] on input at bounding box center [487, 19] width 759 height 20
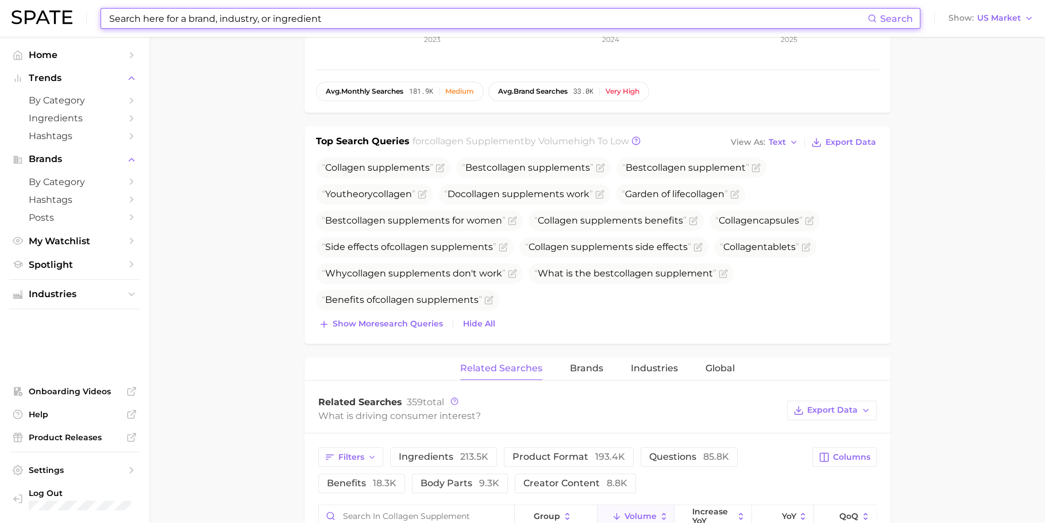
paste input "body mist"
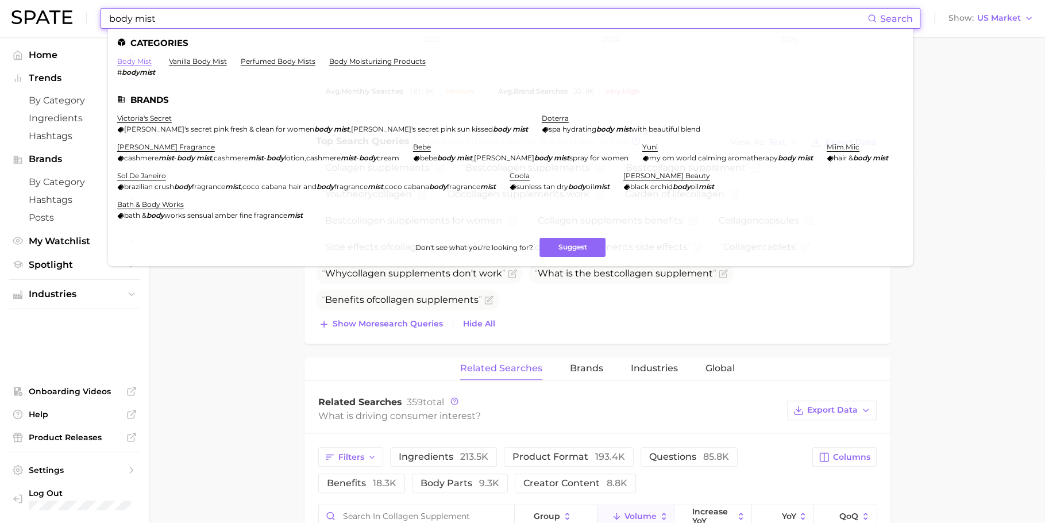
type input "body mist"
click at [135, 62] on link "body mist" at bounding box center [134, 61] width 34 height 9
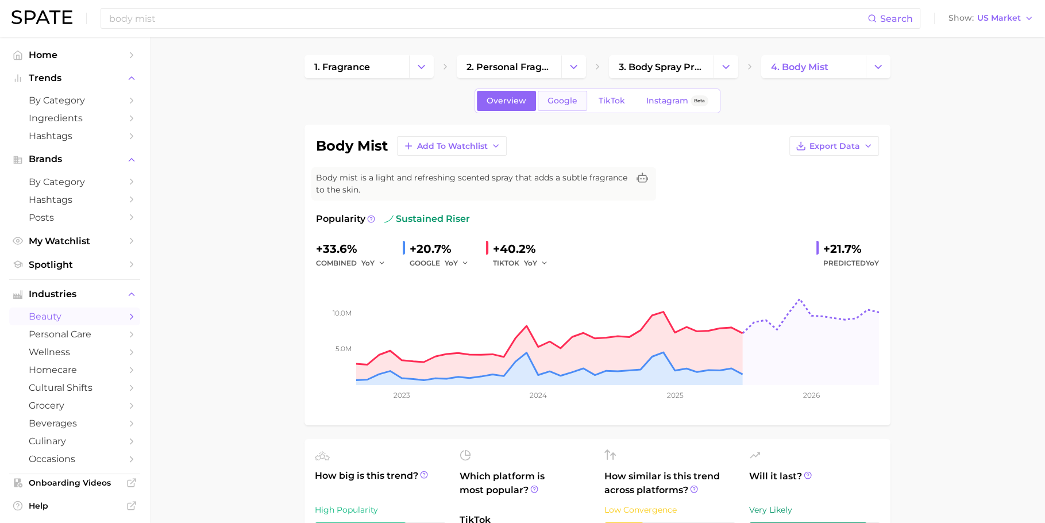
click at [575, 106] on link "Google" at bounding box center [562, 101] width 49 height 20
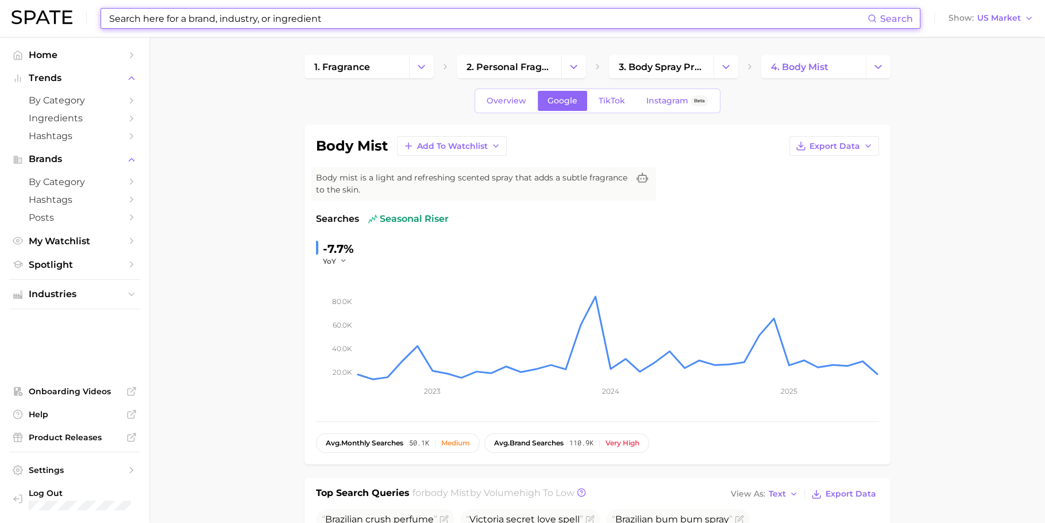
click at [414, 13] on input at bounding box center [487, 19] width 759 height 20
paste input "semi permanent dye"
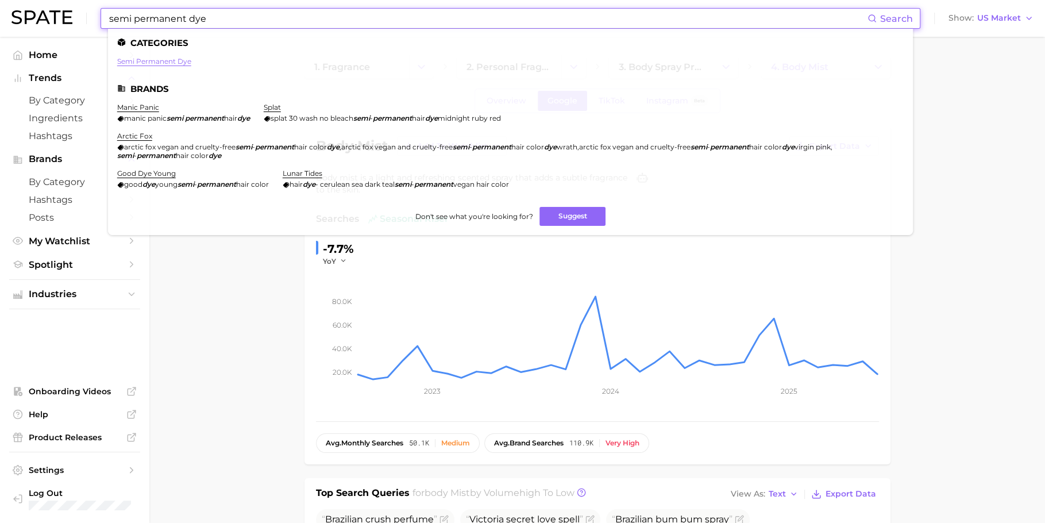
type input "semi permanent dye"
click at [147, 59] on link "semi permanent dye" at bounding box center [154, 61] width 74 height 9
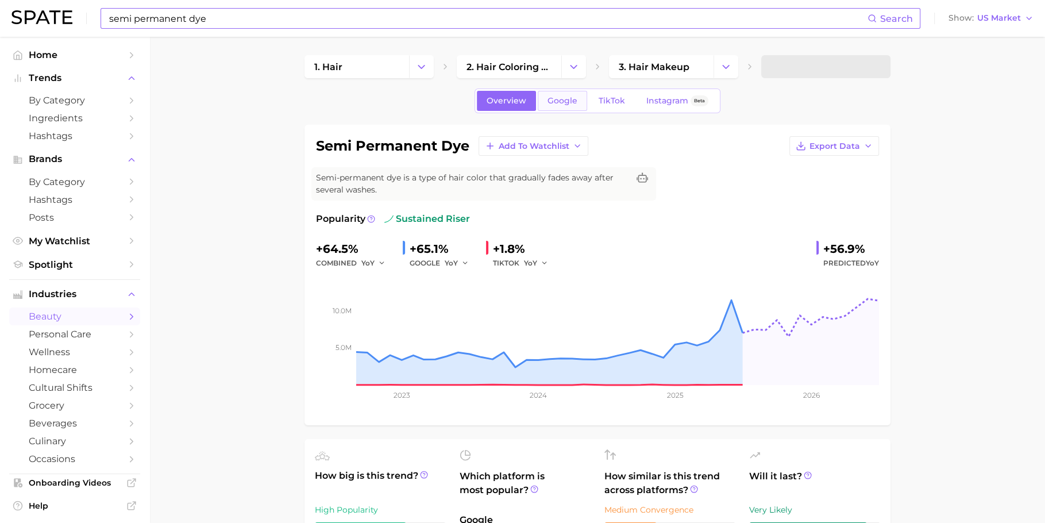
click at [558, 102] on span "Google" at bounding box center [562, 101] width 30 height 10
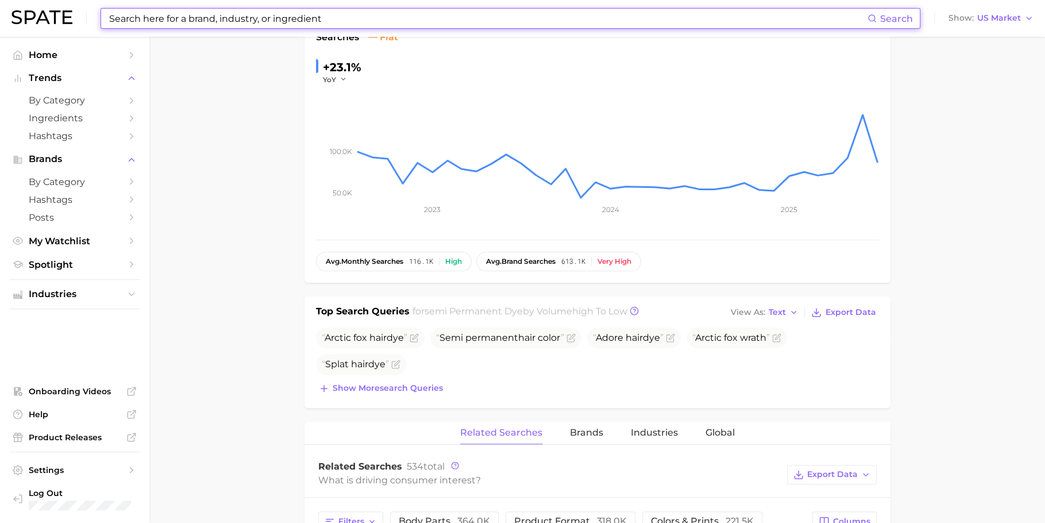
scroll to position [208, 0]
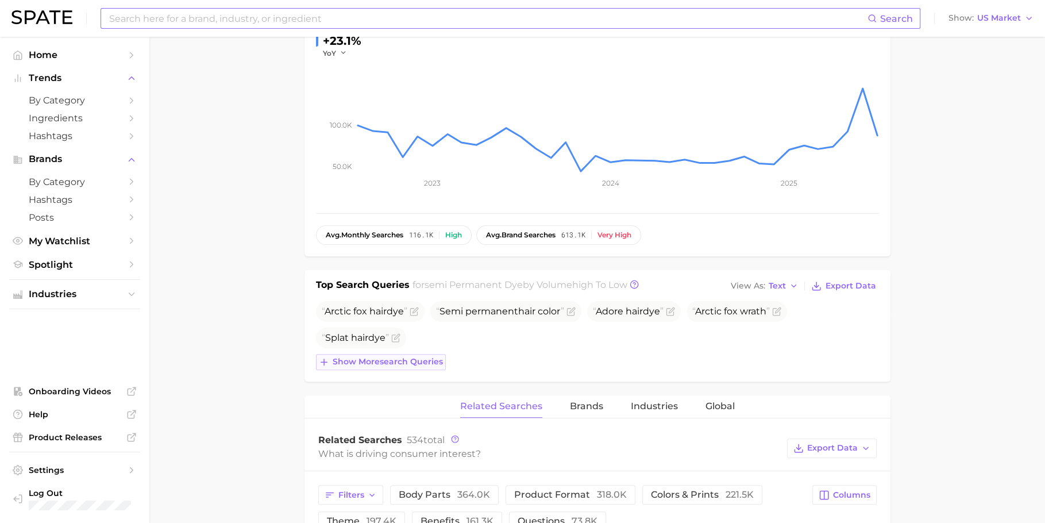
click at [392, 361] on span "Show more search queries" at bounding box center [388, 362] width 110 height 10
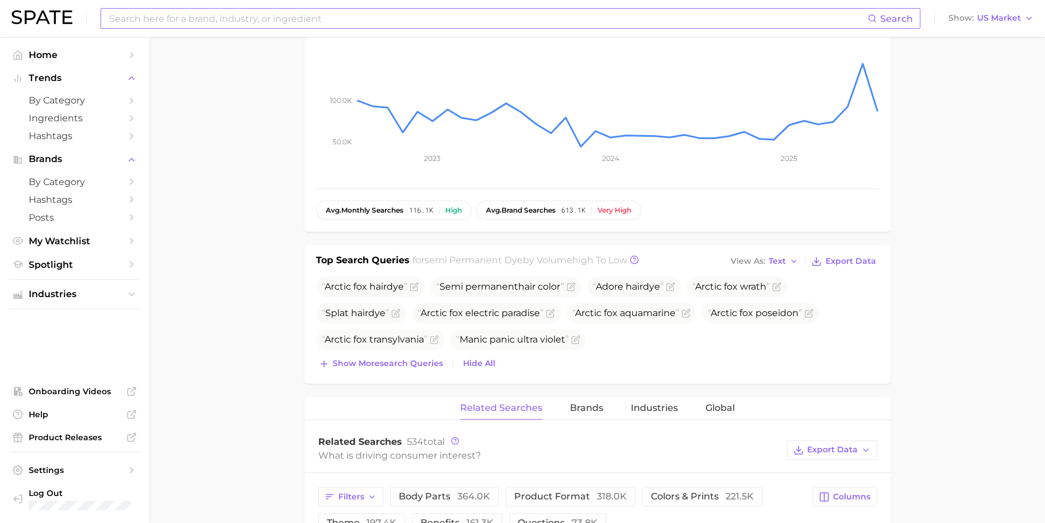
scroll to position [237, 0]
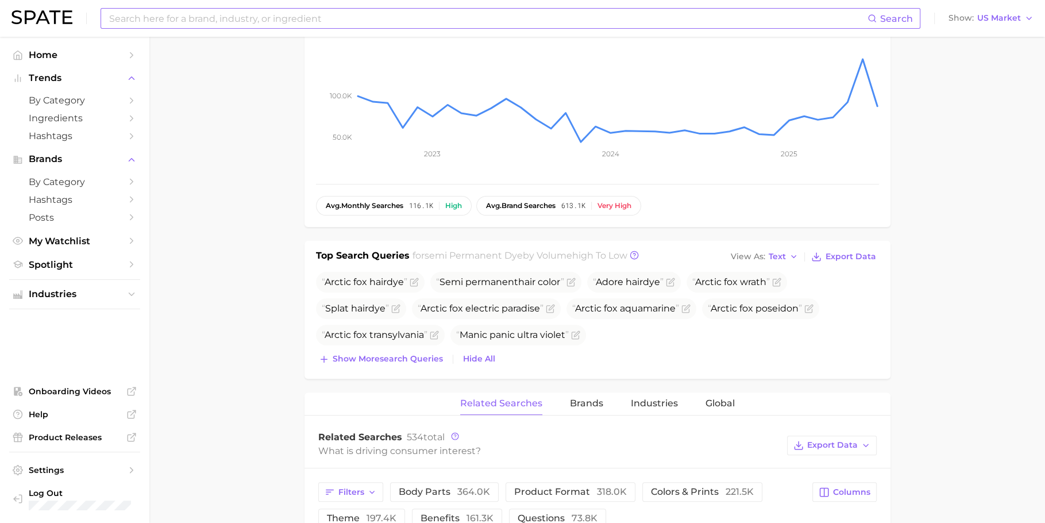
click at [392, 361] on span "Show more search queries" at bounding box center [388, 359] width 110 height 10
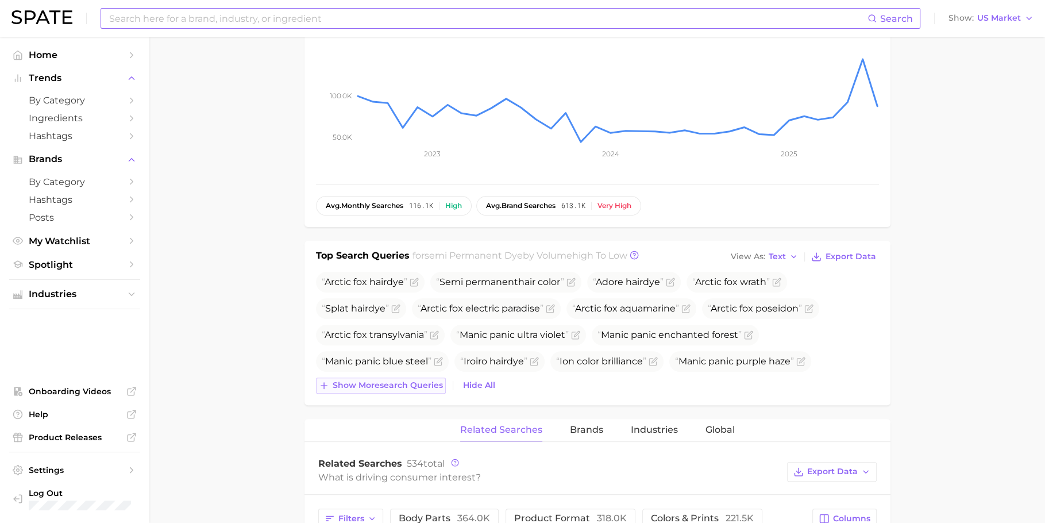
click at [375, 387] on span "Show more search queries" at bounding box center [388, 385] width 110 height 10
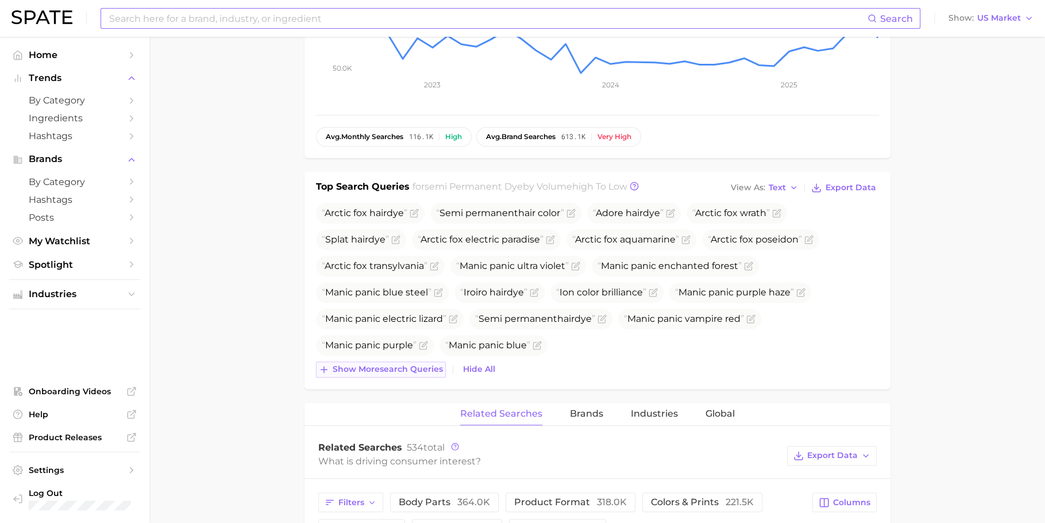
scroll to position [311, 0]
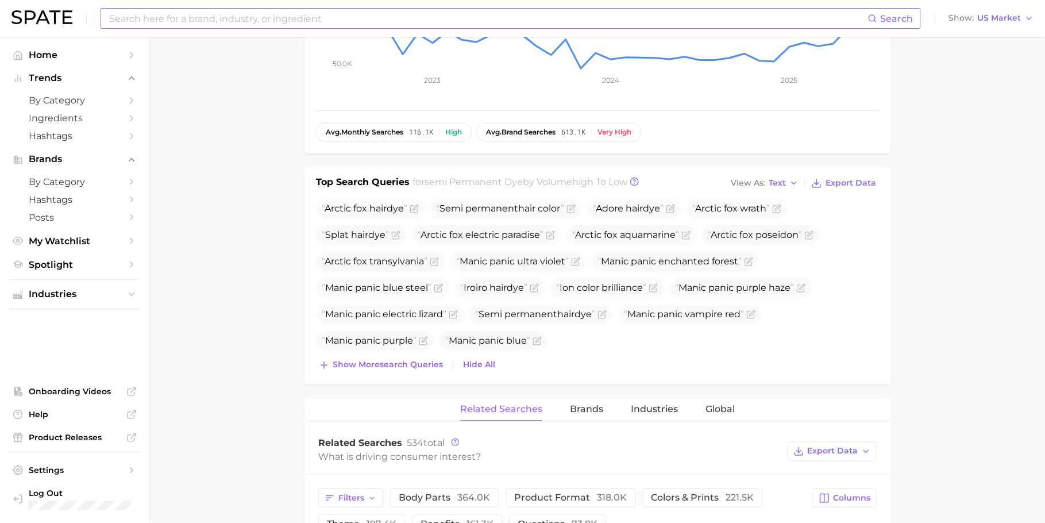
click at [411, 16] on input at bounding box center [487, 19] width 759 height 20
paste input "tca peel"
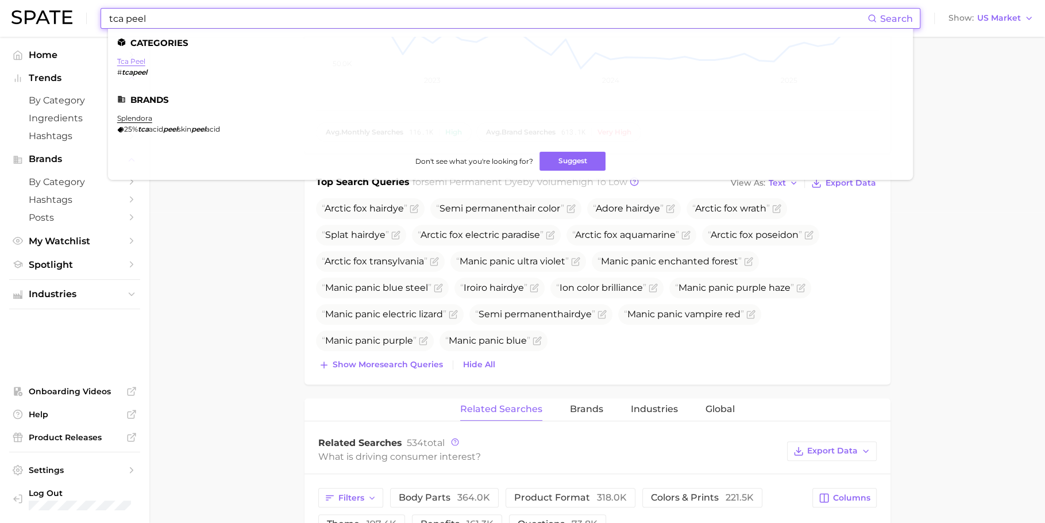
click at [133, 59] on link "tca peel" at bounding box center [131, 61] width 28 height 9
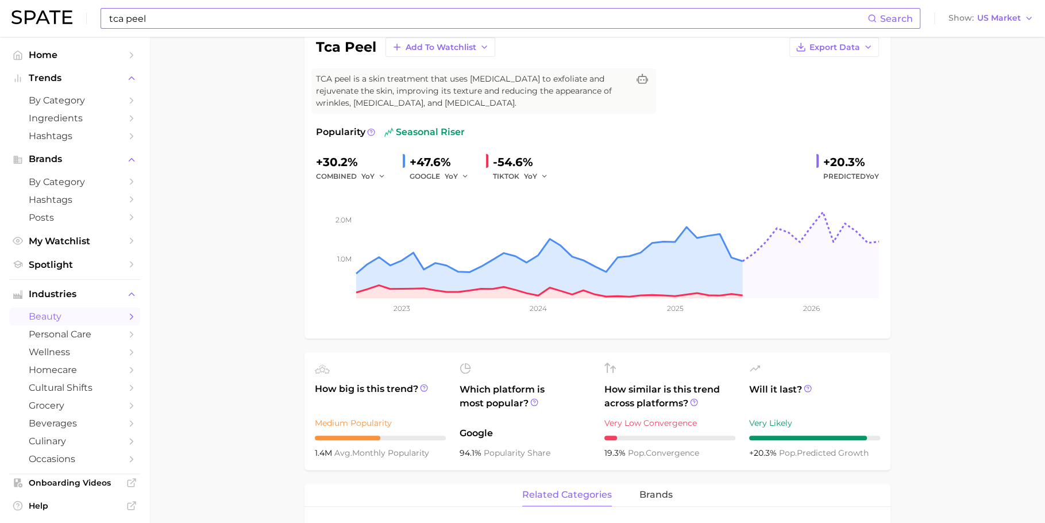
scroll to position [141, 0]
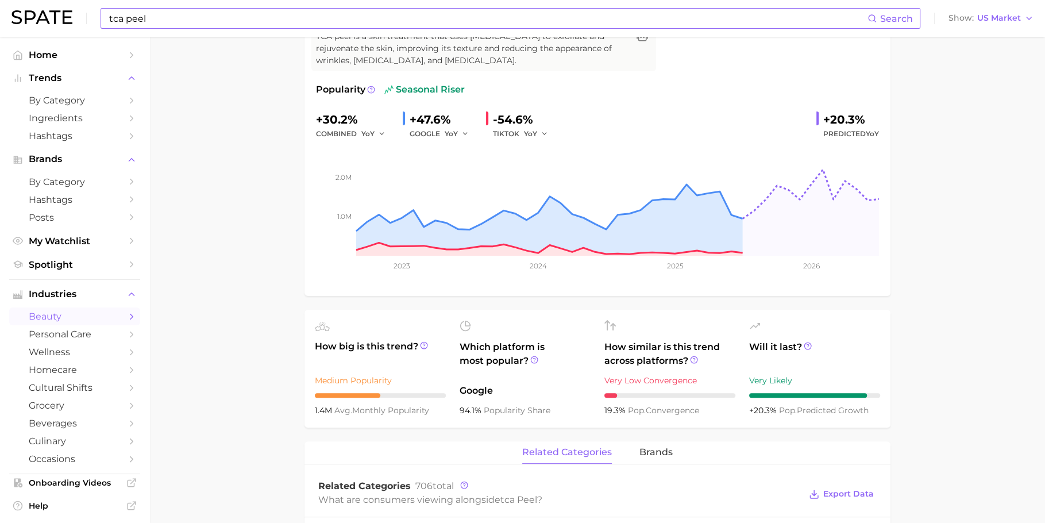
click at [398, 21] on input "tca peel" at bounding box center [487, 19] width 759 height 20
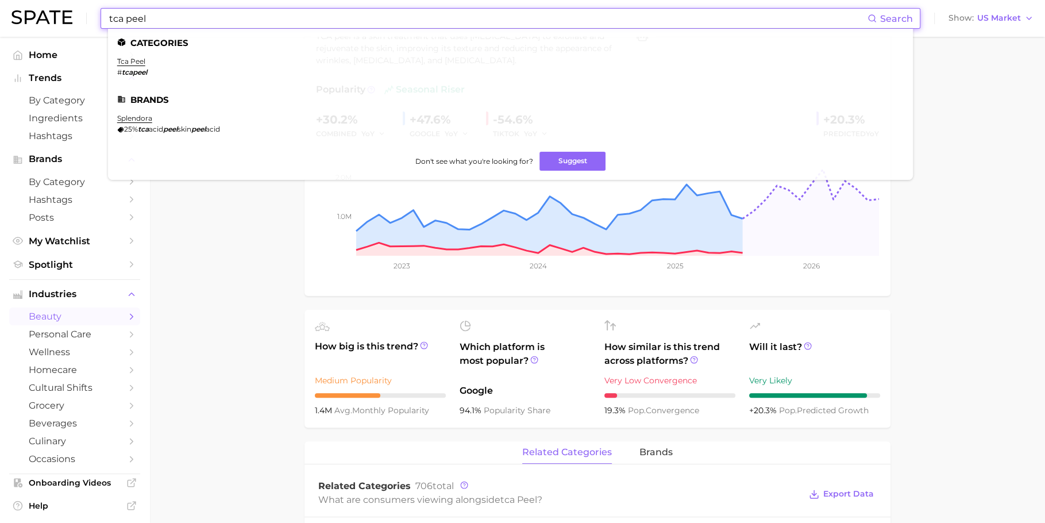
paste input "ashwagandha supplement"
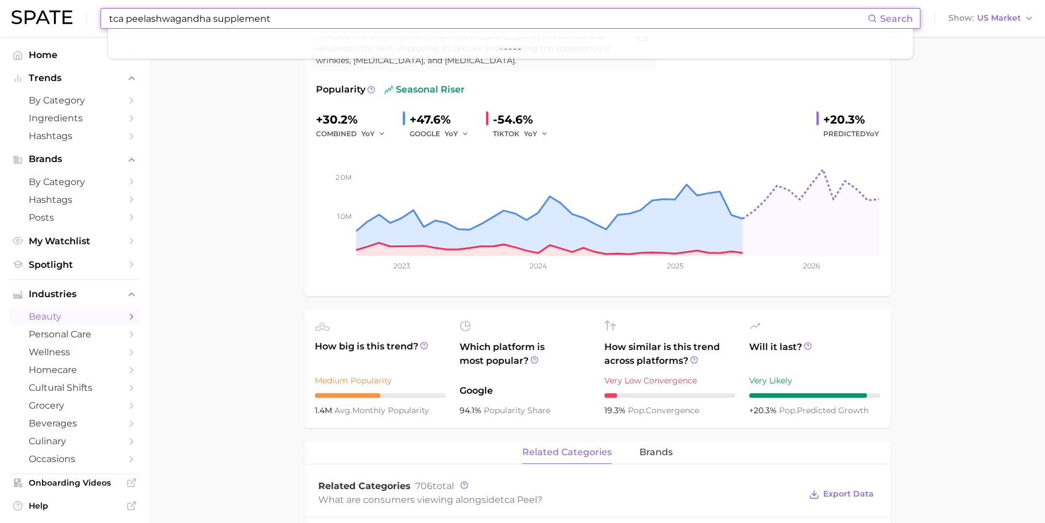
click at [398, 21] on input "tca peelashwagandha supplement" at bounding box center [487, 19] width 759 height 20
paste input
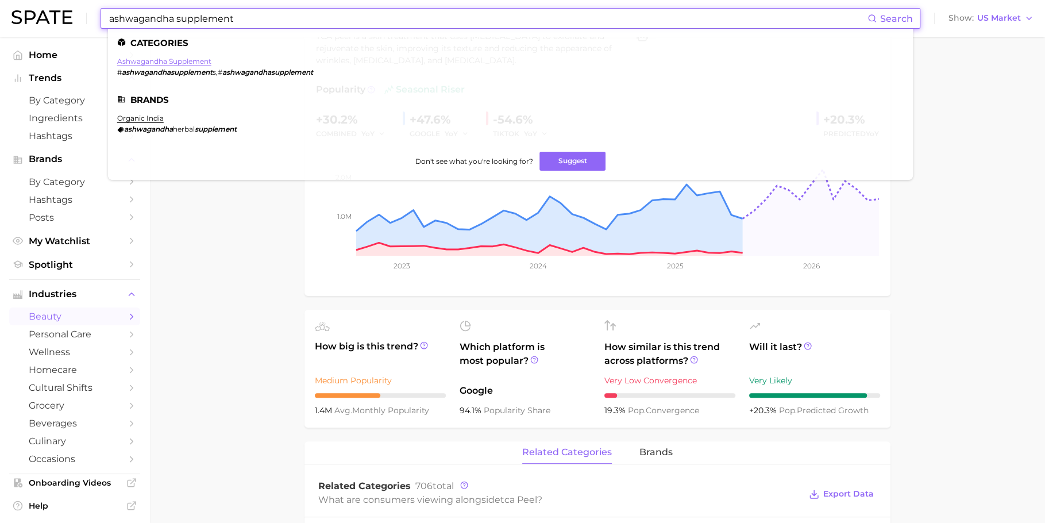
type input "ashwagandha supplement"
click at [150, 60] on link "ashwagandha supplement" at bounding box center [164, 61] width 94 height 9
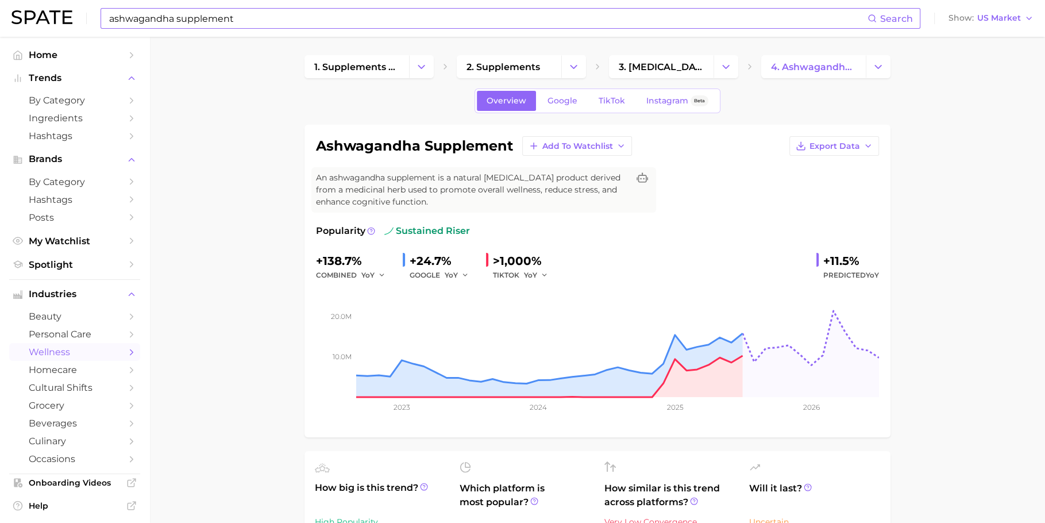
scroll to position [10, 0]
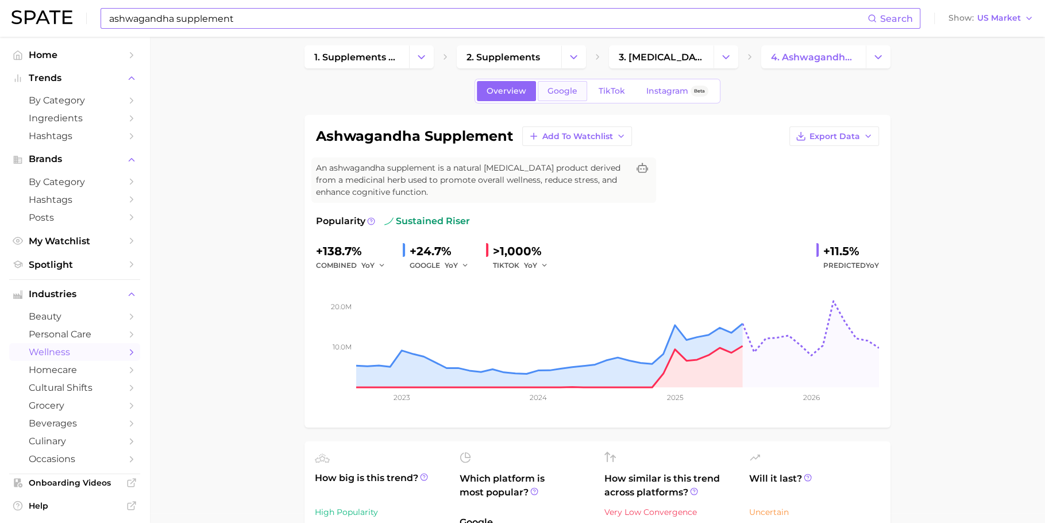
click at [563, 88] on span "Google" at bounding box center [562, 91] width 30 height 10
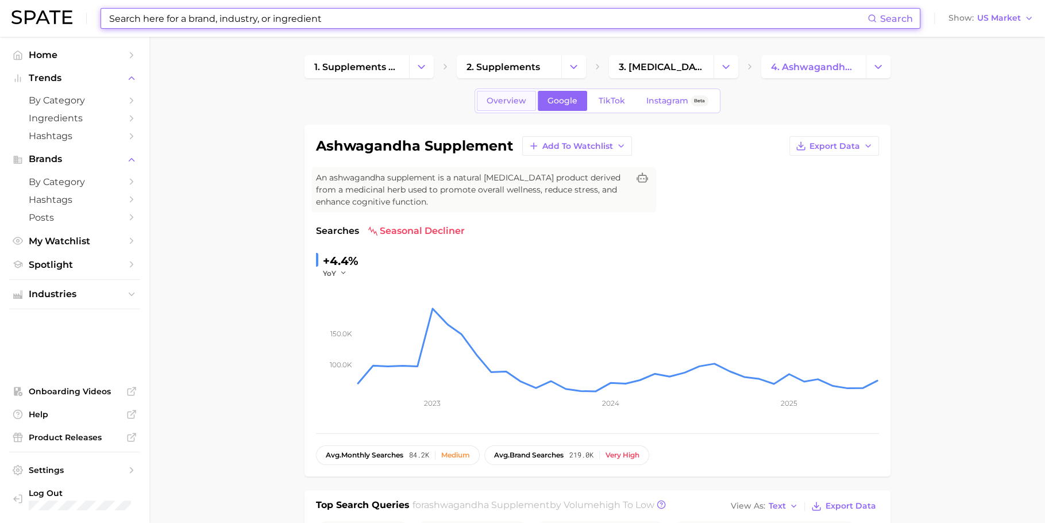
click at [495, 99] on span "Overview" at bounding box center [507, 101] width 40 height 10
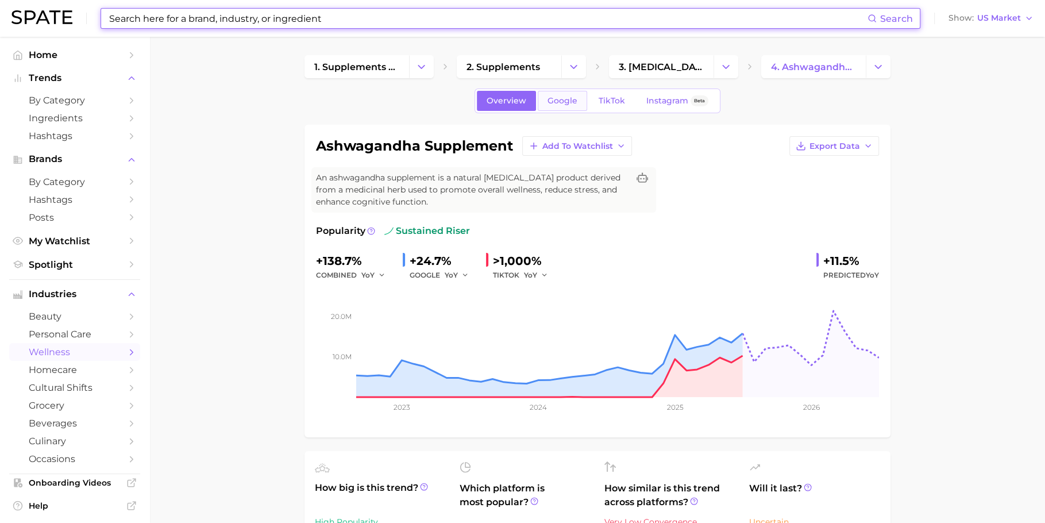
click at [578, 99] on link "Google" at bounding box center [562, 101] width 49 height 20
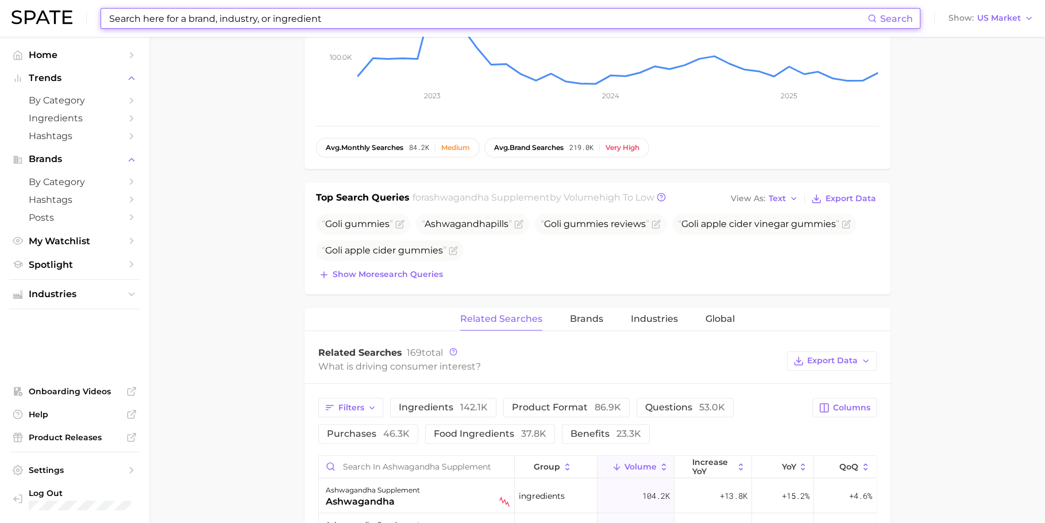
scroll to position [325, 0]
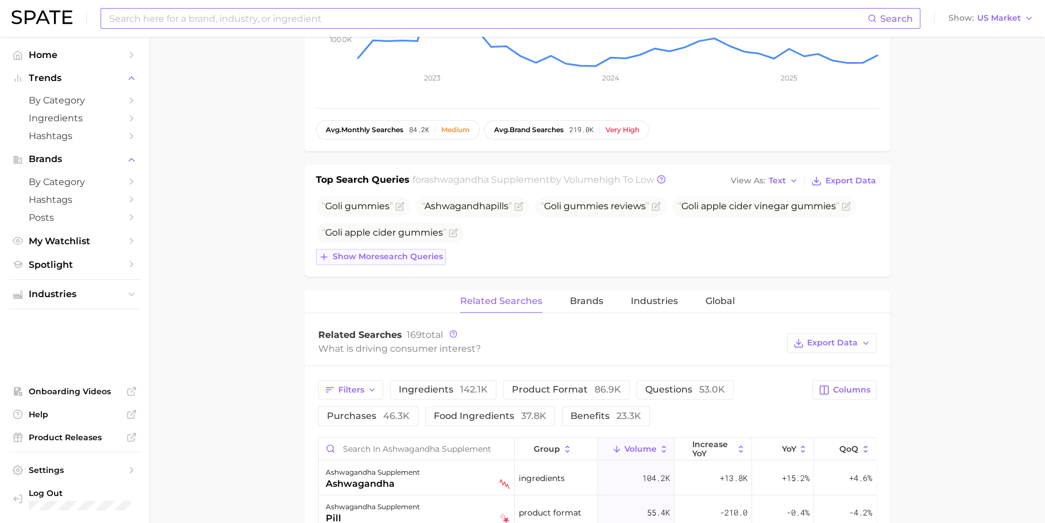
click at [412, 252] on span "Show more search queries" at bounding box center [388, 257] width 110 height 10
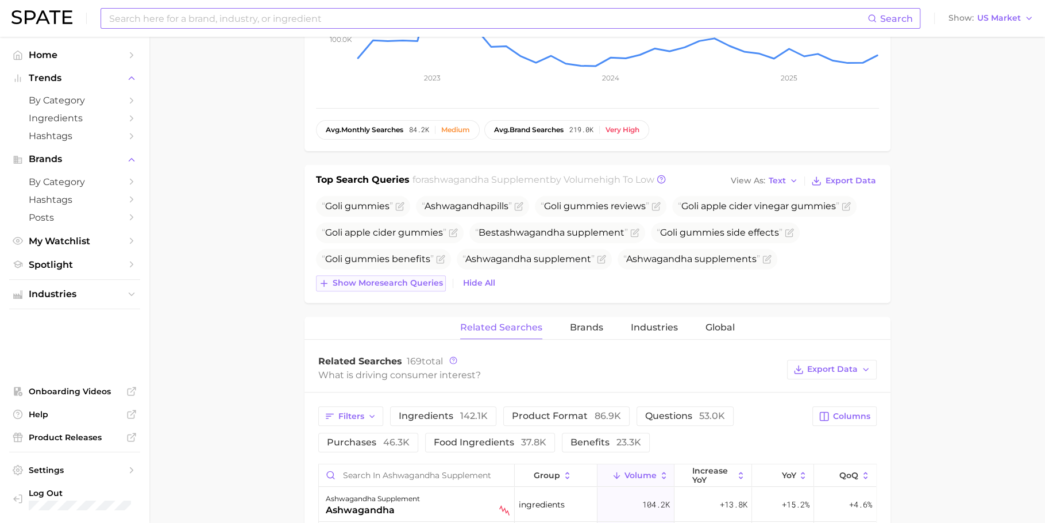
click at [403, 278] on span "Show more search queries" at bounding box center [388, 283] width 110 height 10
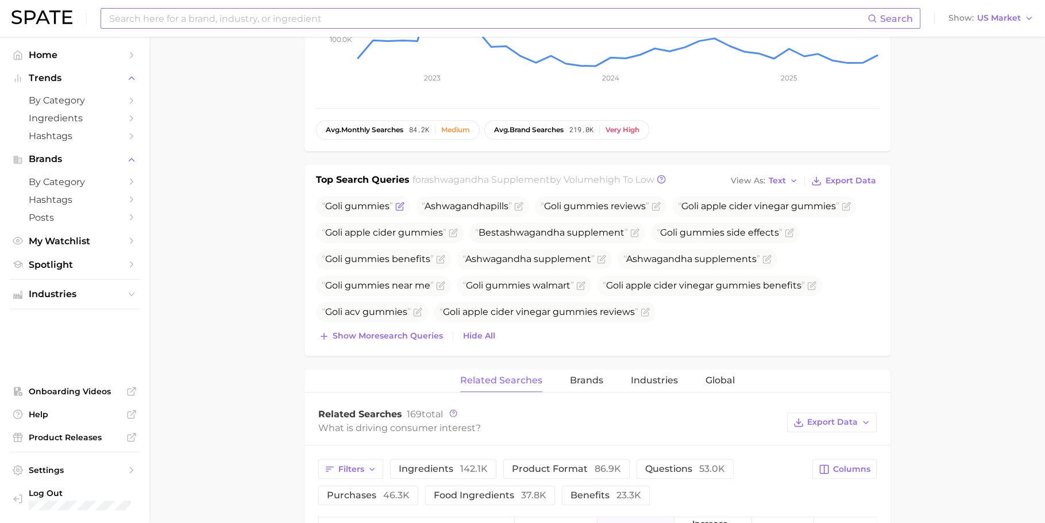
click at [366, 202] on span "Goli gummies" at bounding box center [357, 205] width 71 height 11
click at [280, 225] on main "1. supplements & ingestibles 2. supplements 3. [MEDICAL_DATA] products 4. ashwa…" at bounding box center [596, 411] width 895 height 1399
click at [422, 16] on input at bounding box center [487, 19] width 759 height 20
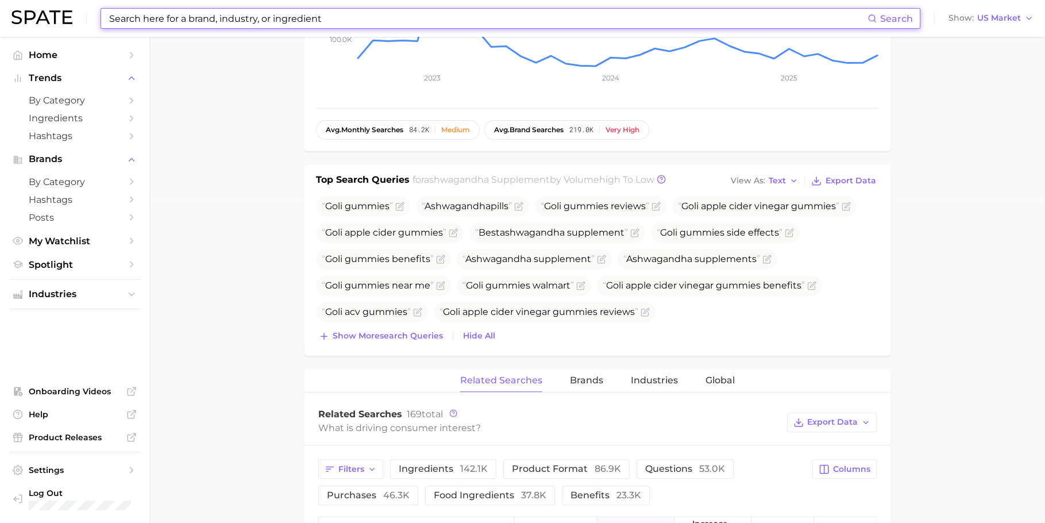
paste input "under eye mask"
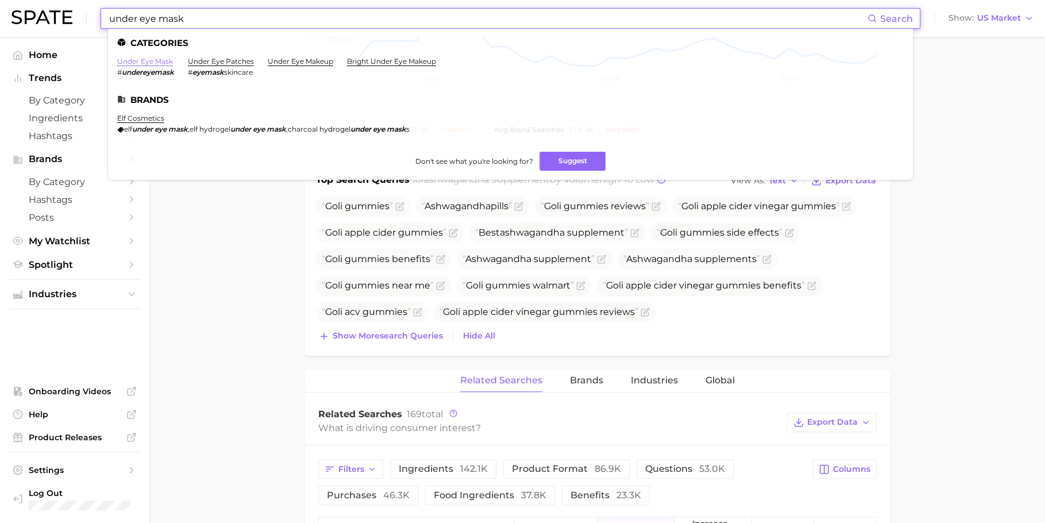
type input "under eye mask"
click at [150, 61] on link "under eye mask" at bounding box center [145, 61] width 56 height 9
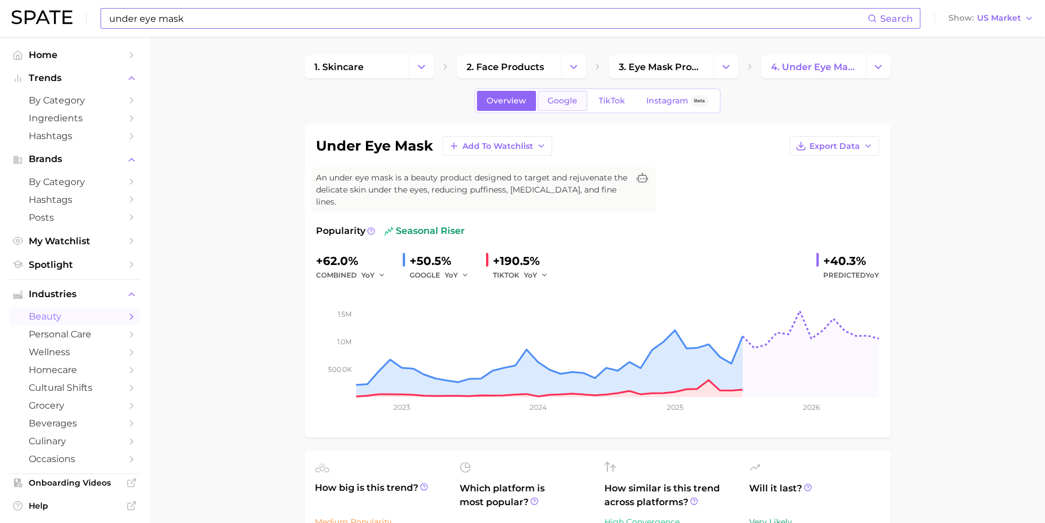
click at [558, 96] on span "Google" at bounding box center [562, 101] width 30 height 10
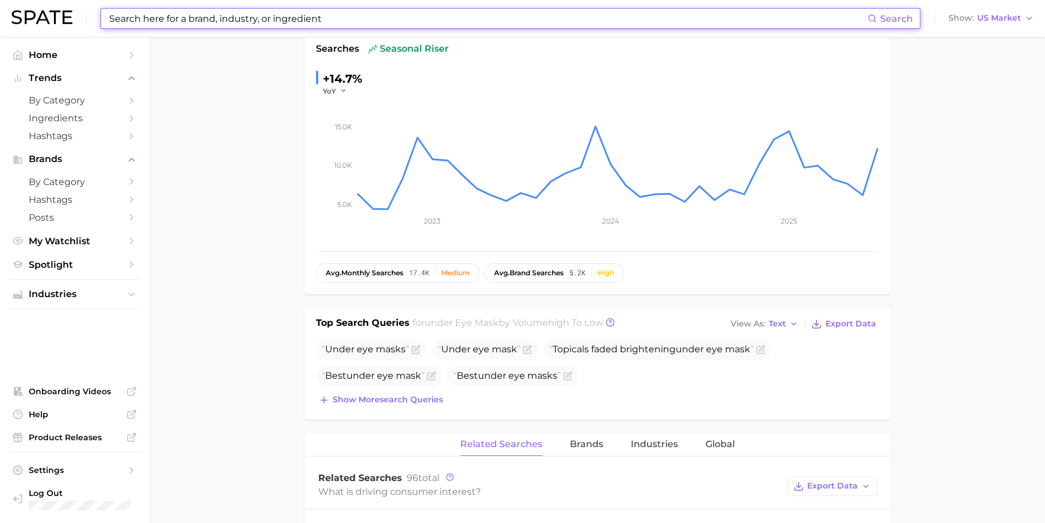
scroll to position [194, 0]
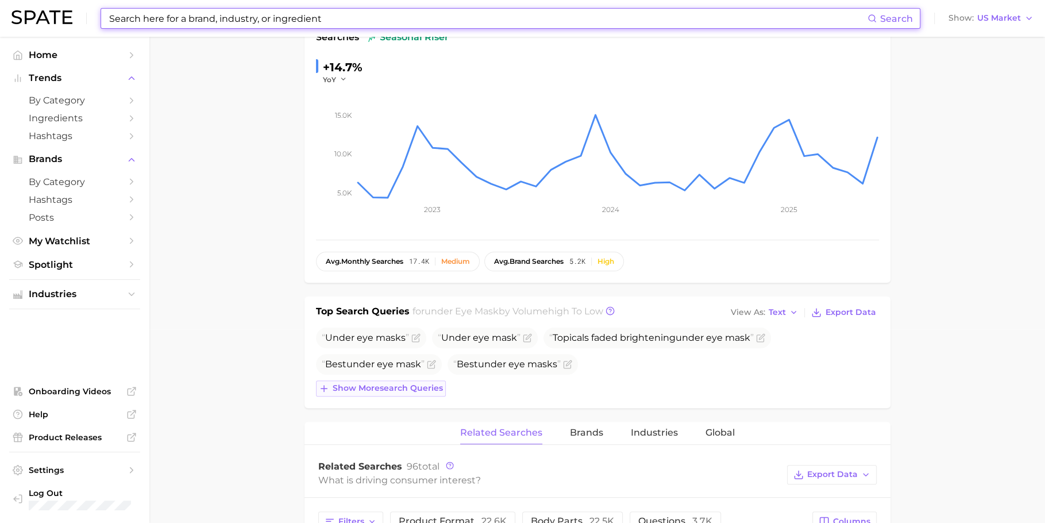
click at [374, 383] on span "Show more search queries" at bounding box center [388, 388] width 110 height 10
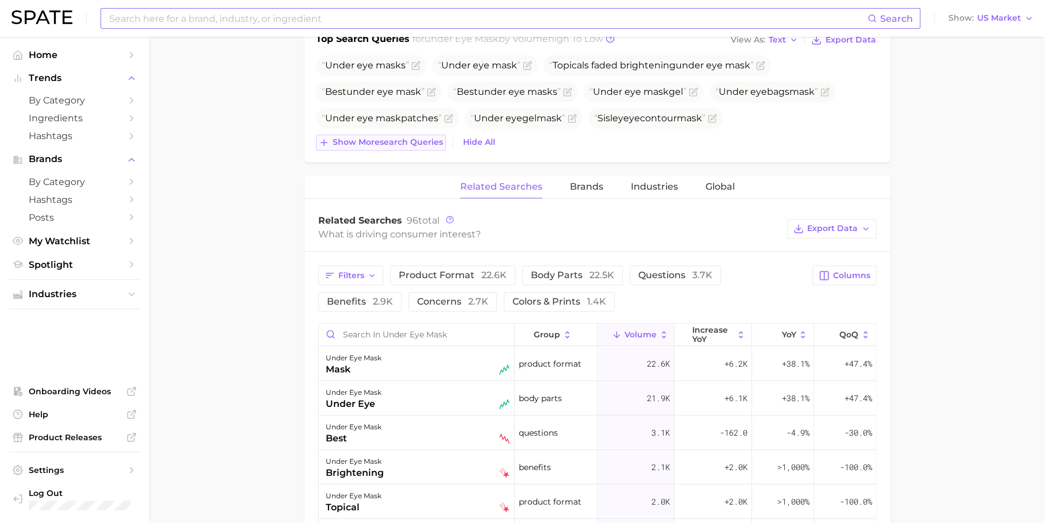
scroll to position [472, 0]
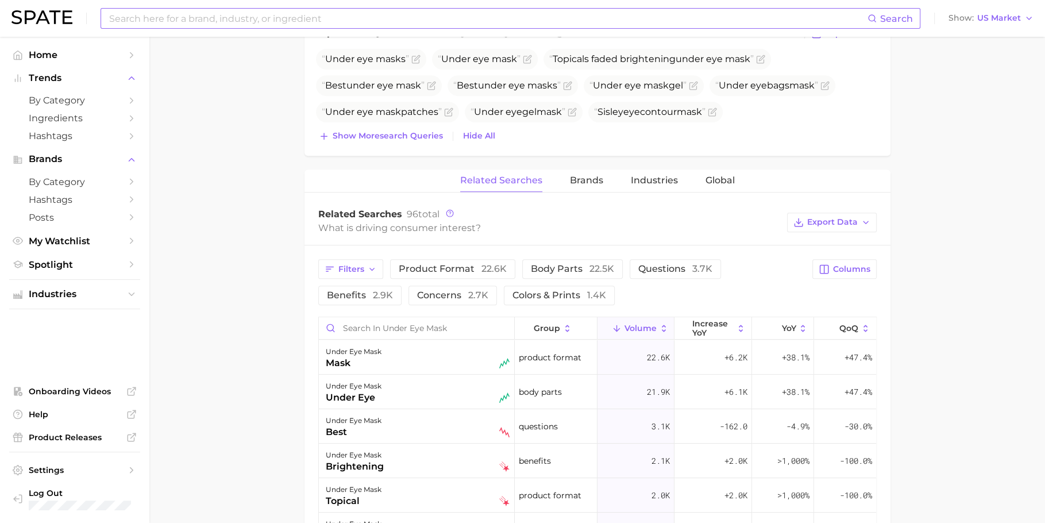
click at [399, 24] on input at bounding box center [487, 19] width 759 height 20
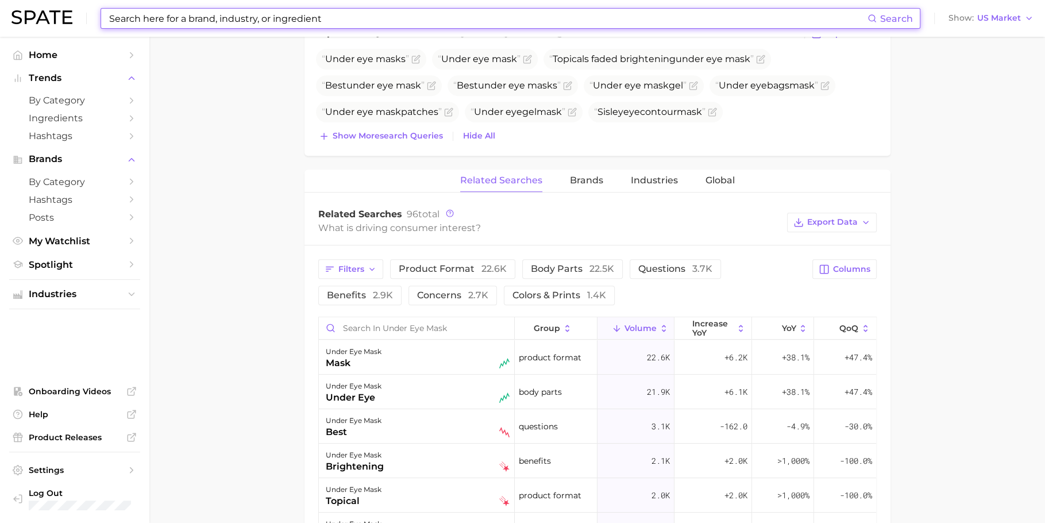
paste input "dry scalp shampoo"
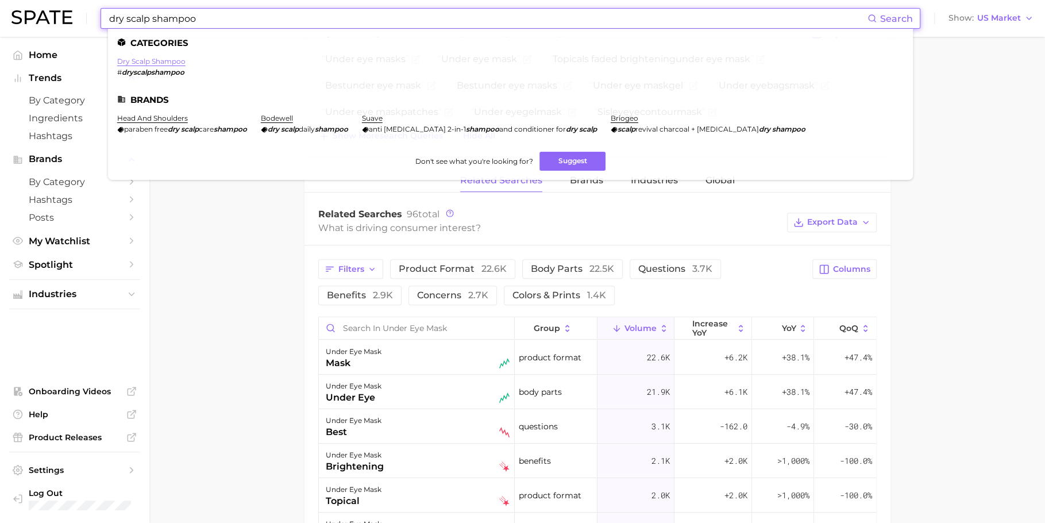
type input "dry scalp shampoo"
click at [161, 63] on link "dry scalp shampoo" at bounding box center [151, 61] width 68 height 9
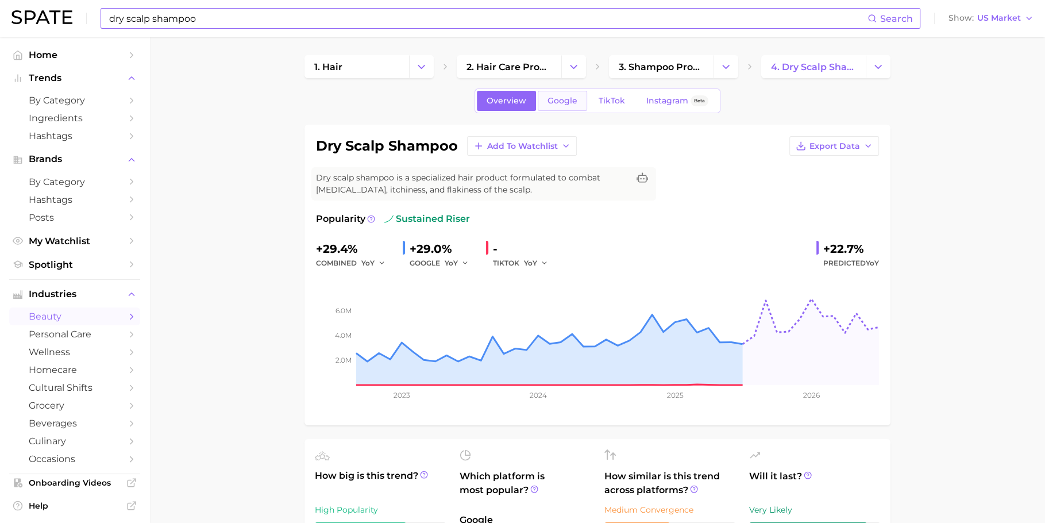
click at [555, 99] on span "Google" at bounding box center [562, 101] width 30 height 10
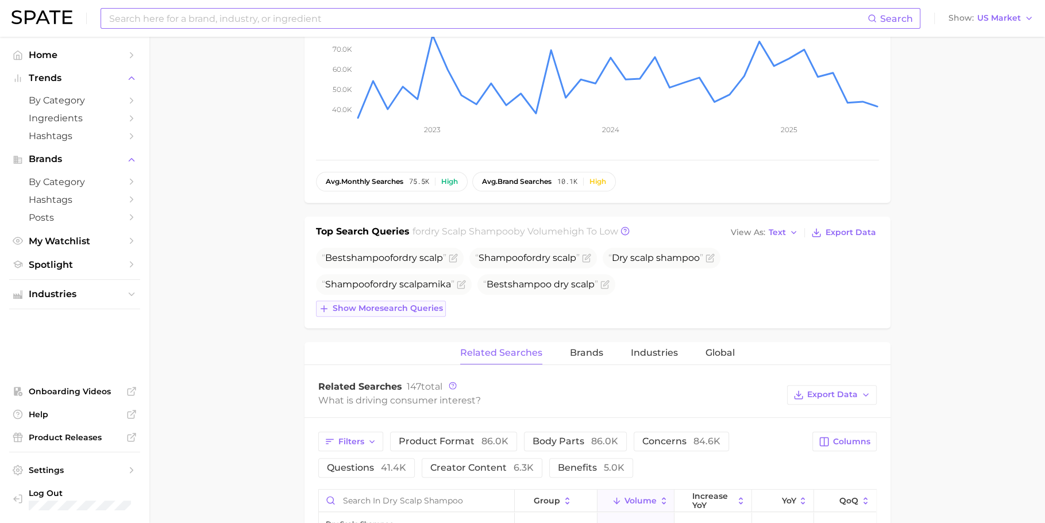
click at [368, 310] on span "Show more search queries" at bounding box center [388, 308] width 110 height 10
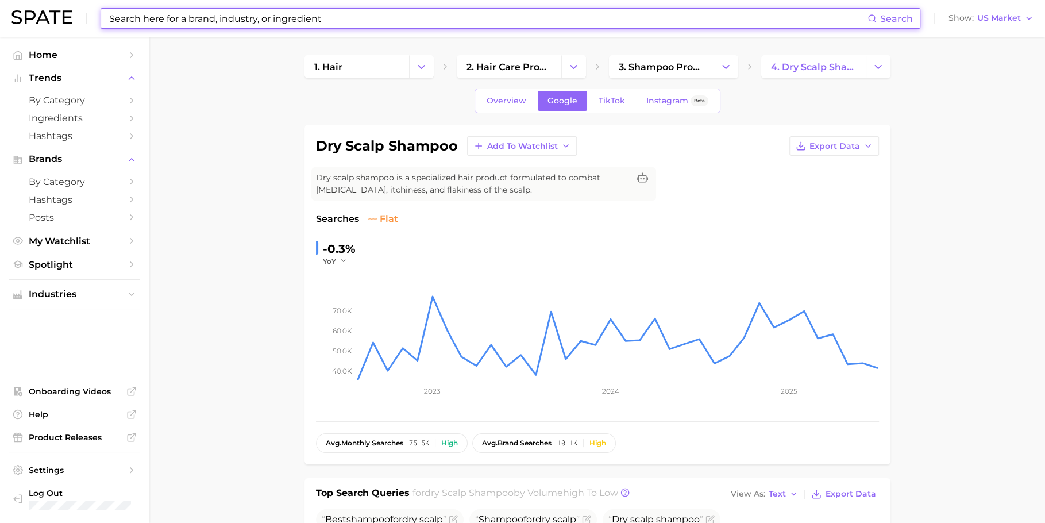
click at [449, 11] on input at bounding box center [487, 19] width 759 height 20
paste input "facial wand"
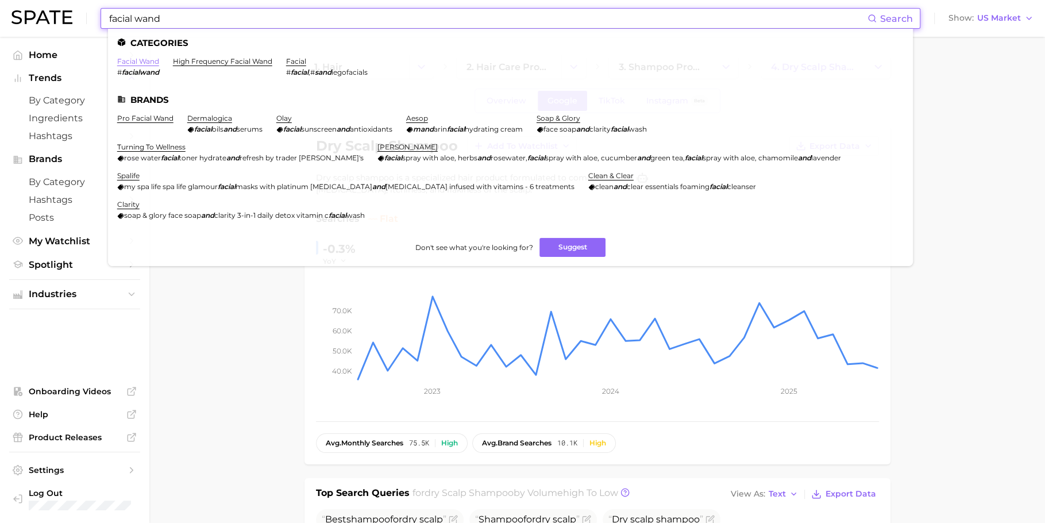
type input "facial wand"
click at [153, 63] on link "facial wand" at bounding box center [138, 61] width 42 height 9
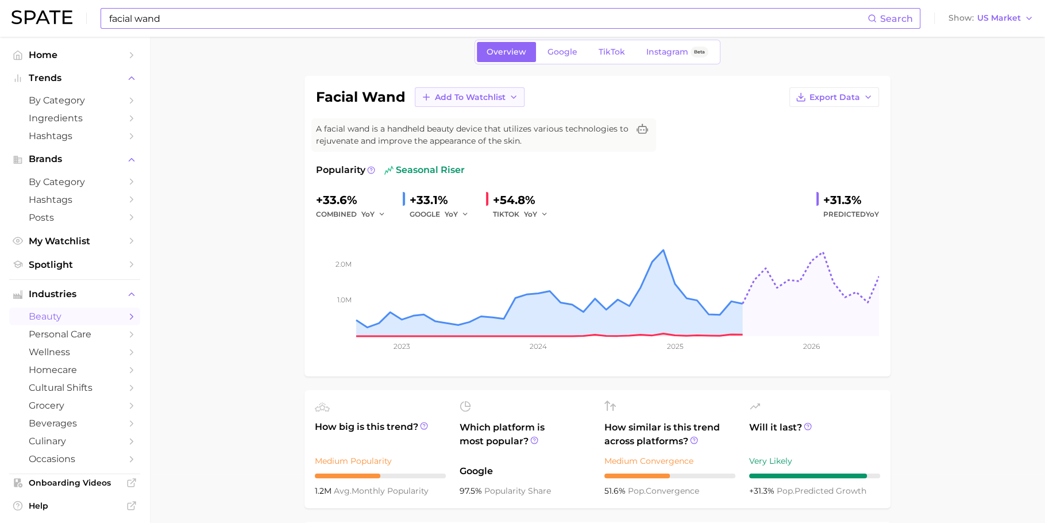
scroll to position [7, 0]
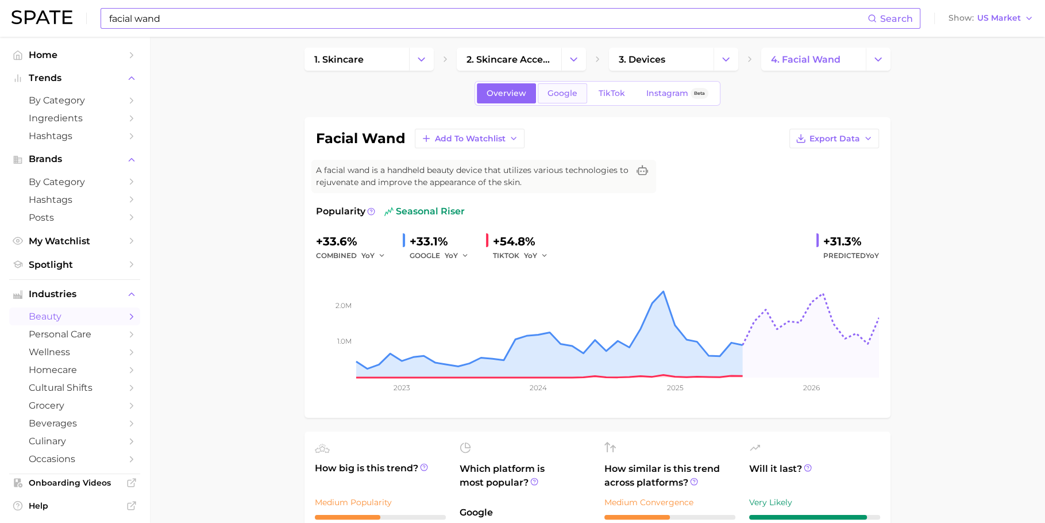
click at [555, 98] on link "Google" at bounding box center [562, 93] width 49 height 20
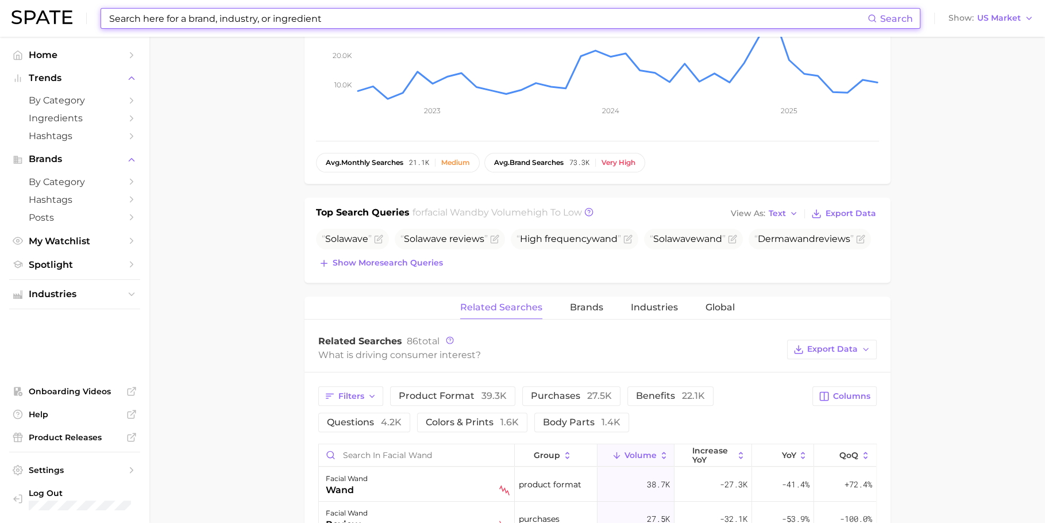
scroll to position [286, 0]
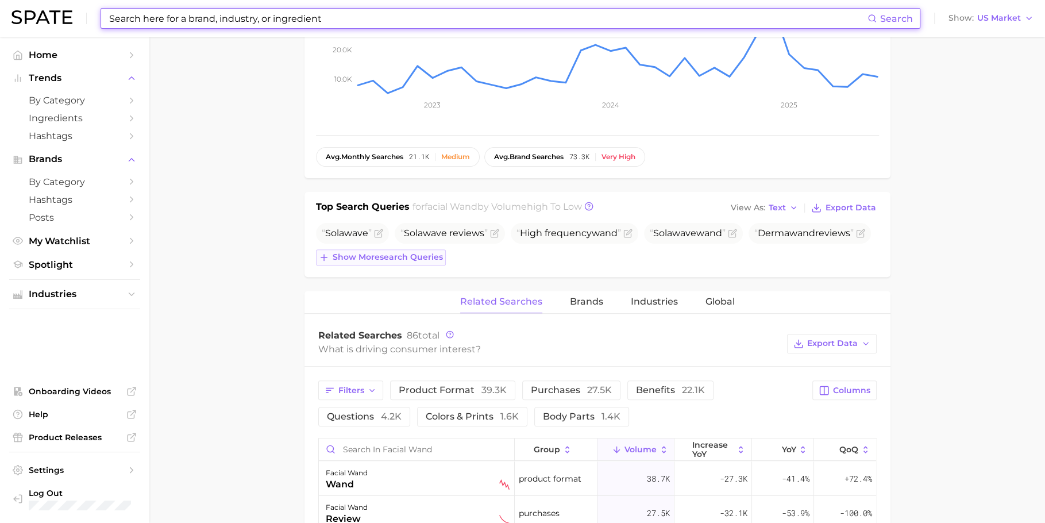
click at [384, 252] on span "Show more search queries" at bounding box center [388, 257] width 110 height 10
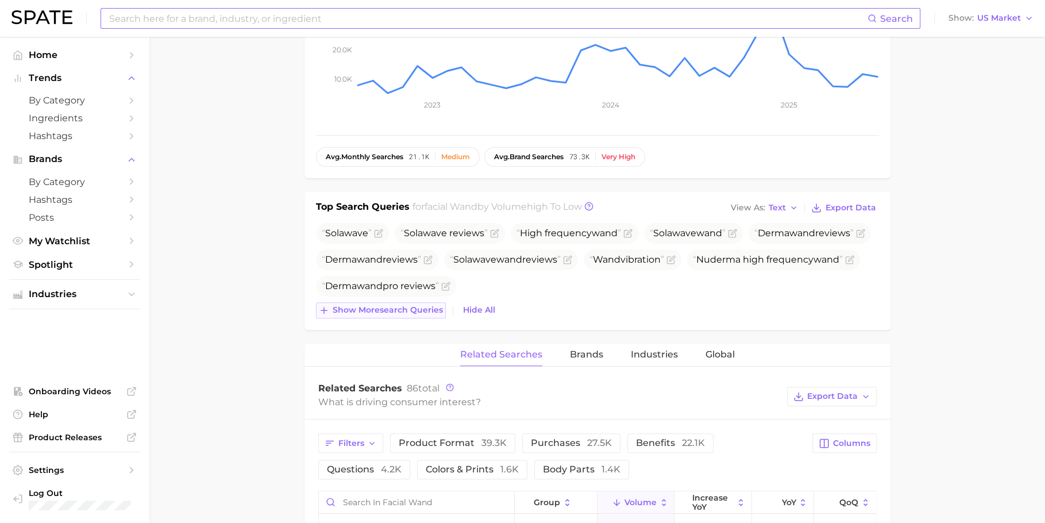
scroll to position [299, 0]
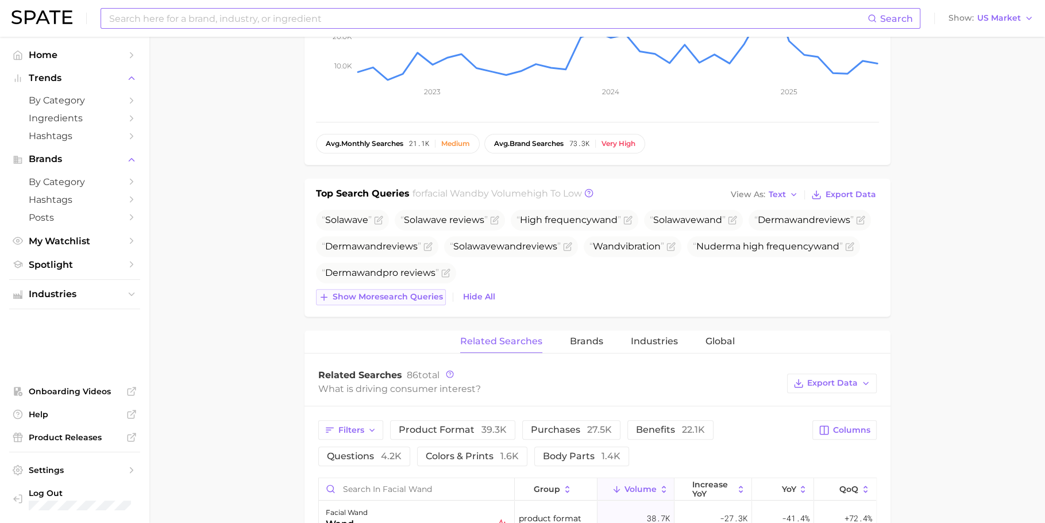
click at [369, 293] on span "Show more search queries" at bounding box center [388, 297] width 110 height 10
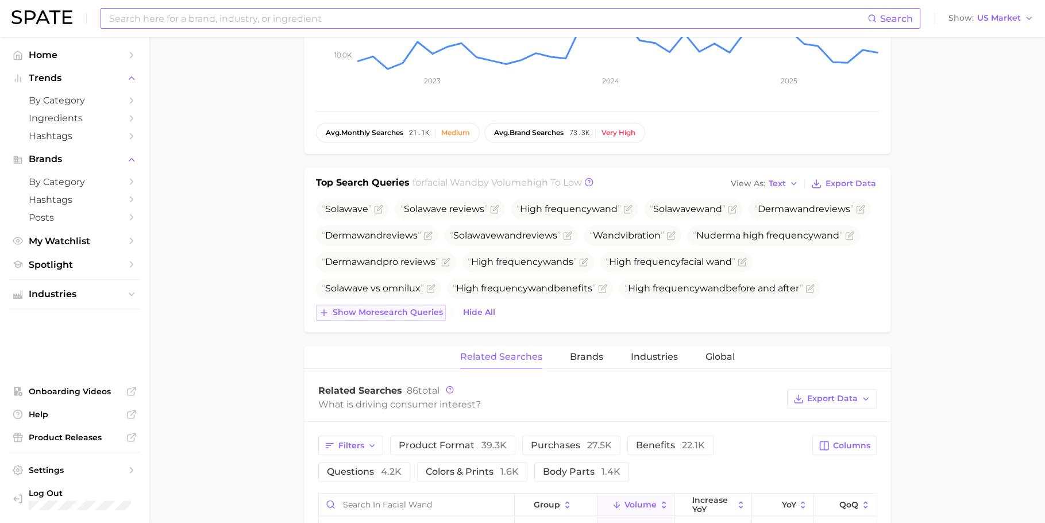
click at [367, 312] on span "Show more search queries" at bounding box center [388, 312] width 110 height 10
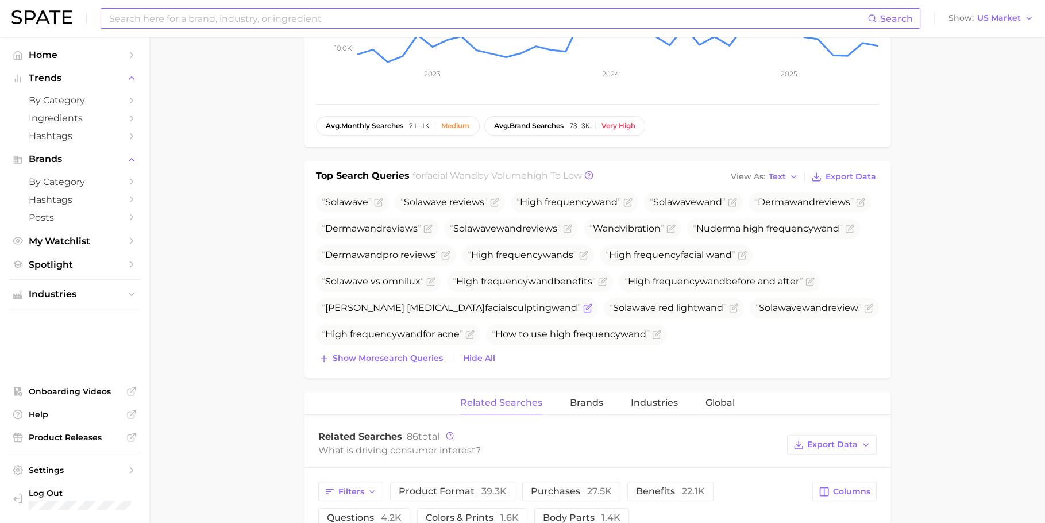
scroll to position [322, 0]
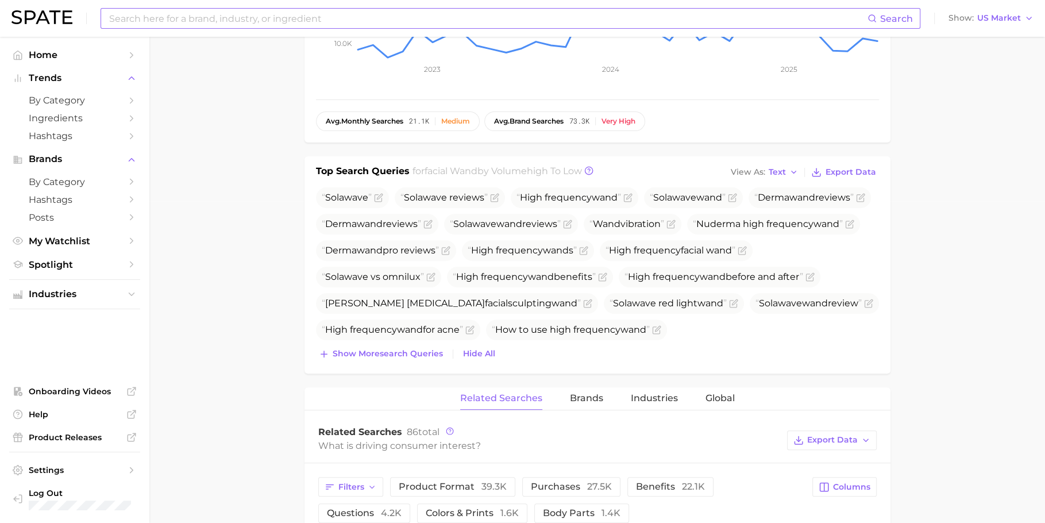
click at [369, 361] on div "Top Search Queries for facial wand by Volume high to low View As Text Export Da…" at bounding box center [597, 264] width 586 height 217
click at [369, 355] on span "Show more search queries" at bounding box center [388, 354] width 110 height 10
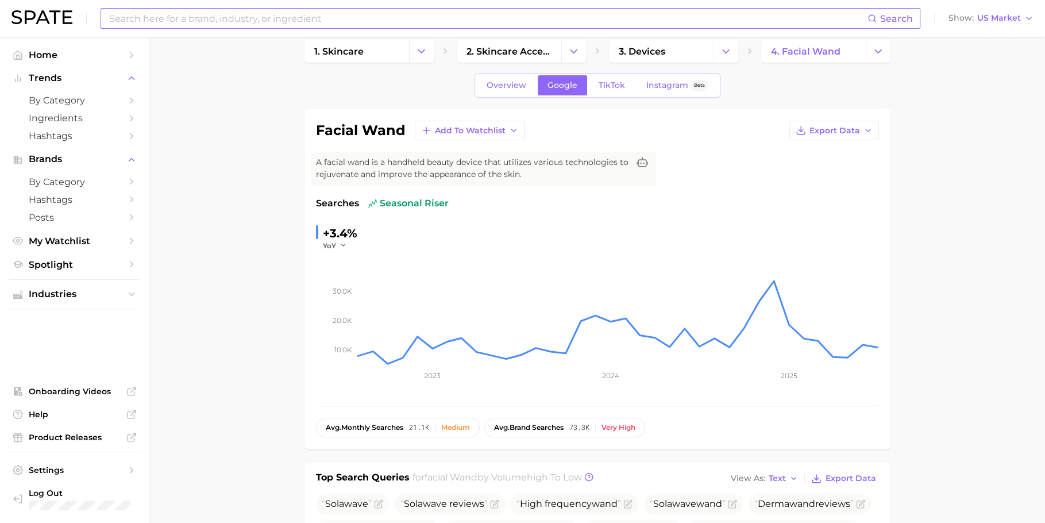
scroll to position [16, 0]
click at [445, 24] on input at bounding box center [487, 19] width 759 height 20
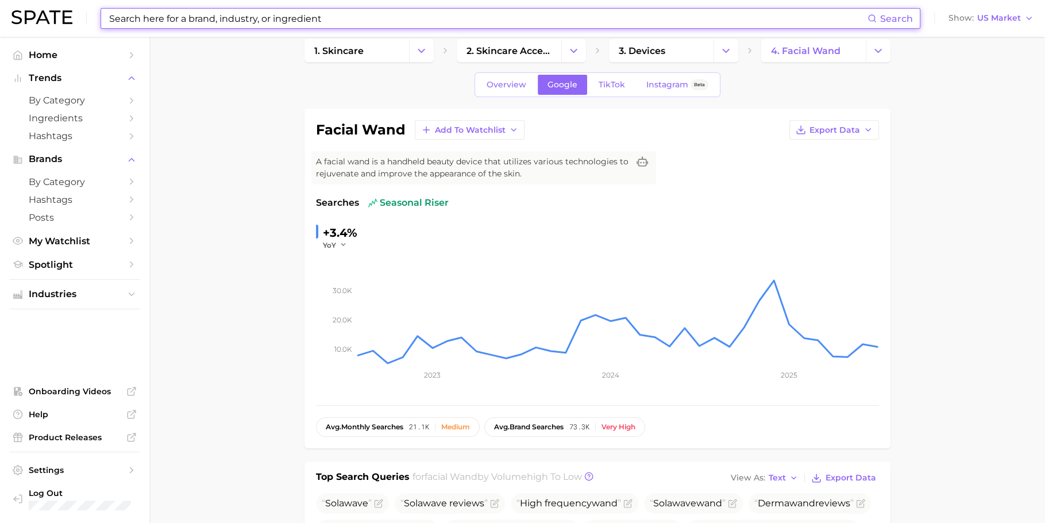
paste input "amber perfume"
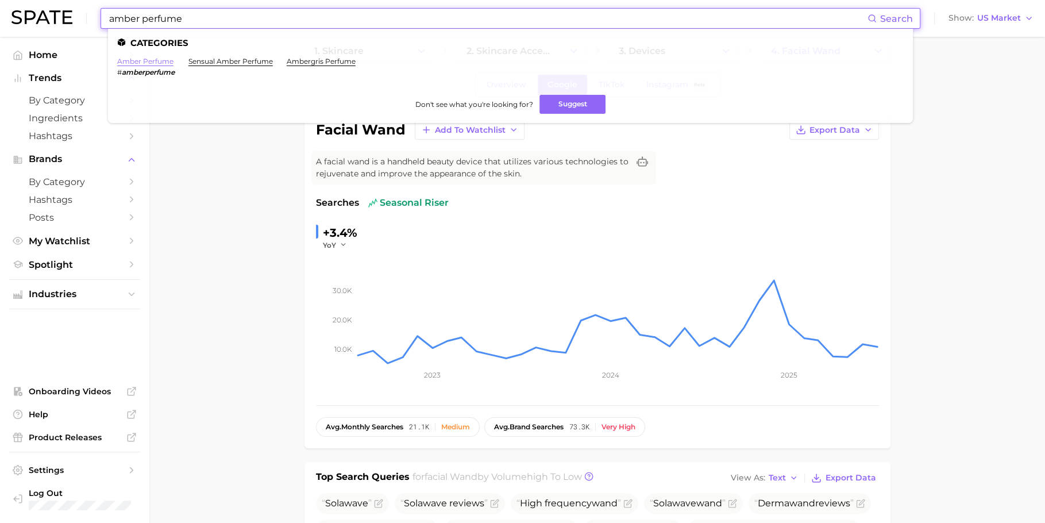
type input "amber perfume"
click at [154, 63] on link "amber perfume" at bounding box center [145, 61] width 56 height 9
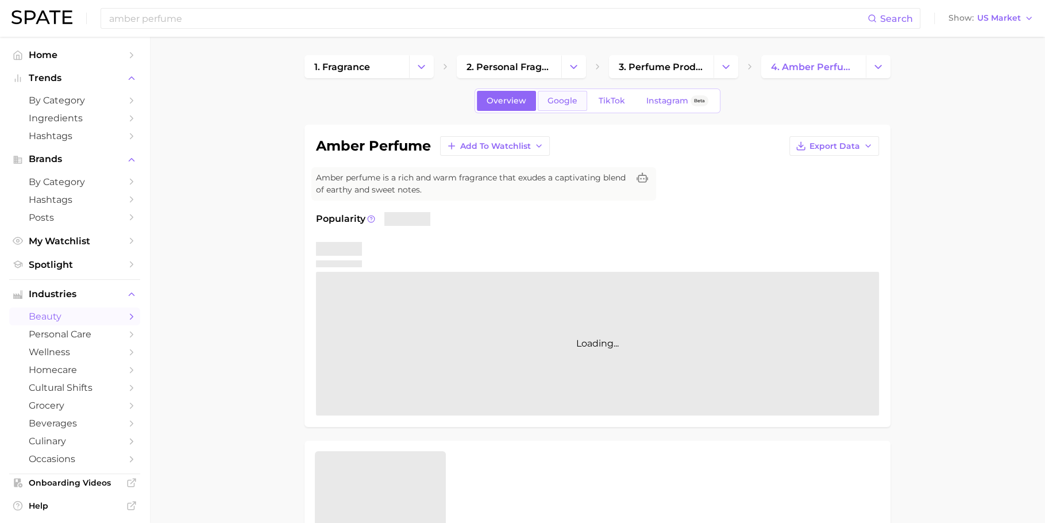
click at [568, 102] on span "Google" at bounding box center [562, 101] width 30 height 10
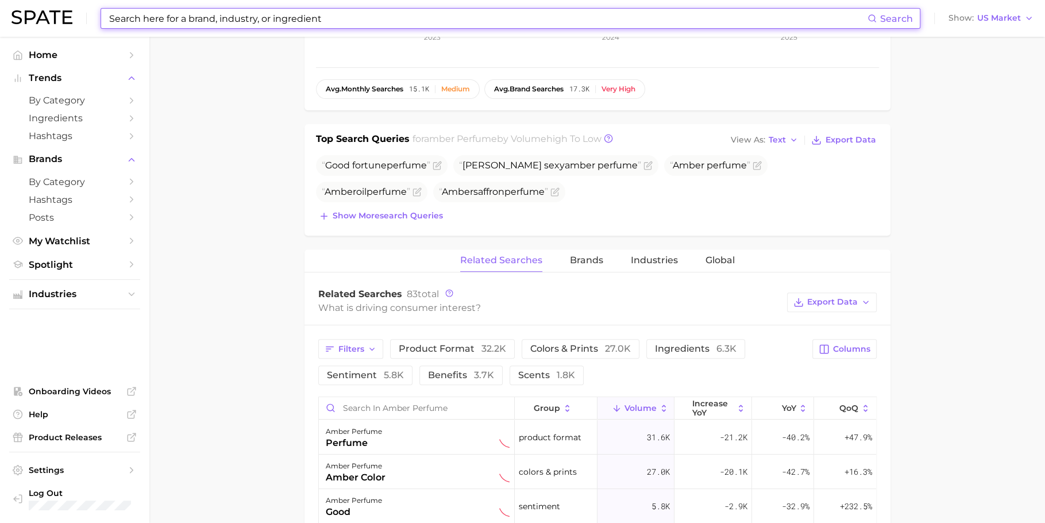
scroll to position [359, 0]
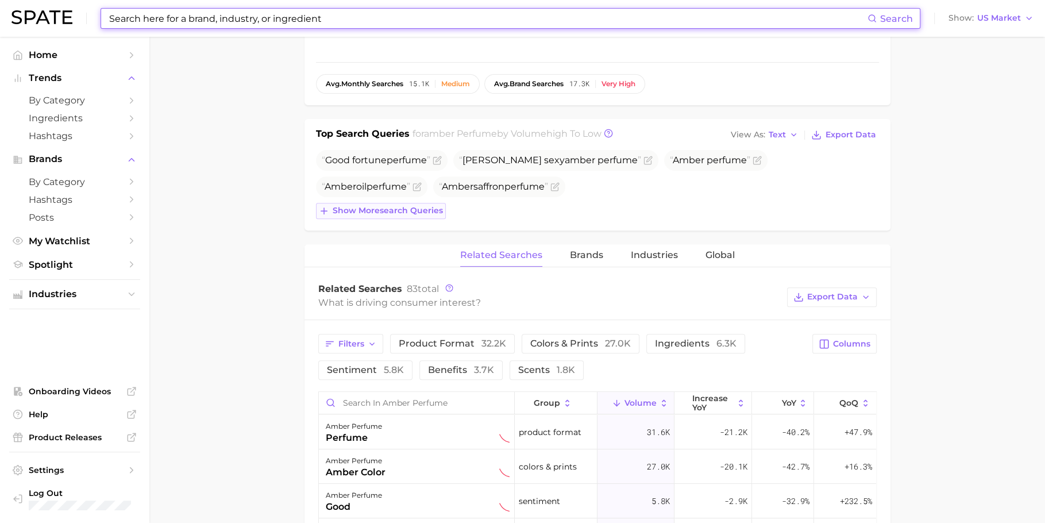
click at [427, 211] on span "Show more search queries" at bounding box center [388, 211] width 110 height 10
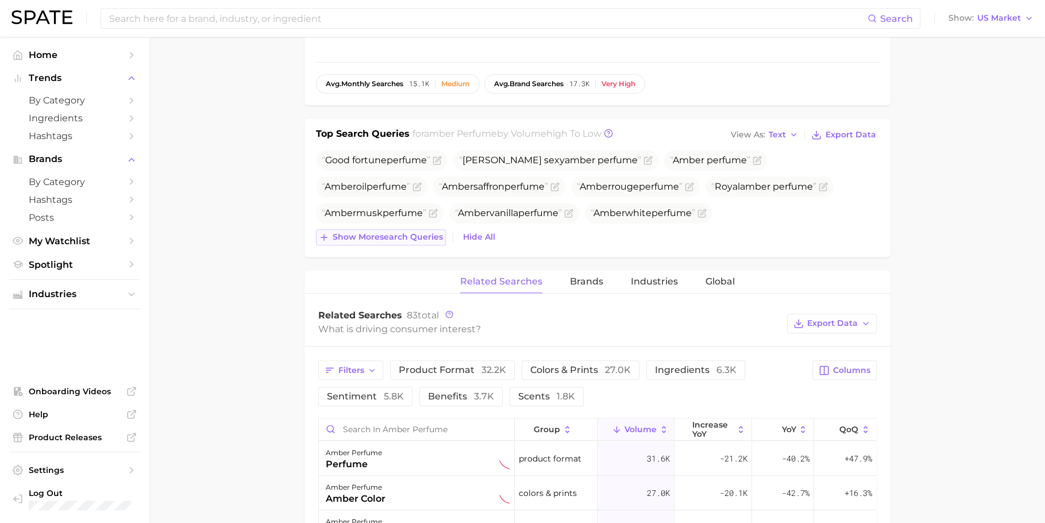
scroll to position [311, 0]
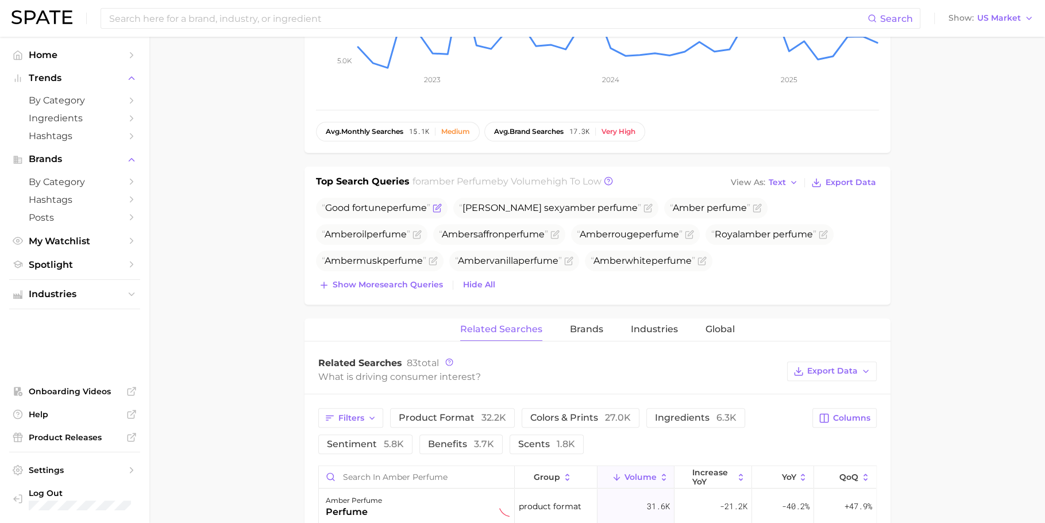
click at [408, 204] on span "perfume" at bounding box center [407, 207] width 40 height 11
click at [397, 283] on span "Show more search queries" at bounding box center [388, 285] width 110 height 10
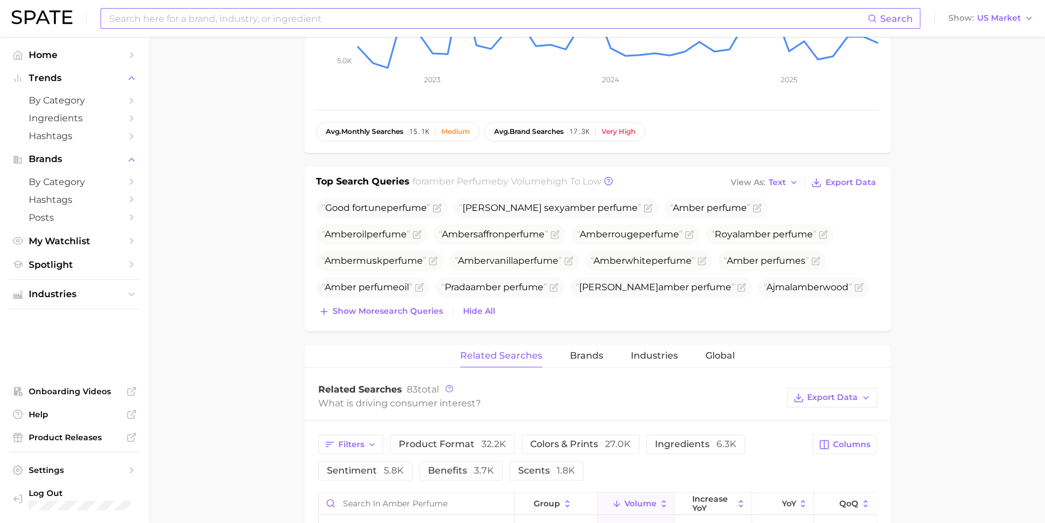
click at [458, 12] on input at bounding box center [487, 19] width 759 height 20
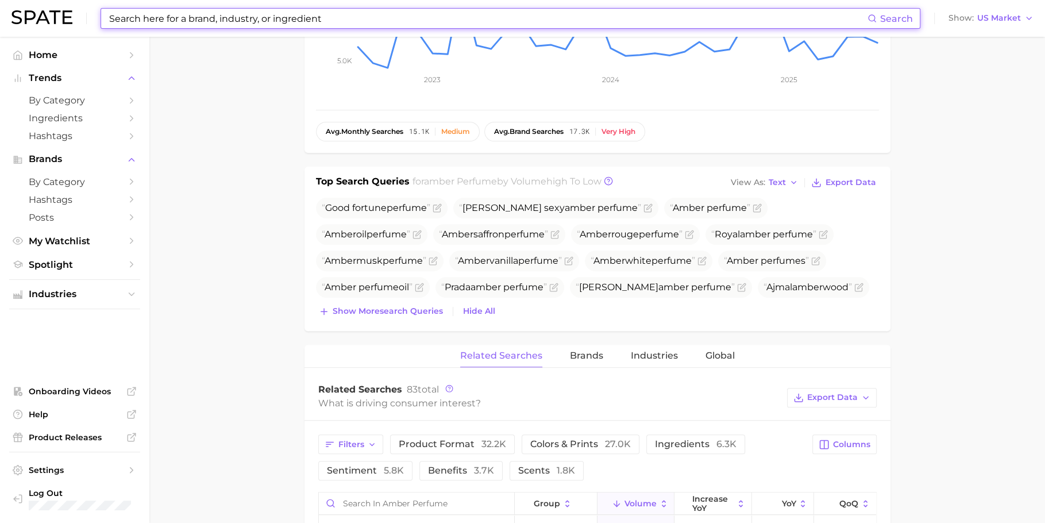
paste input "weight loss tea"
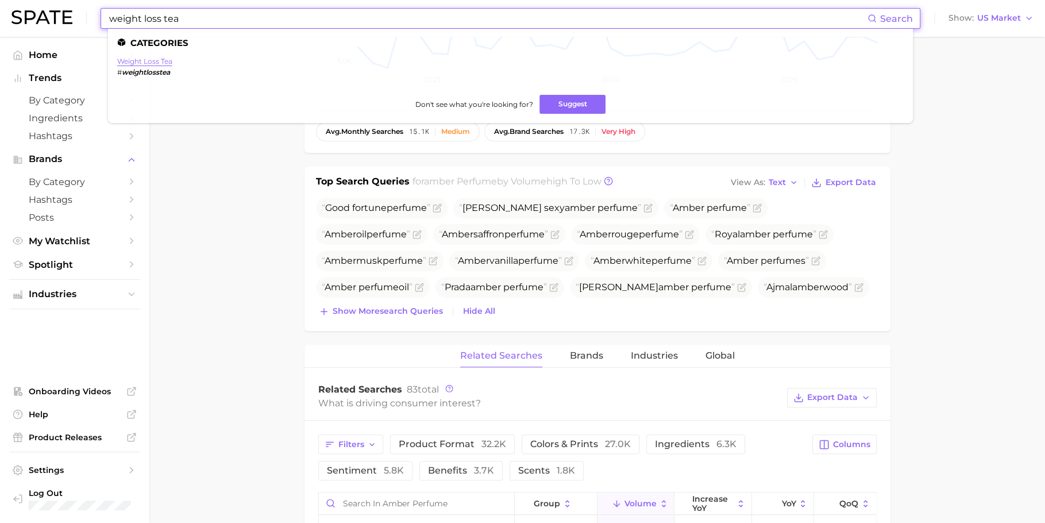
type input "weight loss tea"
click at [164, 60] on link "weight loss tea" at bounding box center [144, 61] width 55 height 9
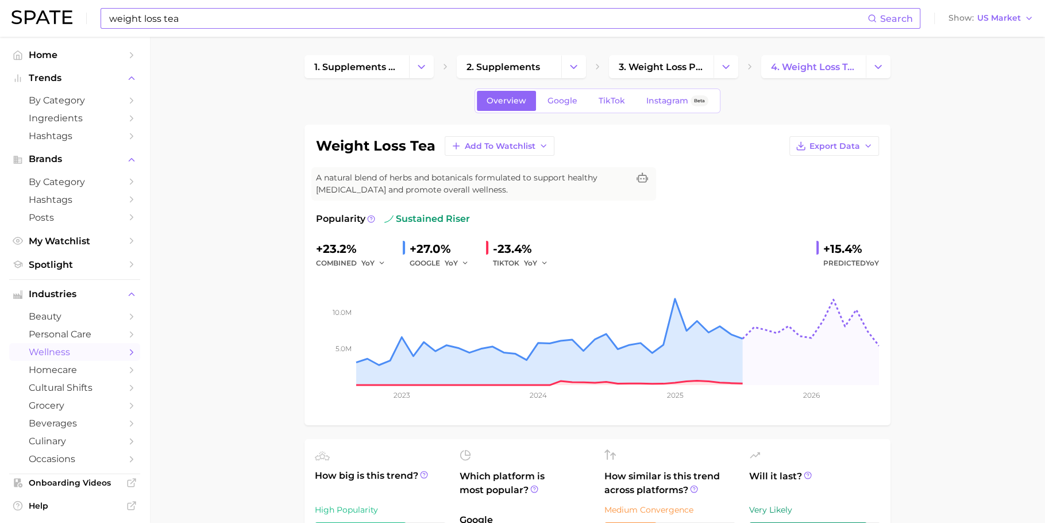
scroll to position [22, 0]
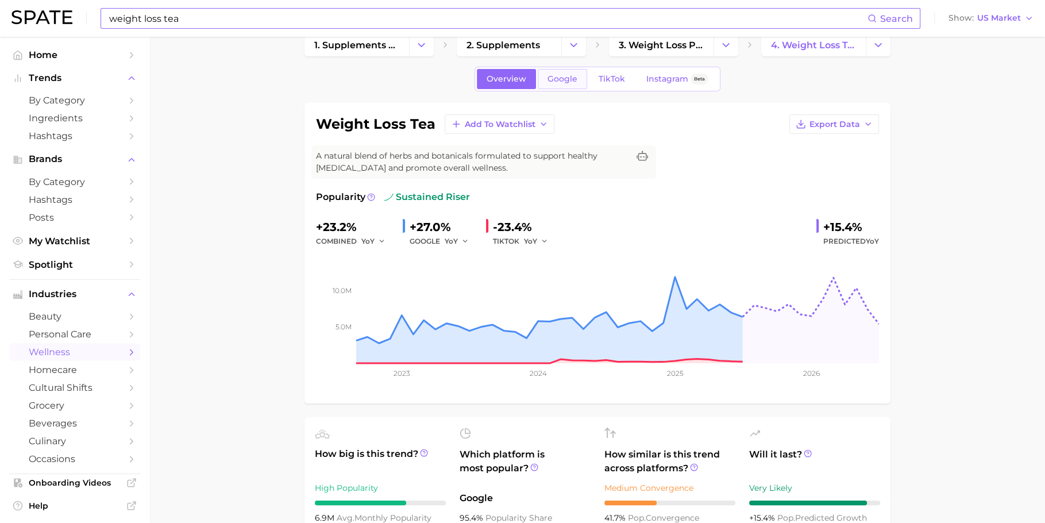
click at [561, 69] on link "Google" at bounding box center [562, 79] width 49 height 20
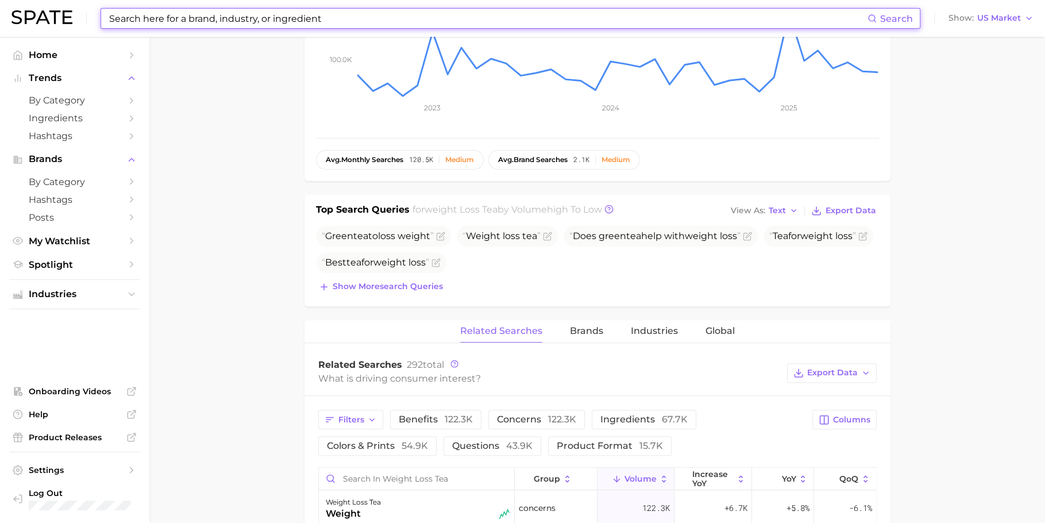
scroll to position [311, 0]
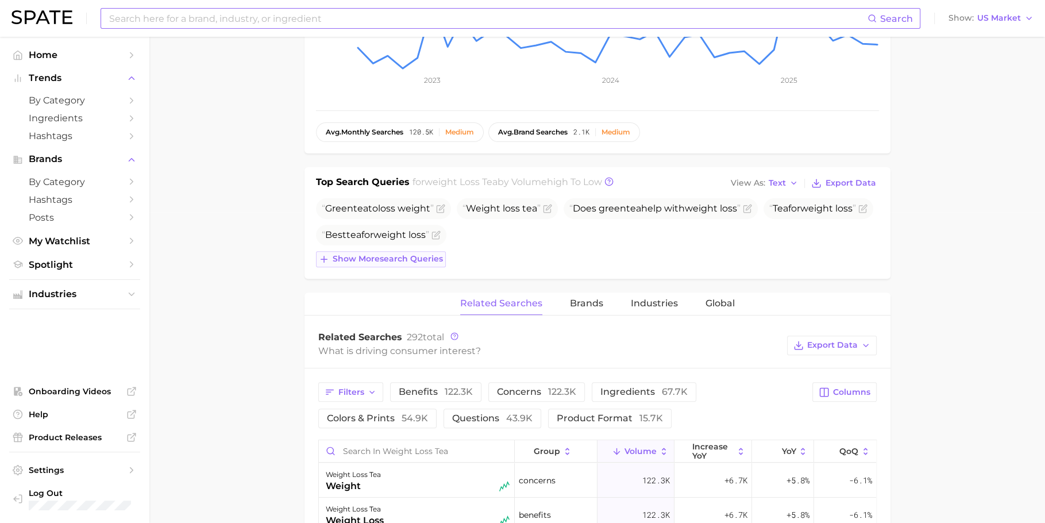
click at [406, 254] on span "Show more search queries" at bounding box center [388, 259] width 110 height 10
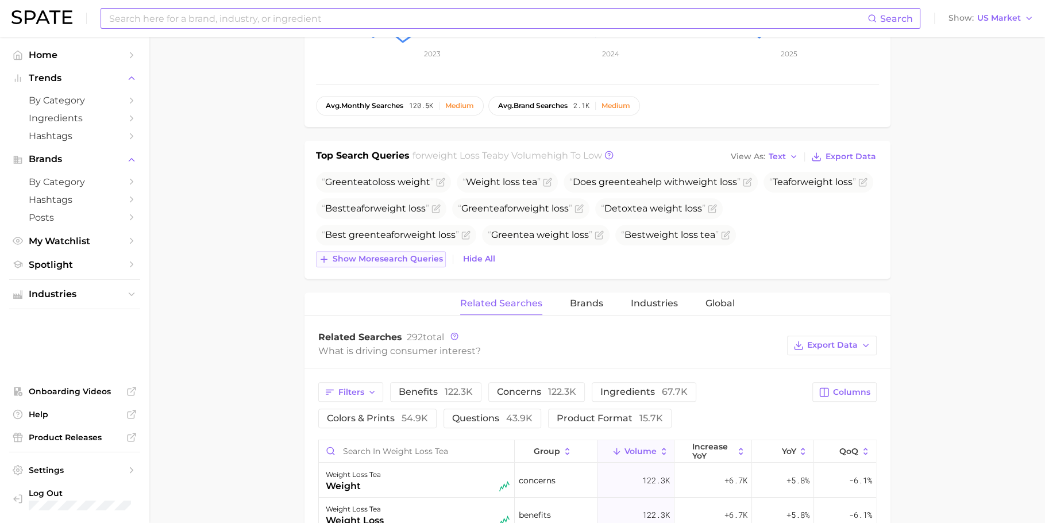
scroll to position [345, 0]
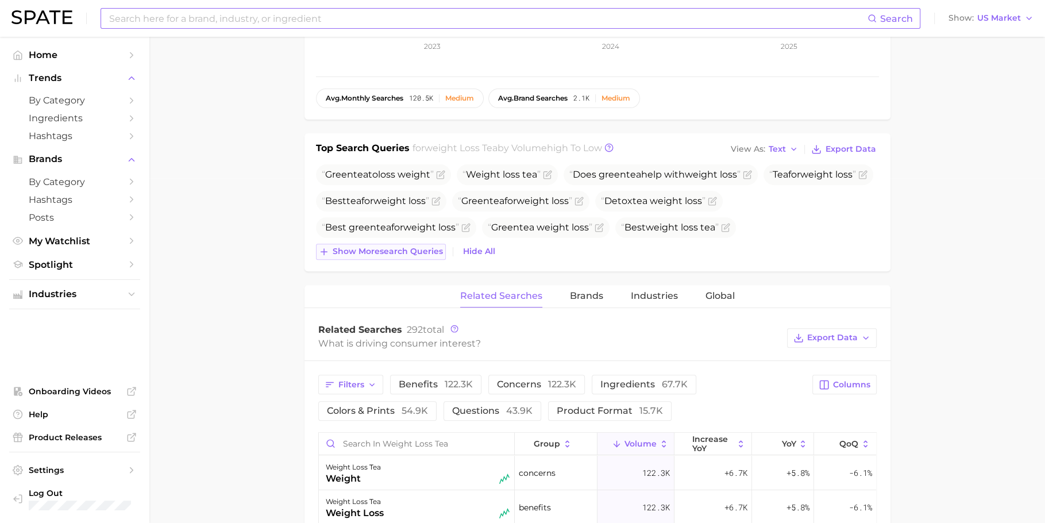
click at [401, 247] on span "Show more search queries" at bounding box center [388, 251] width 110 height 10
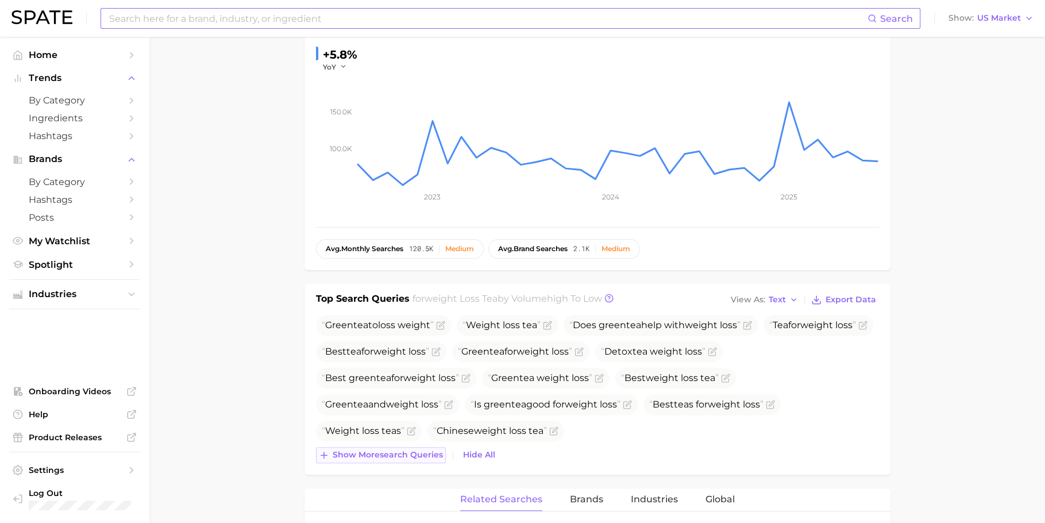
scroll to position [0, 0]
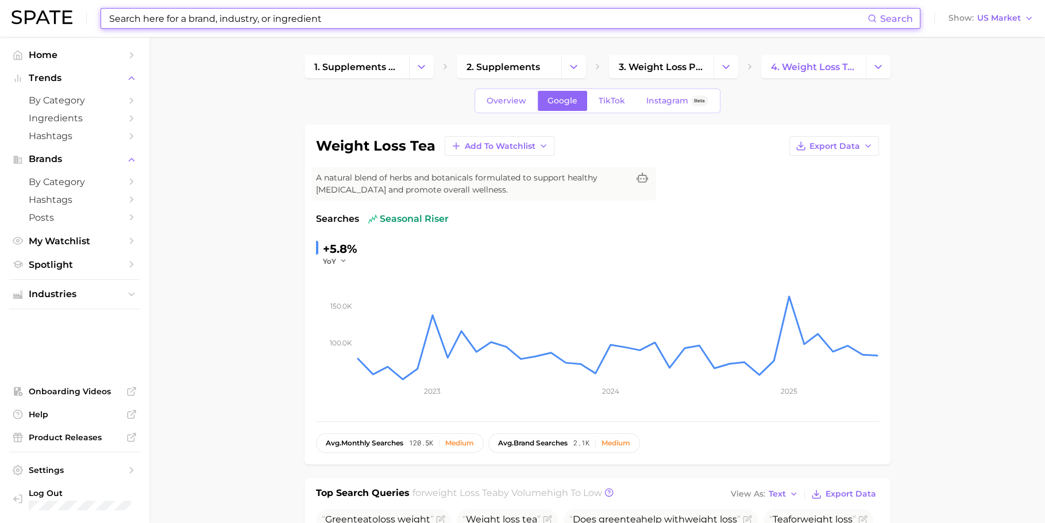
click at [469, 12] on input at bounding box center [487, 19] width 759 height 20
paste input "travel perfume"
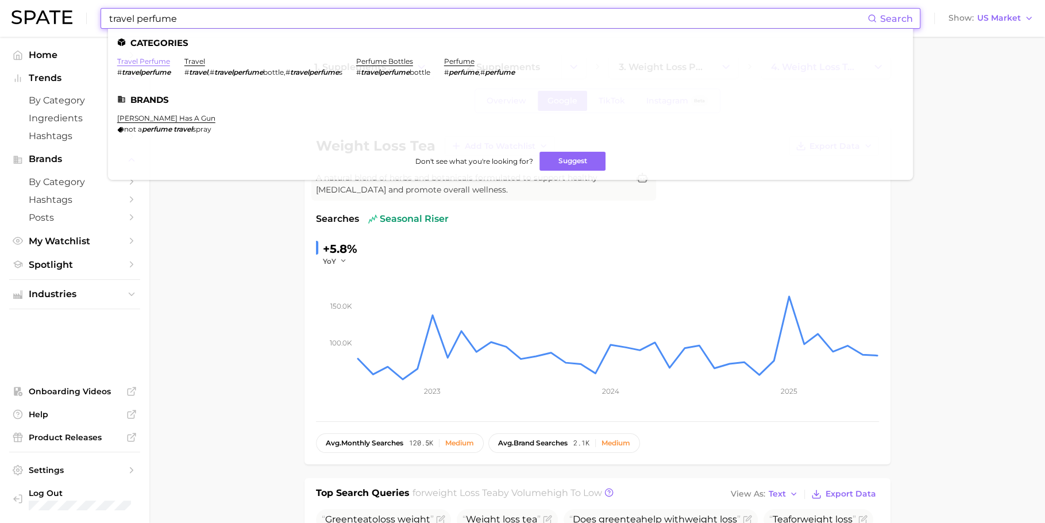
type input "travel perfume"
click at [153, 64] on link "travel perfume" at bounding box center [143, 61] width 53 height 9
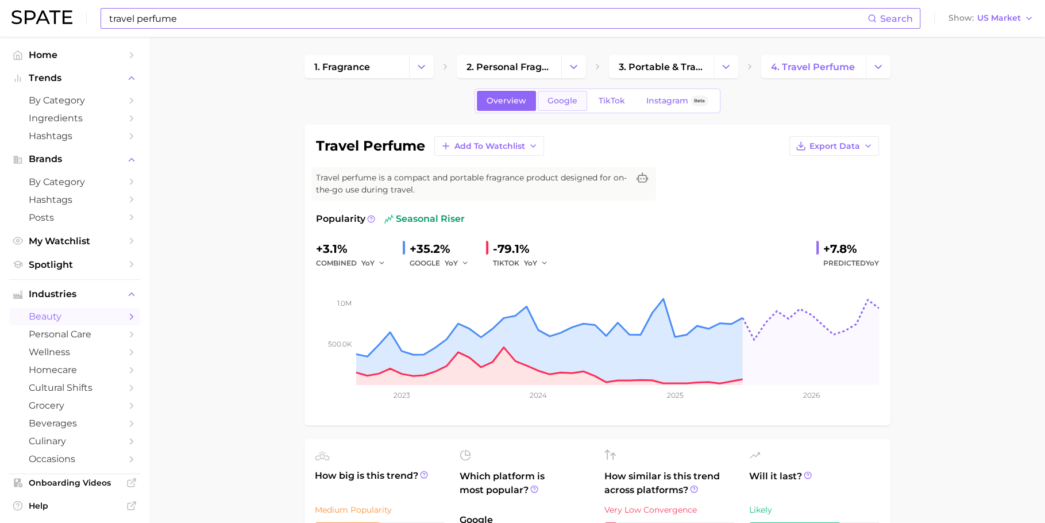
click at [557, 104] on span "Google" at bounding box center [562, 101] width 30 height 10
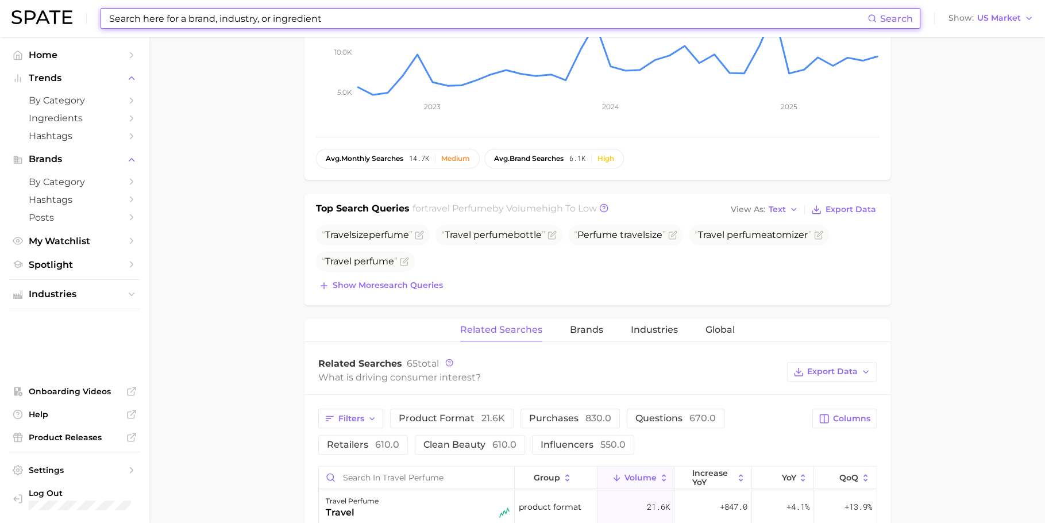
scroll to position [269, 0]
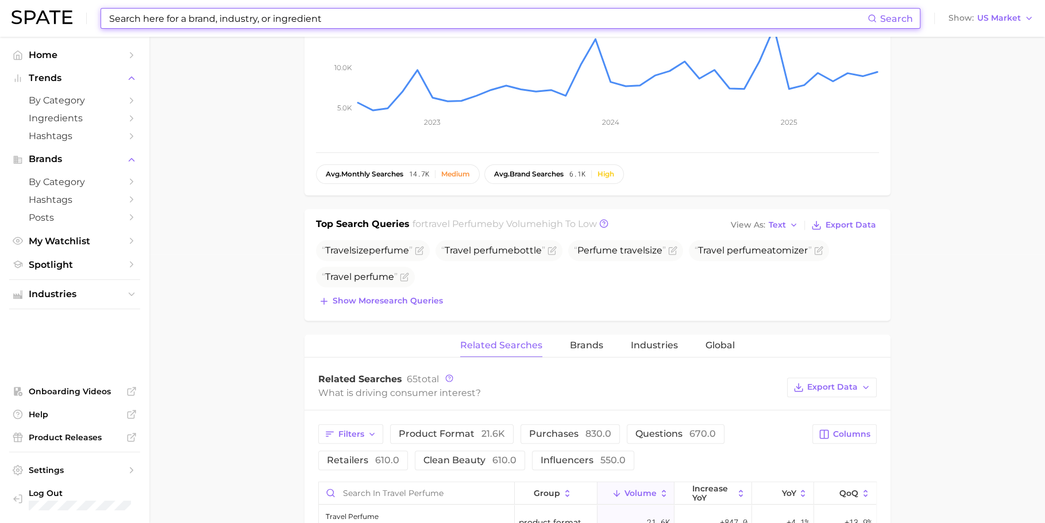
click at [400, 287] on div "Travel size perfume Travel perfume bottle Perfume travel size Travel perfume at…" at bounding box center [597, 274] width 563 height 69
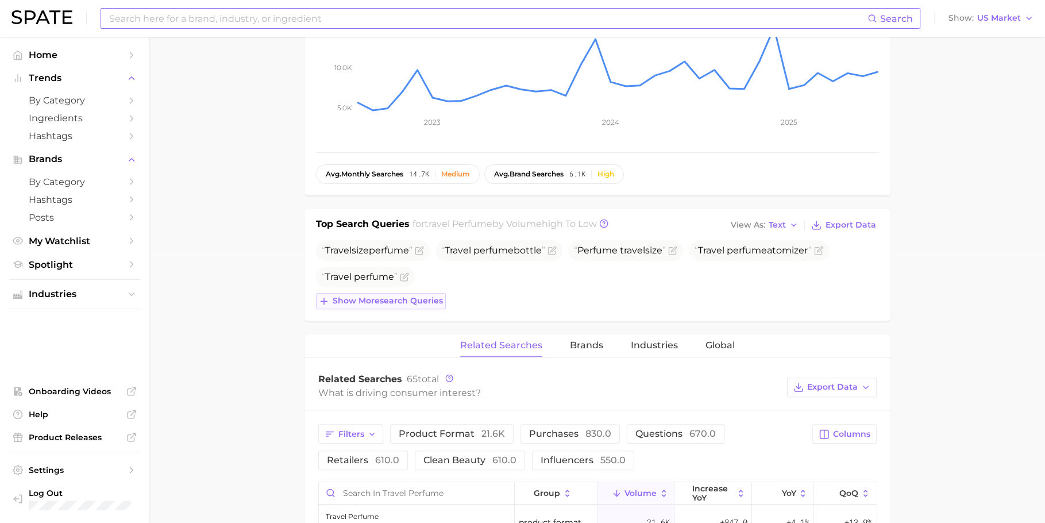
click at [400, 296] on span "Show more search queries" at bounding box center [388, 301] width 110 height 10
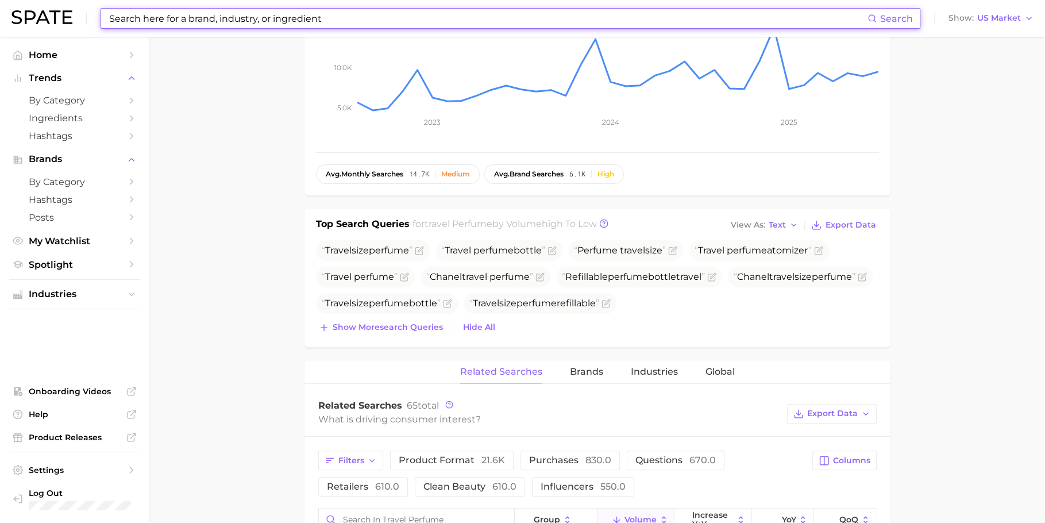
click at [472, 11] on input at bounding box center [487, 19] width 759 height 20
paste input "[MEDICAL_DATA]"
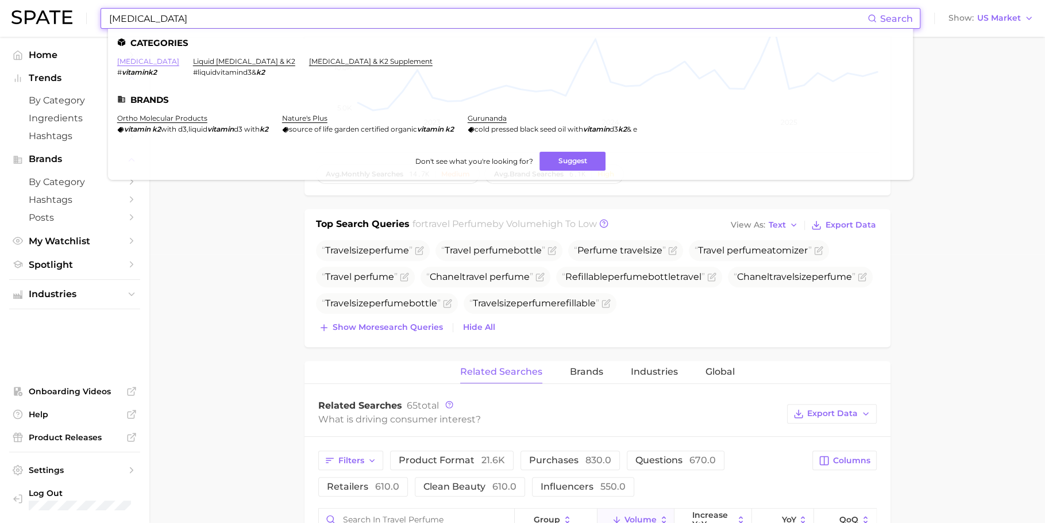
type input "[MEDICAL_DATA]"
click at [147, 61] on link "[MEDICAL_DATA]" at bounding box center [148, 61] width 62 height 9
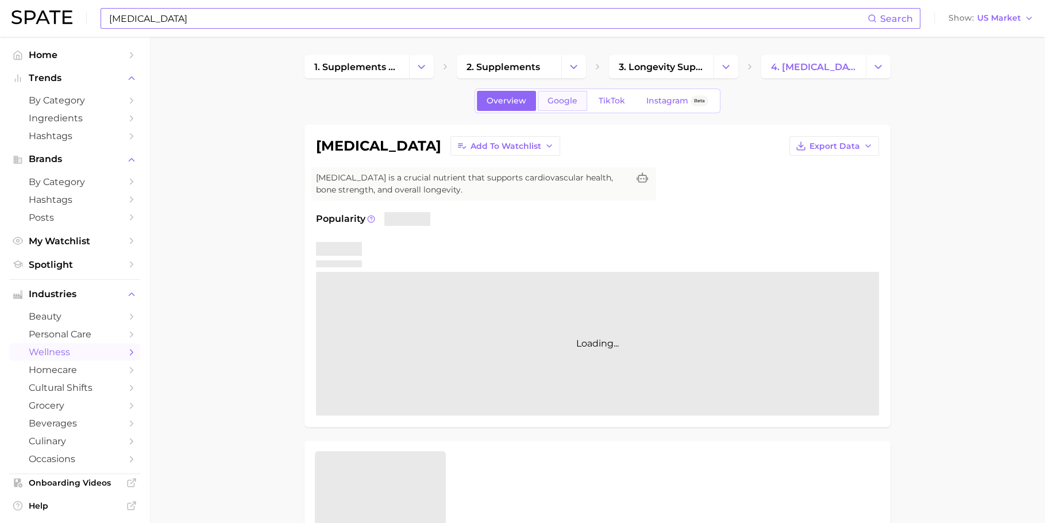
click at [553, 102] on span "Google" at bounding box center [562, 101] width 30 height 10
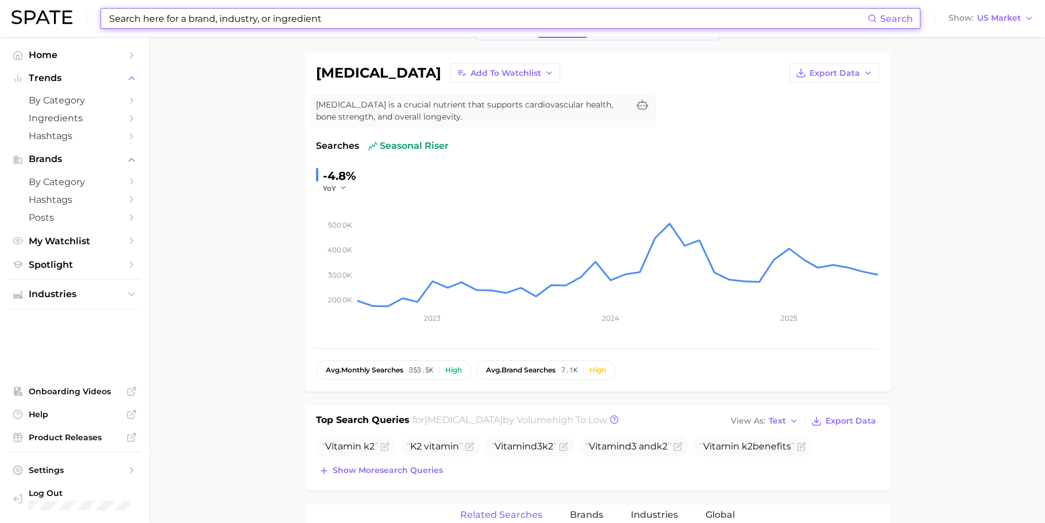
scroll to position [74, 0]
click at [419, 21] on input at bounding box center [487, 19] width 759 height 20
paste input "essential oil diffuser"
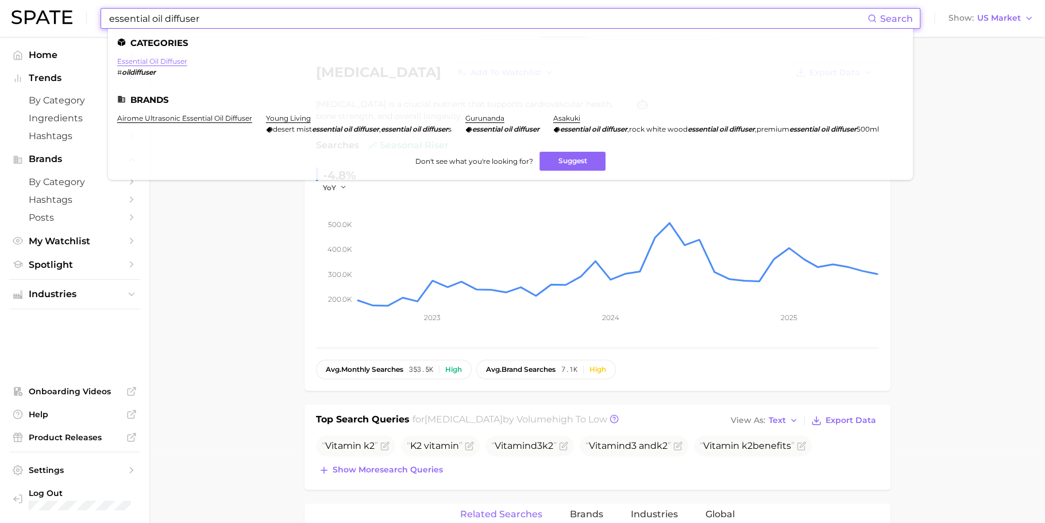
type input "essential oil diffuser"
click at [152, 63] on link "essential oil diffuser" at bounding box center [152, 61] width 70 height 9
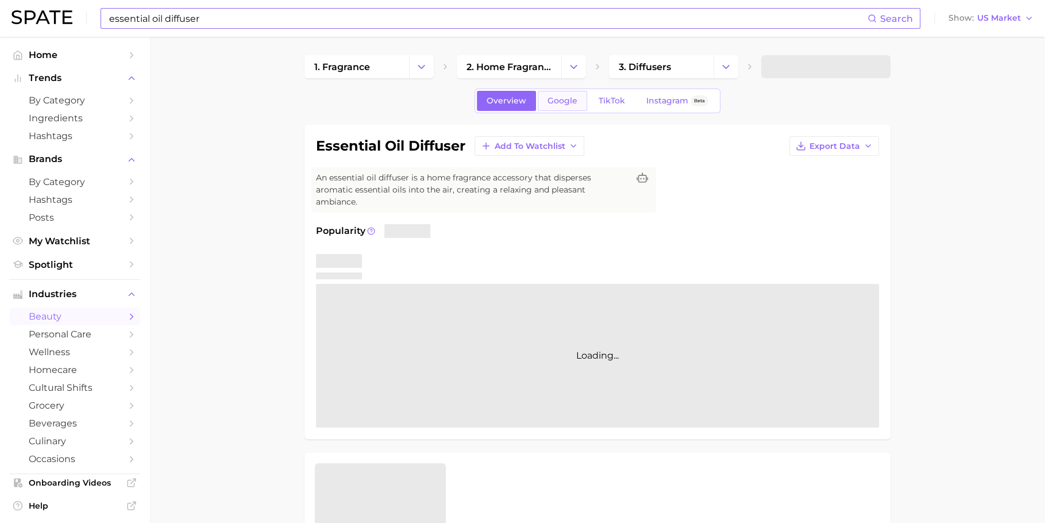
click at [561, 98] on span "Google" at bounding box center [562, 101] width 30 height 10
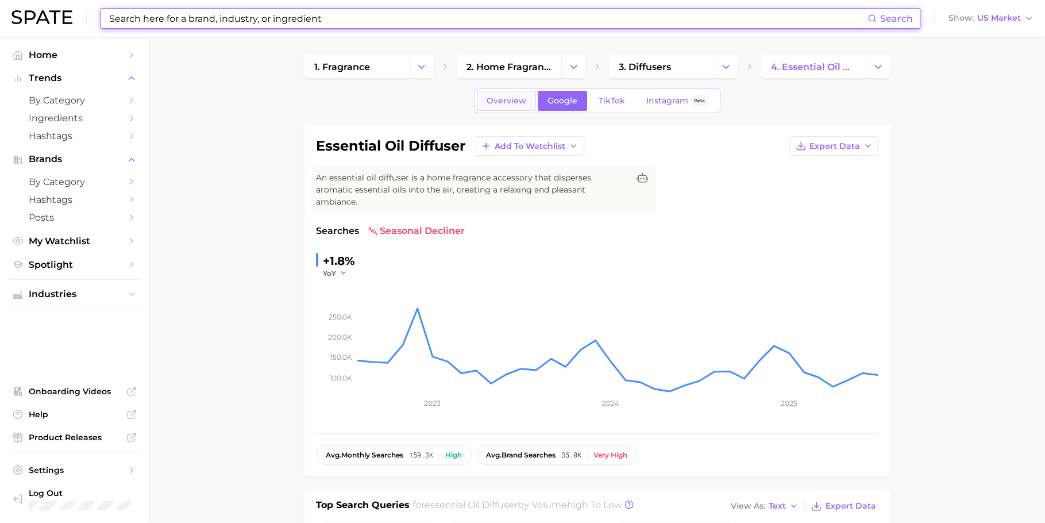
click at [512, 99] on span "Overview" at bounding box center [507, 101] width 40 height 10
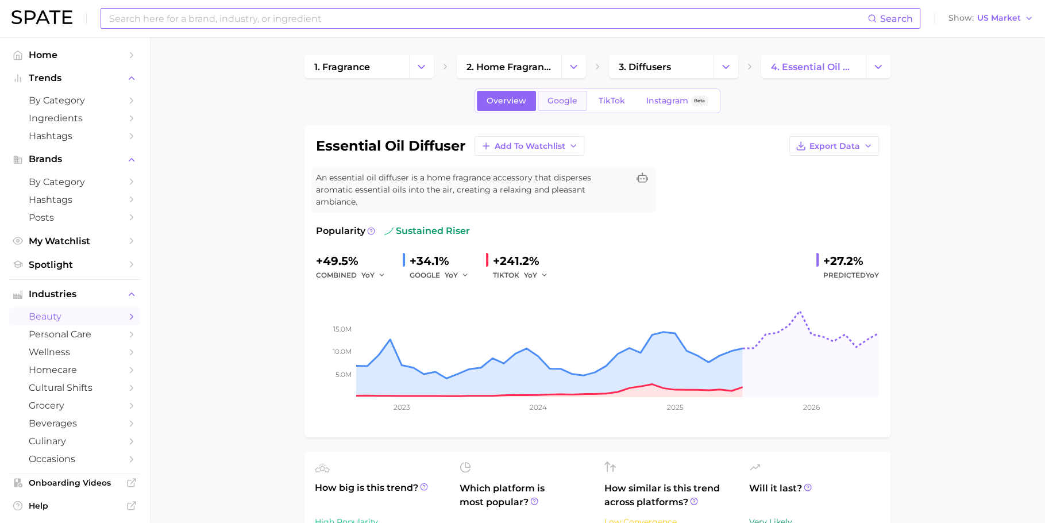
click at [567, 99] on span "Google" at bounding box center [562, 101] width 30 height 10
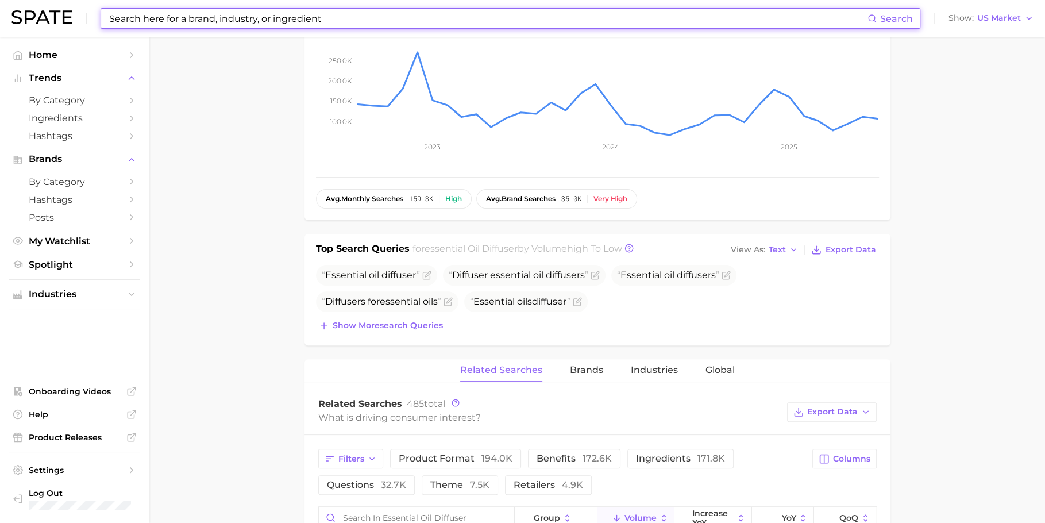
scroll to position [277, 0]
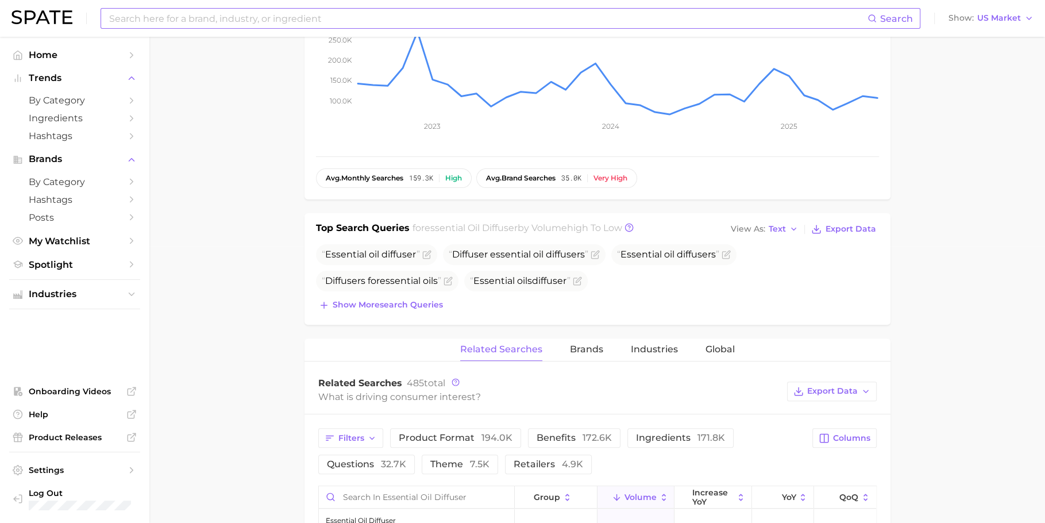
click at [404, 300] on div "Top Search Queries for essential oil diffuser by Volume high to low View As Tex…" at bounding box center [597, 268] width 586 height 111
click at [405, 300] on span "Show more search queries" at bounding box center [388, 305] width 110 height 10
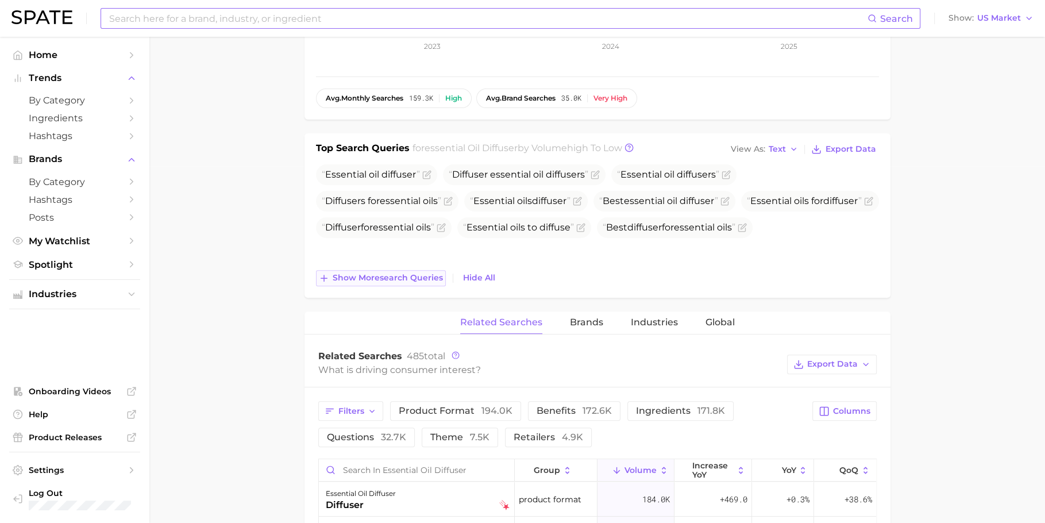
click at [384, 270] on button "Show more search queries" at bounding box center [381, 278] width 130 height 16
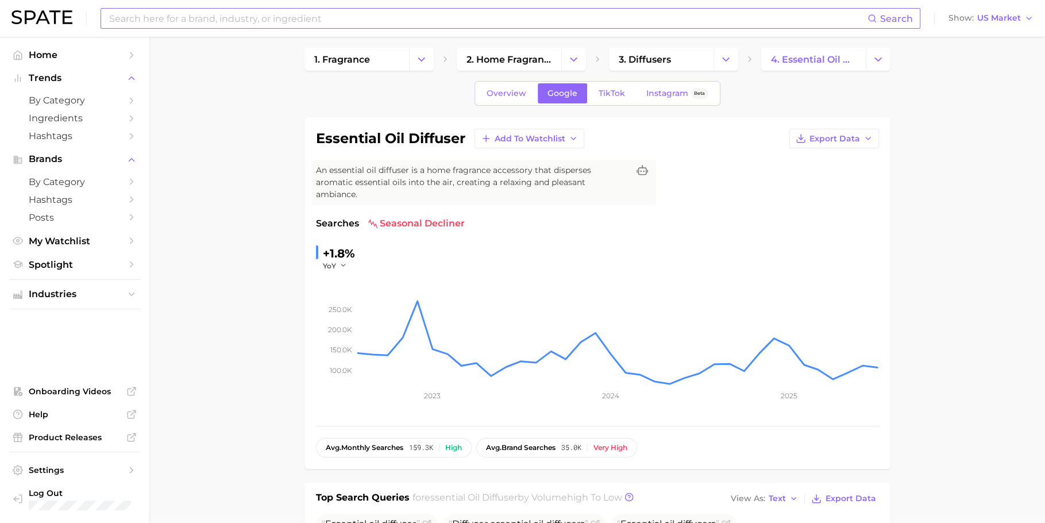
scroll to position [0, 0]
